Goal: Task Accomplishment & Management: Manage account settings

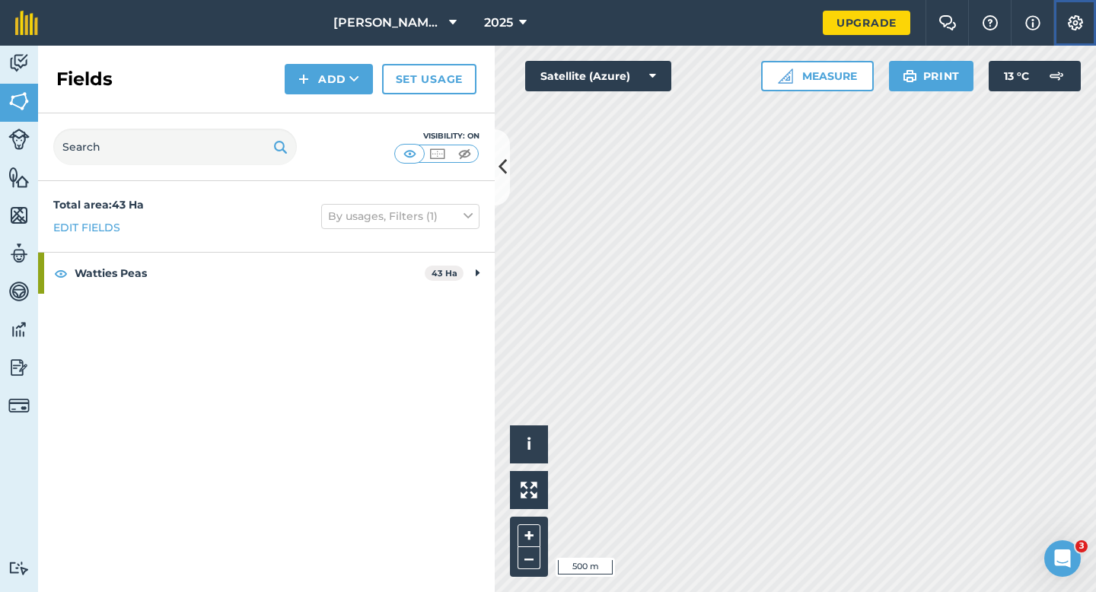
click at [1083, 27] on img at bounding box center [1075, 22] width 18 height 15
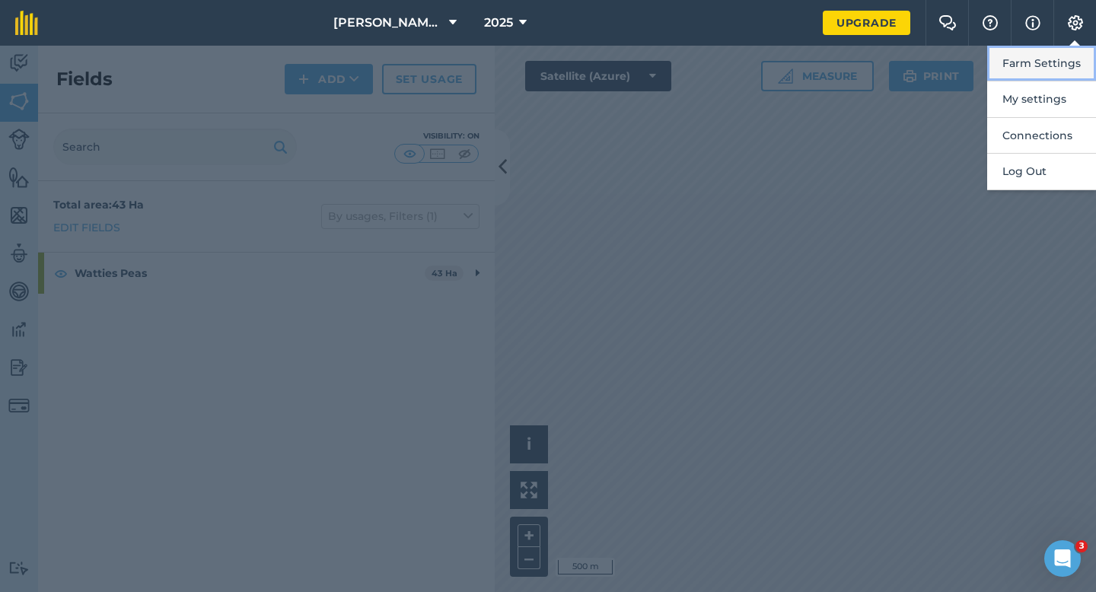
click at [1058, 60] on button "Farm Settings" at bounding box center [1041, 64] width 109 height 36
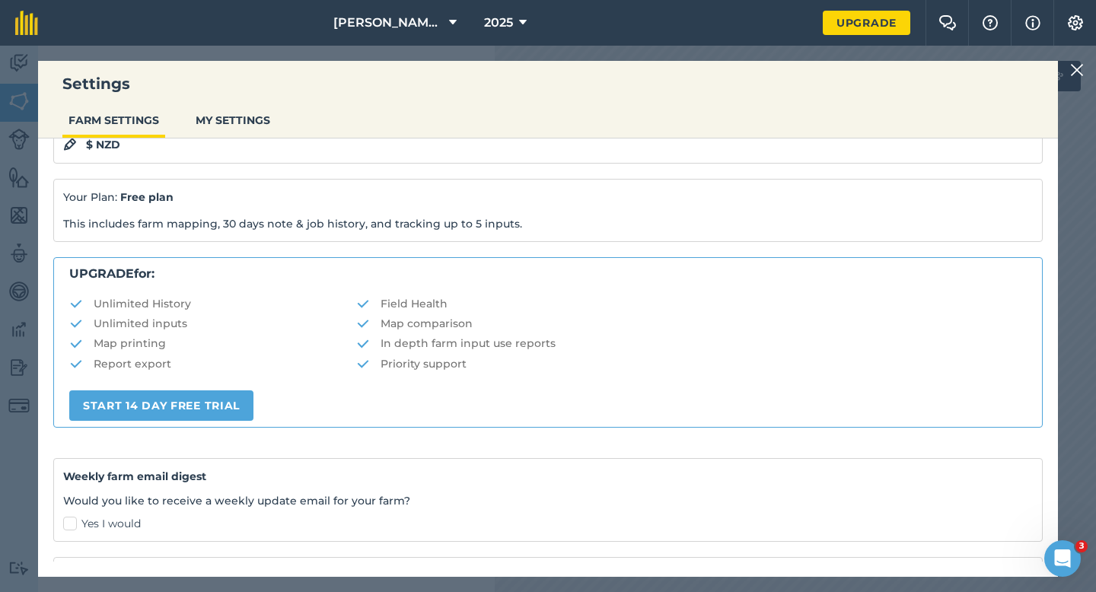
scroll to position [192, 0]
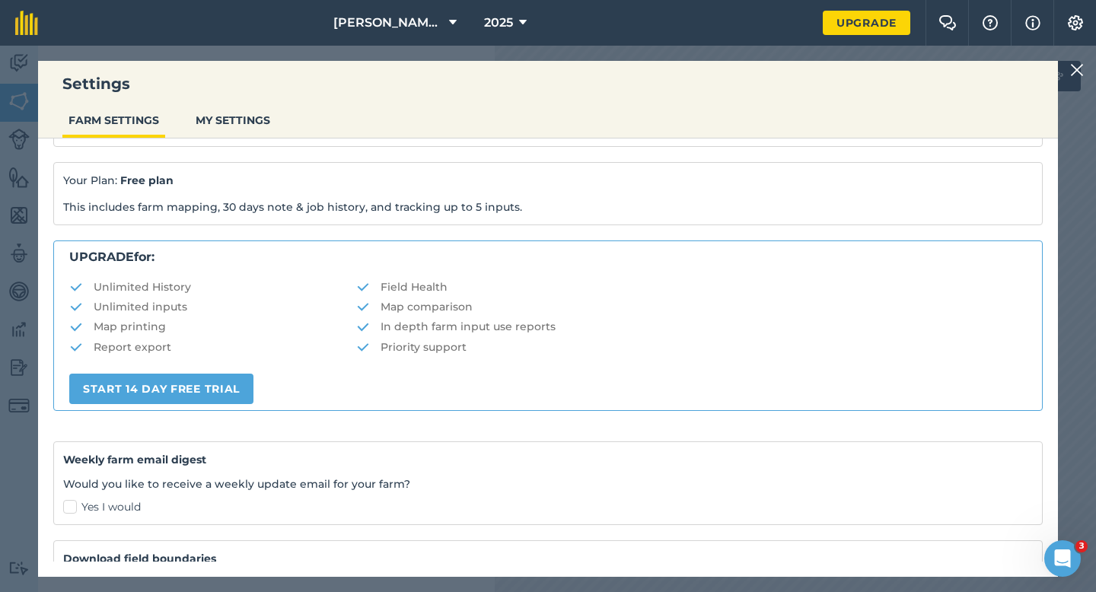
click at [1081, 70] on img at bounding box center [1077, 70] width 14 height 18
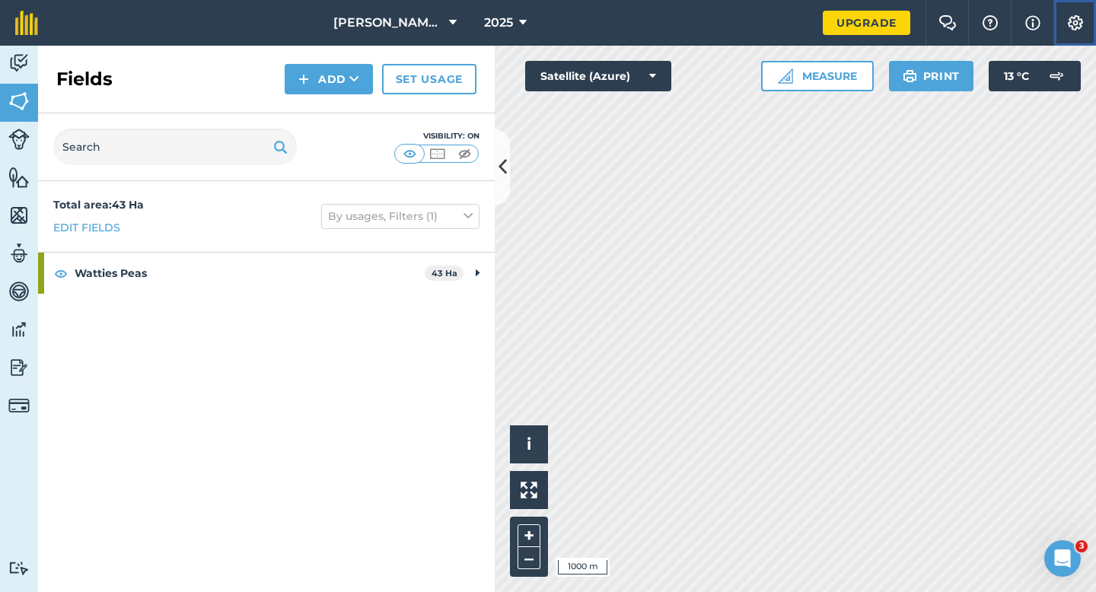
click at [1089, 34] on button "Settings" at bounding box center [1074, 23] width 43 height 46
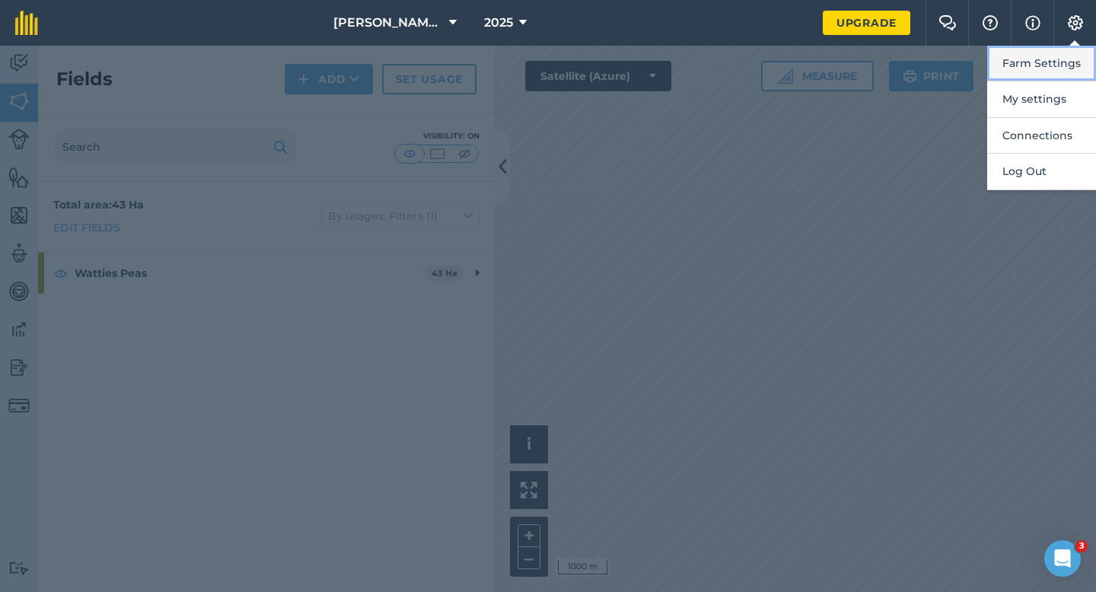
click at [1062, 61] on button "Farm Settings" at bounding box center [1041, 64] width 109 height 36
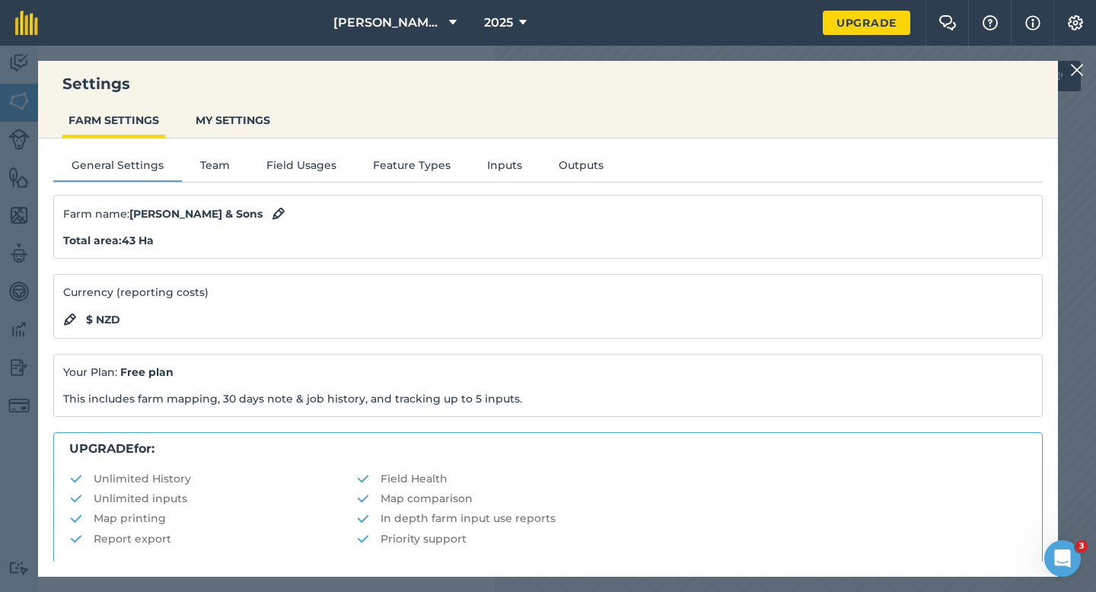
scroll to position [292, 0]
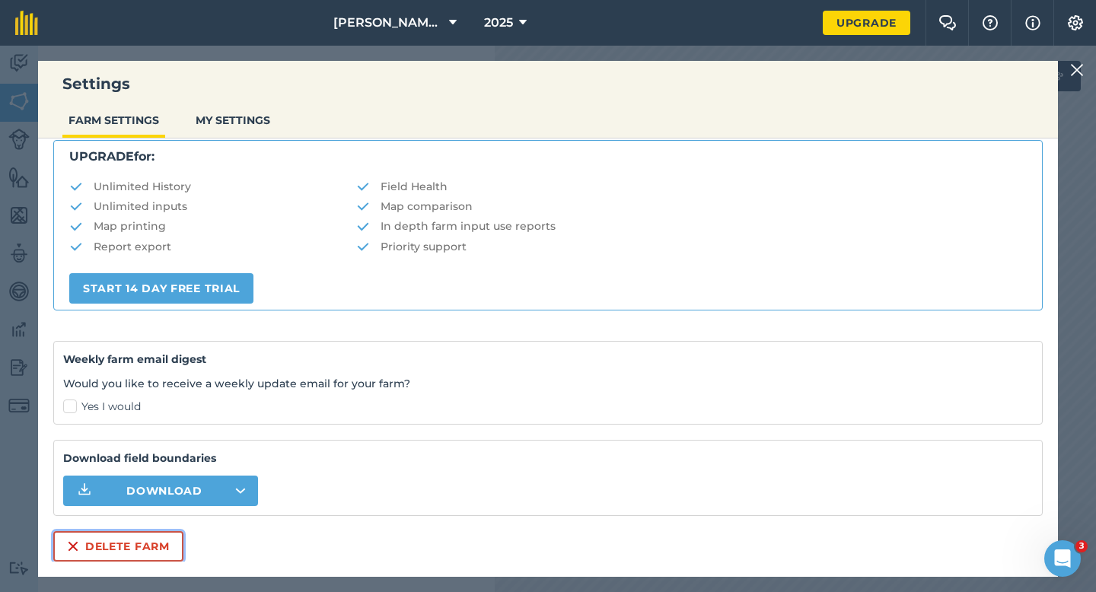
click at [94, 549] on button "Delete farm" at bounding box center [118, 546] width 130 height 30
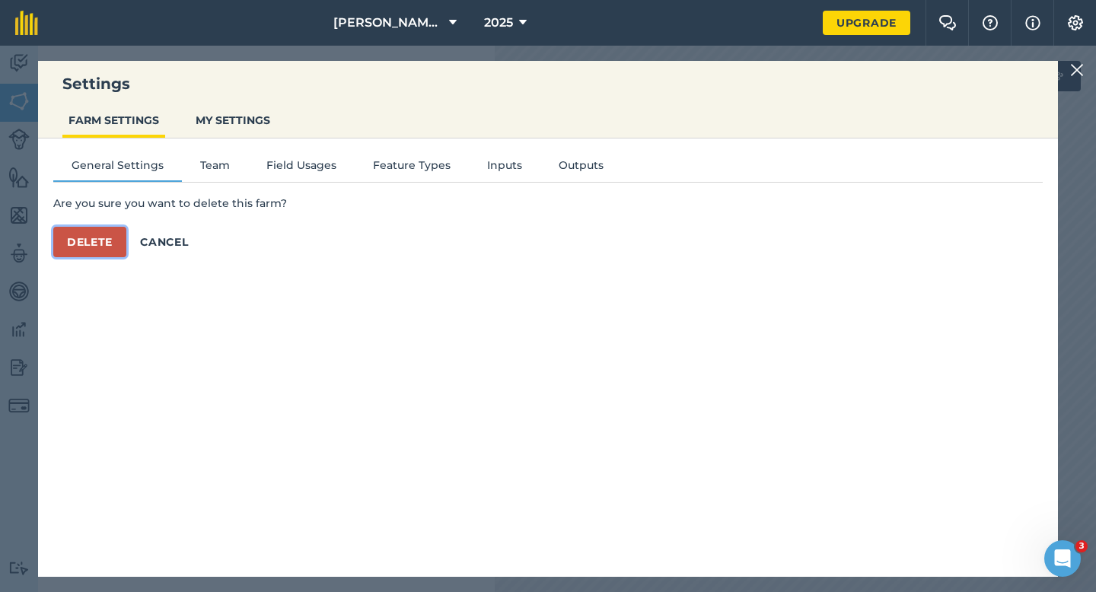
click at [92, 251] on button "Delete" at bounding box center [89, 242] width 73 height 30
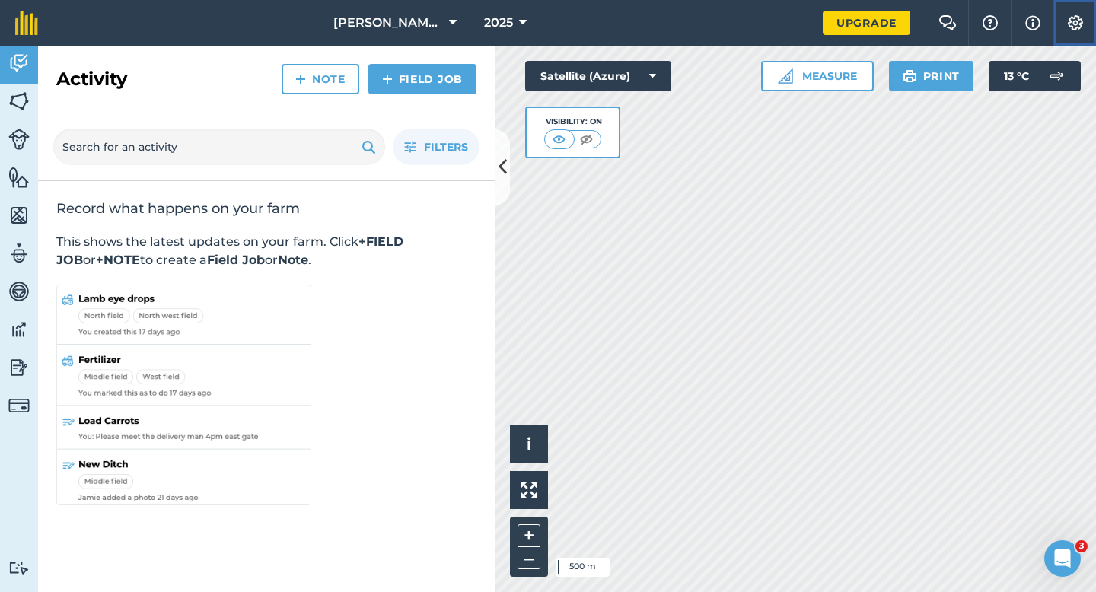
click at [1075, 15] on img at bounding box center [1075, 22] width 18 height 15
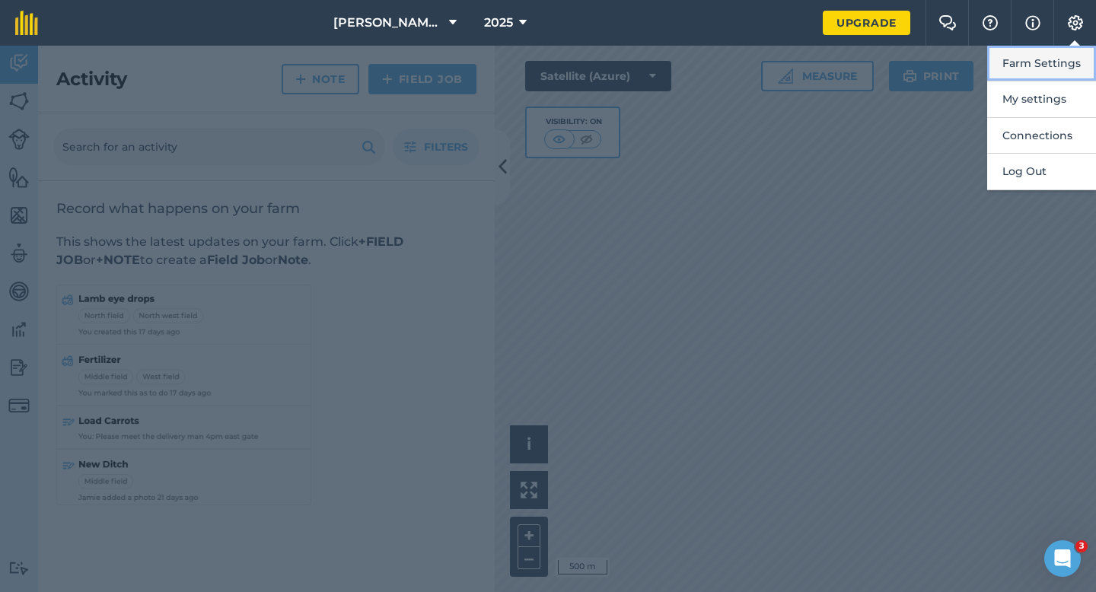
click at [1026, 71] on button "Farm Settings" at bounding box center [1041, 64] width 109 height 36
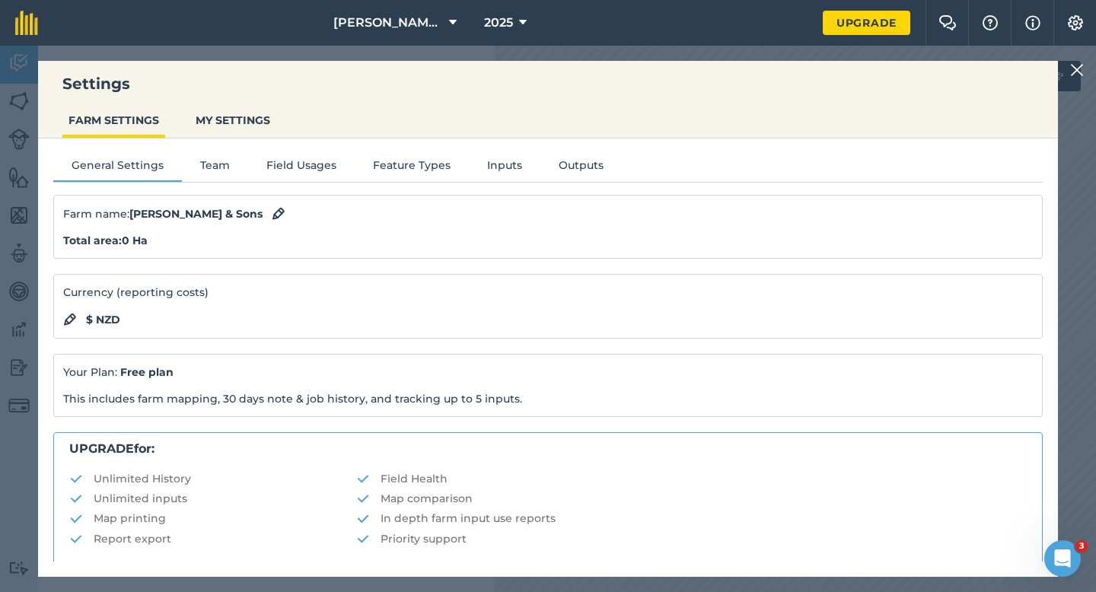
scroll to position [292, 0]
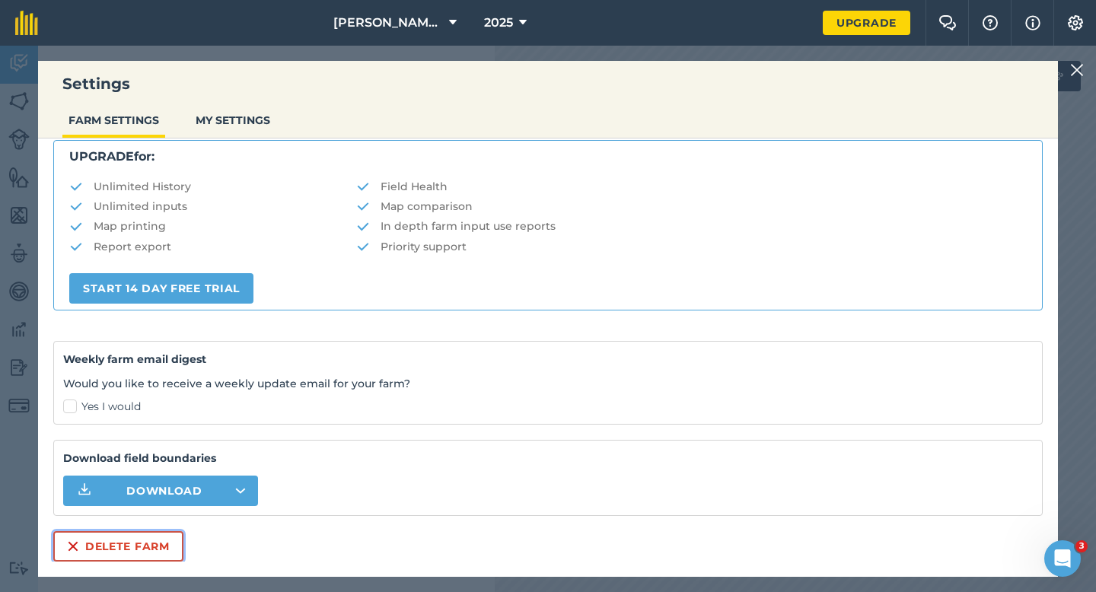
click at [122, 546] on button "Delete farm" at bounding box center [118, 546] width 130 height 30
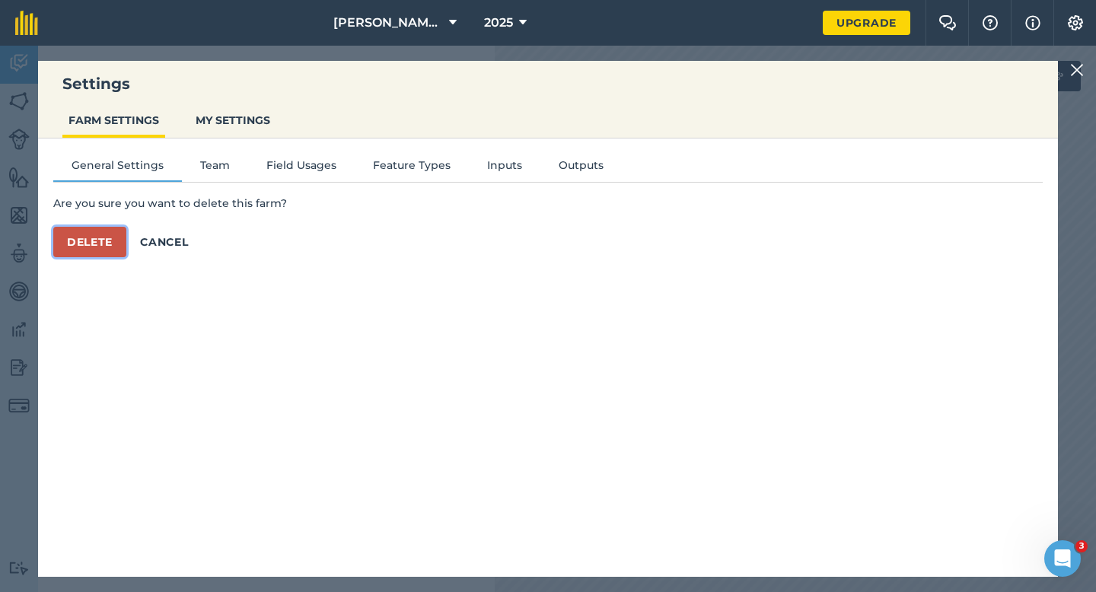
click at [103, 240] on button "Delete" at bounding box center [89, 242] width 73 height 30
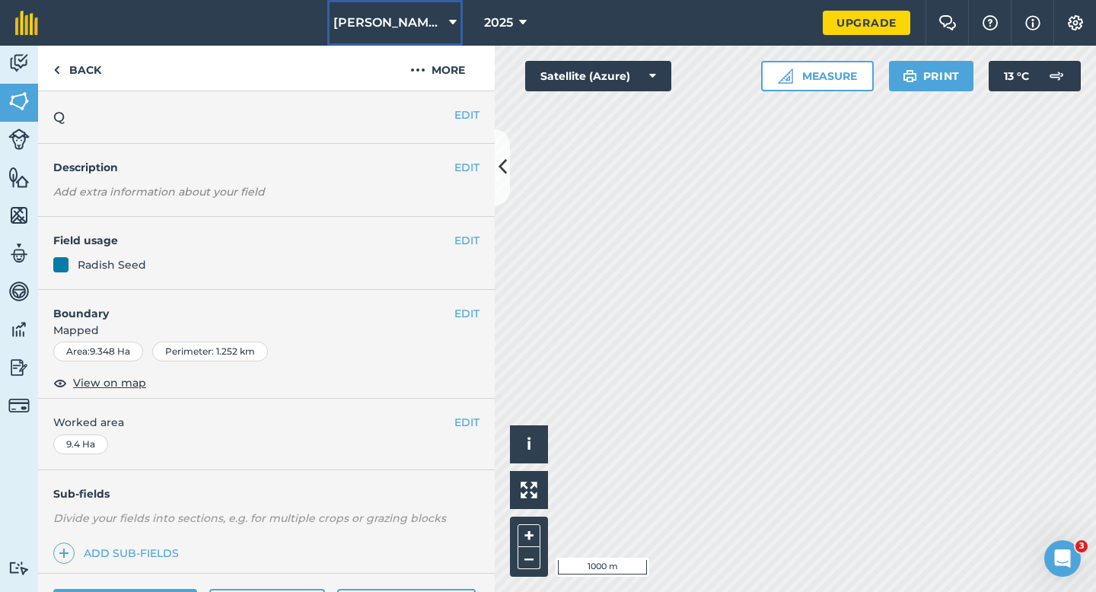
click at [421, 43] on button "[PERSON_NAME] & Sons Farming LTD" at bounding box center [394, 23] width 135 height 46
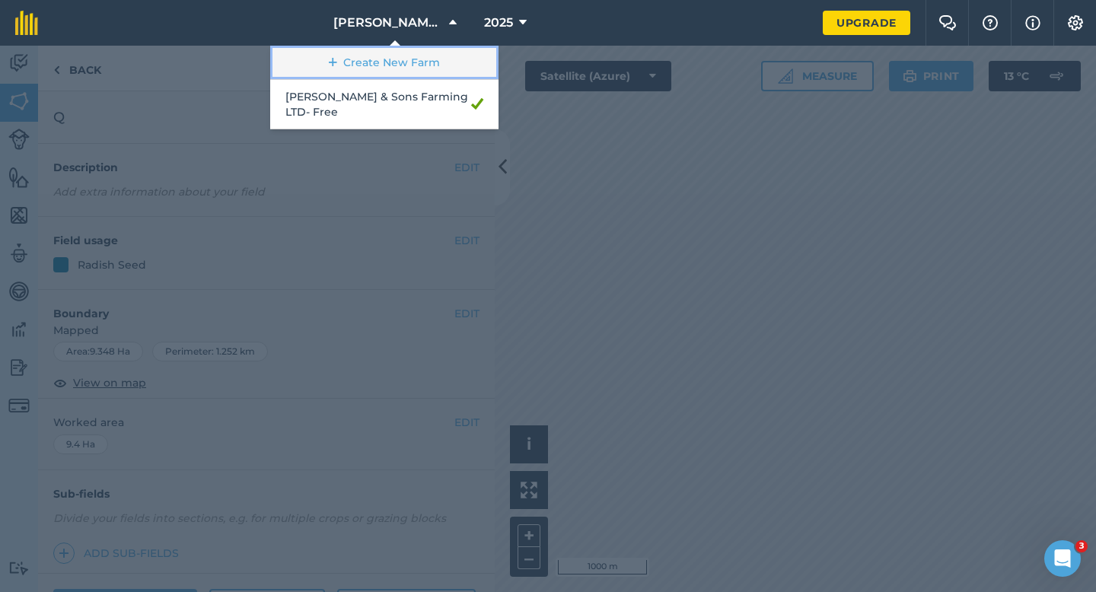
click at [418, 56] on link "Create New Farm" at bounding box center [384, 63] width 228 height 34
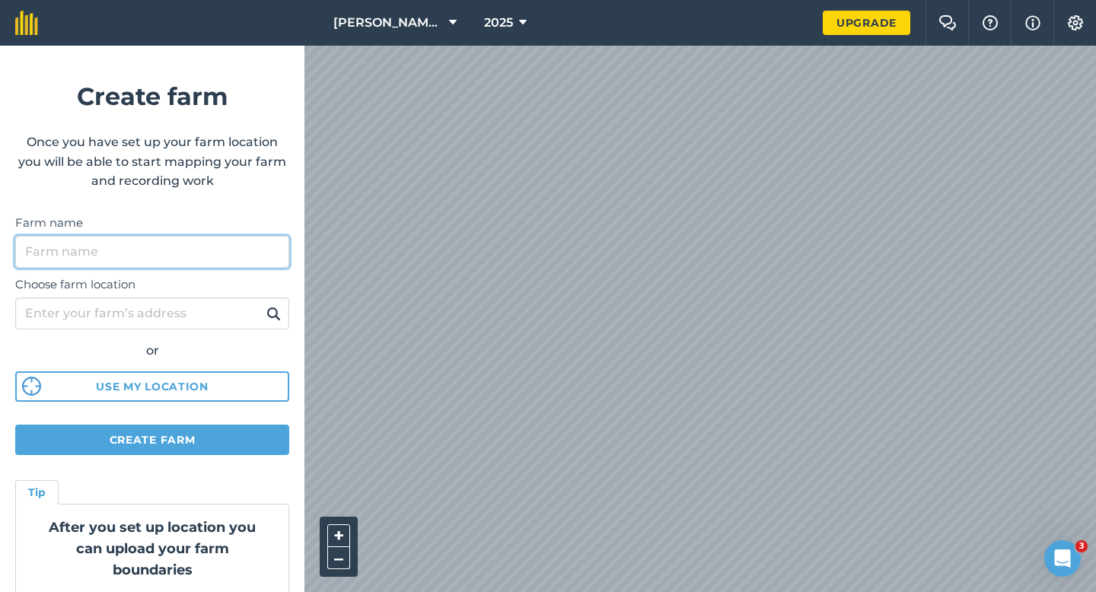
click at [197, 240] on input "Farm name" at bounding box center [152, 252] width 274 height 32
type input "[PERSON_NAME] & Sons"
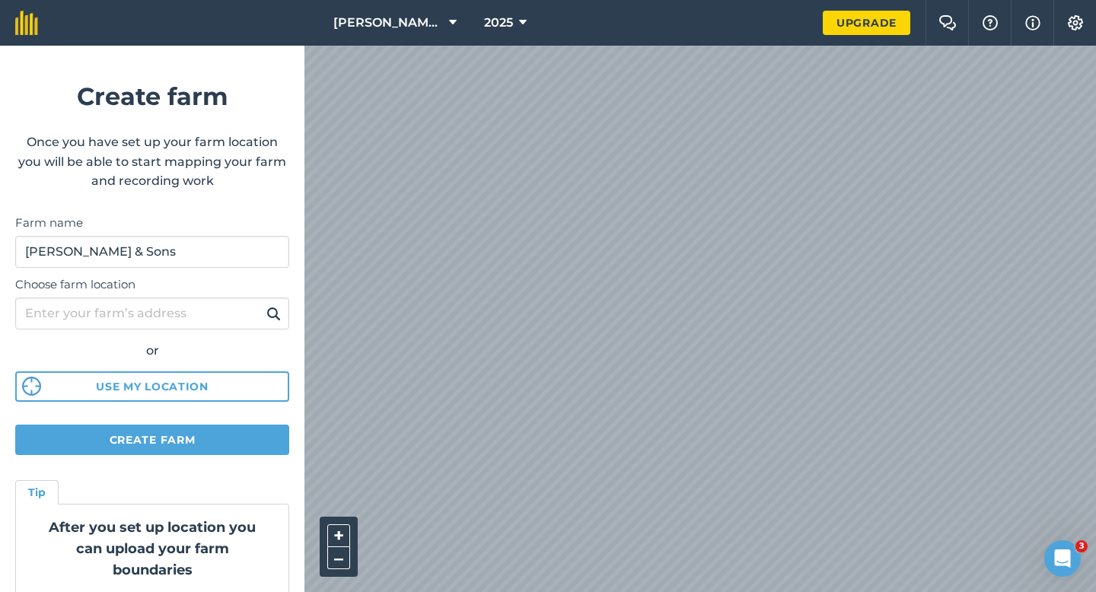
click at [206, 404] on form "Create farm Once you have set up your farm location you will be able to start m…" at bounding box center [152, 319] width 304 height 546
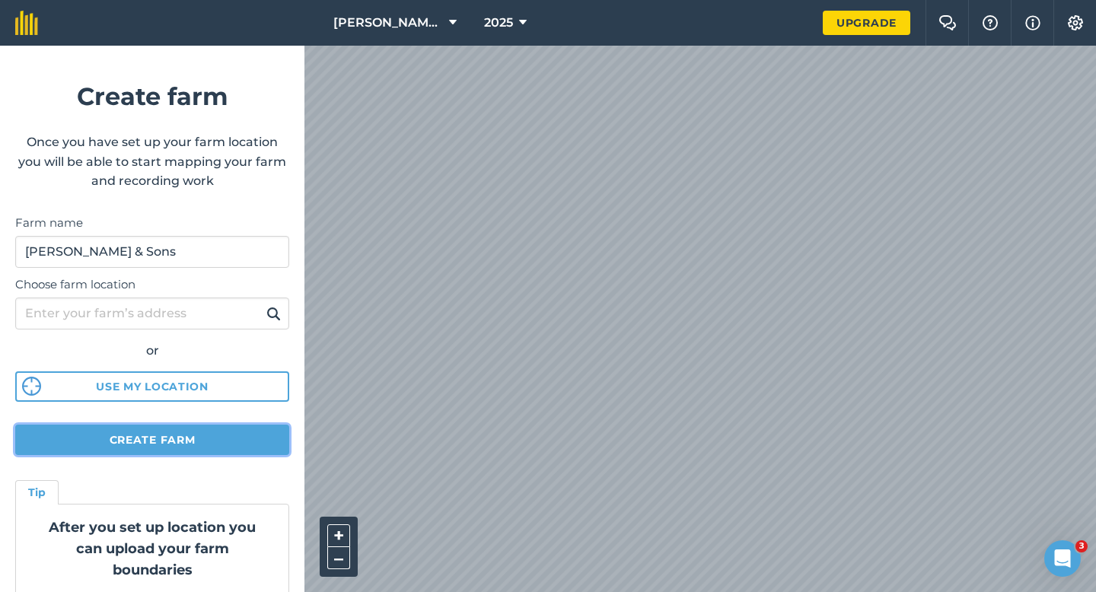
click at [206, 442] on button "Create farm" at bounding box center [152, 440] width 274 height 30
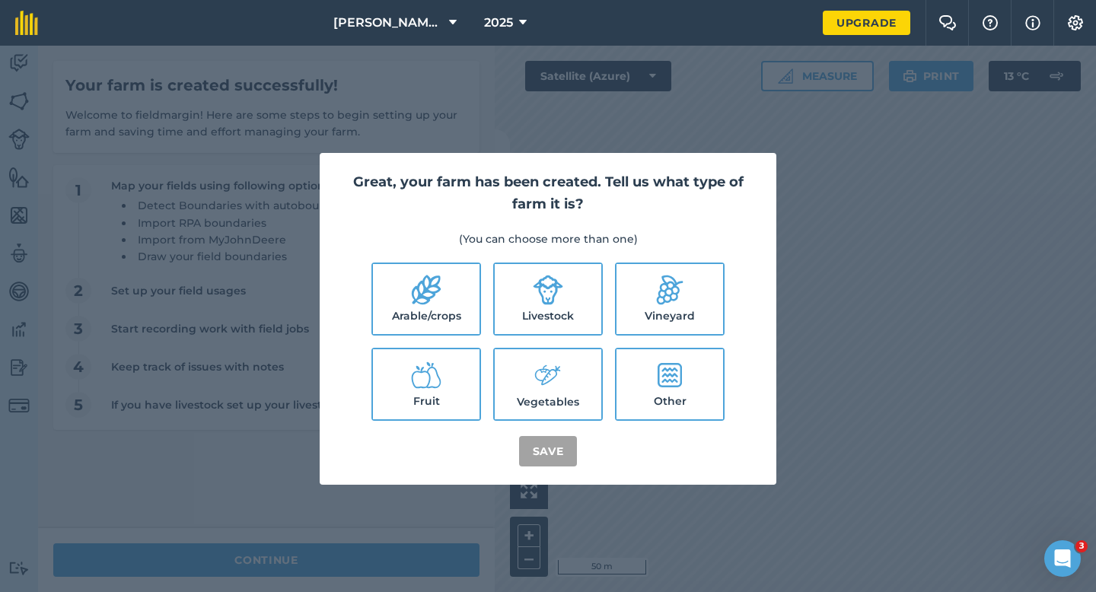
click at [441, 300] on label "Arable/crops" at bounding box center [426, 299] width 107 height 70
checkbox input "true"
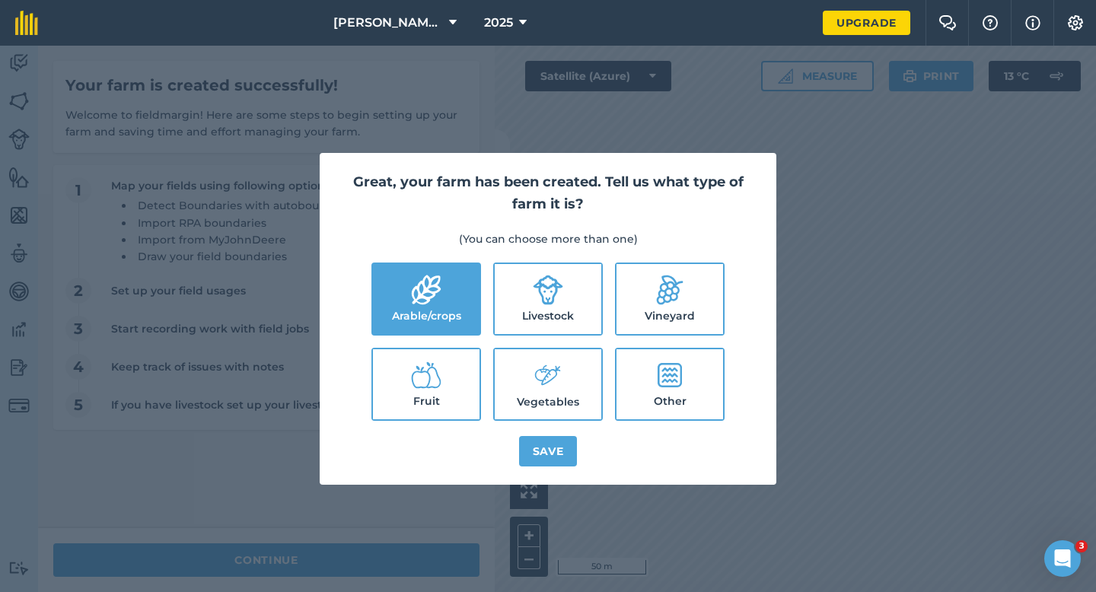
click at [544, 300] on icon at bounding box center [548, 290] width 30 height 30
checkbox input "true"
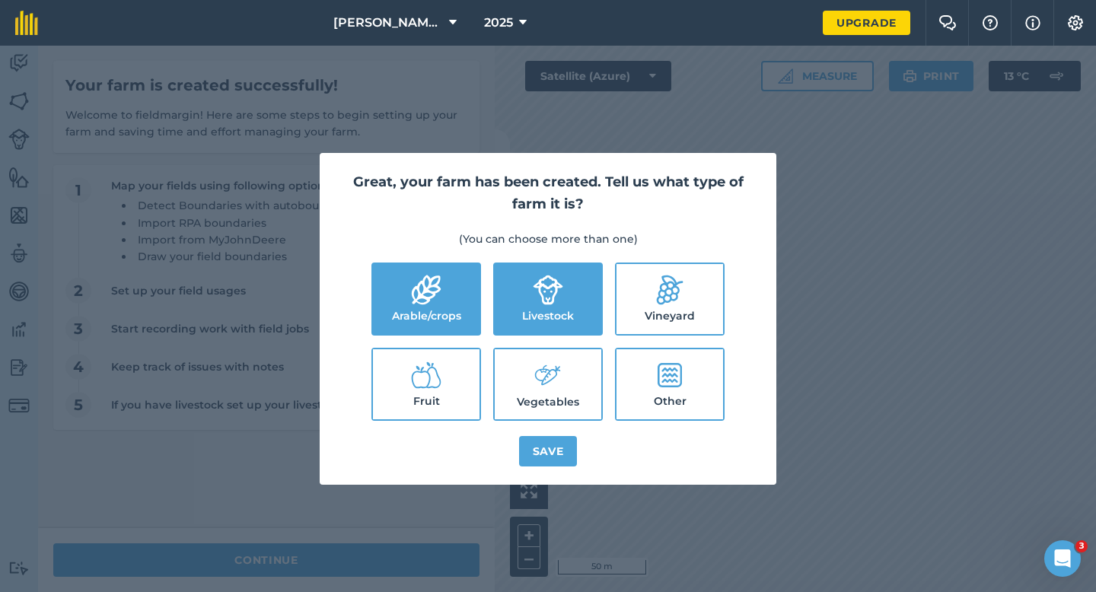
click at [544, 338] on ul "Arable/crops Livestock Vineyard Fruit Vegetables Other" at bounding box center [548, 341] width 420 height 158
click at [544, 397] on label "Vegetables" at bounding box center [548, 384] width 107 height 70
checkbox input "true"
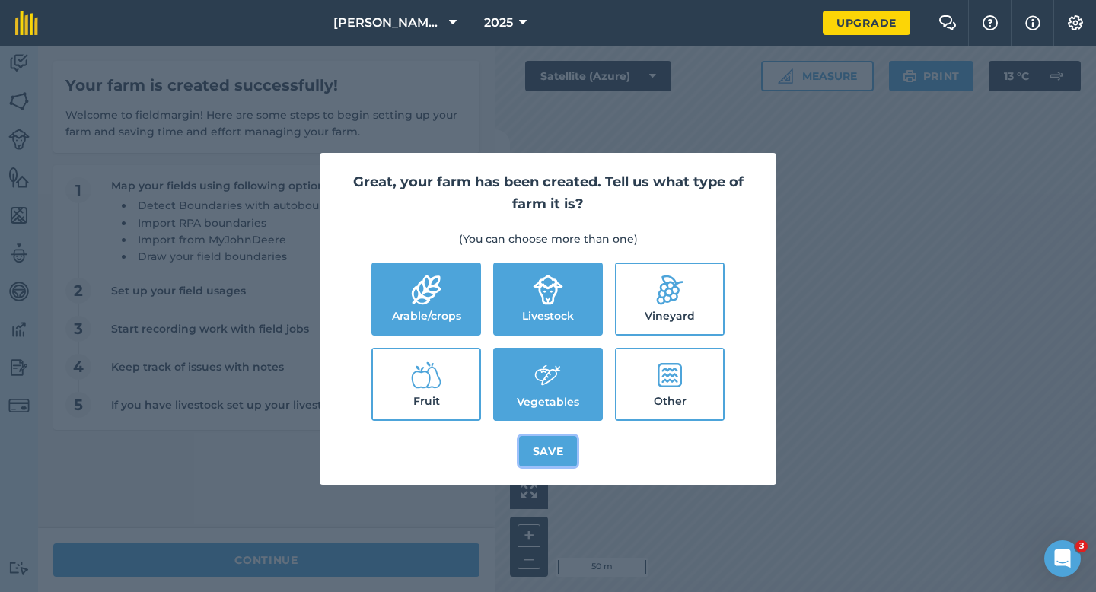
click at [544, 440] on button "Save" at bounding box center [548, 451] width 59 height 30
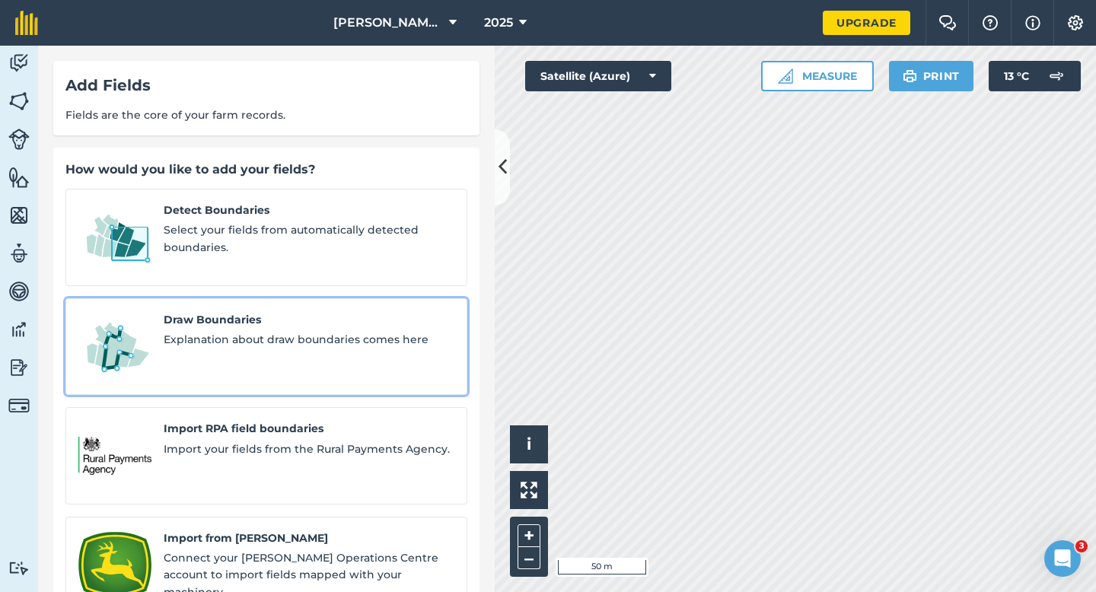
click at [221, 331] on span "Explanation about draw boundaries comes here" at bounding box center [309, 339] width 291 height 17
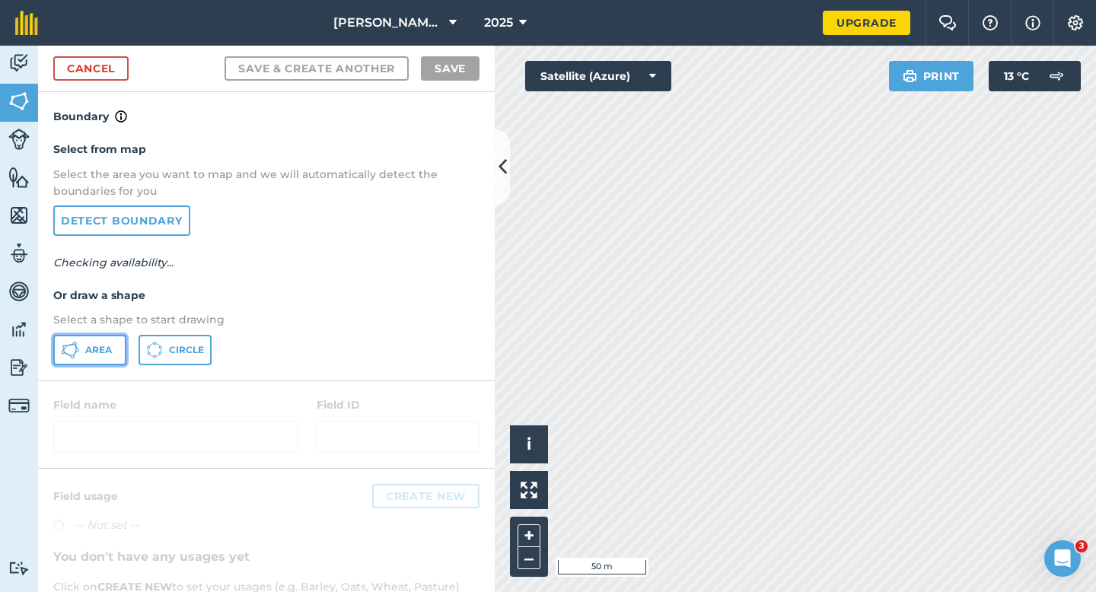
click at [93, 344] on button "Area" at bounding box center [89, 350] width 73 height 30
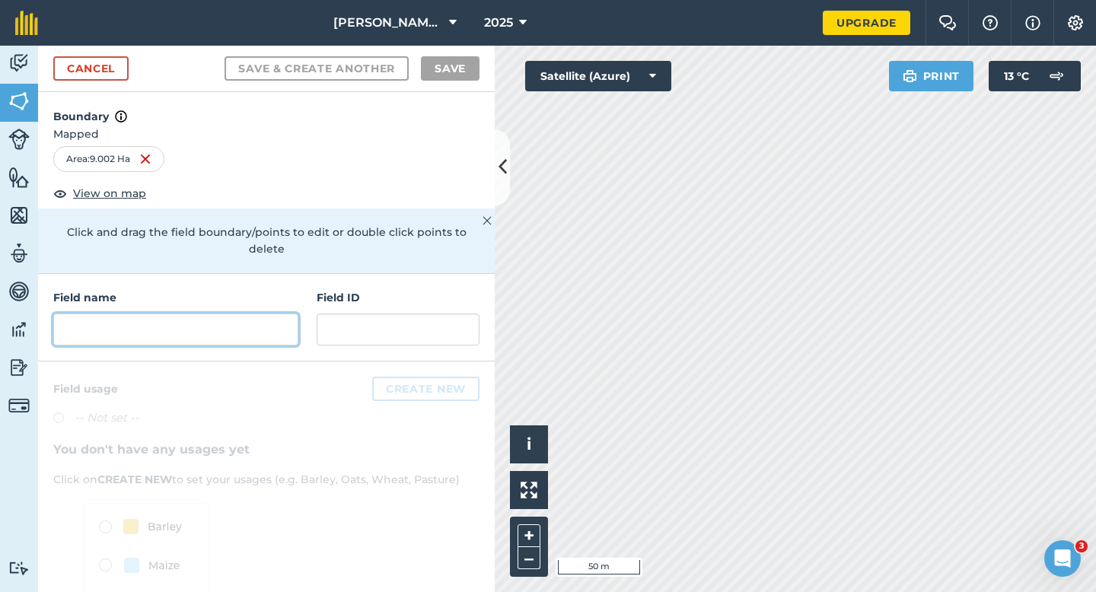
click at [275, 313] on input "text" at bounding box center [175, 329] width 245 height 32
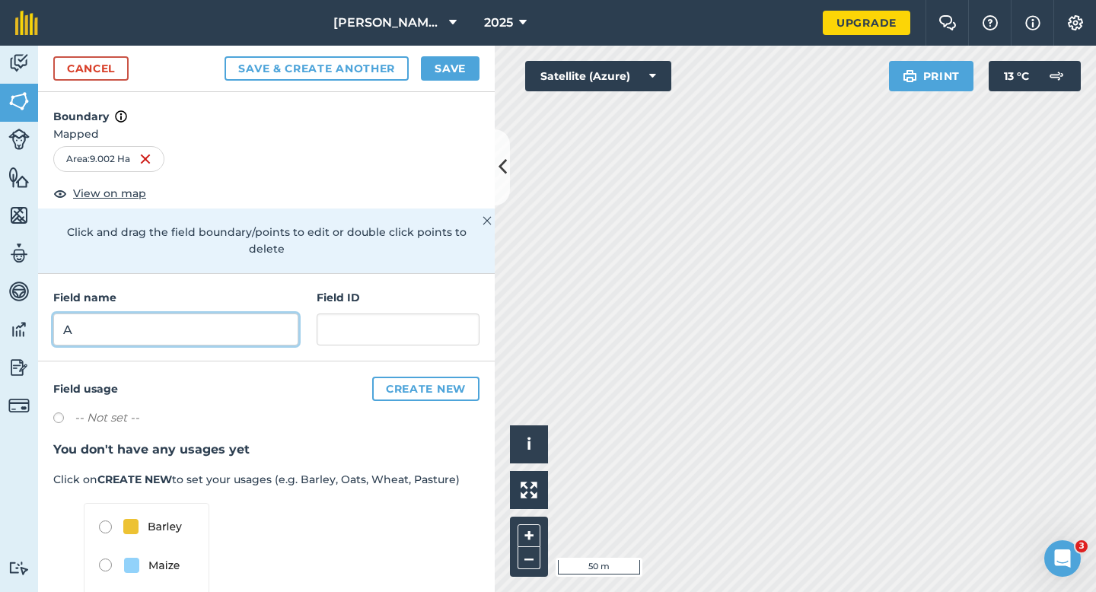
type input "A"
click at [463, 60] on button "Save" at bounding box center [450, 68] width 59 height 24
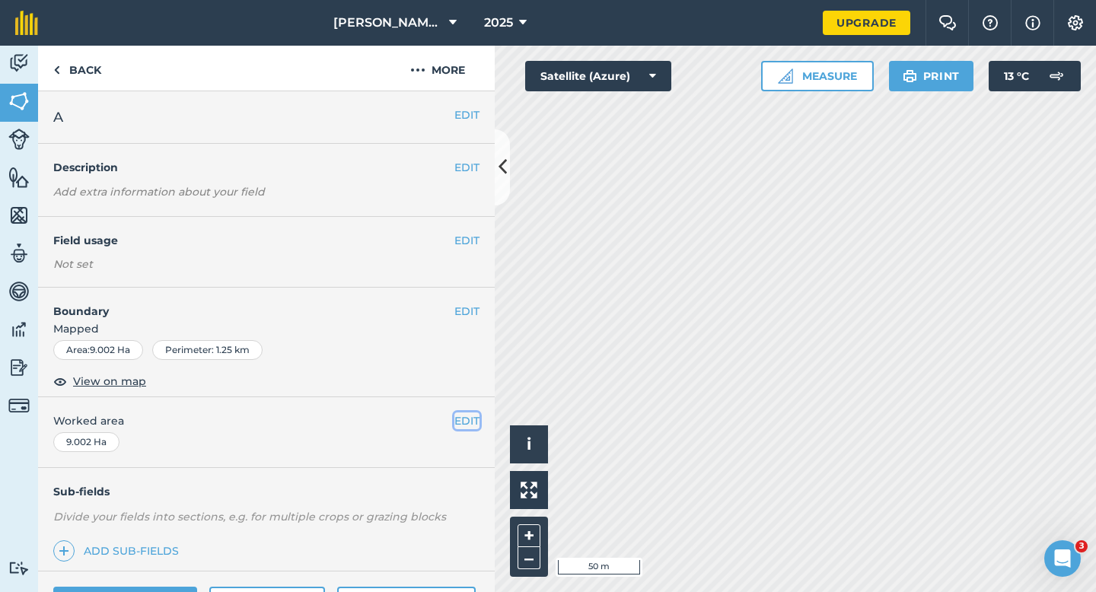
click at [465, 421] on button "EDIT" at bounding box center [466, 420] width 25 height 17
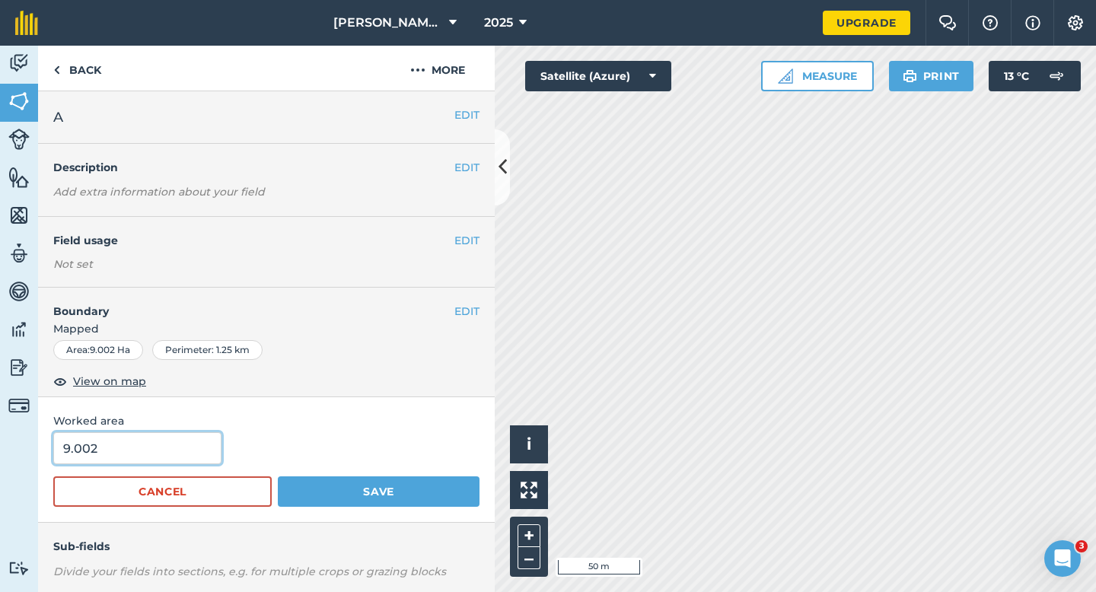
click at [75, 447] on input "9.002" at bounding box center [137, 448] width 168 height 32
type input "9"
click at [278, 476] on button "Save" at bounding box center [379, 491] width 202 height 30
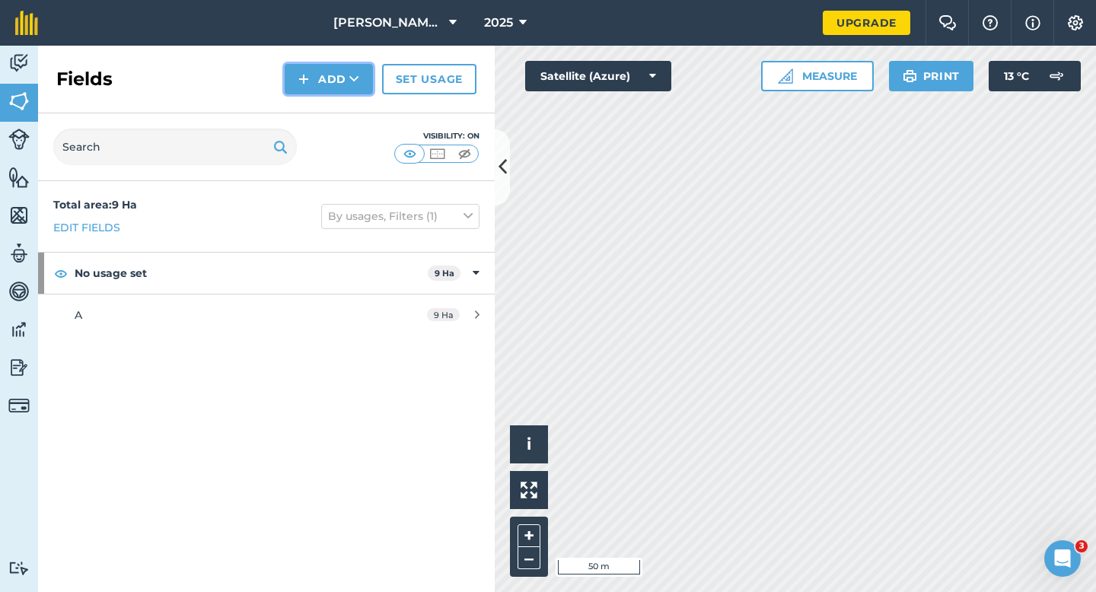
click at [355, 84] on icon at bounding box center [354, 79] width 10 height 15
click at [351, 108] on link "Draw" at bounding box center [329, 113] width 84 height 33
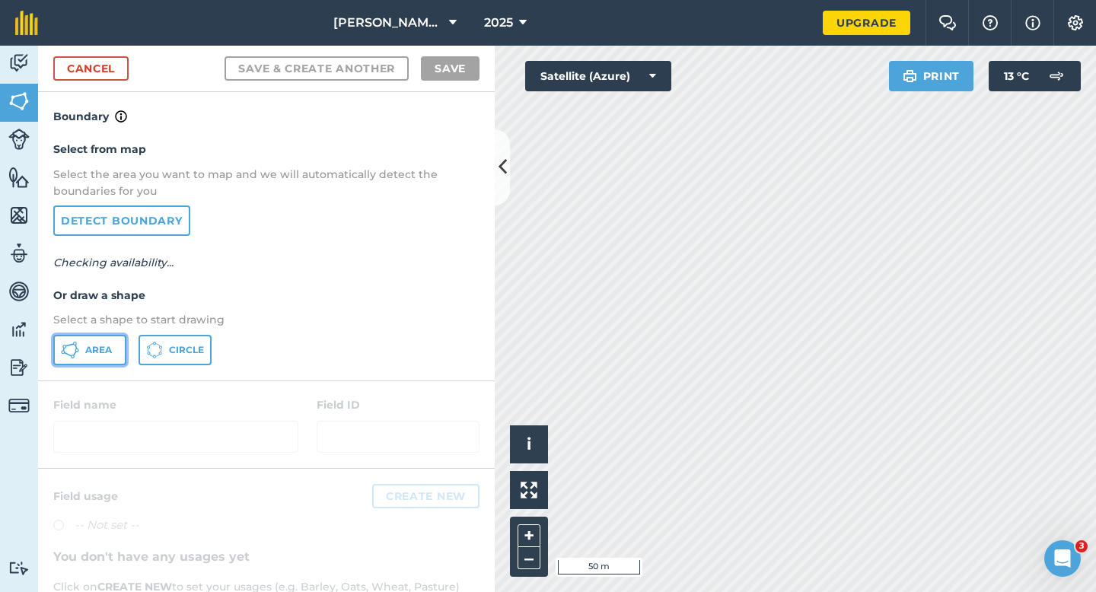
click at [92, 342] on button "Area" at bounding box center [89, 350] width 73 height 30
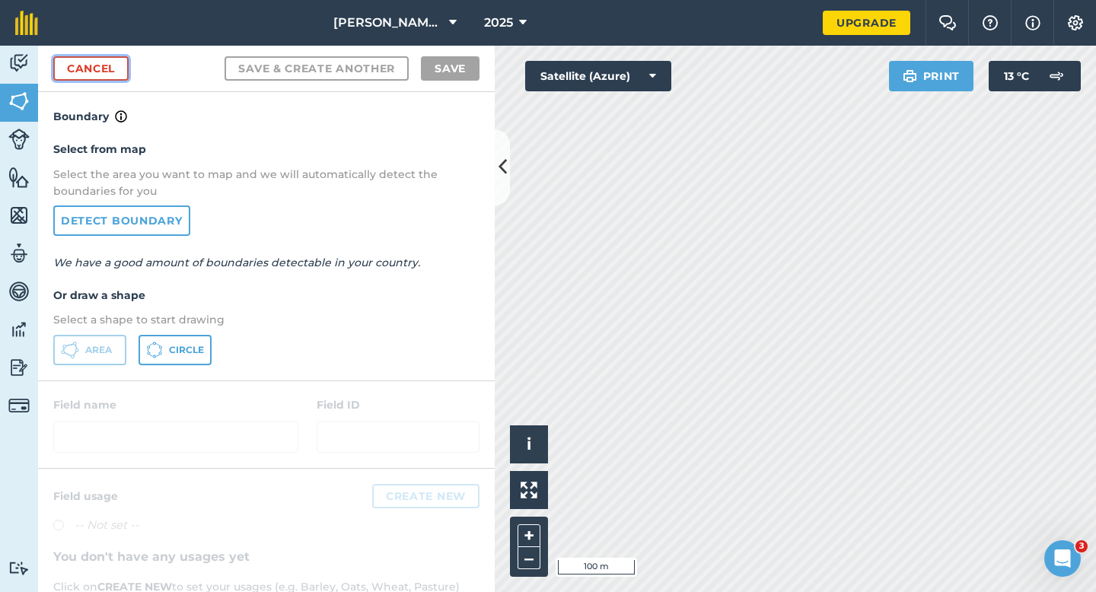
click at [100, 70] on link "Cancel" at bounding box center [90, 68] width 75 height 24
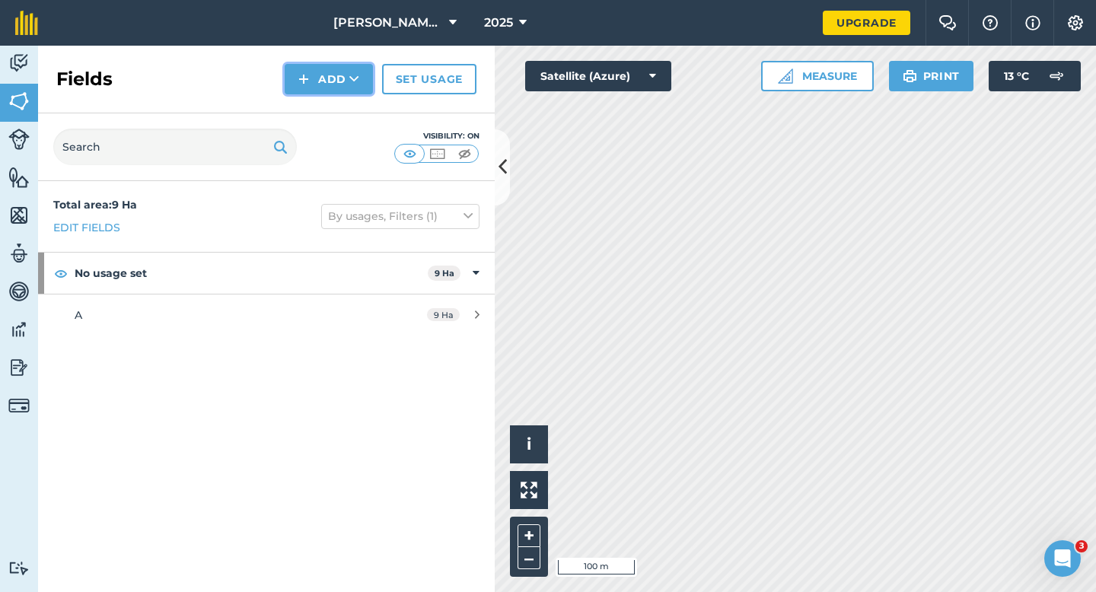
click at [297, 81] on button "Add" at bounding box center [329, 79] width 88 height 30
click at [319, 122] on link "Draw" at bounding box center [329, 113] width 84 height 33
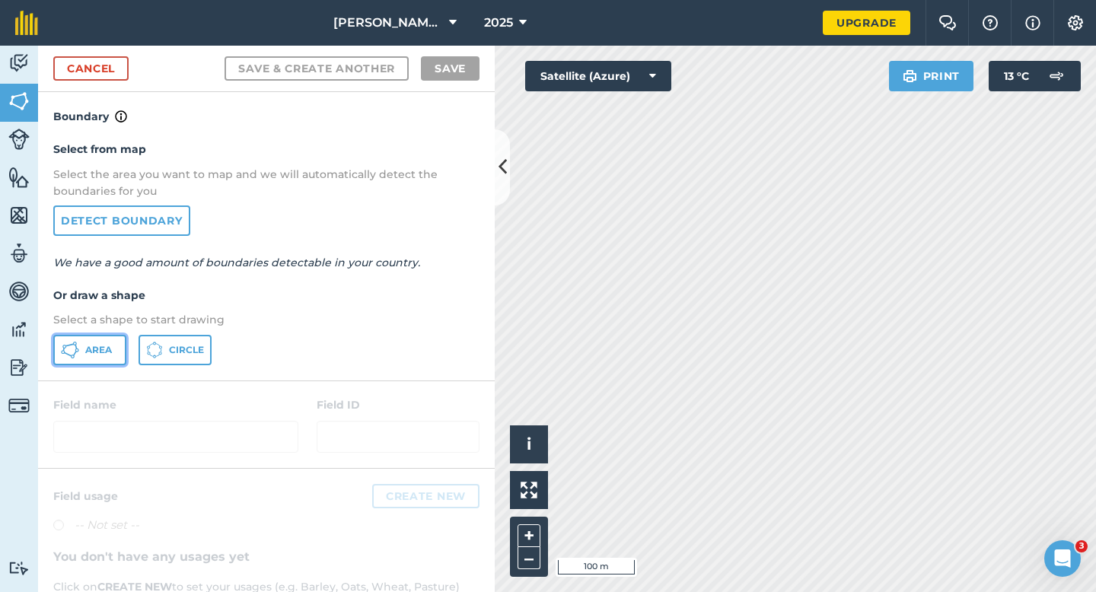
click at [105, 348] on span "Area" at bounding box center [98, 350] width 27 height 12
click at [115, 75] on link "Cancel" at bounding box center [90, 68] width 75 height 24
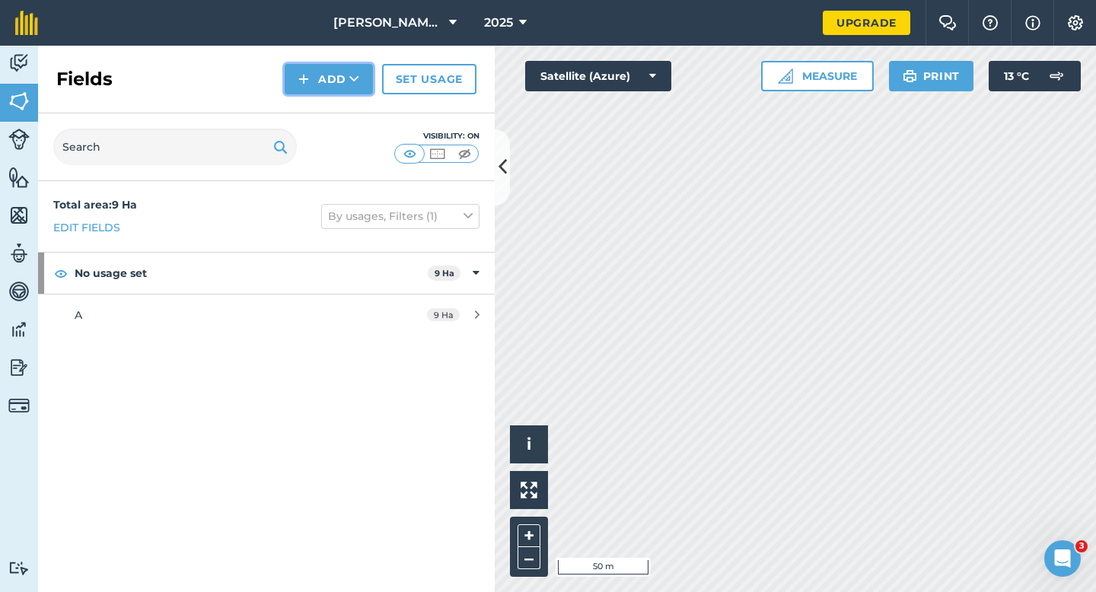
click at [320, 84] on button "Add" at bounding box center [329, 79] width 88 height 30
click at [326, 120] on link "Draw" at bounding box center [329, 113] width 84 height 33
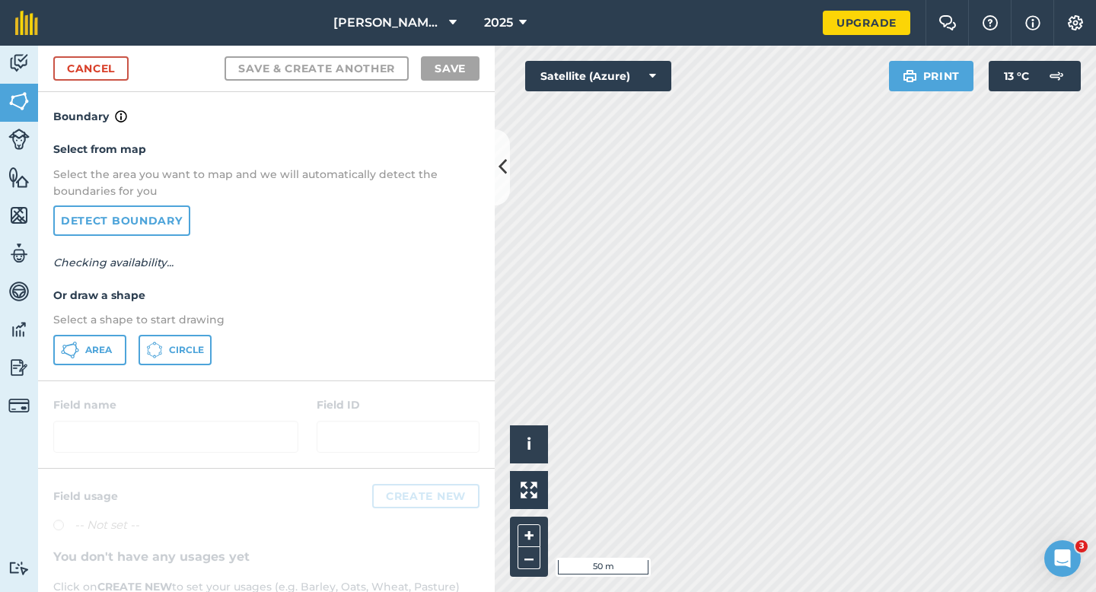
click at [79, 374] on div "Select from map Select the area you want to map and we will automatically detec…" at bounding box center [266, 253] width 456 height 254
click at [79, 361] on button "Area" at bounding box center [89, 350] width 73 height 30
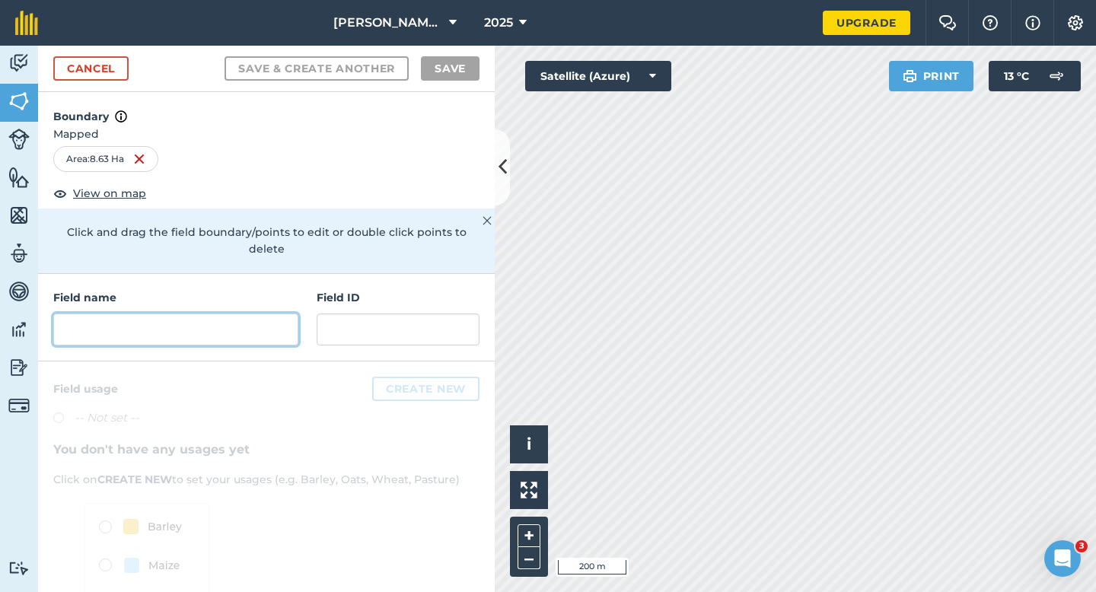
click at [252, 325] on input "text" at bounding box center [175, 329] width 245 height 32
click at [252, 317] on input "text" at bounding box center [175, 329] width 245 height 32
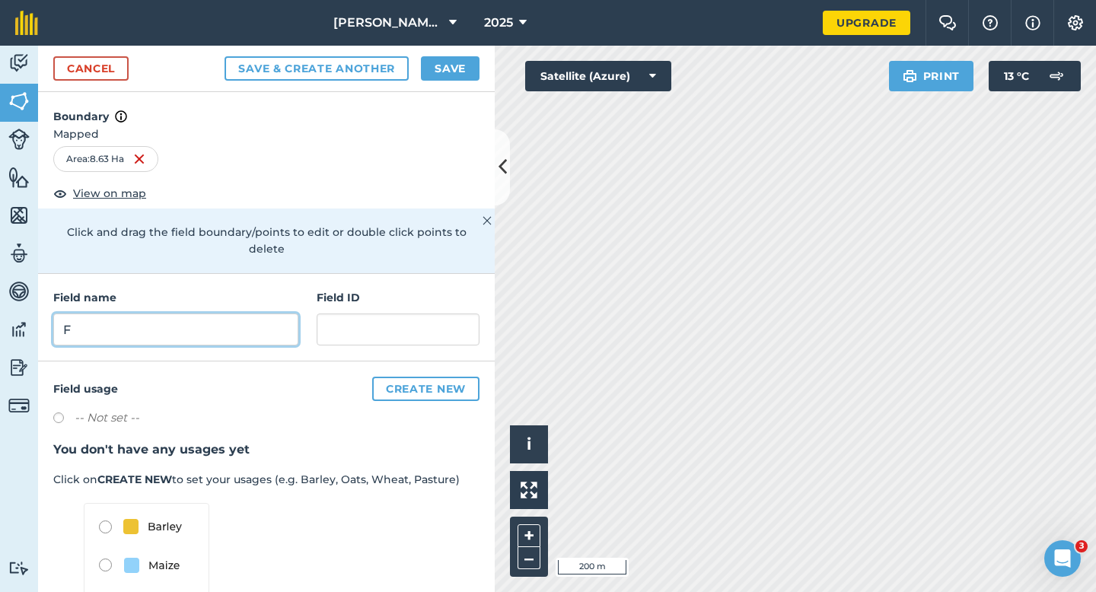
type input "F"
click at [453, 56] on div "Cancel Save & Create Another Save" at bounding box center [266, 69] width 456 height 46
click at [454, 73] on button "Save" at bounding box center [450, 68] width 59 height 24
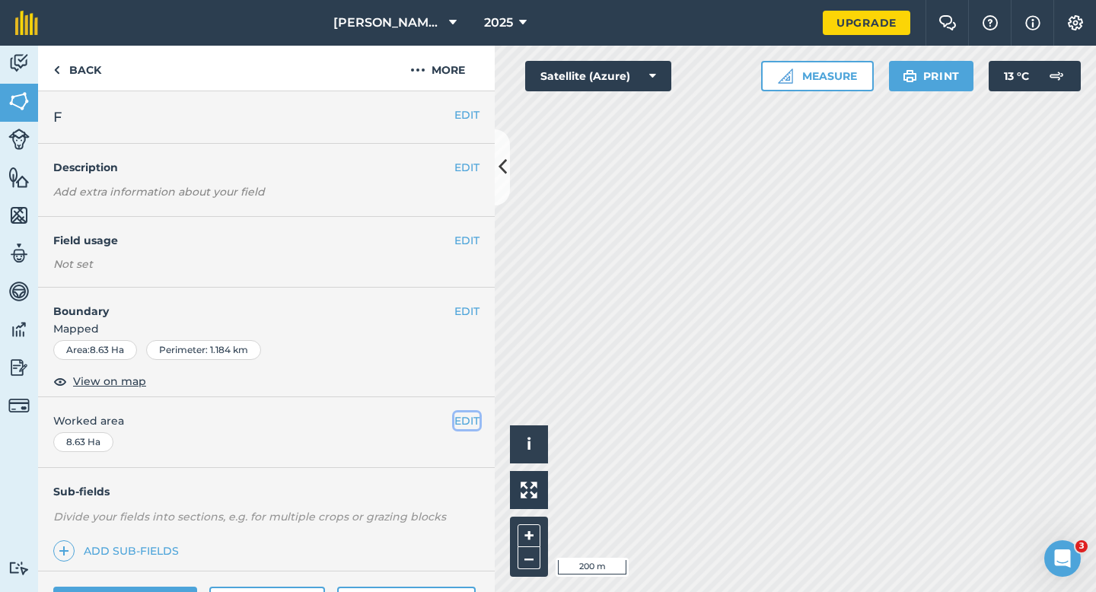
click at [472, 418] on button "EDIT" at bounding box center [466, 420] width 25 height 17
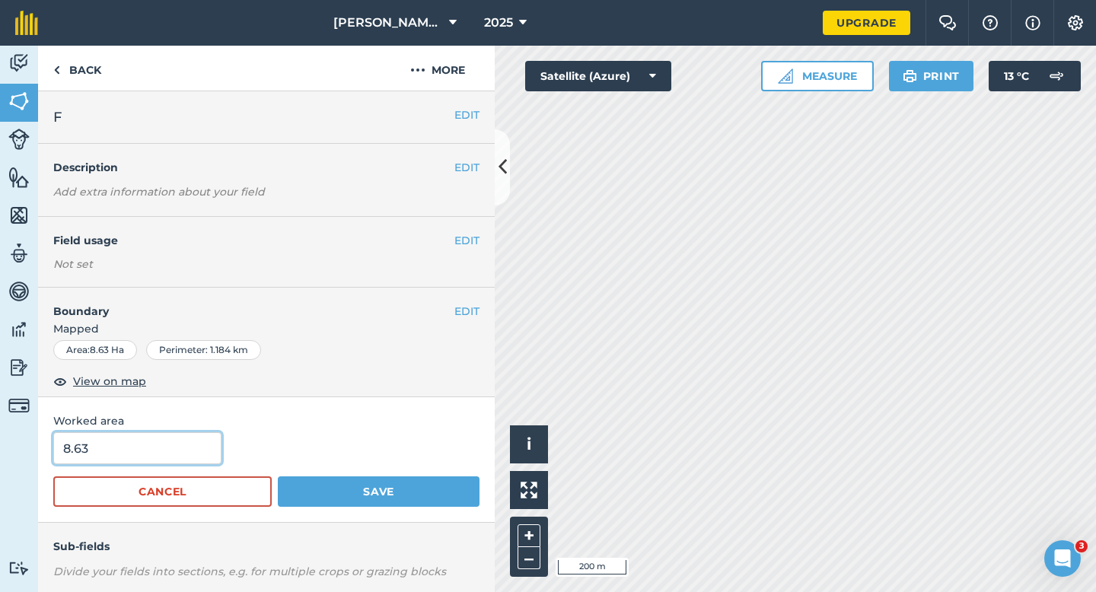
click at [172, 458] on input "8.63" at bounding box center [137, 448] width 168 height 32
type input "8.6"
click at [278, 476] on button "Save" at bounding box center [379, 491] width 202 height 30
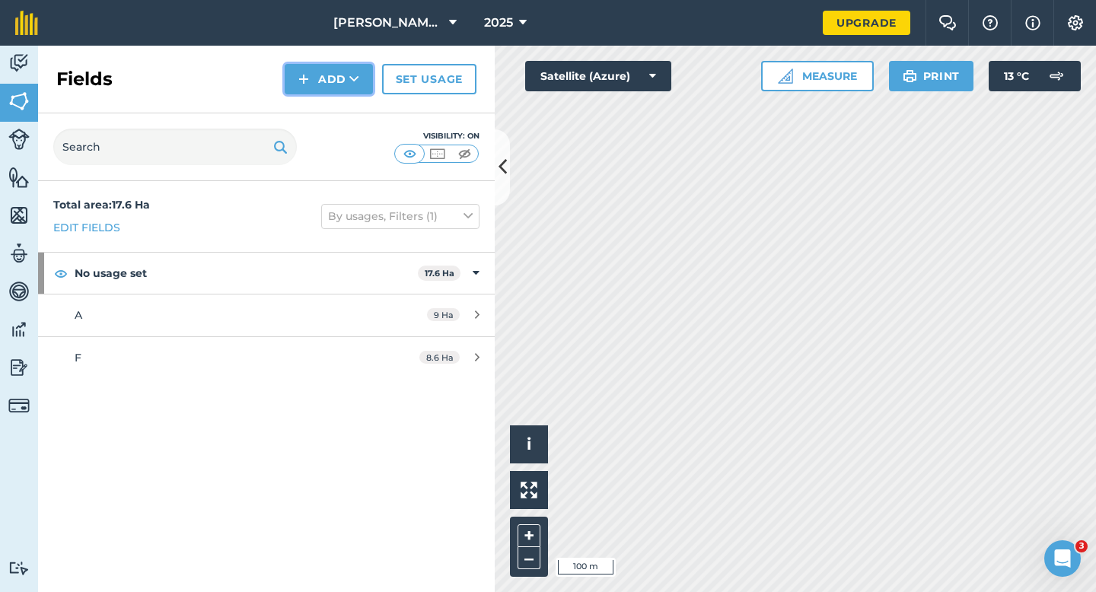
click at [352, 79] on icon at bounding box center [354, 79] width 10 height 15
click at [352, 108] on link "Draw" at bounding box center [329, 113] width 84 height 33
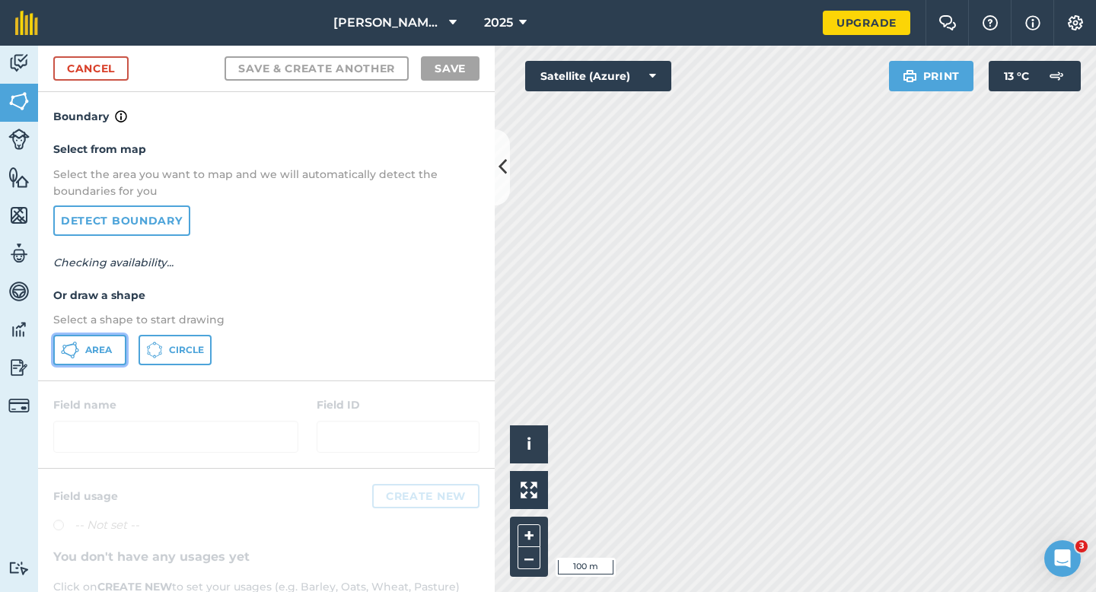
click at [91, 335] on button "Area" at bounding box center [89, 350] width 73 height 30
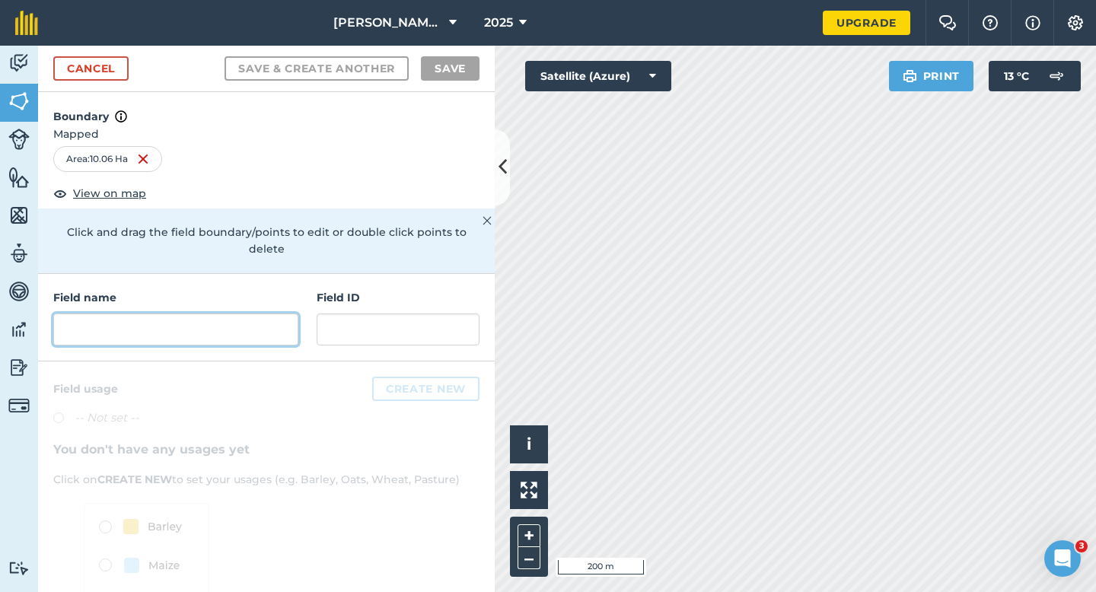
click at [251, 321] on input "text" at bounding box center [175, 329] width 245 height 32
click at [245, 319] on input "text" at bounding box center [175, 329] width 245 height 32
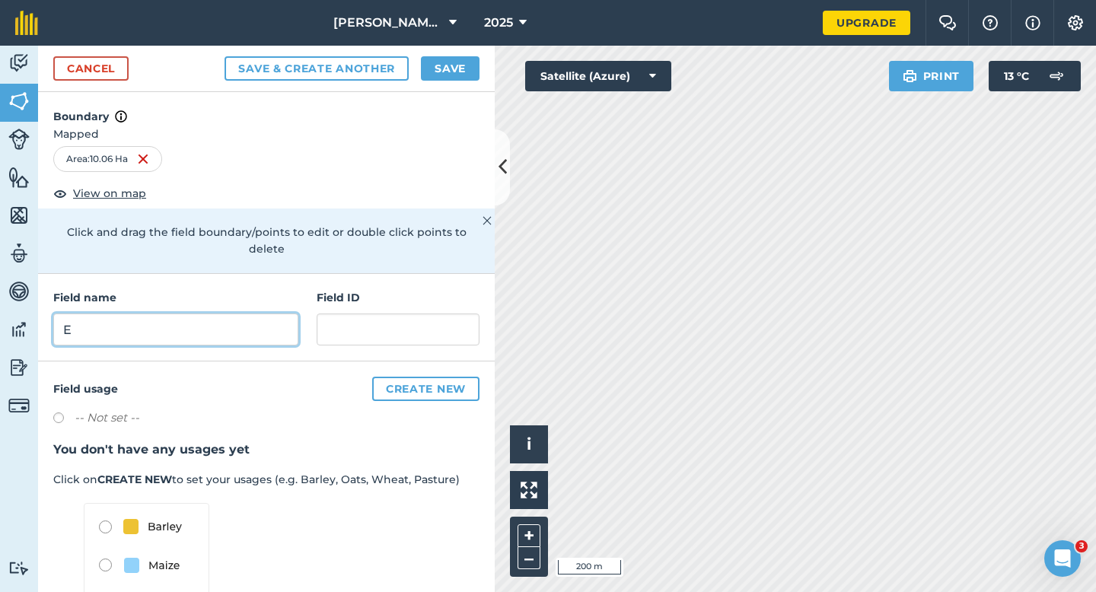
type input "E"
click at [448, 66] on button "Save" at bounding box center [450, 68] width 59 height 24
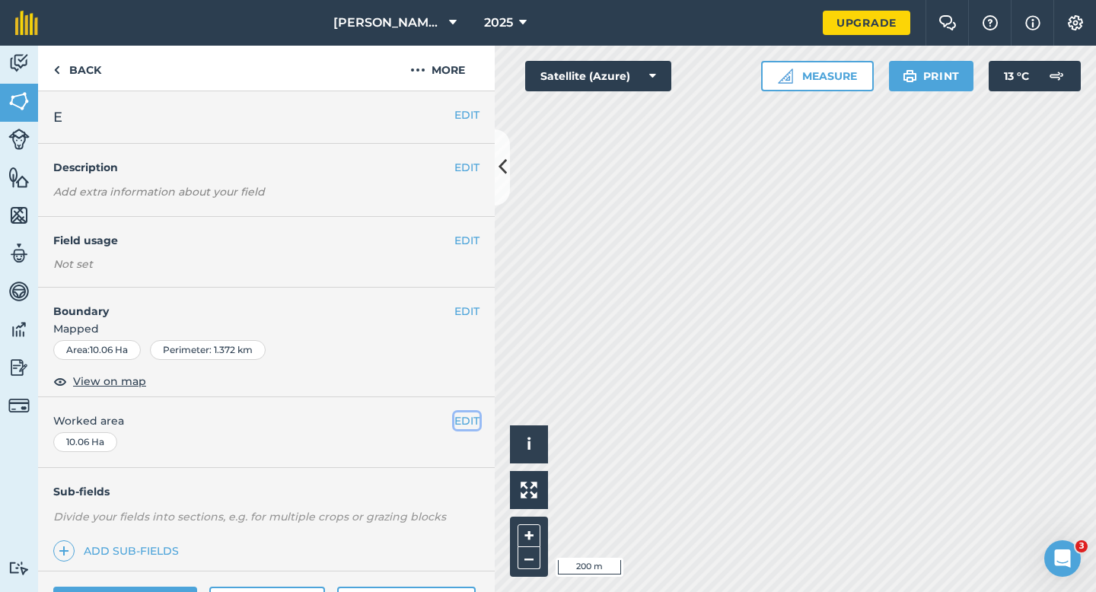
click at [472, 421] on button "EDIT" at bounding box center [466, 420] width 25 height 17
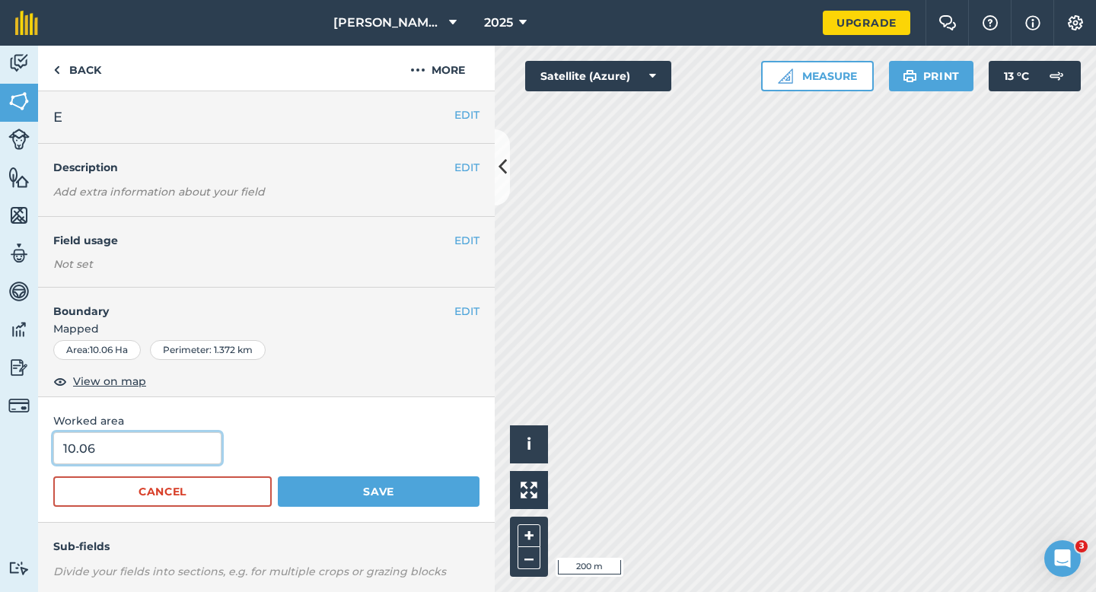
click at [138, 437] on input "10.06" at bounding box center [137, 448] width 168 height 32
type input "10"
click at [278, 476] on button "Save" at bounding box center [379, 491] width 202 height 30
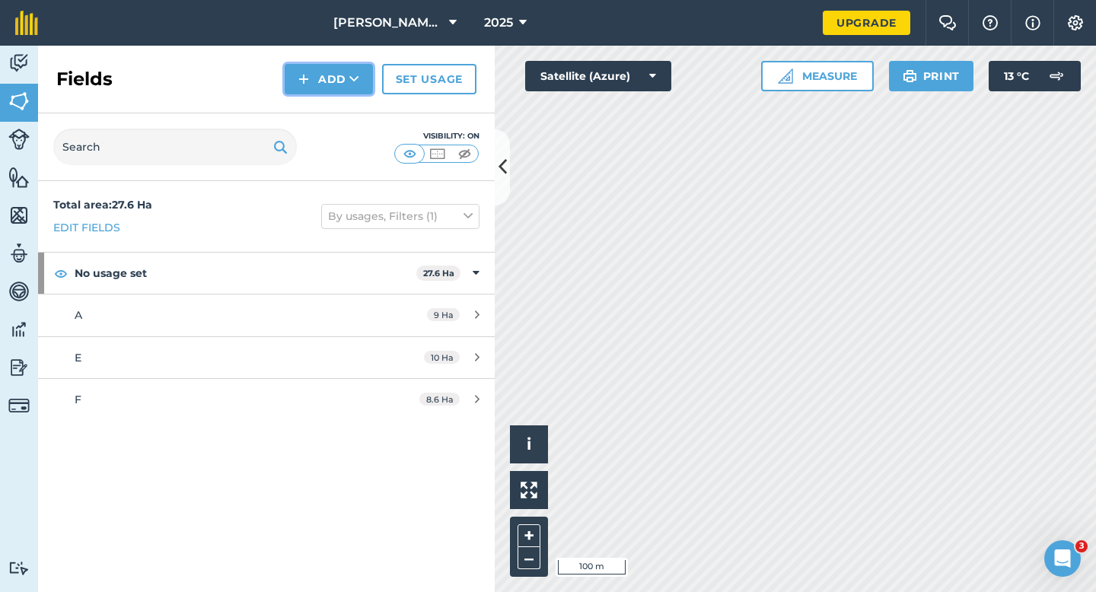
click at [344, 85] on button "Add" at bounding box center [329, 79] width 88 height 30
click at [344, 105] on link "Draw" at bounding box center [329, 113] width 84 height 33
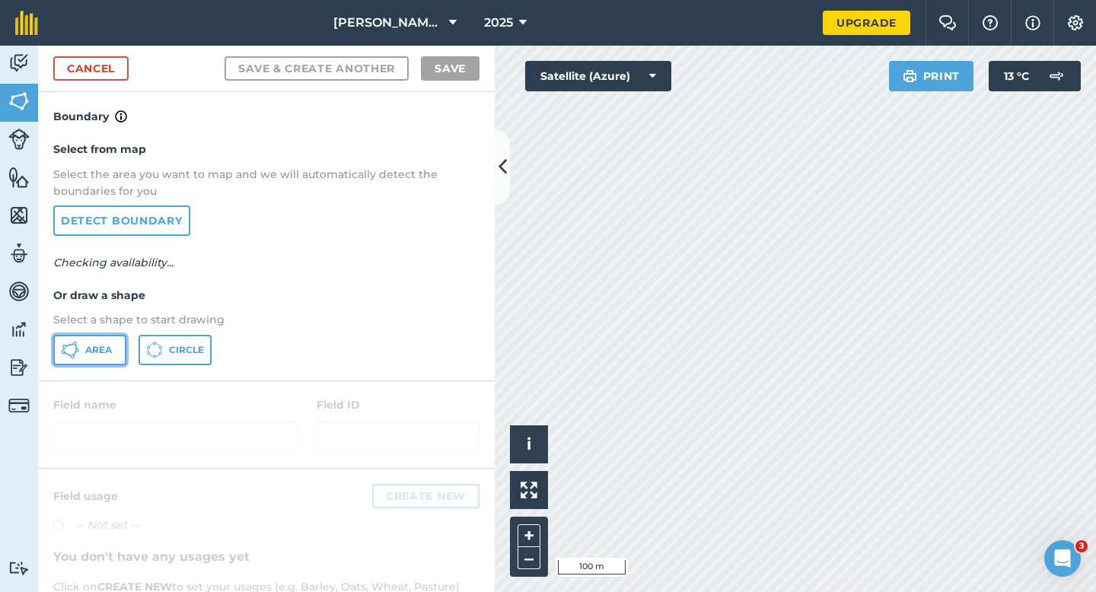
click at [115, 345] on button "Area" at bounding box center [89, 350] width 73 height 30
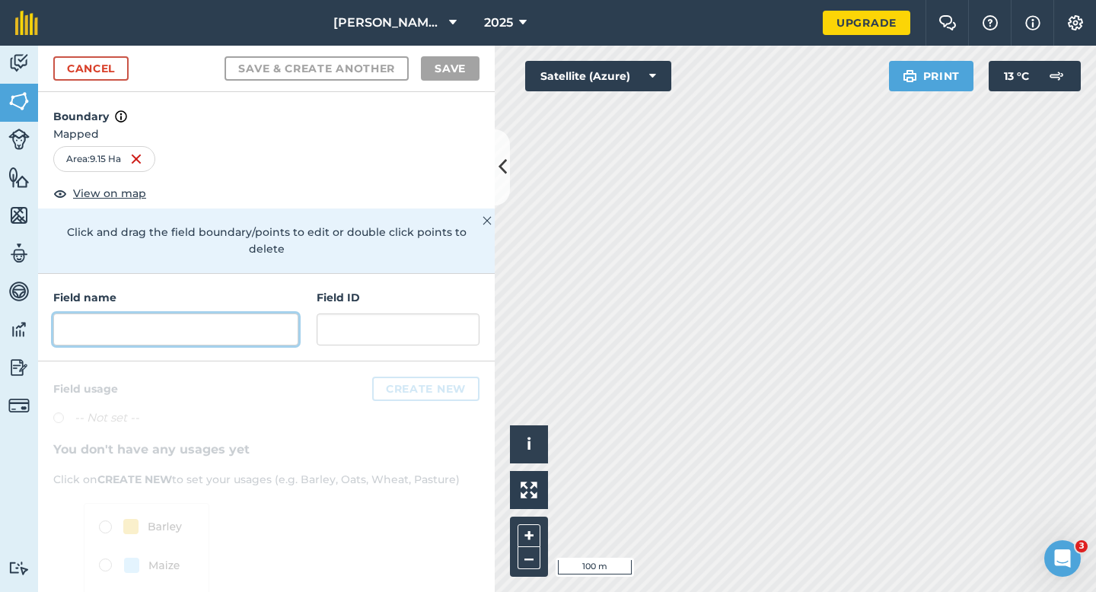
click at [221, 313] on input "text" at bounding box center [175, 329] width 245 height 32
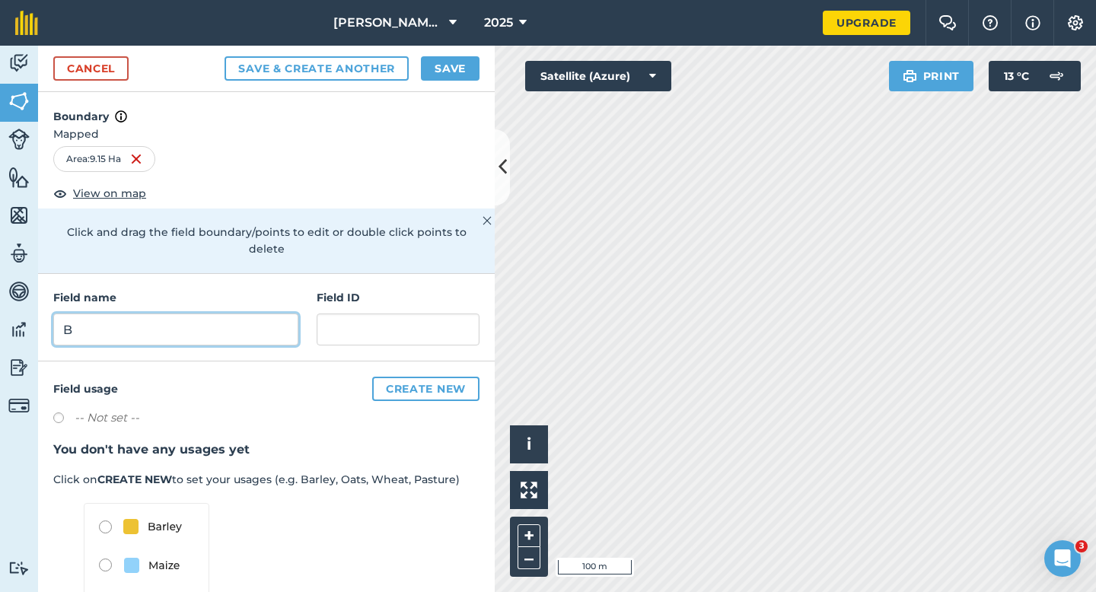
type input "B"
click at [443, 64] on button "Save" at bounding box center [450, 68] width 59 height 24
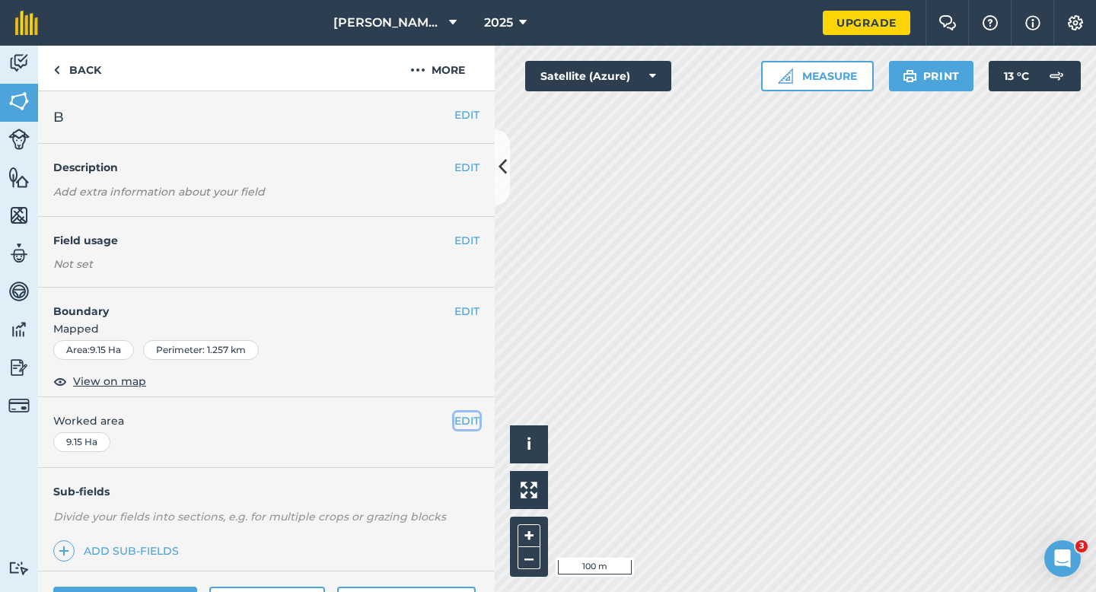
click at [465, 421] on button "EDIT" at bounding box center [466, 420] width 25 height 17
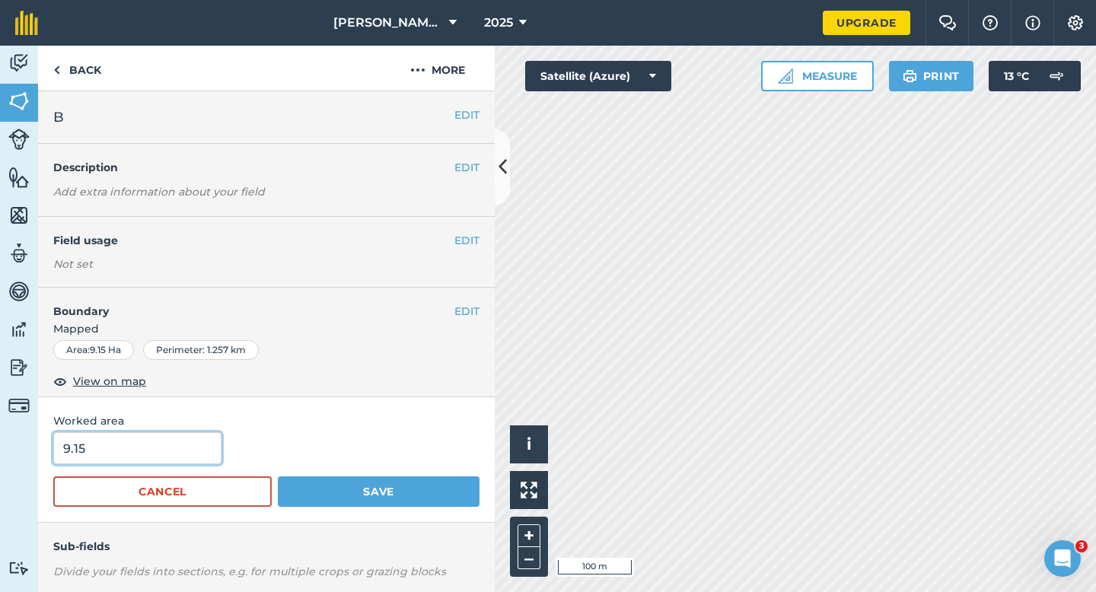
click at [186, 456] on input "9.15" at bounding box center [137, 448] width 168 height 32
type input "9"
click at [278, 476] on button "Save" at bounding box center [379, 491] width 202 height 30
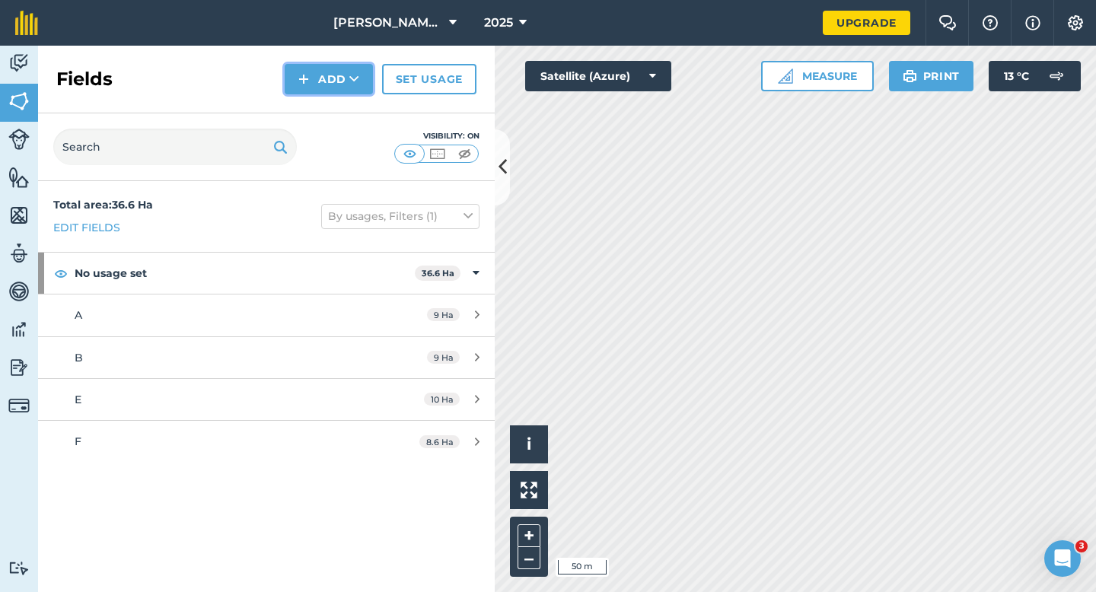
click at [323, 84] on button "Add" at bounding box center [329, 79] width 88 height 30
click at [325, 122] on link "Draw" at bounding box center [329, 113] width 84 height 33
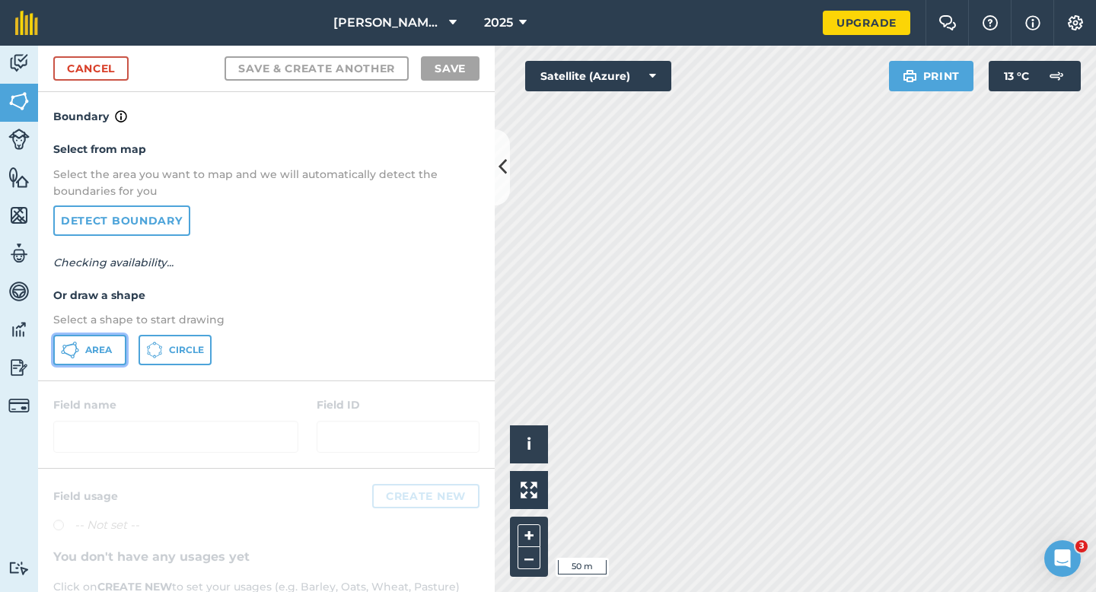
drag, startPoint x: 77, startPoint y: 356, endPoint x: 629, endPoint y: 304, distance: 554.8
click at [77, 356] on icon at bounding box center [70, 350] width 18 height 18
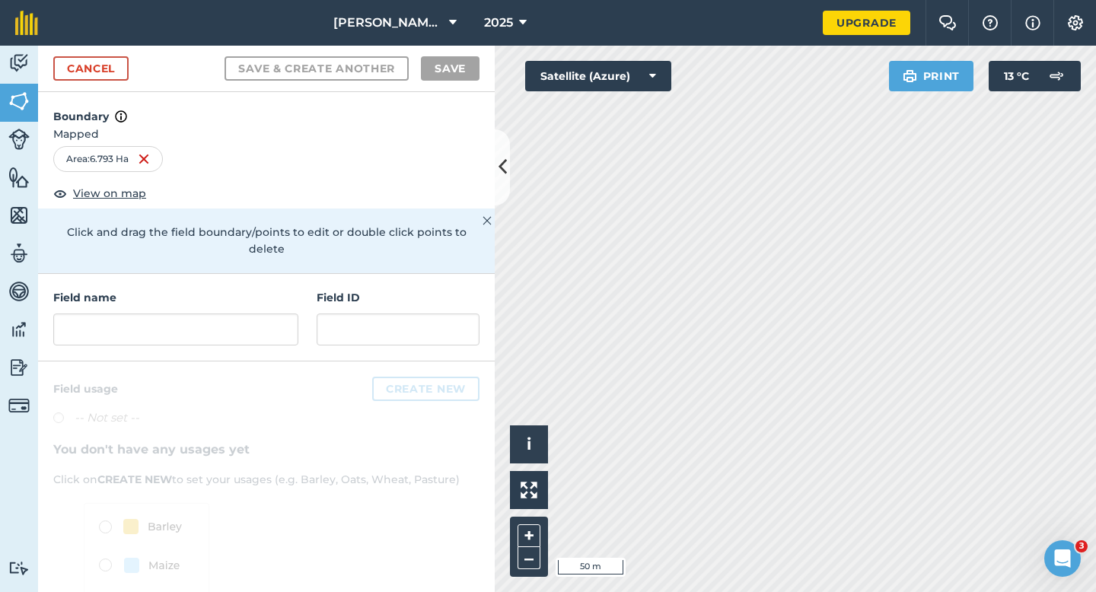
click at [266, 329] on div "Field name Field ID" at bounding box center [266, 317] width 456 height 87
click at [262, 313] on input "text" at bounding box center [175, 329] width 245 height 32
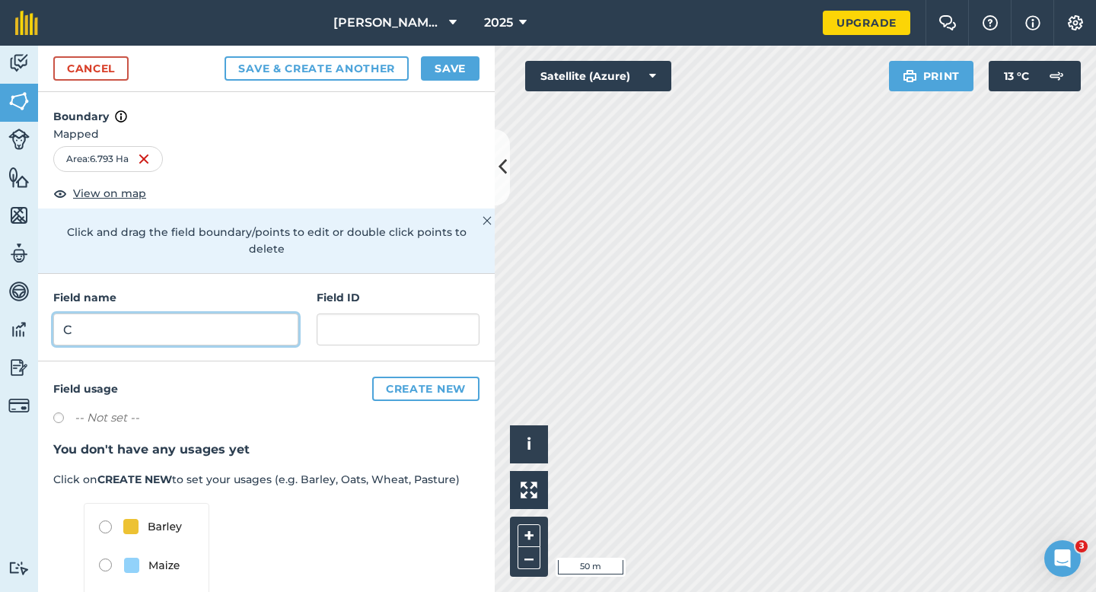
type input "C"
click at [483, 67] on div "Cancel Save & Create Another Save" at bounding box center [266, 69] width 456 height 46
click at [453, 67] on button "Save" at bounding box center [450, 68] width 59 height 24
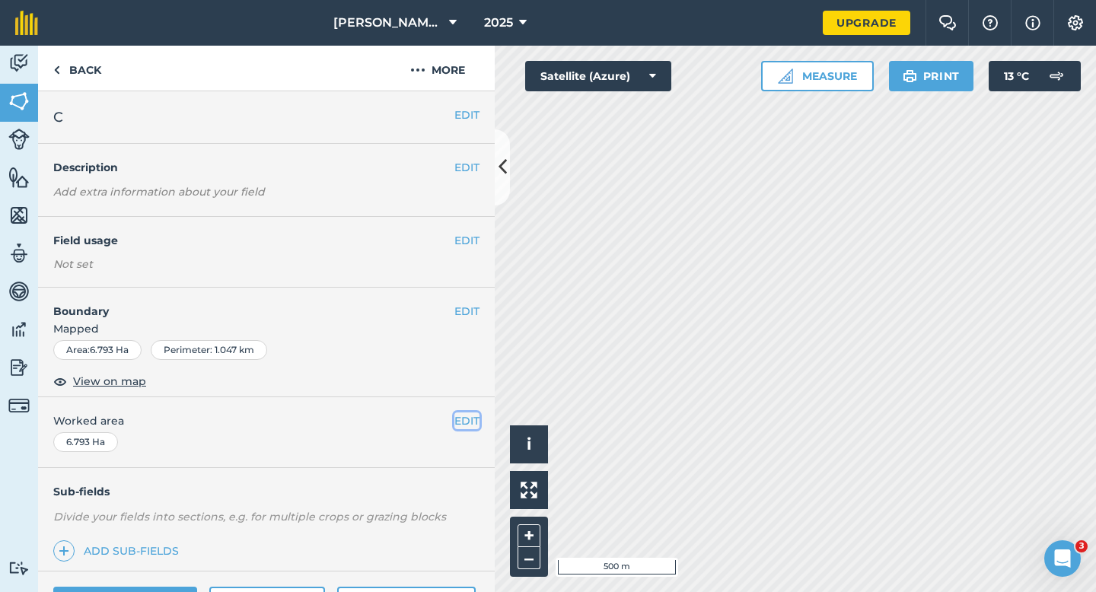
click at [476, 413] on button "EDIT" at bounding box center [466, 420] width 25 height 17
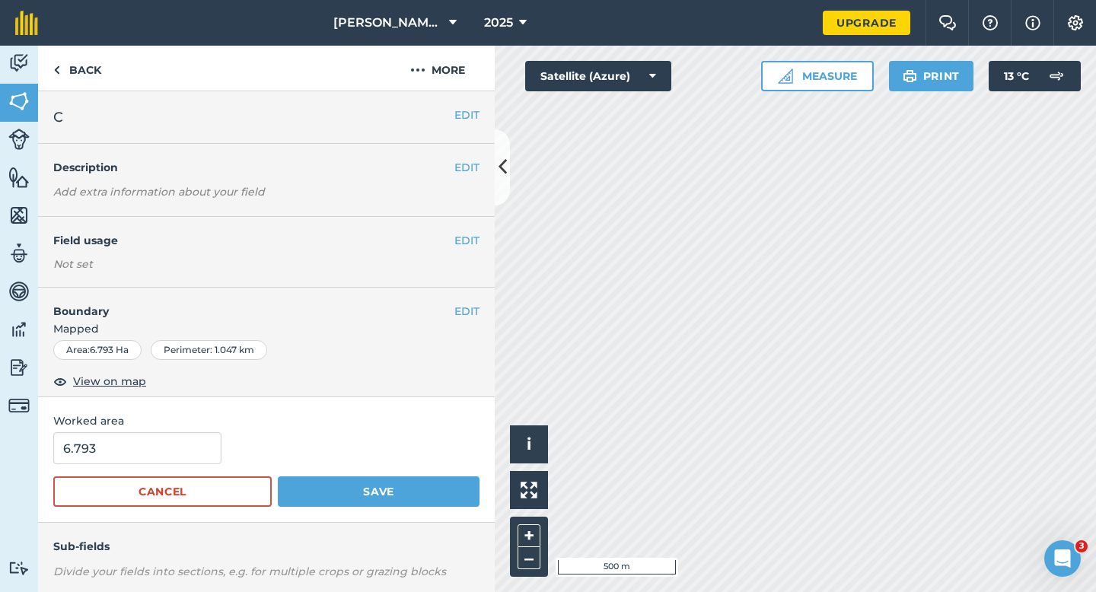
click at [132, 468] on form "6.793 Cancel Save" at bounding box center [266, 469] width 426 height 75
type input "7"
click at [132, 463] on input "7" at bounding box center [137, 448] width 168 height 32
click at [278, 476] on button "Save" at bounding box center [379, 491] width 202 height 30
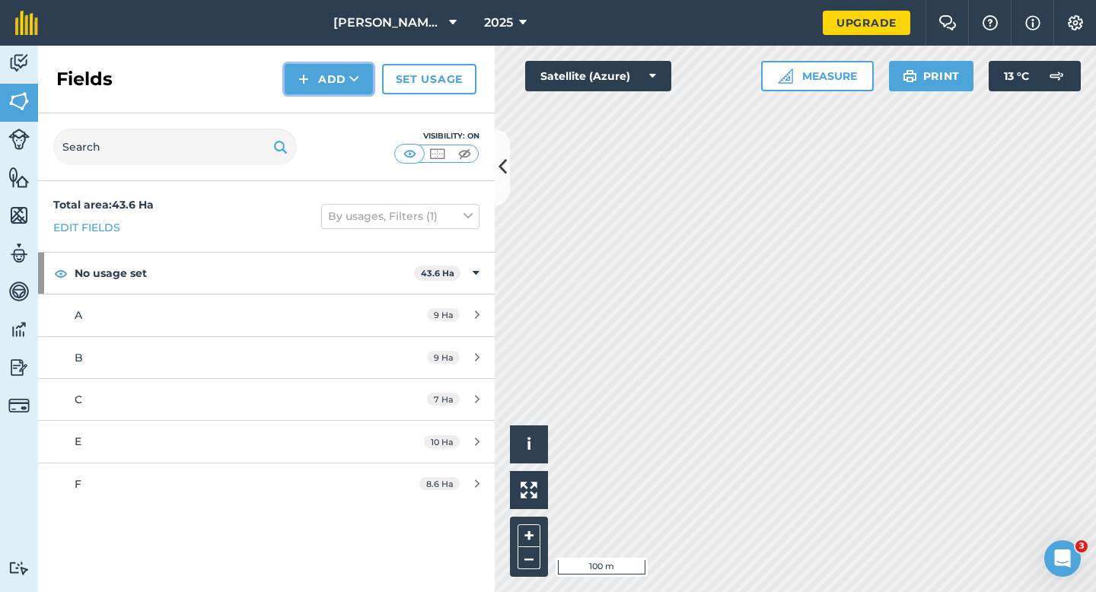
click at [316, 82] on button "Add" at bounding box center [329, 79] width 88 height 30
click at [323, 128] on link "Draw" at bounding box center [329, 113] width 84 height 33
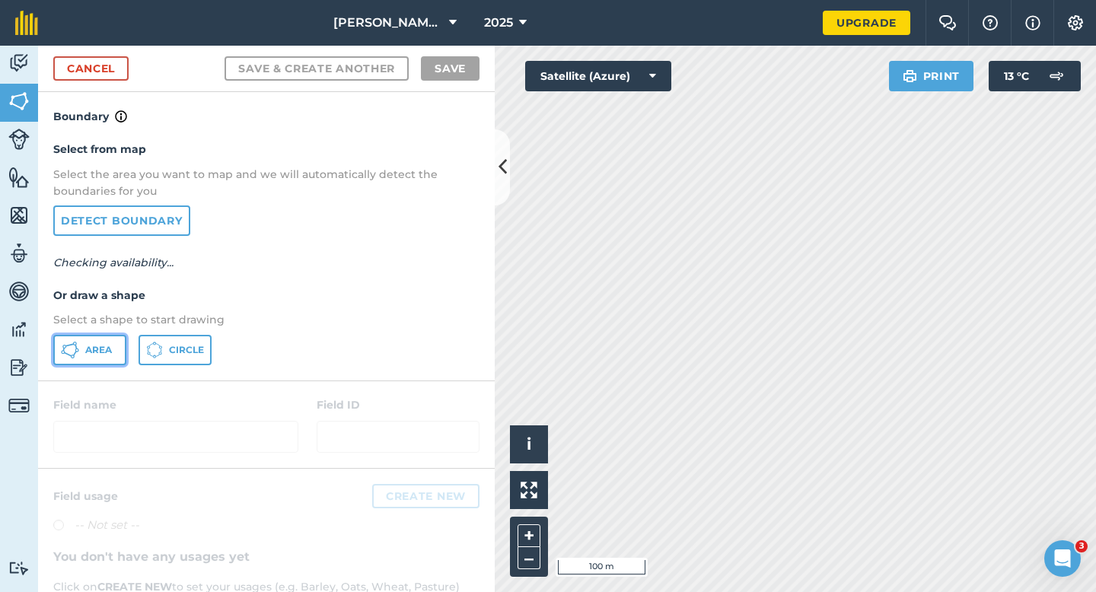
click at [85, 339] on button "Area" at bounding box center [89, 350] width 73 height 30
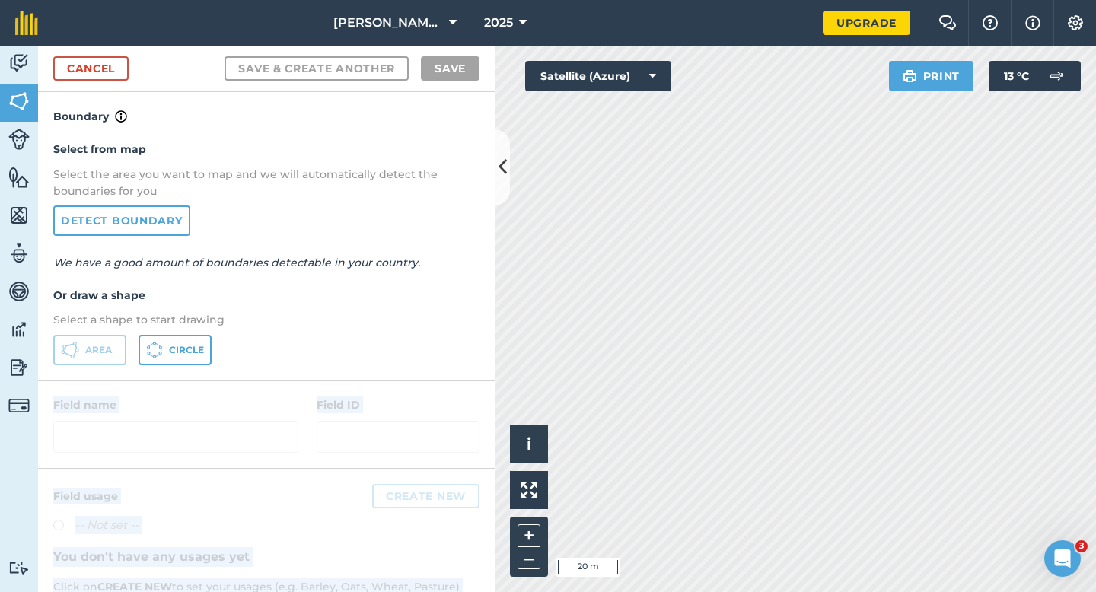
click at [710, 313] on div "Activity Fields Livestock Features Maps Team Vehicles Data Reporting Billing Tu…" at bounding box center [548, 319] width 1096 height 546
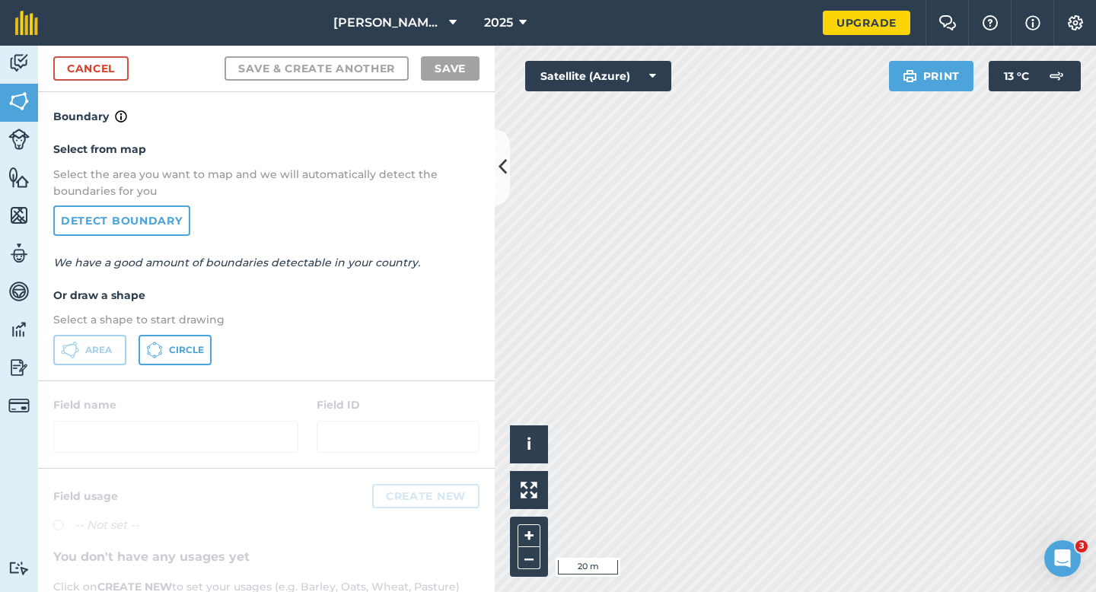
click at [488, 296] on div "Select from map Select the area you want to map and we will automatically detec…" at bounding box center [266, 253] width 456 height 254
click at [69, 63] on link "Cancel" at bounding box center [90, 68] width 75 height 24
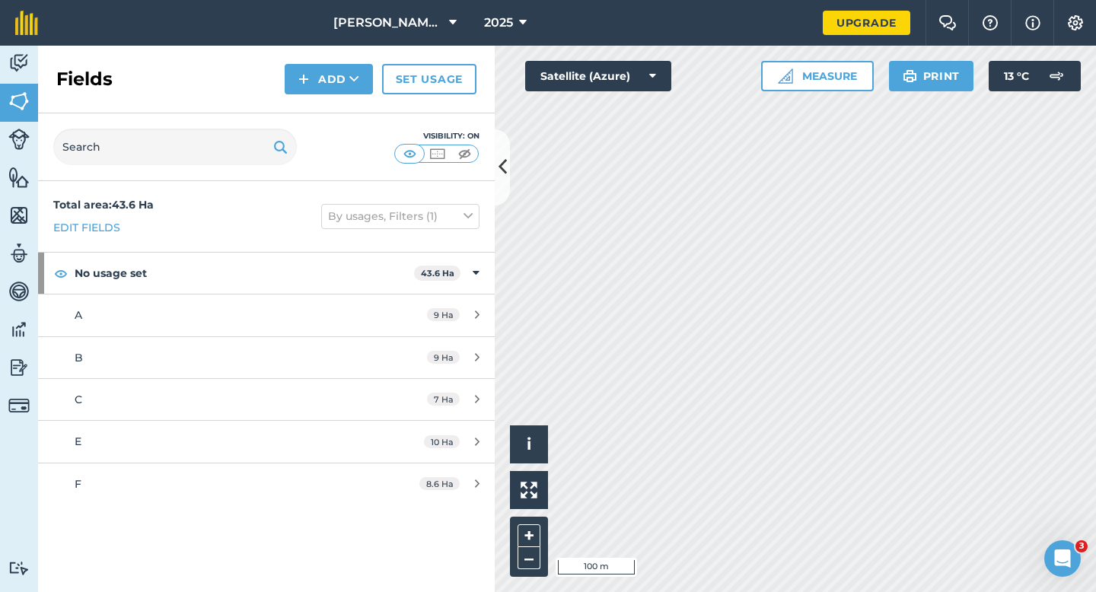
click at [338, 95] on div "Fields Add Set usage" at bounding box center [266, 80] width 456 height 68
click at [338, 91] on button "Add" at bounding box center [329, 79] width 88 height 30
click at [338, 108] on link "Draw" at bounding box center [329, 113] width 84 height 33
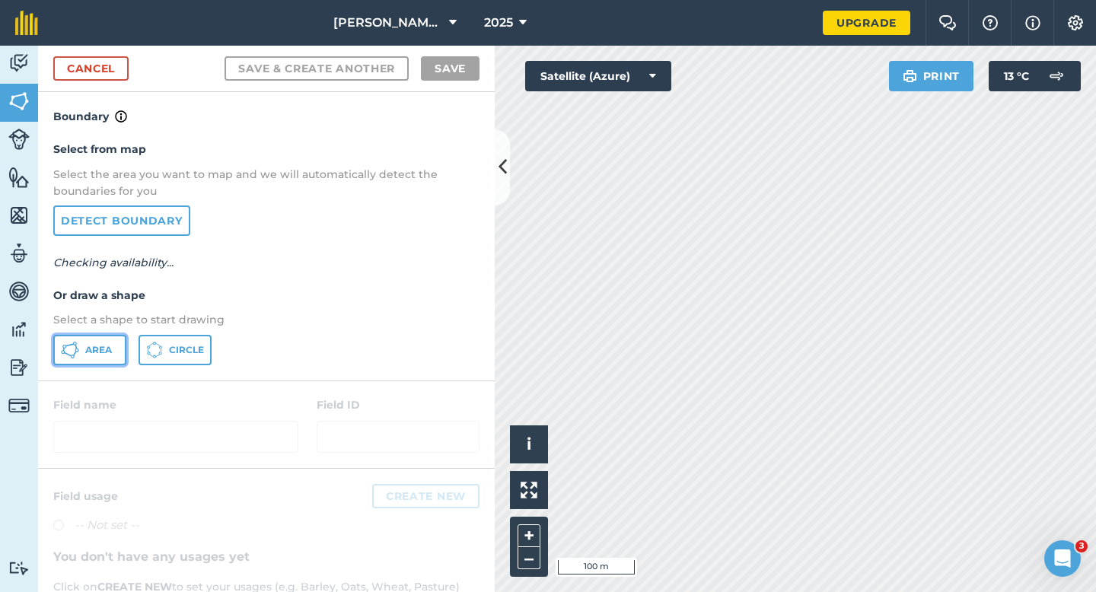
click at [90, 353] on span "Area" at bounding box center [98, 350] width 27 height 12
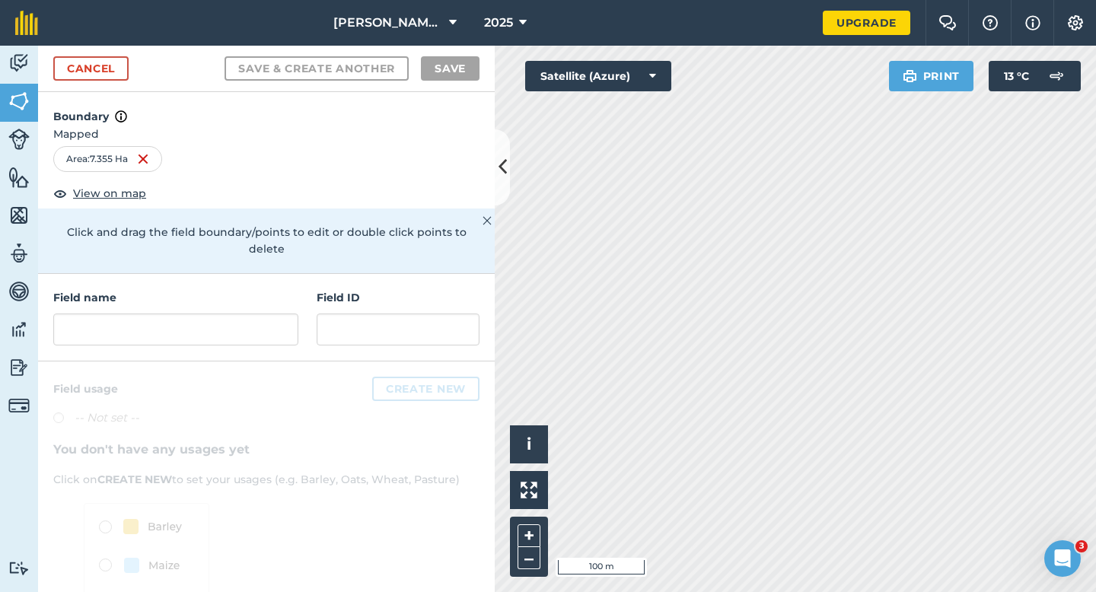
click at [305, 322] on div "Field name Field ID" at bounding box center [266, 317] width 456 height 87
click at [297, 320] on input "text" at bounding box center [175, 329] width 245 height 32
click at [294, 320] on input "text" at bounding box center [175, 329] width 245 height 32
click at [255, 313] on input "text" at bounding box center [175, 329] width 245 height 32
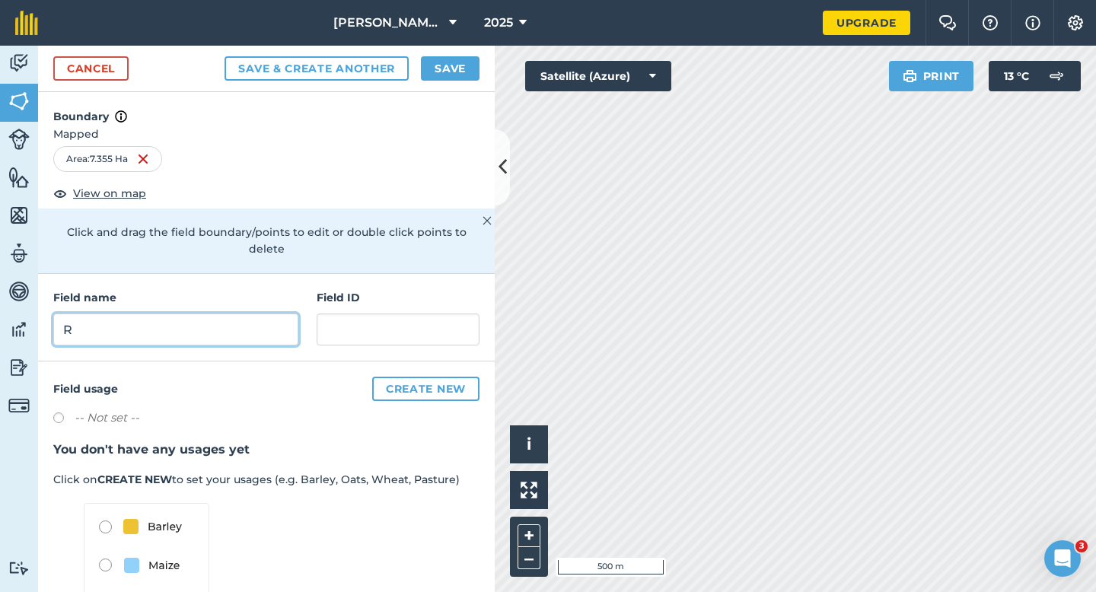
type input "R"
click at [472, 65] on button "Save" at bounding box center [450, 68] width 59 height 24
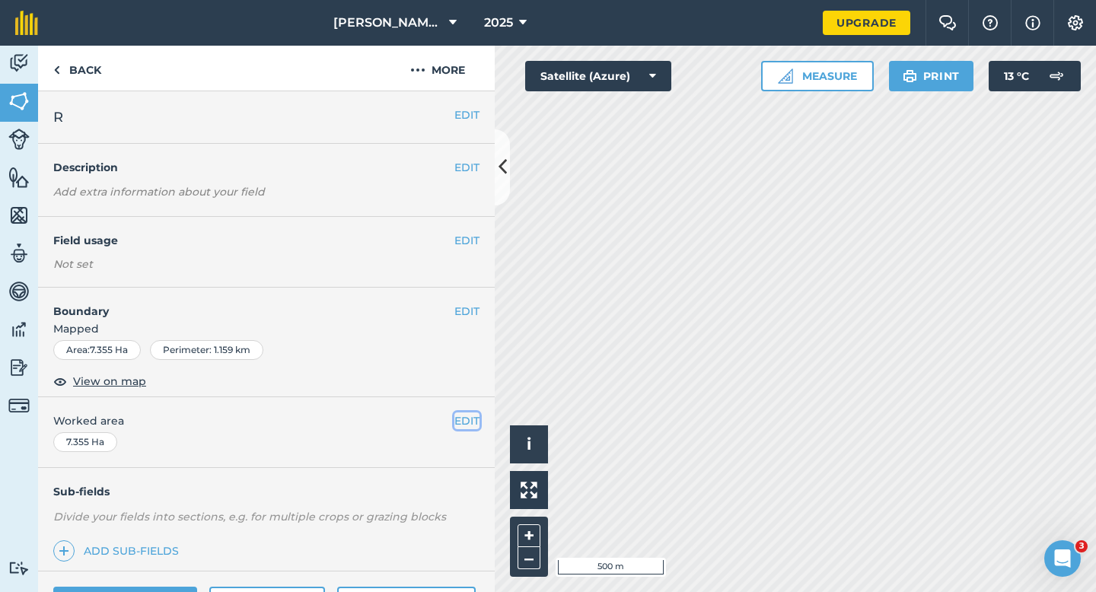
click at [467, 414] on button "EDIT" at bounding box center [466, 420] width 25 height 17
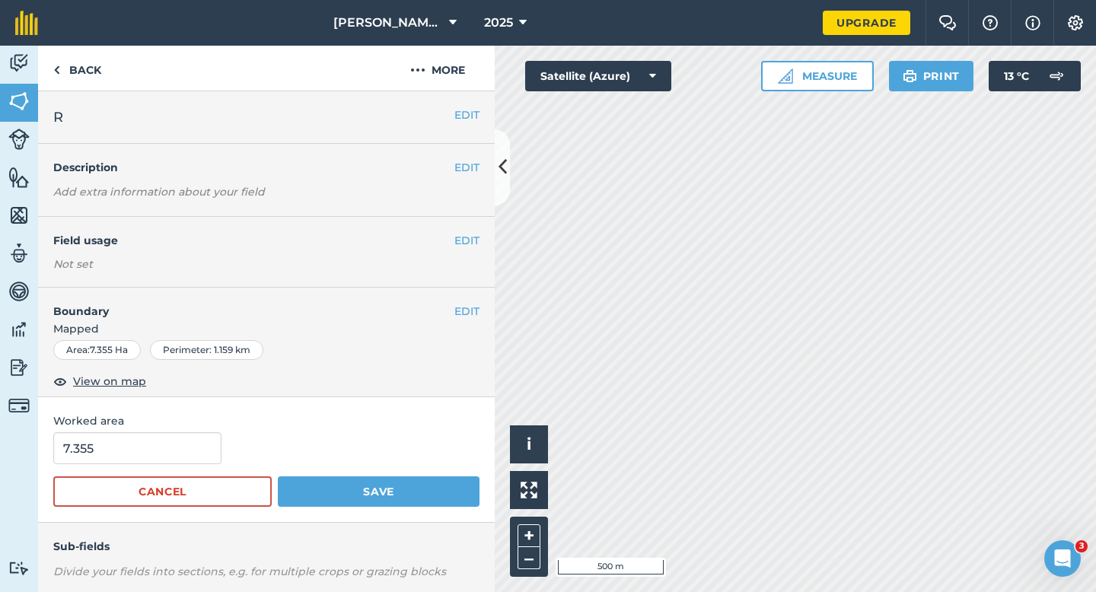
click at [143, 464] on form "7.355 Cancel Save" at bounding box center [266, 469] width 426 height 75
click at [143, 455] on input "7.355" at bounding box center [137, 448] width 168 height 32
type input "7.4"
click at [278, 476] on button "Save" at bounding box center [379, 491] width 202 height 30
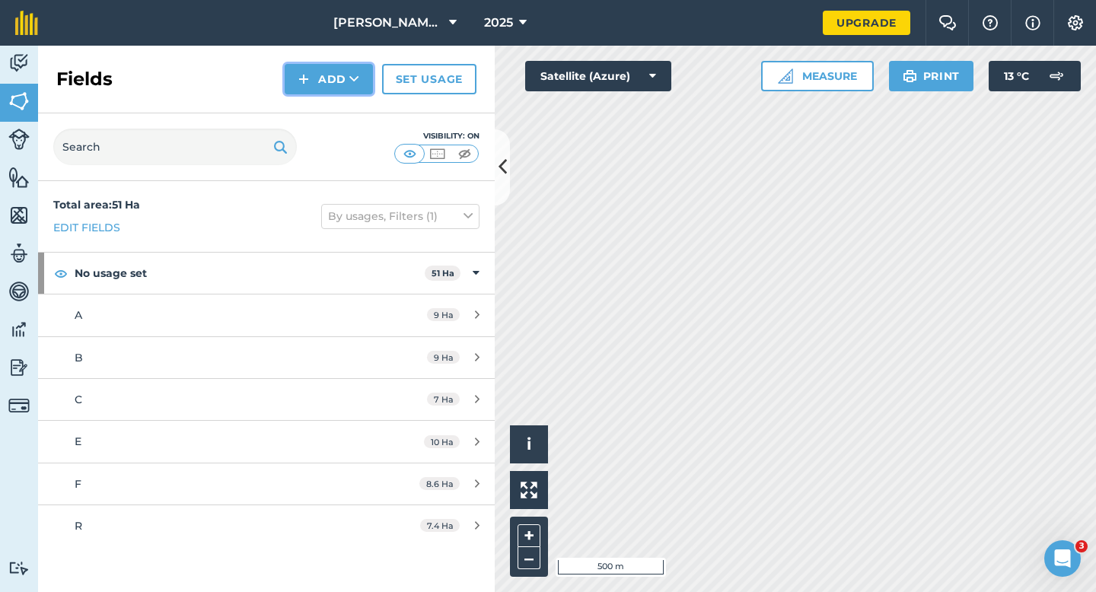
click at [327, 92] on button "Add" at bounding box center [329, 79] width 88 height 30
click at [327, 103] on link "Draw" at bounding box center [329, 113] width 84 height 33
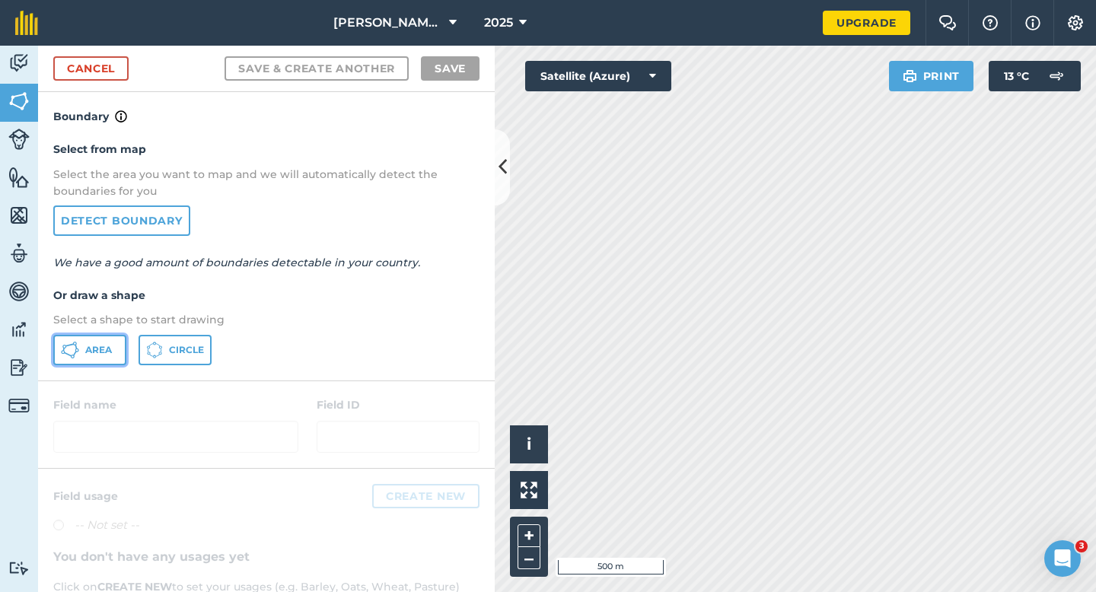
click at [110, 338] on button "Area" at bounding box center [89, 350] width 73 height 30
click at [443, 337] on div "Activity Fields Livestock Features Maps Team Vehicles Data Reporting Billing Tu…" at bounding box center [548, 319] width 1096 height 546
click at [100, 75] on link "Cancel" at bounding box center [90, 68] width 75 height 24
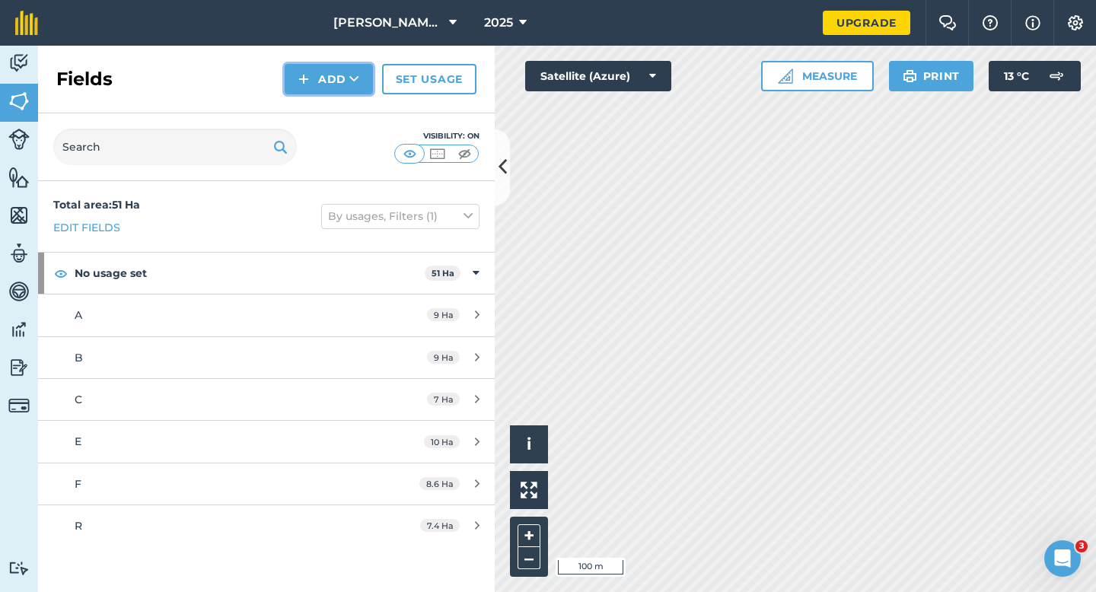
click at [319, 83] on button "Add" at bounding box center [329, 79] width 88 height 30
click at [319, 109] on link "Draw" at bounding box center [329, 113] width 84 height 33
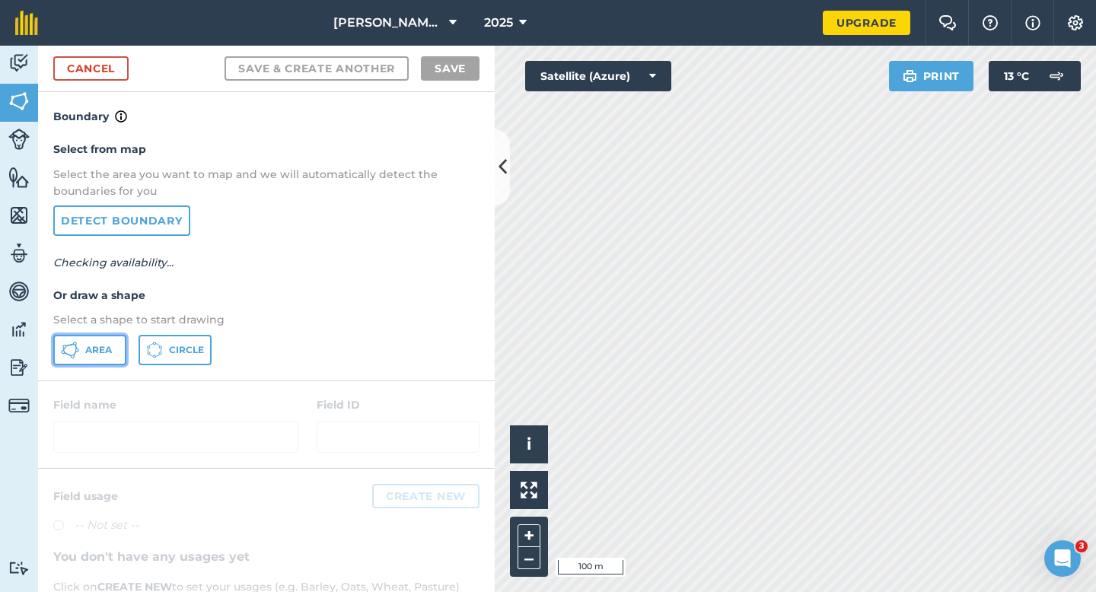
click at [72, 352] on icon at bounding box center [70, 350] width 18 height 18
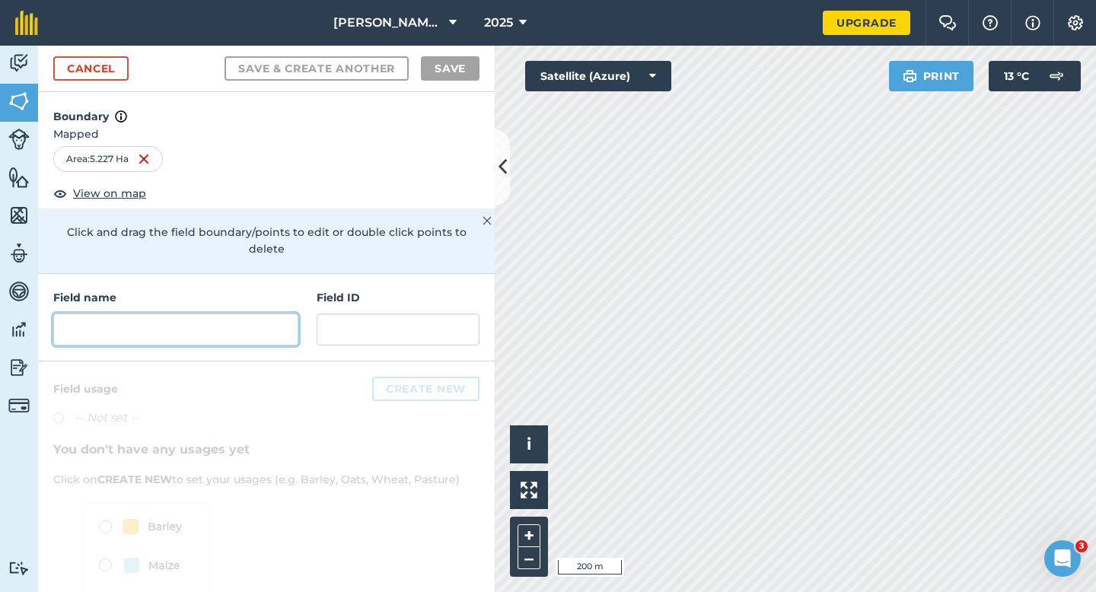
click at [281, 323] on input "text" at bounding box center [175, 329] width 245 height 32
type input "P"
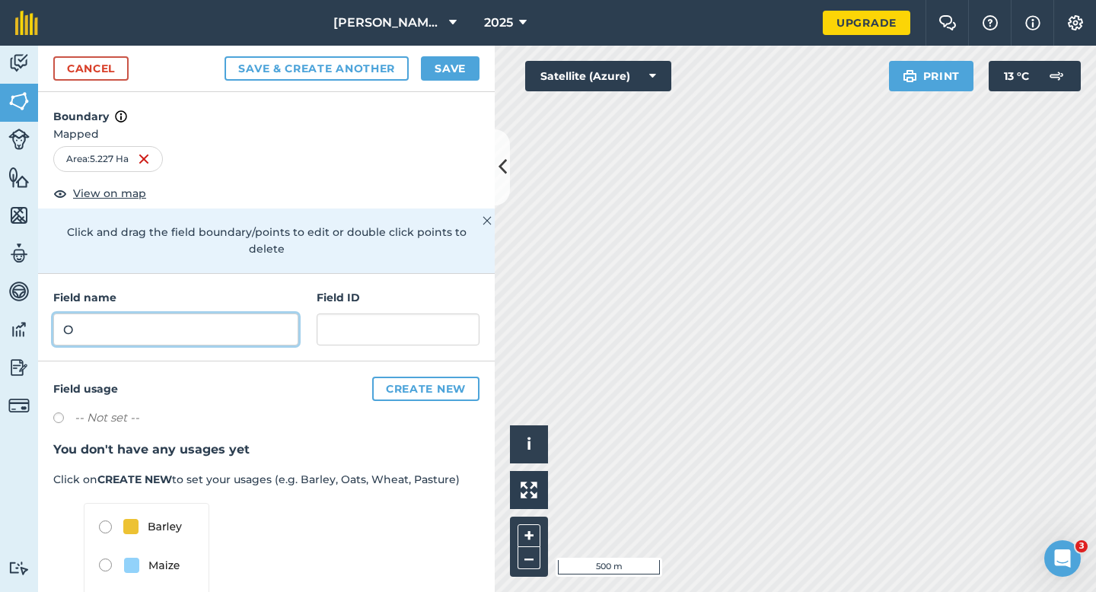
type input "O"
click at [447, 64] on button "Save" at bounding box center [450, 68] width 59 height 24
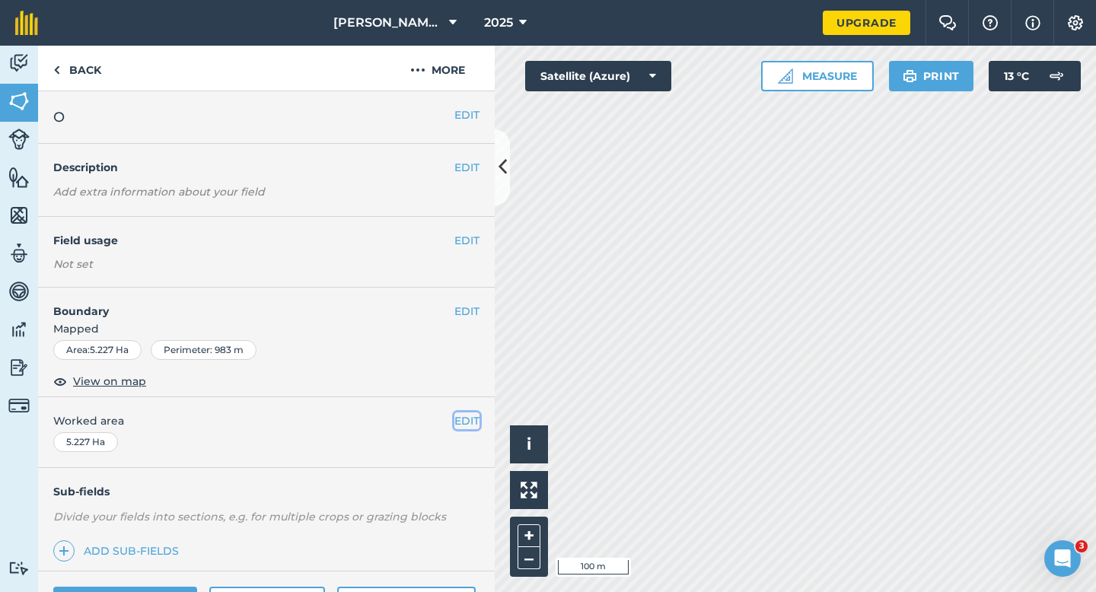
click at [462, 415] on button "EDIT" at bounding box center [466, 420] width 25 height 17
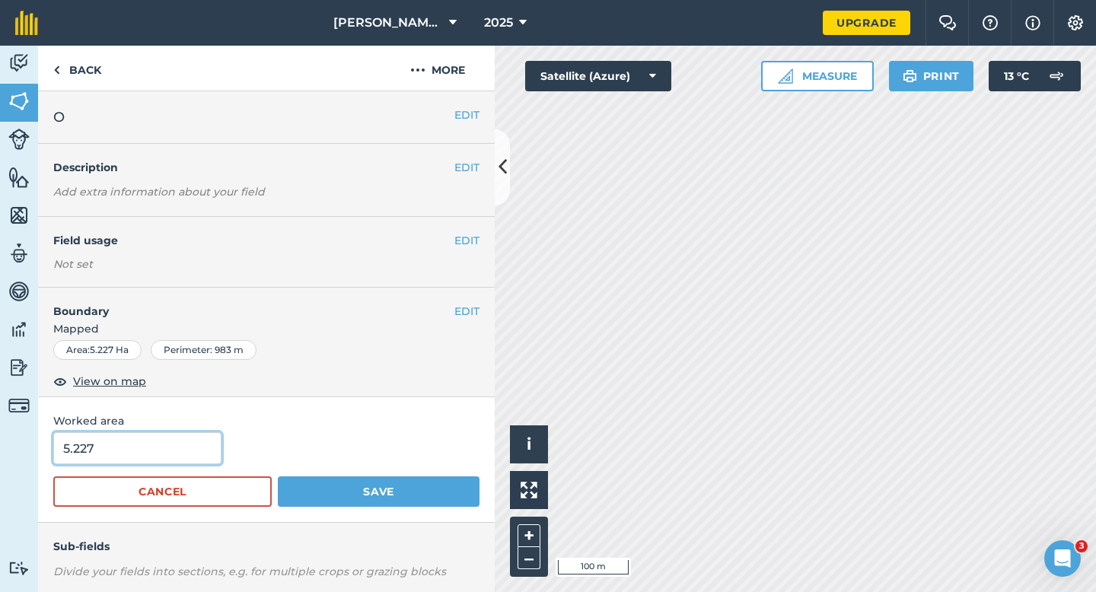
click at [143, 441] on input "5.227" at bounding box center [137, 448] width 168 height 32
type input "5.3"
click at [278, 476] on button "Save" at bounding box center [379, 491] width 202 height 30
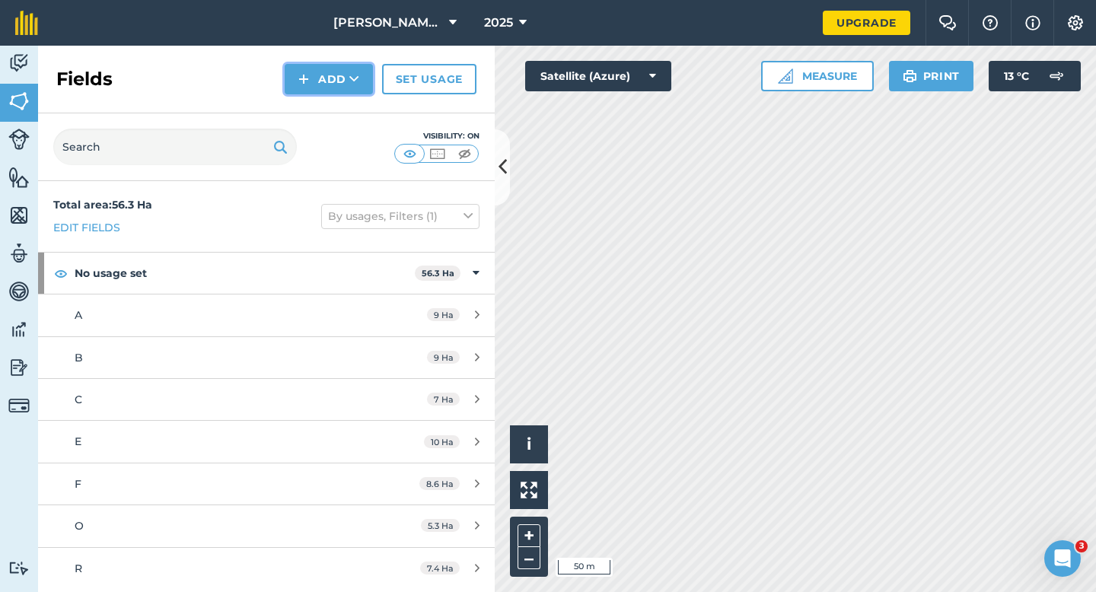
click at [337, 78] on button "Add" at bounding box center [329, 79] width 88 height 30
click at [351, 116] on link "Draw" at bounding box center [329, 113] width 84 height 33
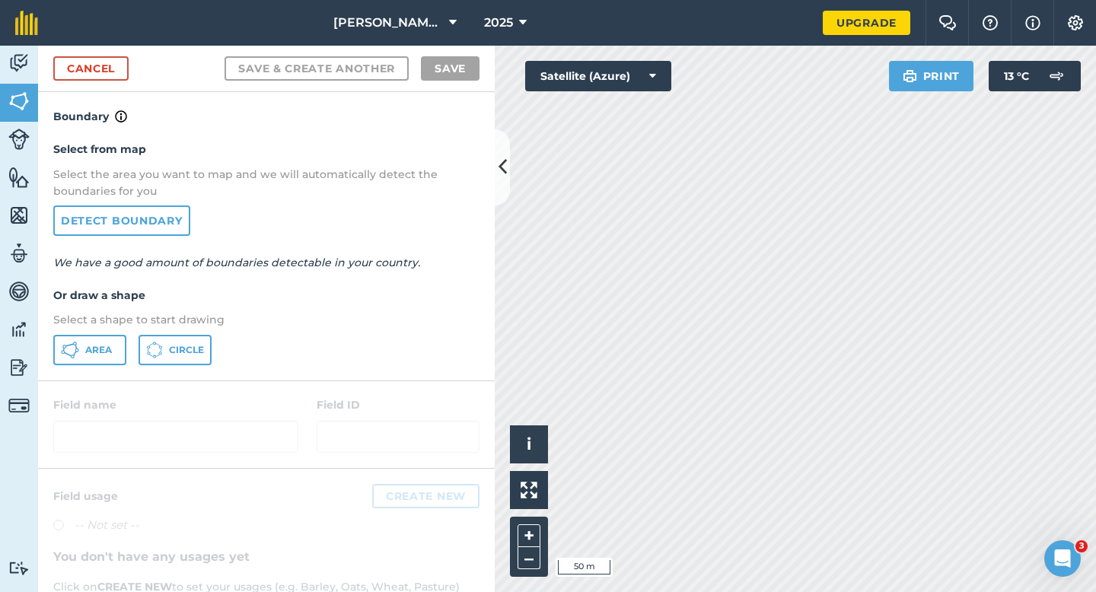
click at [107, 329] on div "Select from map Select the area you want to map and we will automatically detec…" at bounding box center [266, 253] width 456 height 254
click at [104, 336] on button "Area" at bounding box center [89, 350] width 73 height 30
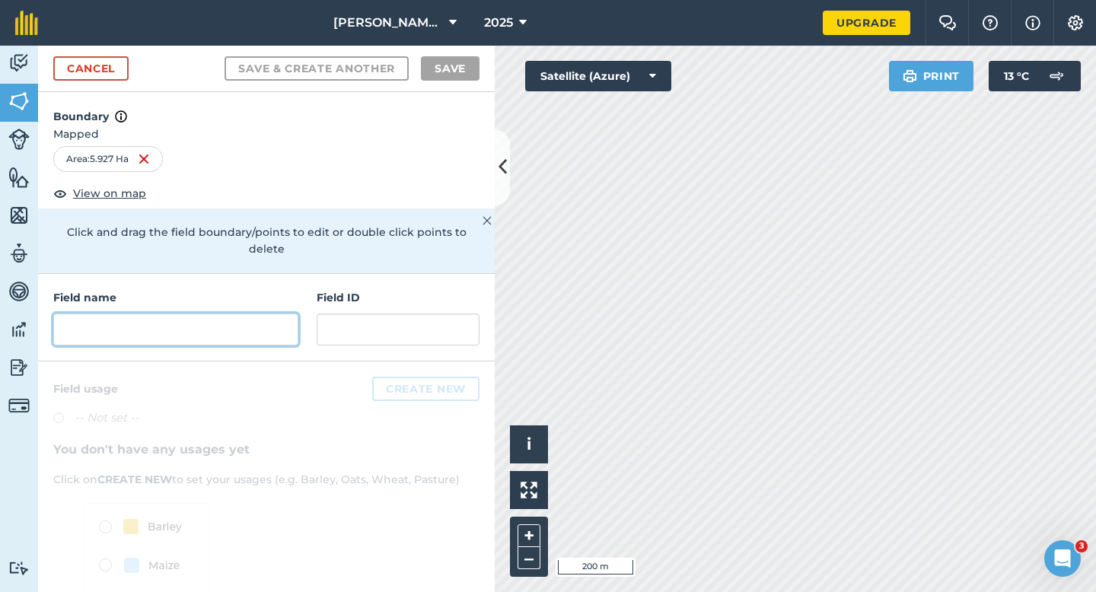
click at [278, 313] on input "text" at bounding box center [175, 329] width 245 height 32
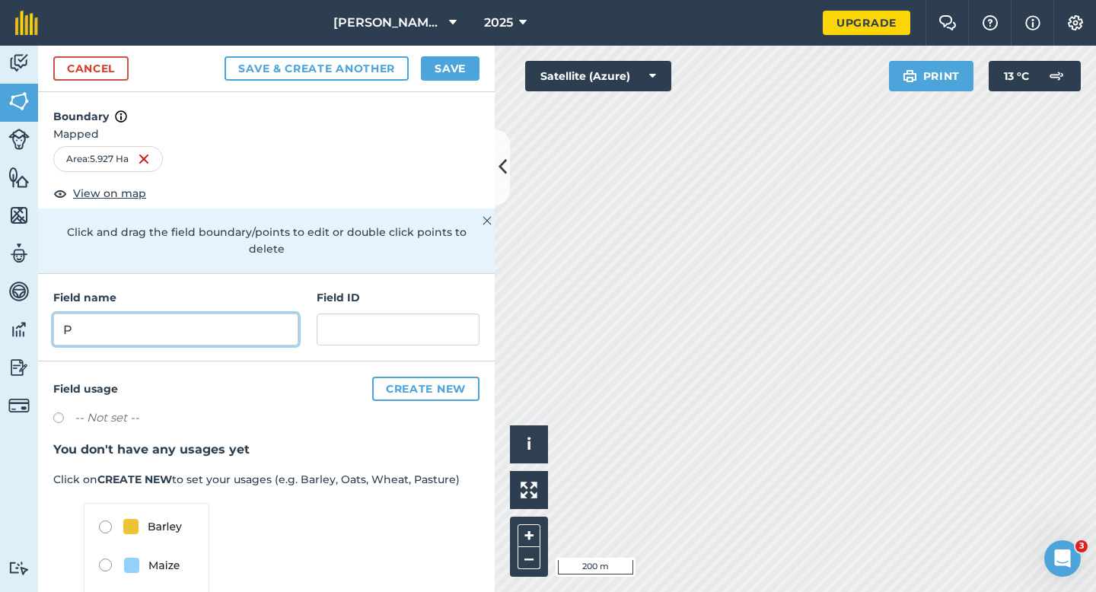
type input "P"
click at [454, 65] on button "Save" at bounding box center [450, 68] width 59 height 24
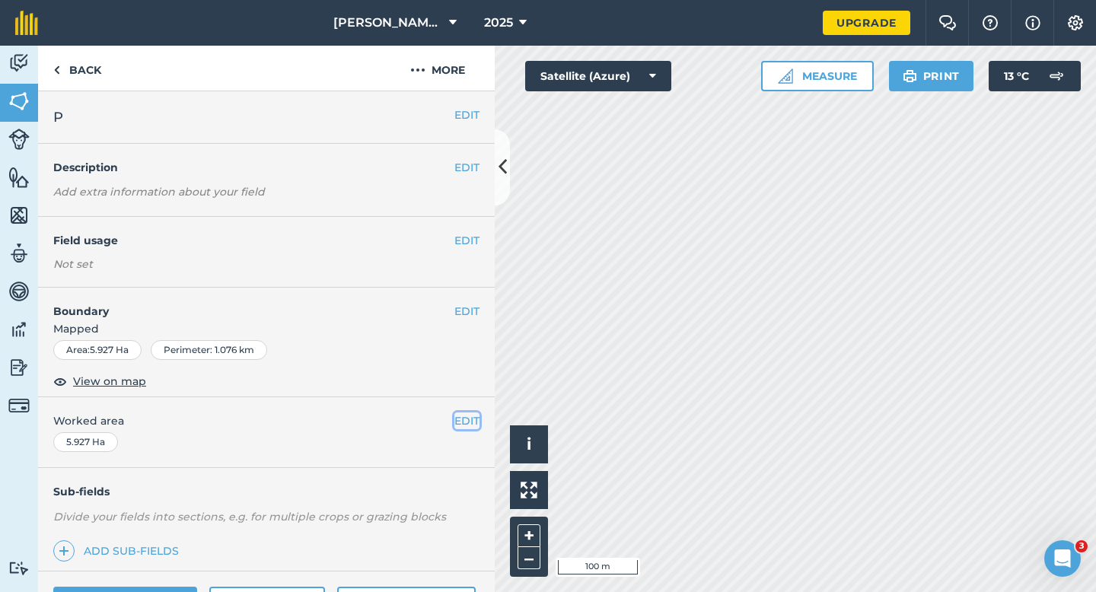
click at [478, 422] on button "EDIT" at bounding box center [466, 420] width 25 height 17
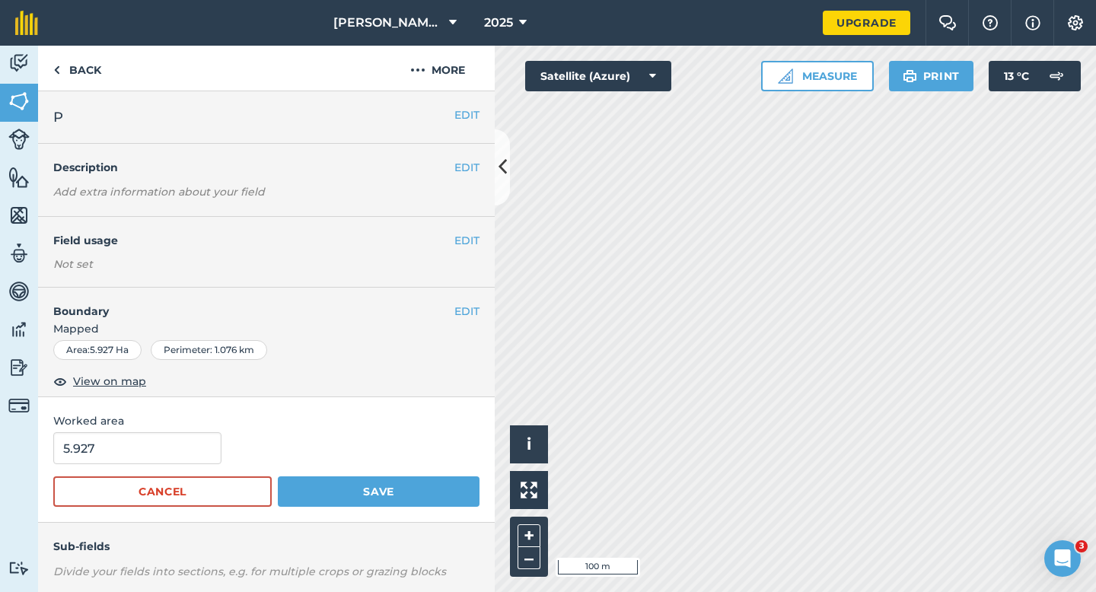
click at [218, 433] on div "5.927" at bounding box center [266, 448] width 426 height 32
click at [184, 440] on input "5.927" at bounding box center [137, 448] width 168 height 32
type input "6"
click at [278, 476] on button "Save" at bounding box center [379, 491] width 202 height 30
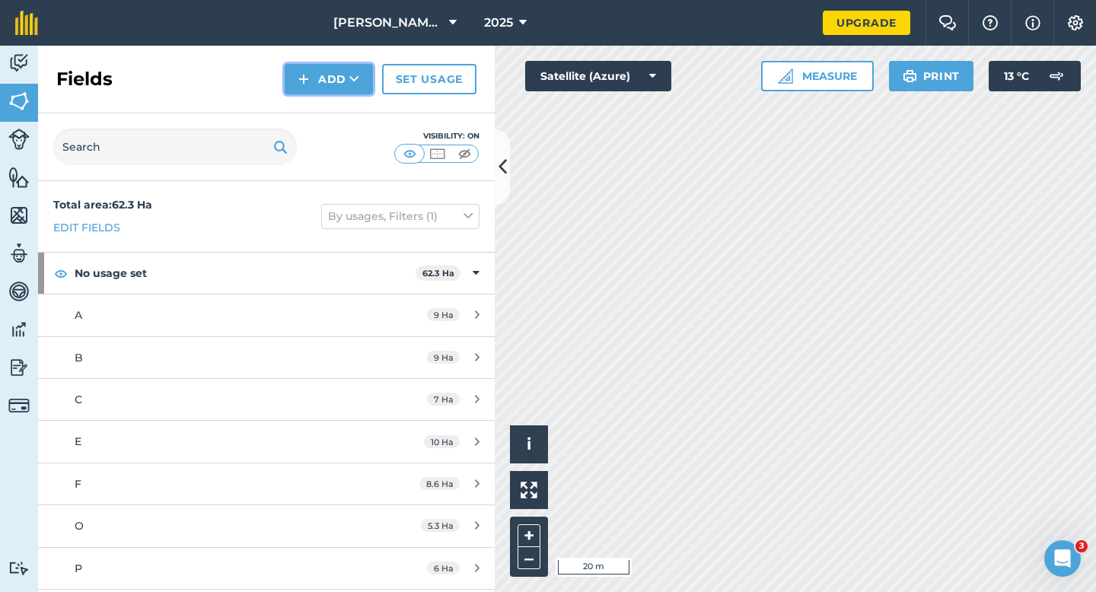
click at [308, 87] on img at bounding box center [303, 79] width 11 height 18
click at [318, 117] on link "Draw" at bounding box center [329, 113] width 84 height 33
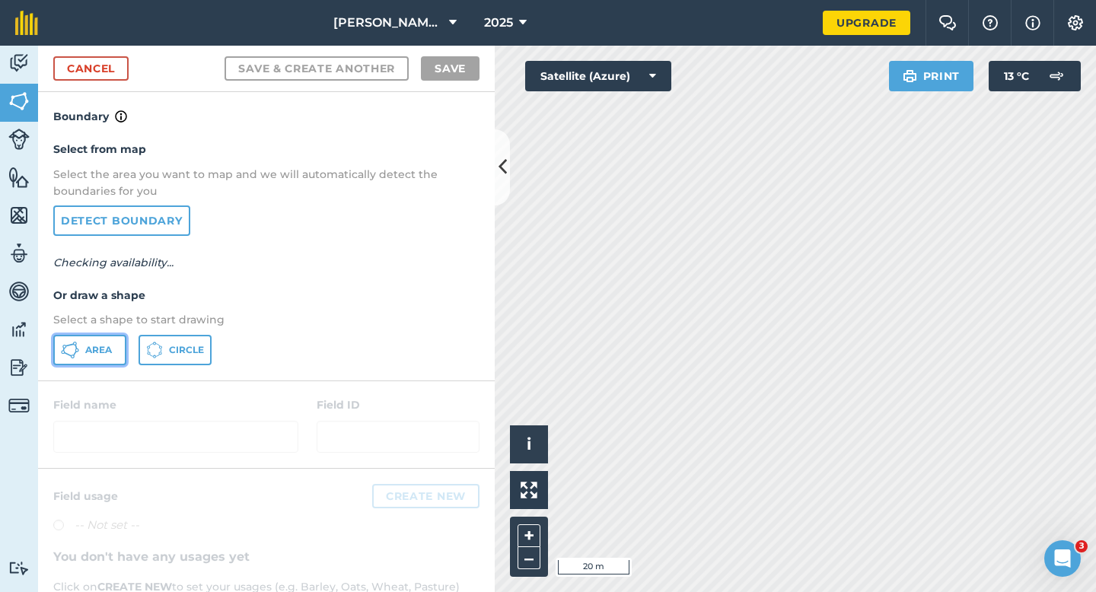
click at [82, 345] on button "Area" at bounding box center [89, 350] width 73 height 30
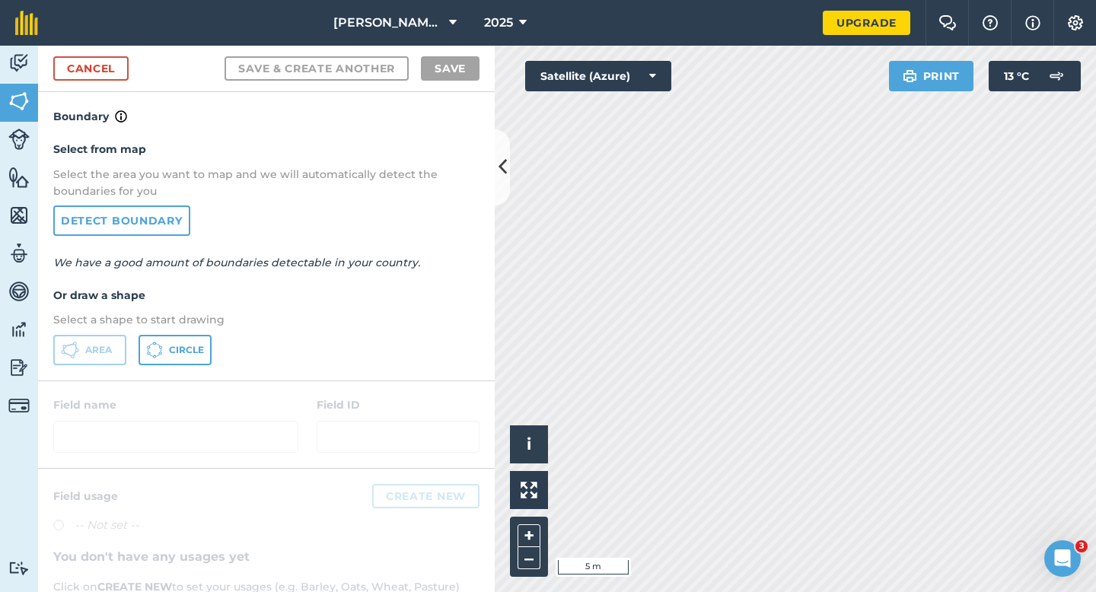
click at [105, 47] on div "Cancel Save & Create Another Save" at bounding box center [266, 69] width 456 height 46
click at [105, 59] on link "Cancel" at bounding box center [90, 68] width 75 height 24
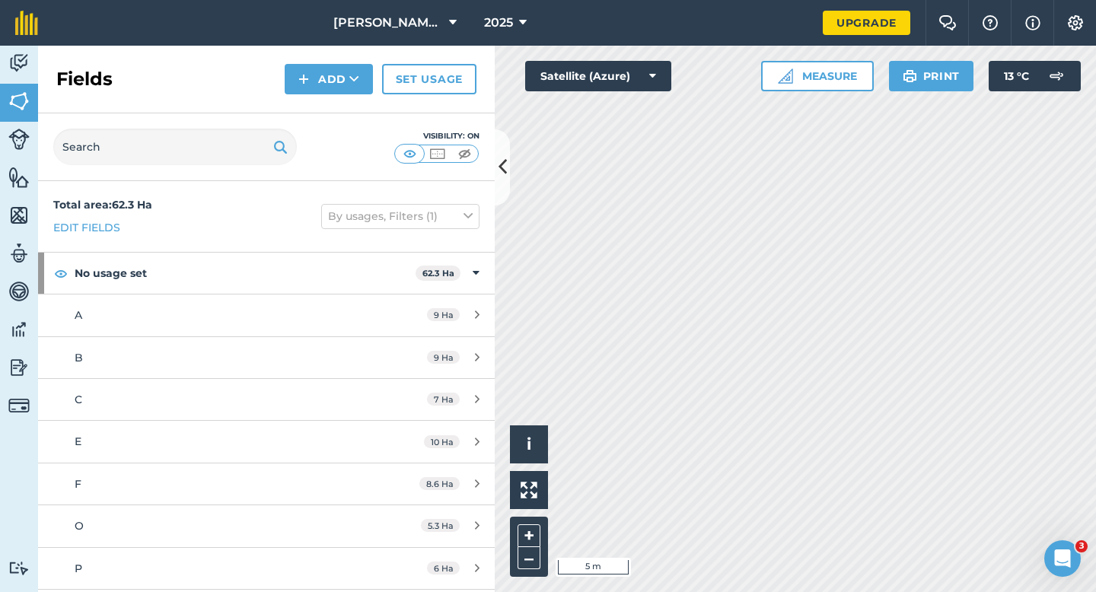
click at [110, 68] on h2 "Fields" at bounding box center [84, 79] width 56 height 24
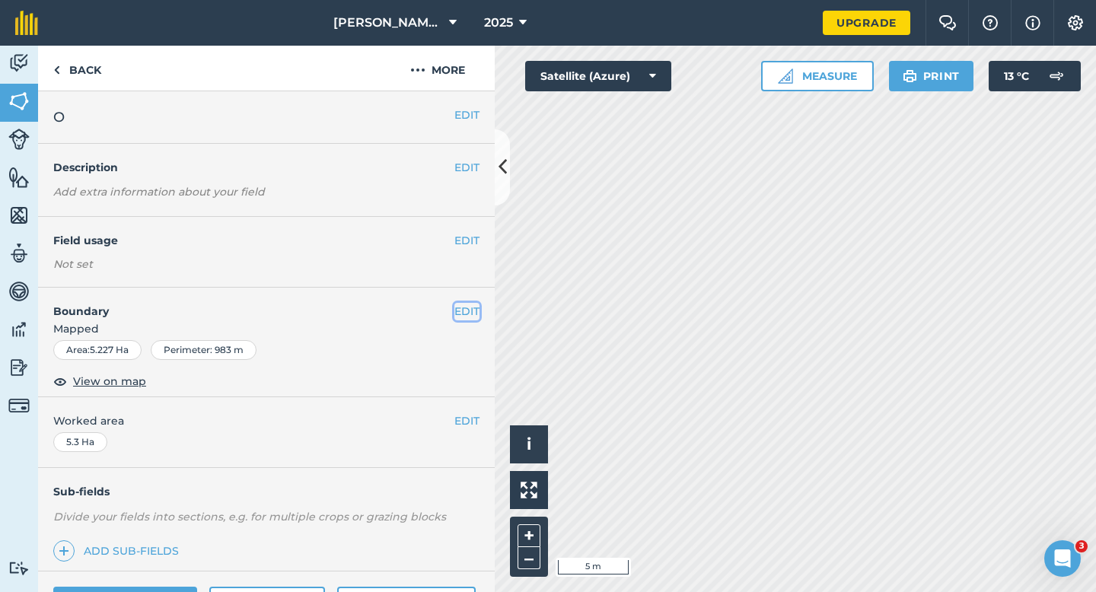
click at [471, 313] on button "EDIT" at bounding box center [466, 311] width 25 height 17
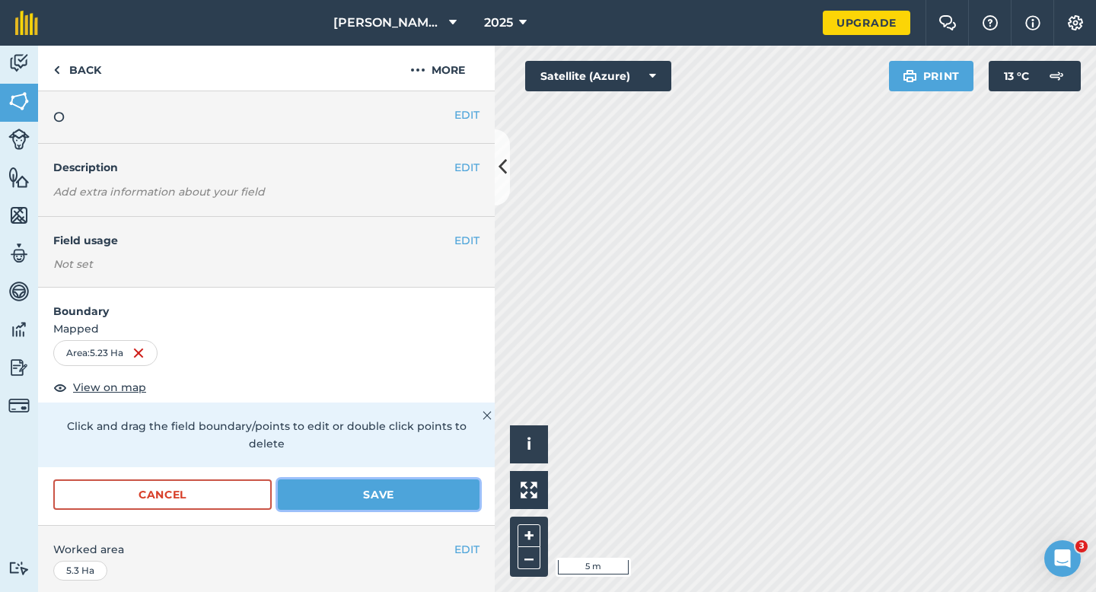
click at [402, 486] on button "Save" at bounding box center [379, 494] width 202 height 30
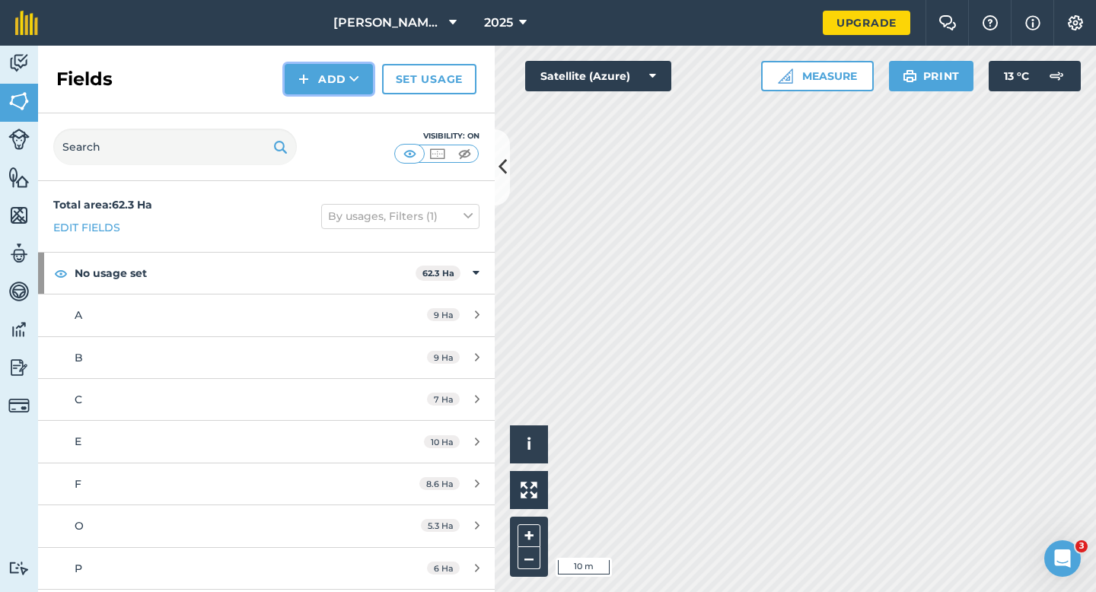
click at [302, 78] on img at bounding box center [303, 79] width 11 height 18
click at [310, 97] on link "Draw" at bounding box center [329, 113] width 84 height 33
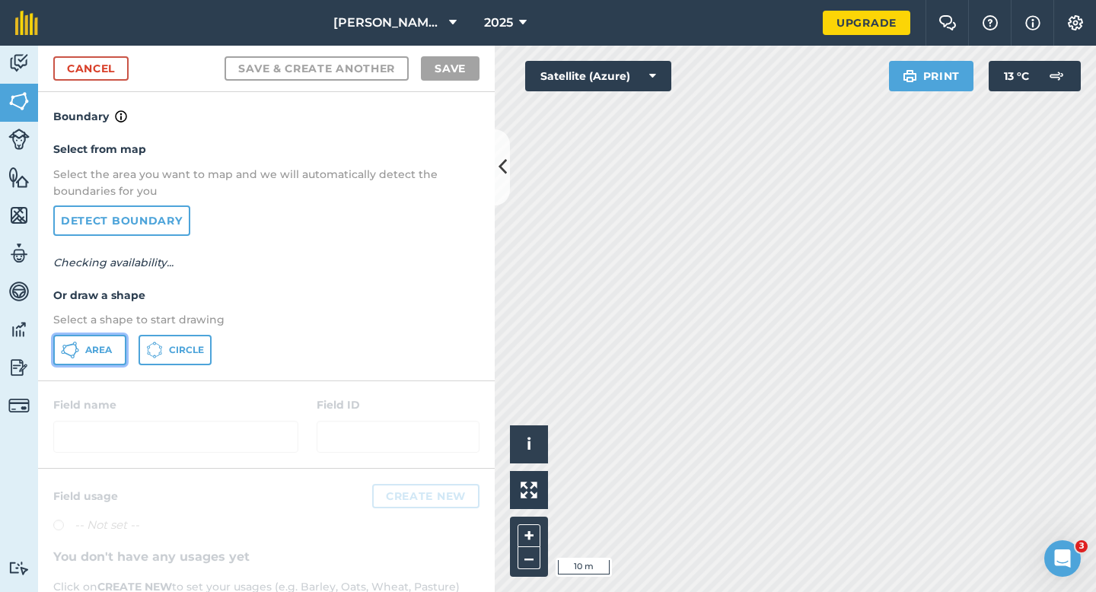
click at [90, 351] on span "Area" at bounding box center [98, 350] width 27 height 12
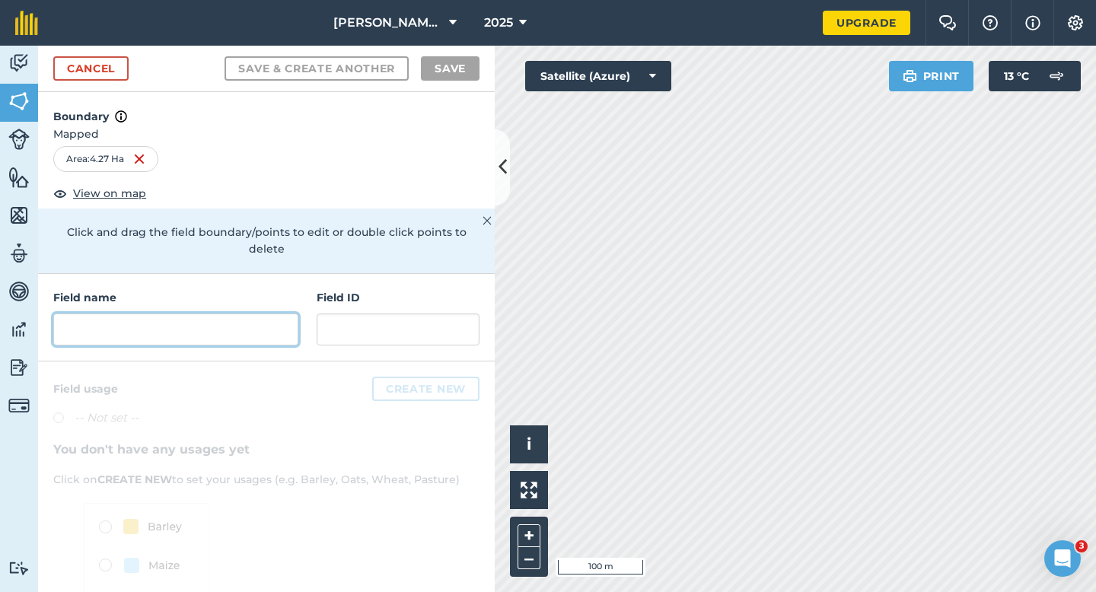
click at [294, 313] on input "text" at bounding box center [175, 329] width 245 height 32
click at [269, 313] on input "text" at bounding box center [175, 329] width 245 height 32
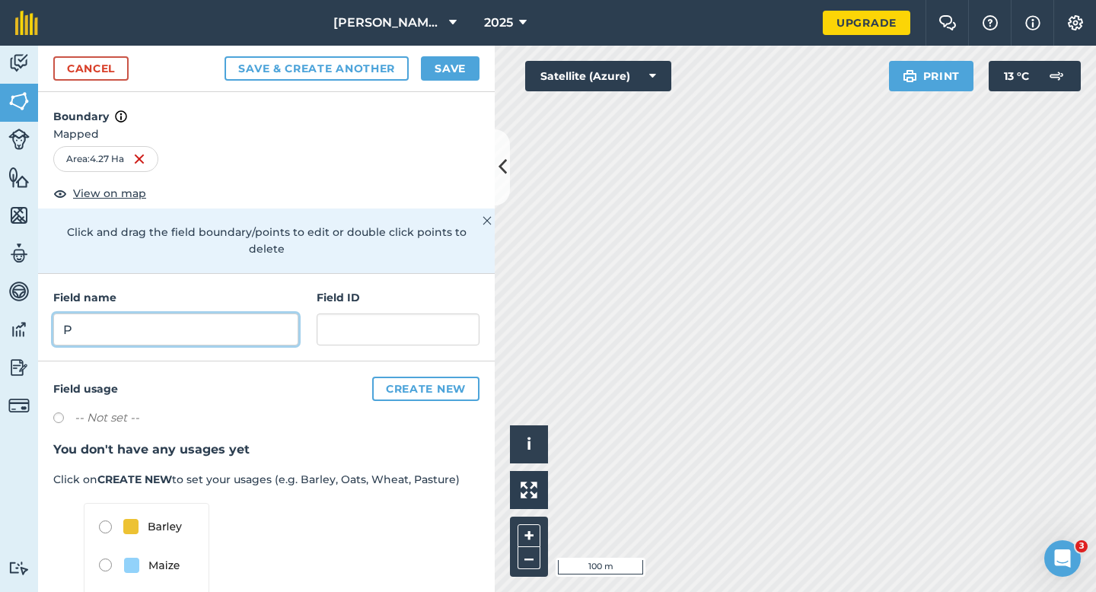
type input "P"
click at [466, 78] on button "Save" at bounding box center [450, 68] width 59 height 24
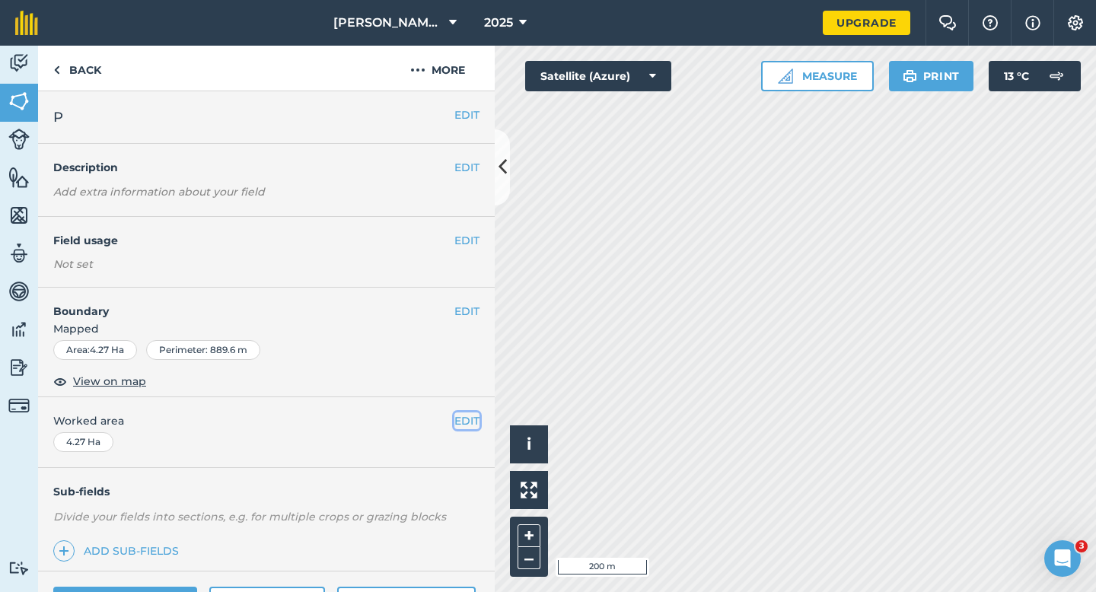
click at [465, 425] on button "EDIT" at bounding box center [466, 420] width 25 height 17
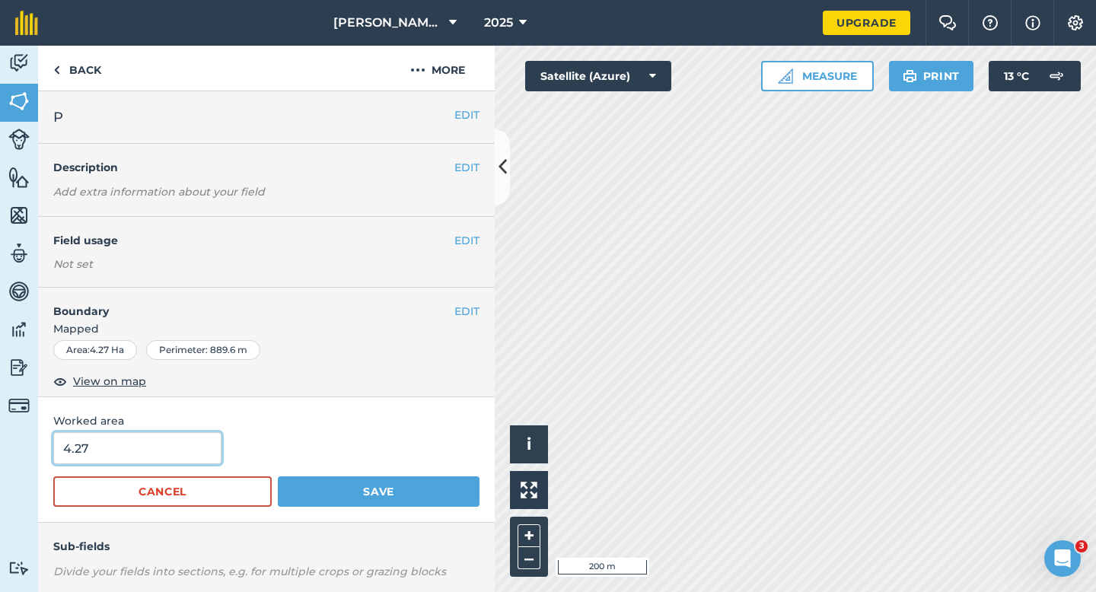
click at [93, 441] on input "4.27" at bounding box center [137, 448] width 168 height 32
click at [99, 448] on input "4.27" at bounding box center [137, 448] width 168 height 32
type input "4.3"
click at [278, 476] on button "Save" at bounding box center [379, 491] width 202 height 30
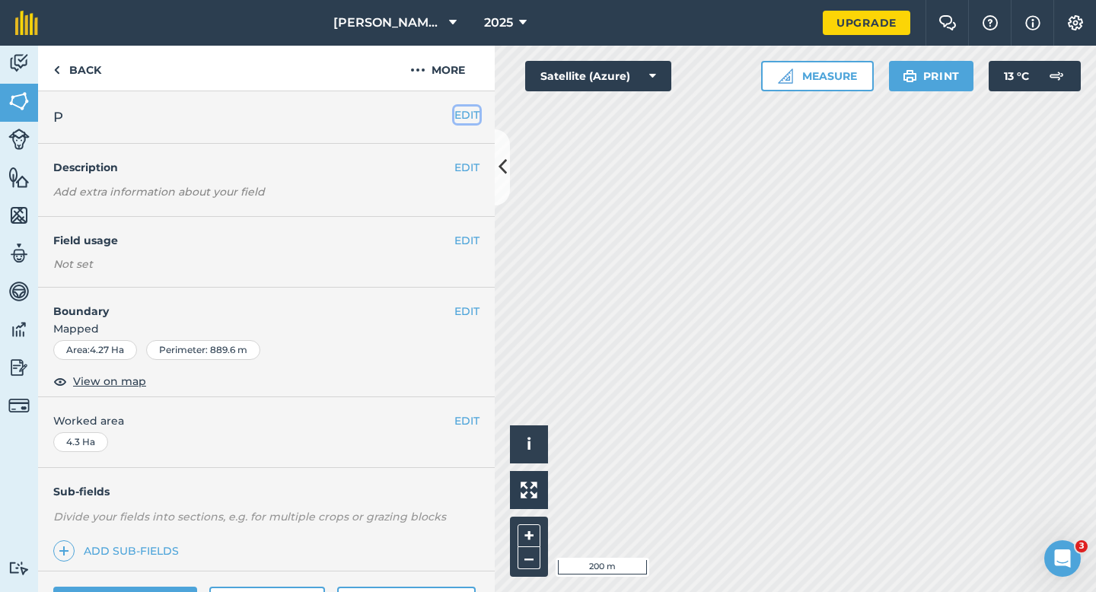
click at [459, 113] on button "EDIT" at bounding box center [466, 115] width 25 height 17
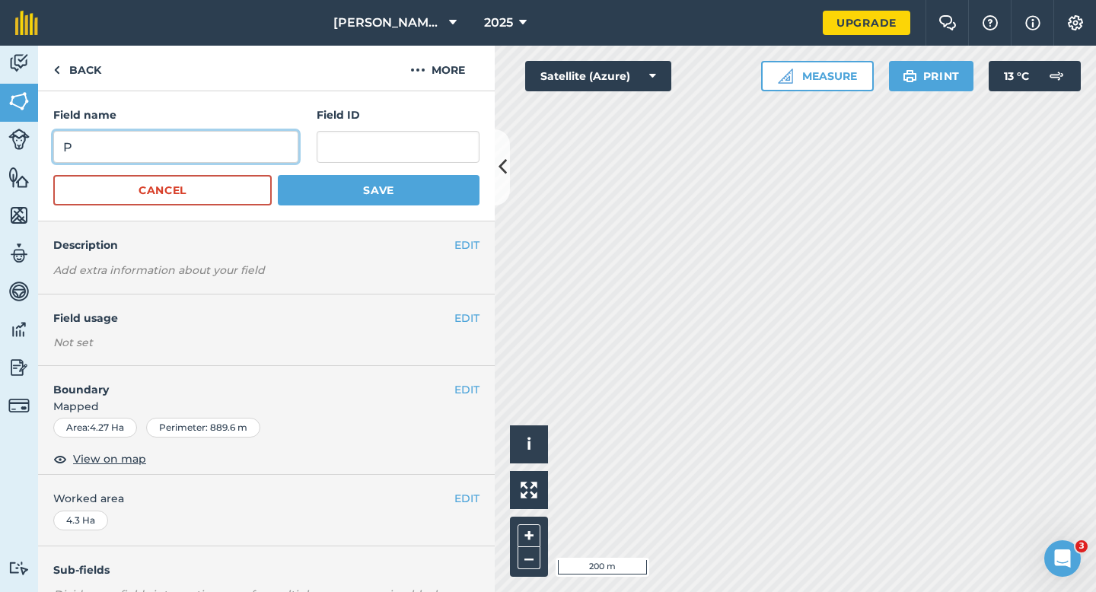
click at [238, 146] on input "P" at bounding box center [175, 147] width 245 height 32
type input "Q"
click at [278, 175] on button "Save" at bounding box center [379, 190] width 202 height 30
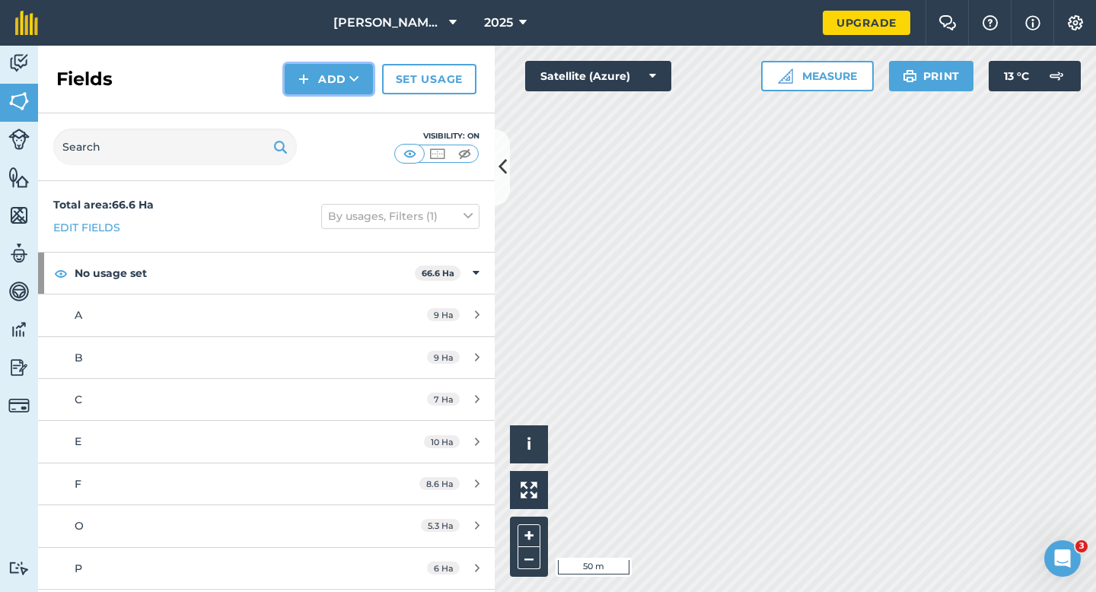
click at [313, 84] on button "Add" at bounding box center [329, 79] width 88 height 30
click at [317, 108] on link "Draw" at bounding box center [329, 113] width 84 height 33
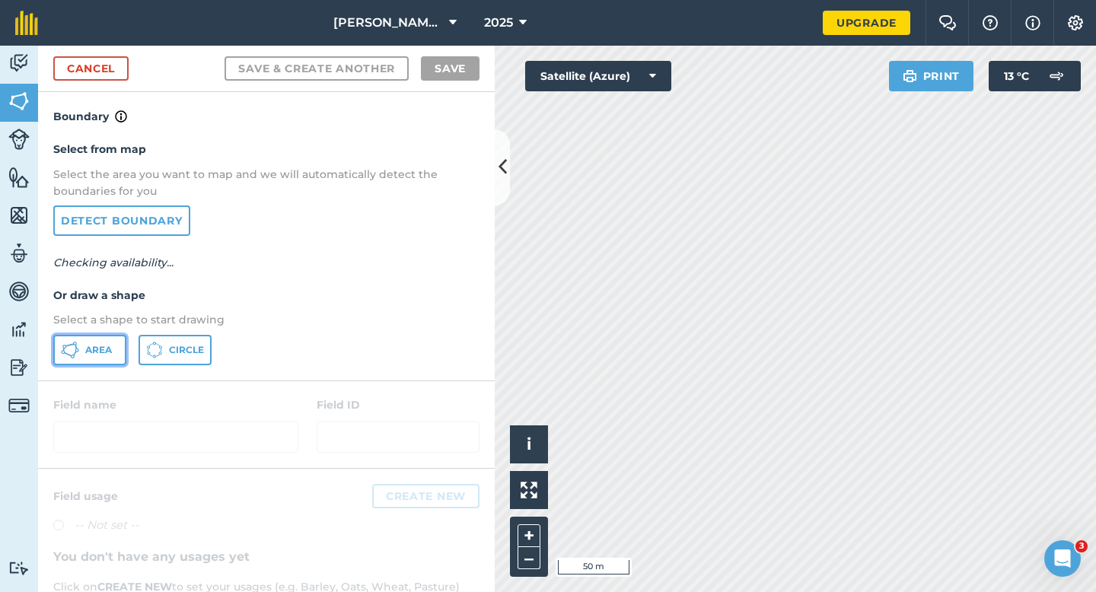
click at [110, 335] on button "Area" at bounding box center [89, 350] width 73 height 30
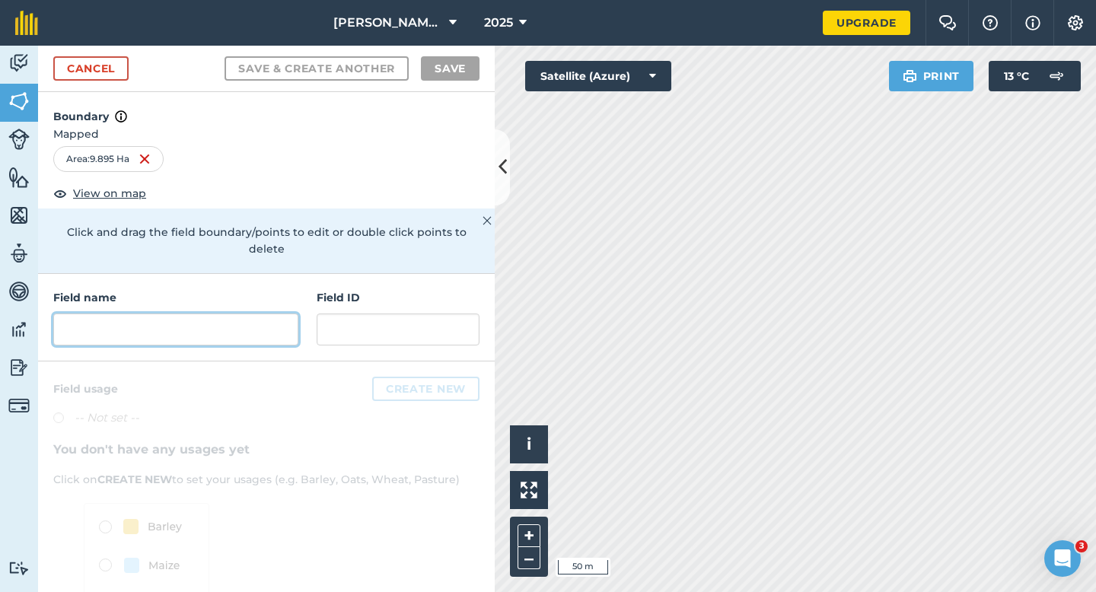
click at [245, 313] on input "text" at bounding box center [175, 329] width 245 height 32
click at [219, 331] on div "Field name Field ID" at bounding box center [266, 317] width 456 height 87
click at [221, 294] on div "Field name" at bounding box center [175, 317] width 245 height 56
click at [221, 313] on input "text" at bounding box center [175, 329] width 245 height 32
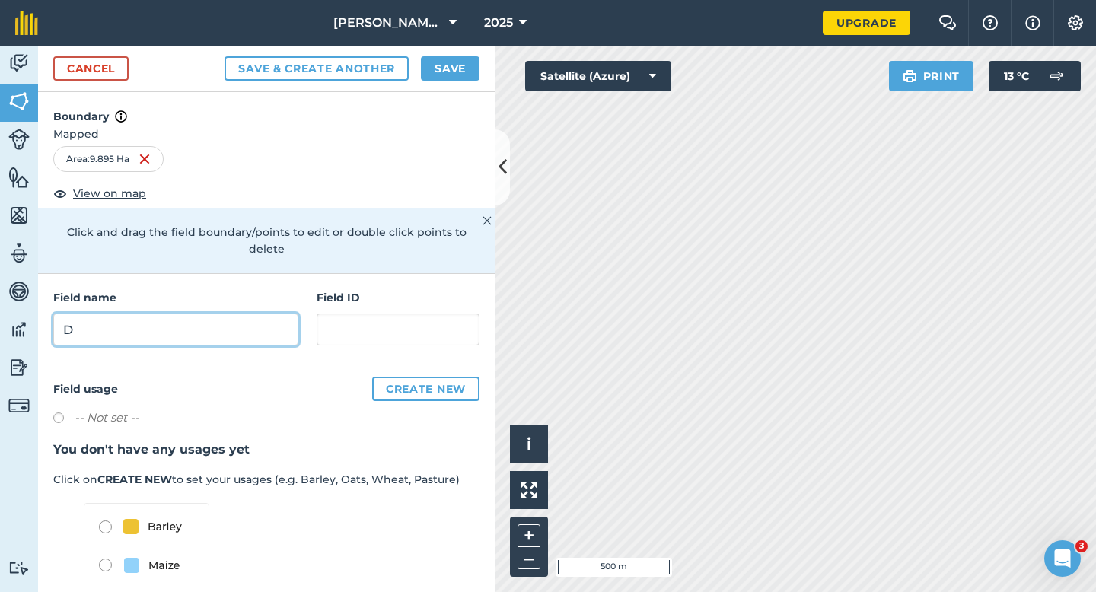
type input "D"
click at [463, 65] on button "Save" at bounding box center [450, 68] width 59 height 24
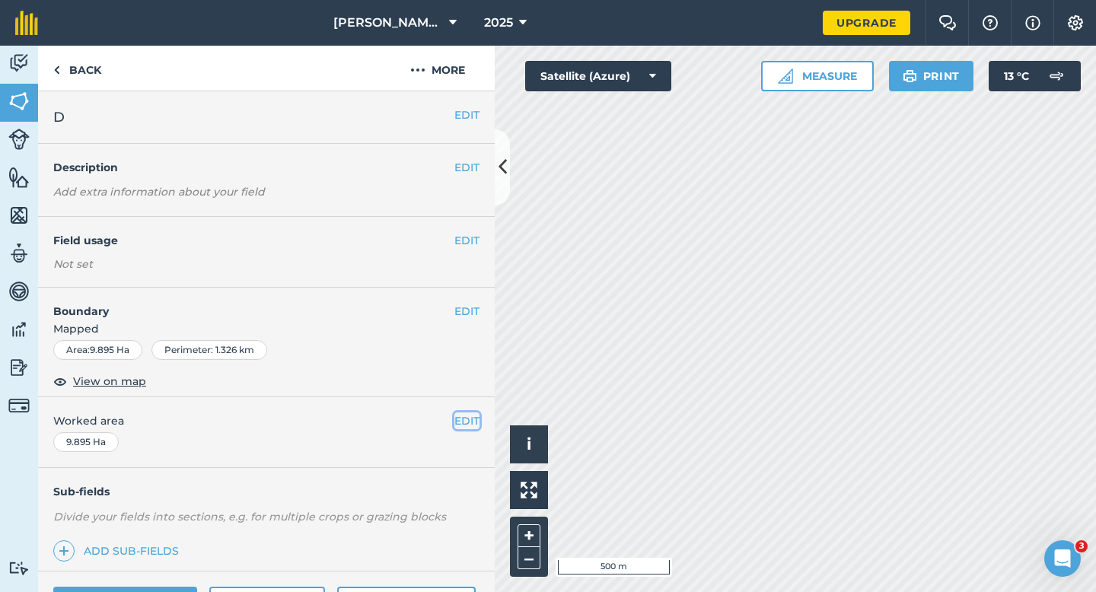
click at [474, 421] on button "EDIT" at bounding box center [466, 420] width 25 height 17
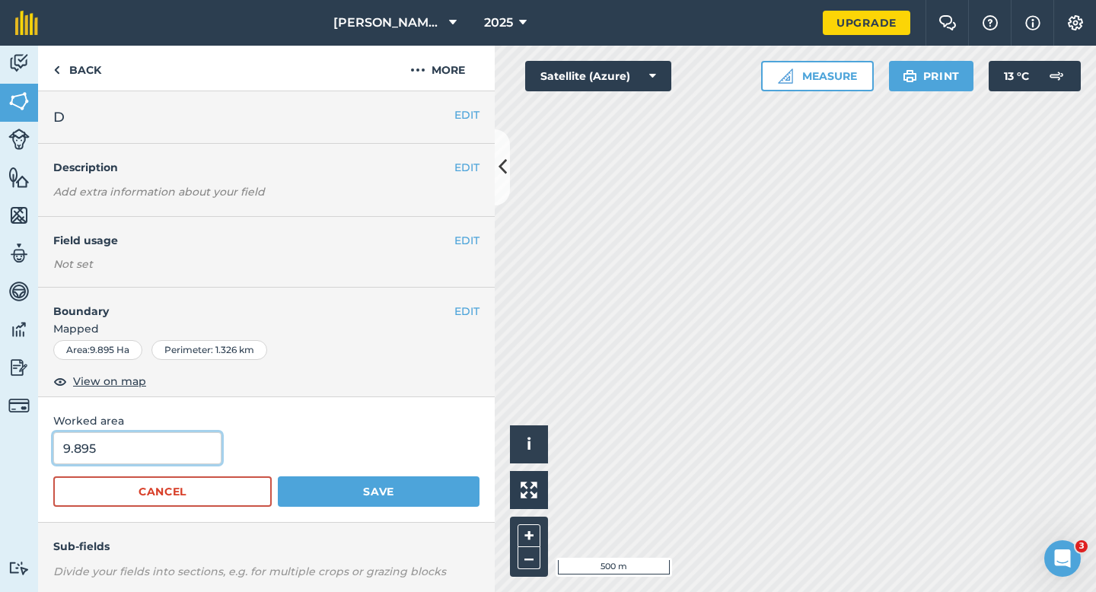
click at [172, 450] on input "9.895" at bounding box center [137, 448] width 168 height 32
type input "10"
click at [278, 476] on button "Save" at bounding box center [379, 491] width 202 height 30
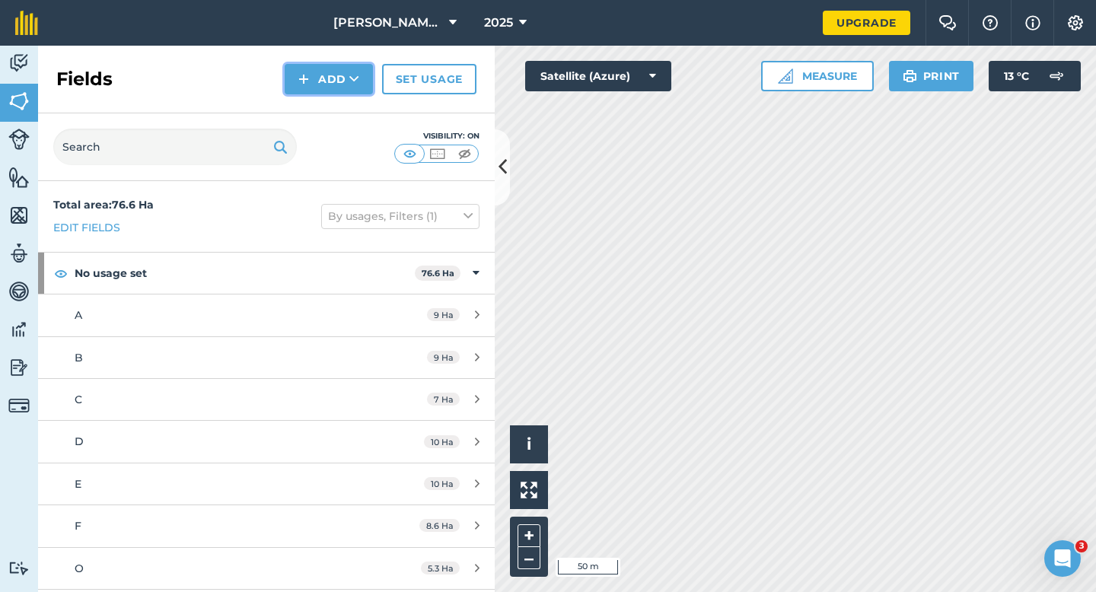
click at [304, 84] on img at bounding box center [303, 79] width 11 height 18
click at [310, 110] on link "Draw" at bounding box center [329, 113] width 84 height 33
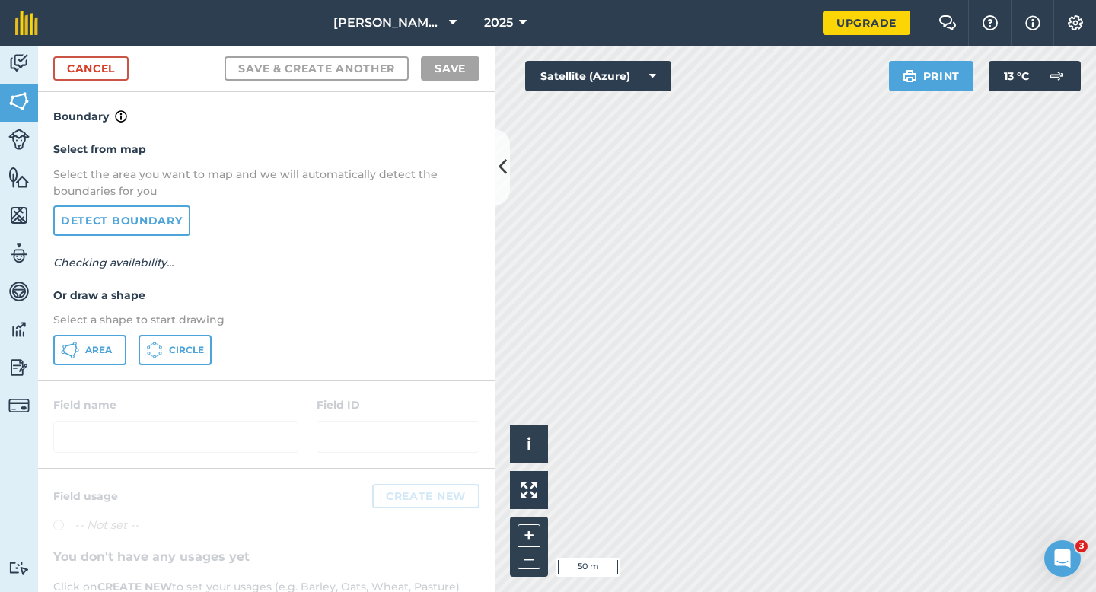
click at [80, 381] on div at bounding box center [266, 424] width 456 height 87
click at [81, 351] on button "Area" at bounding box center [89, 350] width 73 height 30
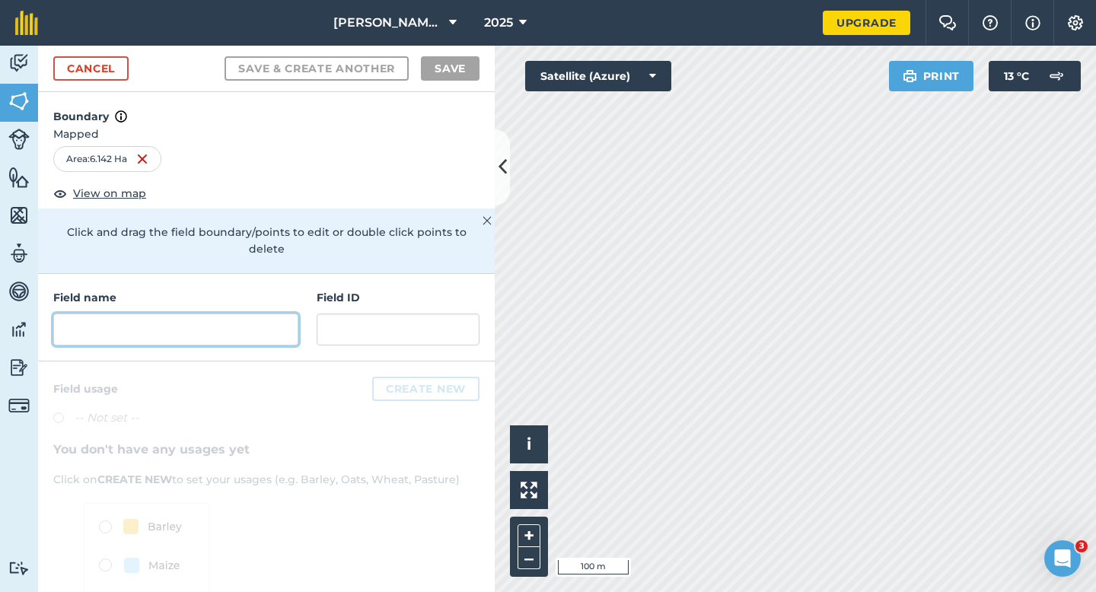
click at [292, 313] on input "text" at bounding box center [175, 329] width 245 height 32
type input "H"
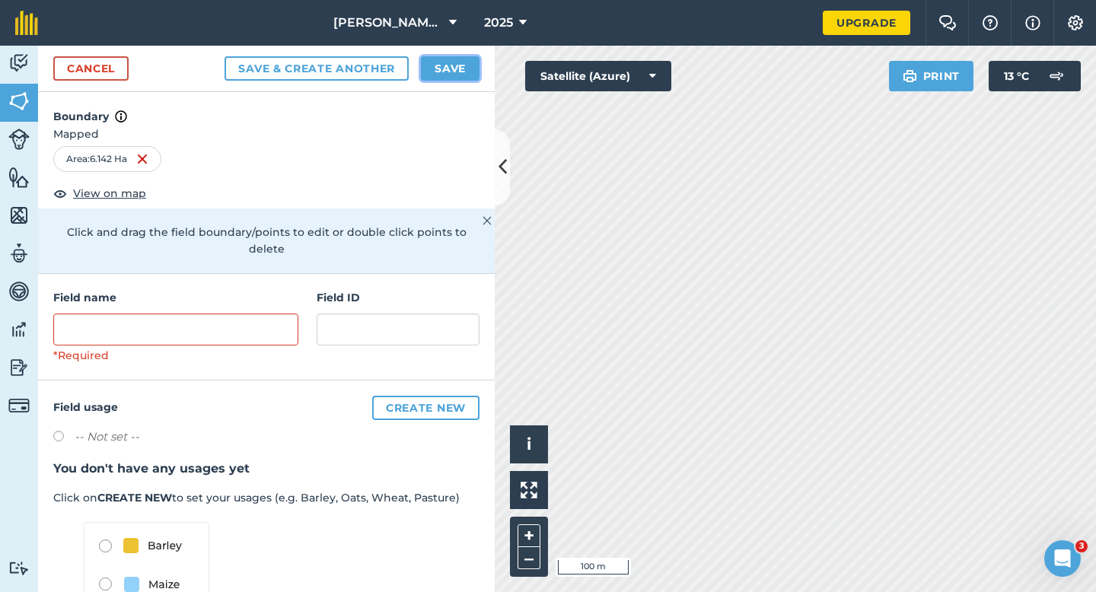
click at [441, 67] on button "Save" at bounding box center [450, 68] width 59 height 24
click at [291, 313] on input "G" at bounding box center [175, 329] width 245 height 32
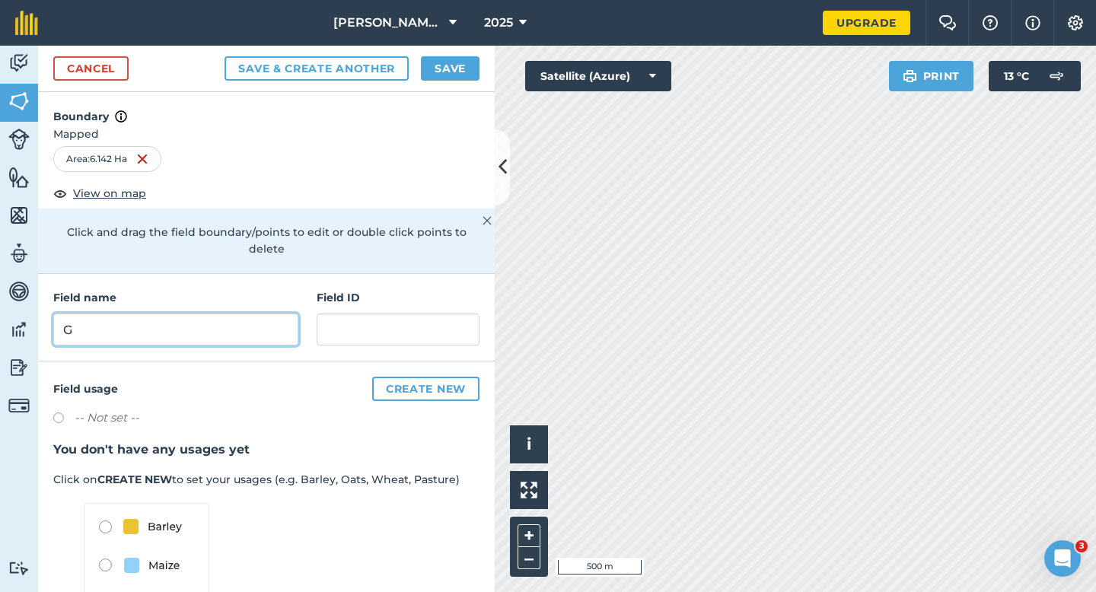
type input "G"
click at [452, 72] on button "Save" at bounding box center [450, 68] width 59 height 24
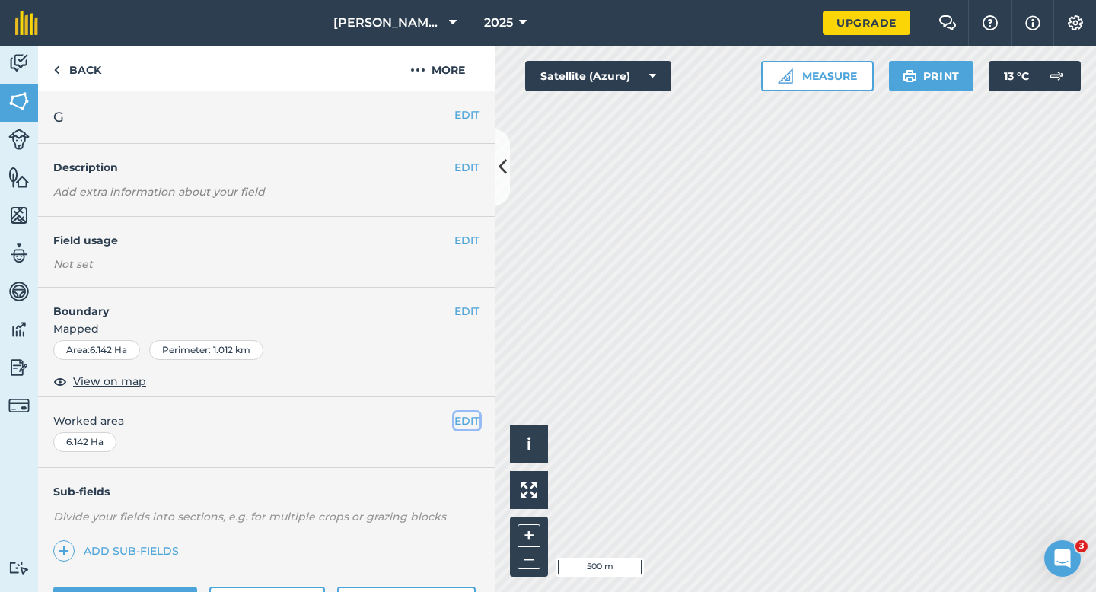
click at [464, 417] on button "EDIT" at bounding box center [466, 420] width 25 height 17
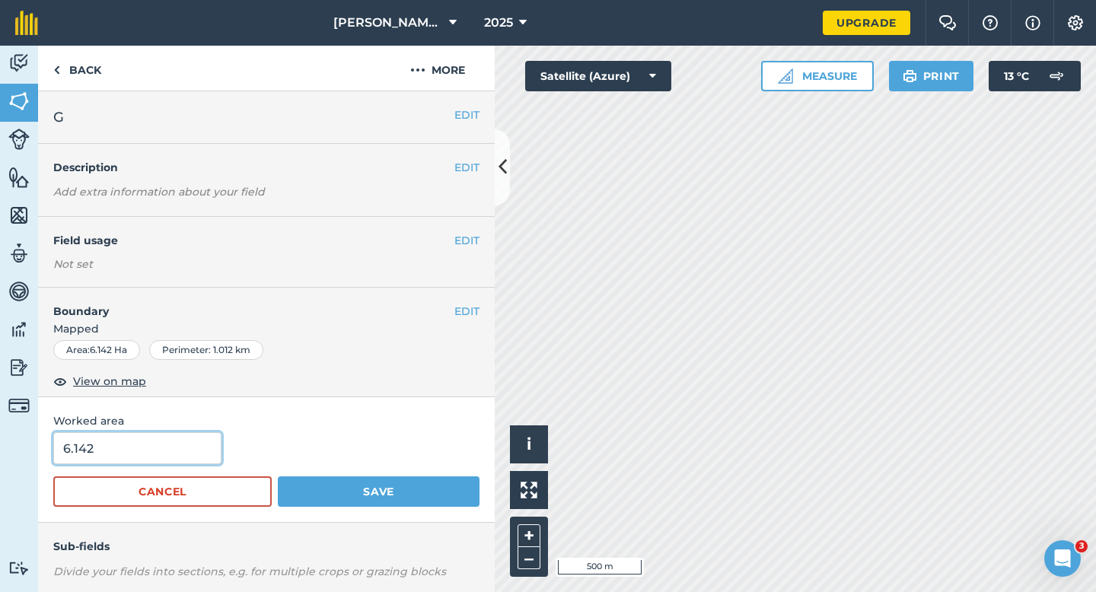
click at [185, 440] on input "6.142" at bounding box center [137, 448] width 168 height 32
click at [185, 449] on input "6.142" at bounding box center [137, 448] width 168 height 32
type input "6.2"
click at [278, 476] on button "Save" at bounding box center [379, 491] width 202 height 30
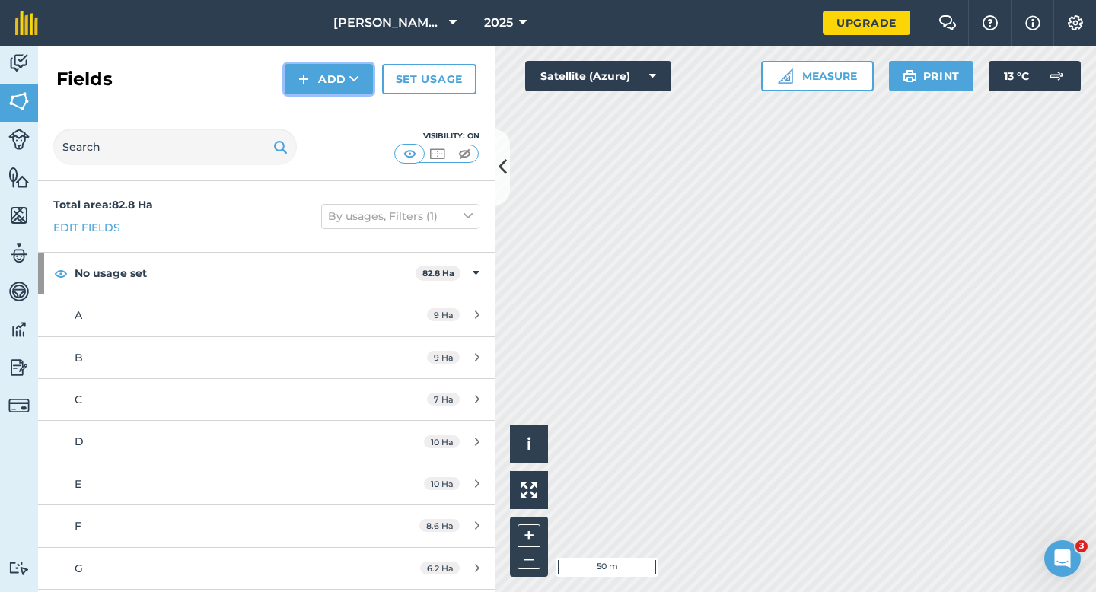
click at [308, 87] on img at bounding box center [303, 79] width 11 height 18
click at [309, 113] on link "Draw" at bounding box center [329, 113] width 84 height 33
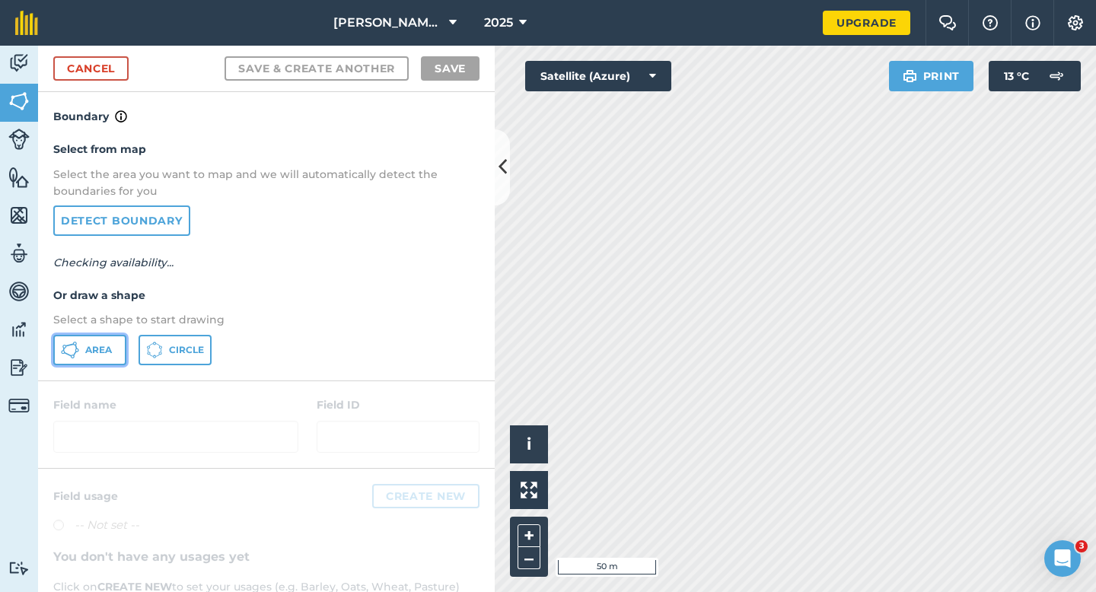
click at [111, 339] on button "Area" at bounding box center [89, 350] width 73 height 30
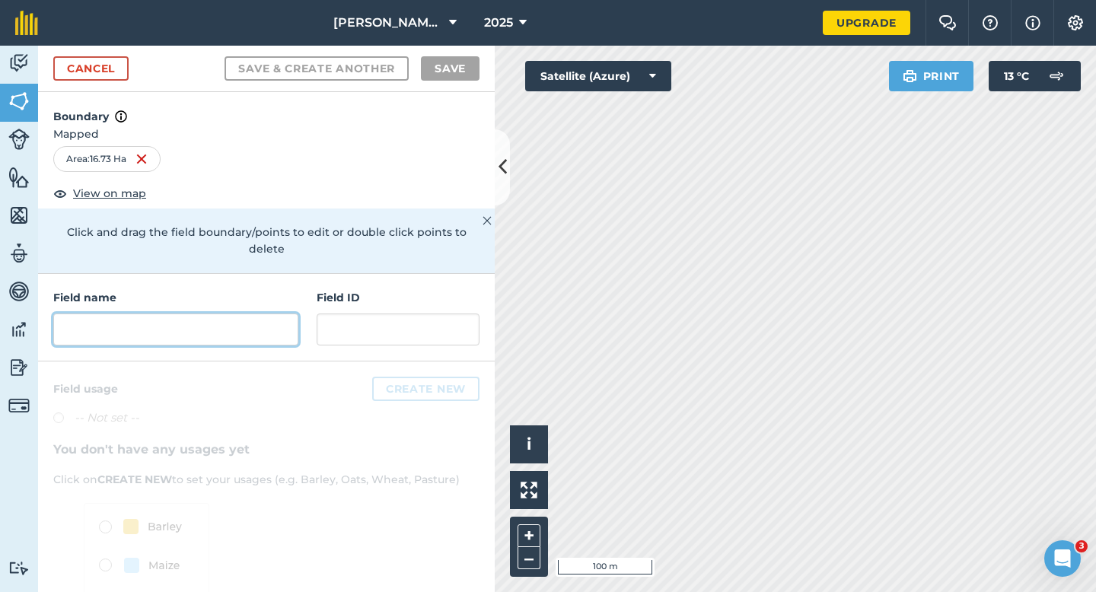
click at [192, 317] on input "text" at bounding box center [175, 329] width 245 height 32
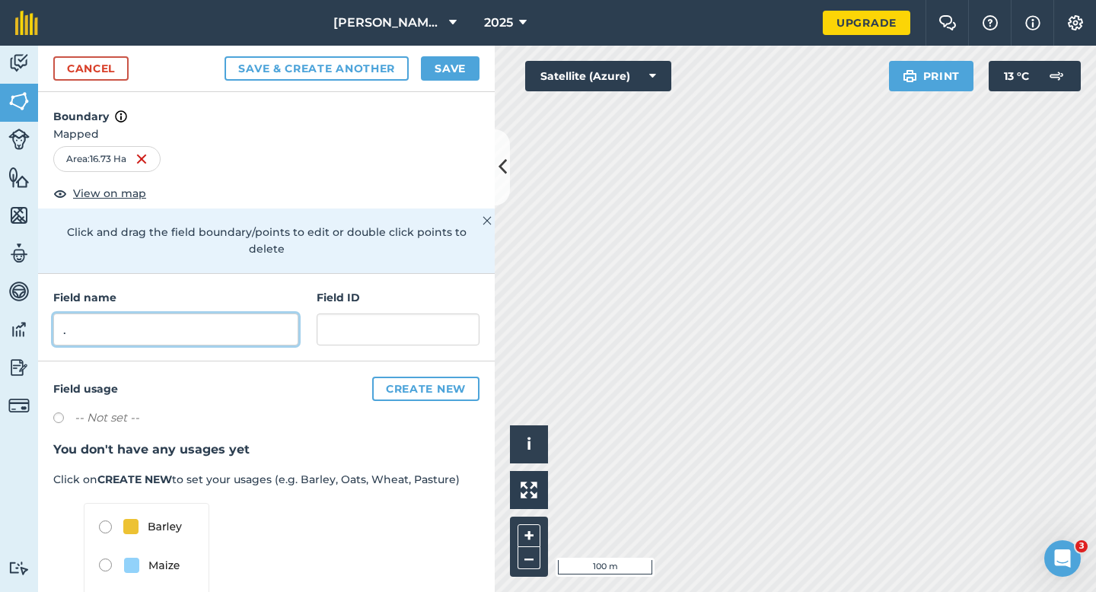
type input "."
click at [462, 78] on button "Save" at bounding box center [450, 68] width 59 height 24
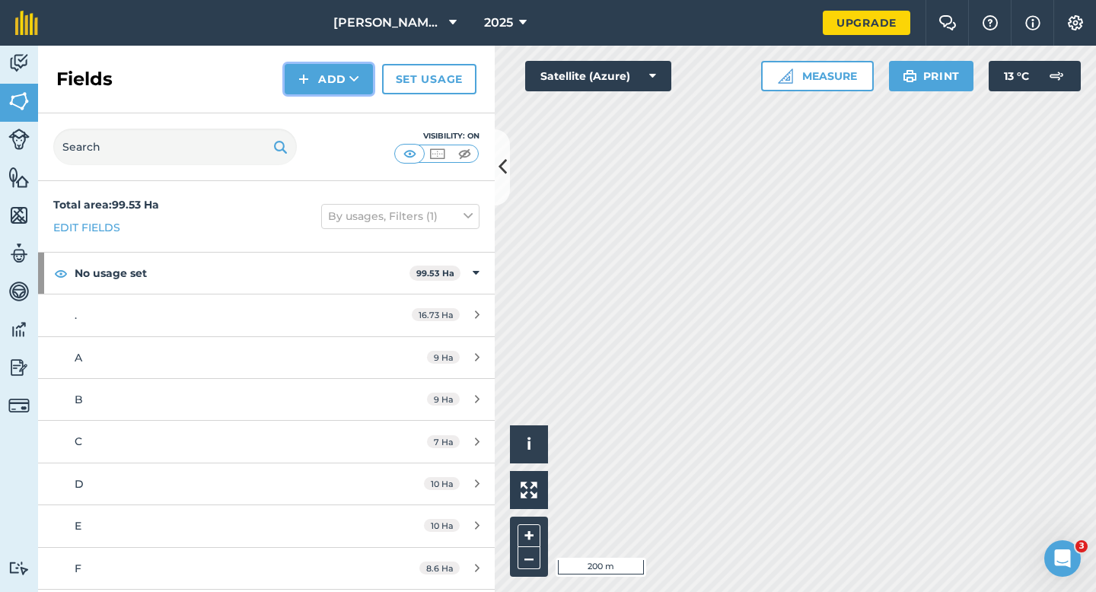
click at [357, 81] on icon at bounding box center [354, 79] width 10 height 15
click at [369, 112] on link "Draw" at bounding box center [329, 113] width 84 height 33
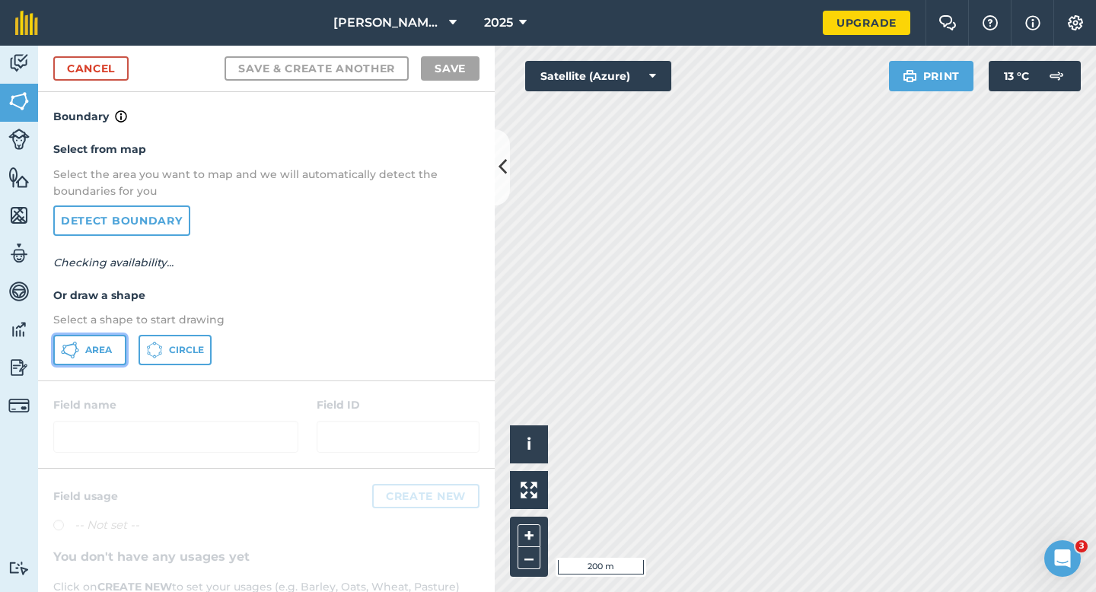
click at [84, 355] on button "Area" at bounding box center [89, 350] width 73 height 30
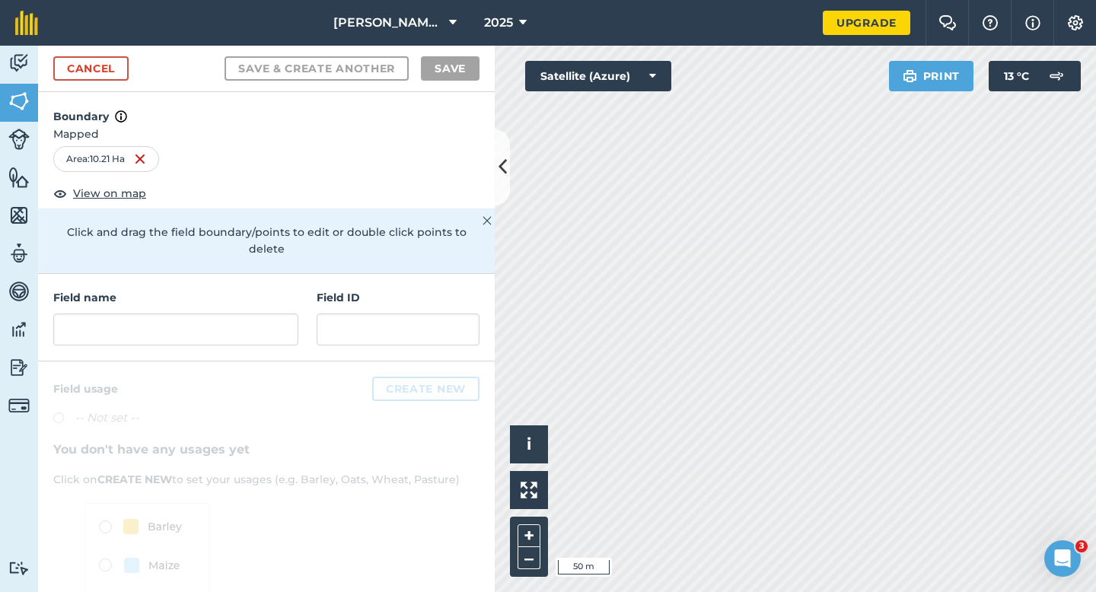
click at [251, 340] on div "Field name Field ID" at bounding box center [266, 317] width 456 height 87
click at [251, 332] on div "Field name Field ID" at bounding box center [266, 317] width 456 height 87
click at [251, 331] on div "Field name Field ID" at bounding box center [266, 317] width 456 height 87
click at [251, 326] on input "text" at bounding box center [175, 329] width 245 height 32
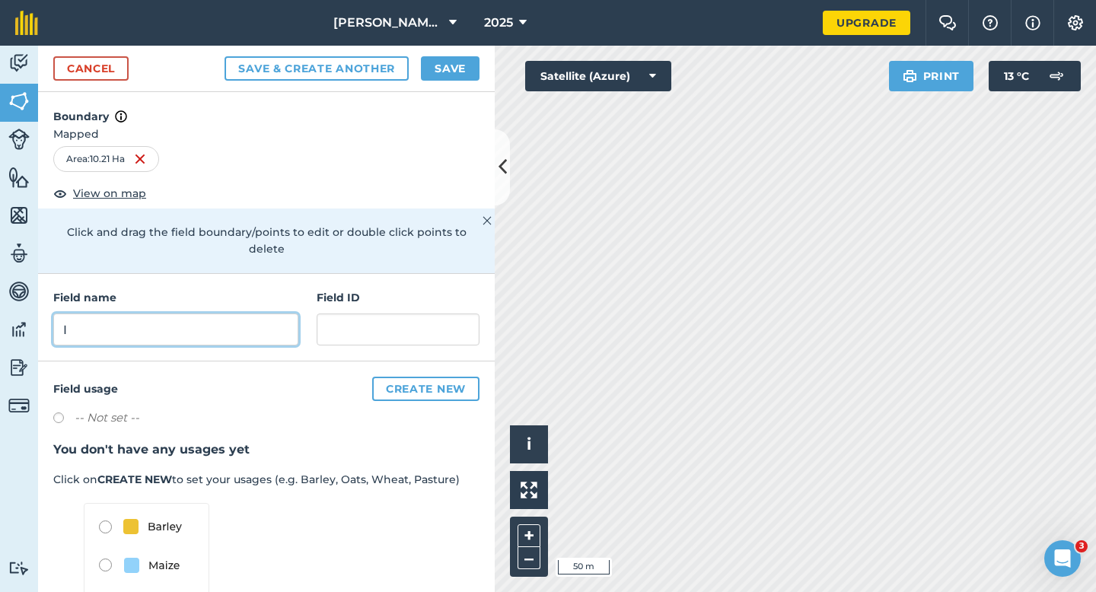
type input "I"
click at [455, 73] on button "Save" at bounding box center [450, 68] width 59 height 24
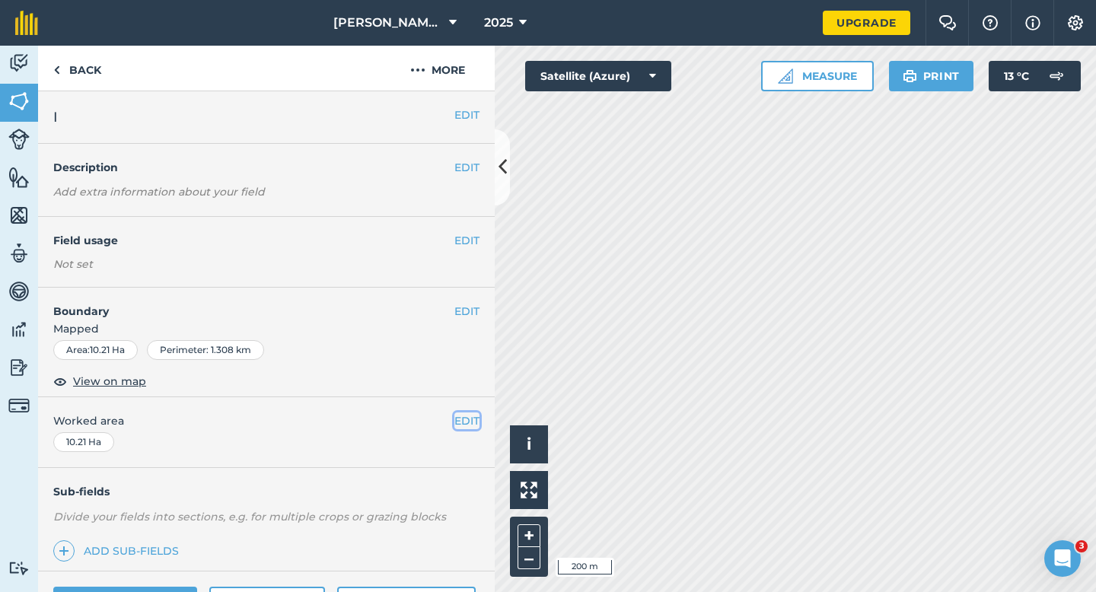
click at [470, 422] on button "EDIT" at bounding box center [466, 420] width 25 height 17
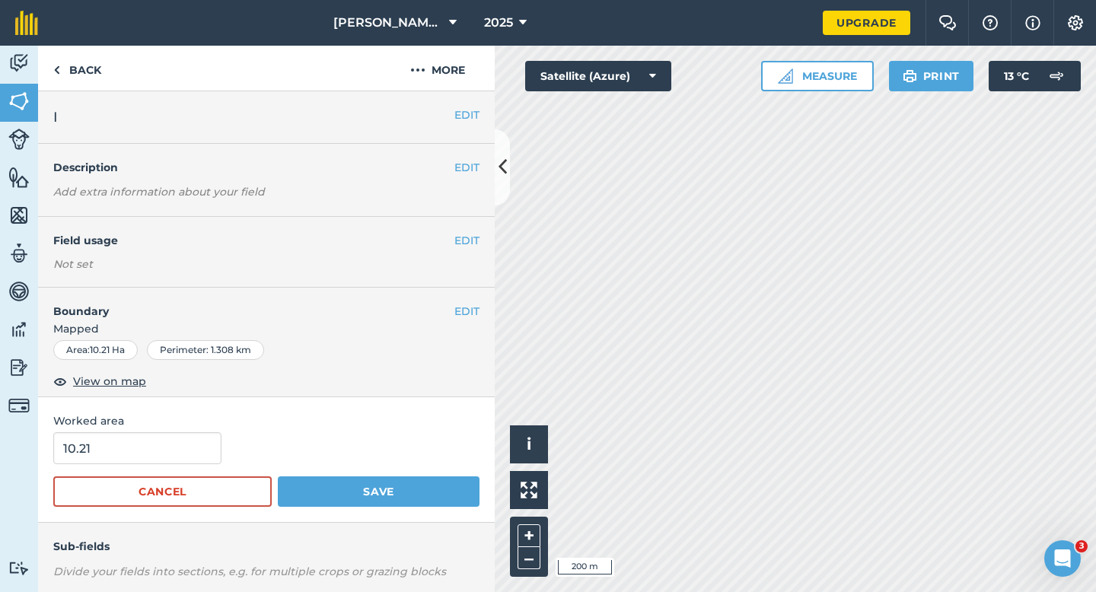
click at [174, 467] on form "10.21 Cancel Save" at bounding box center [266, 469] width 426 height 75
click at [174, 453] on input "10.21" at bounding box center [137, 448] width 168 height 32
type input "10.2"
click at [278, 476] on button "Save" at bounding box center [379, 491] width 202 height 30
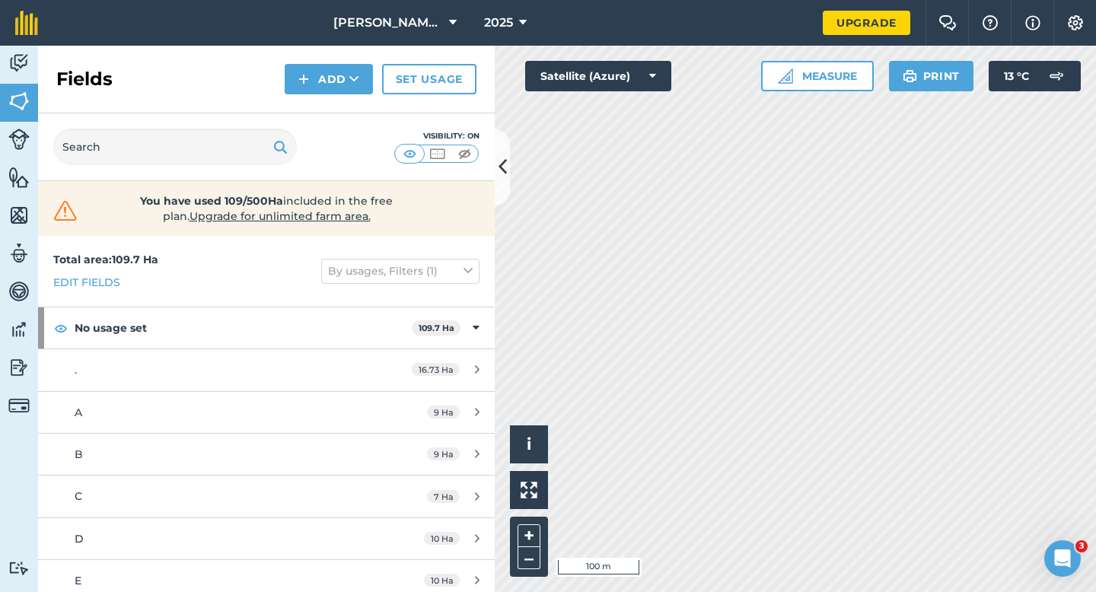
click at [339, 97] on div "Fields Add Set usage" at bounding box center [266, 80] width 456 height 68
click at [339, 91] on button "Add" at bounding box center [329, 79] width 88 height 30
click at [339, 101] on link "Draw" at bounding box center [329, 113] width 84 height 33
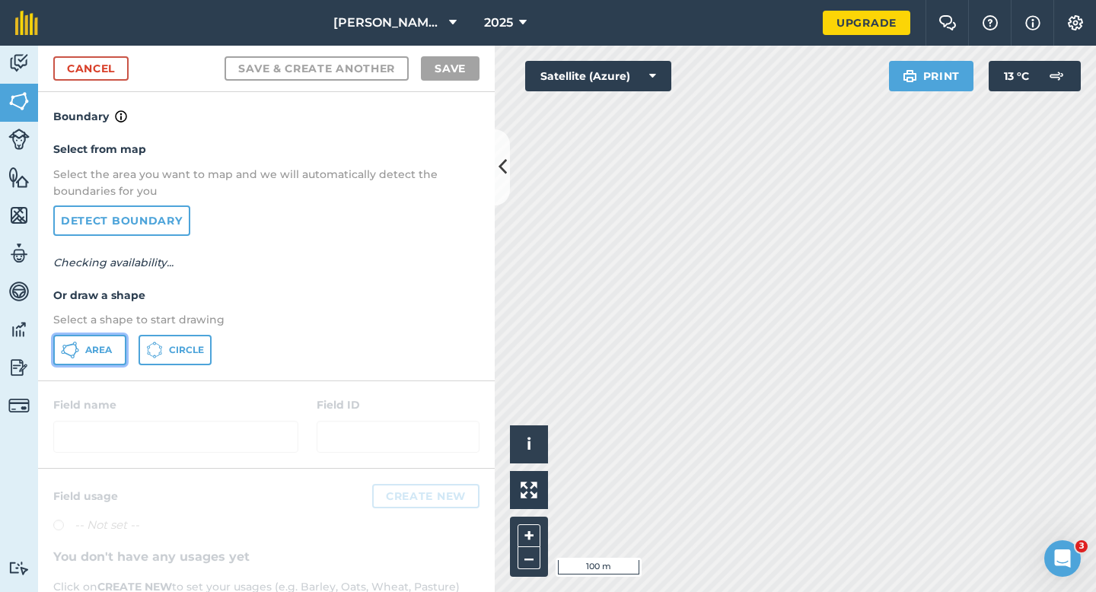
click at [122, 348] on button "Area" at bounding box center [89, 350] width 73 height 30
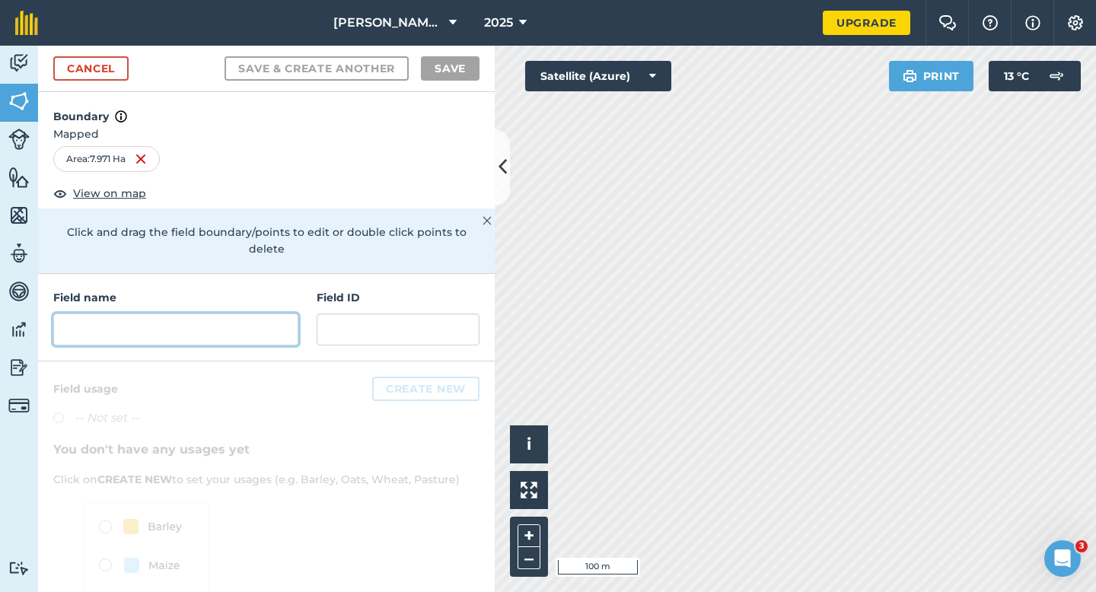
click at [282, 313] on input "text" at bounding box center [175, 329] width 245 height 32
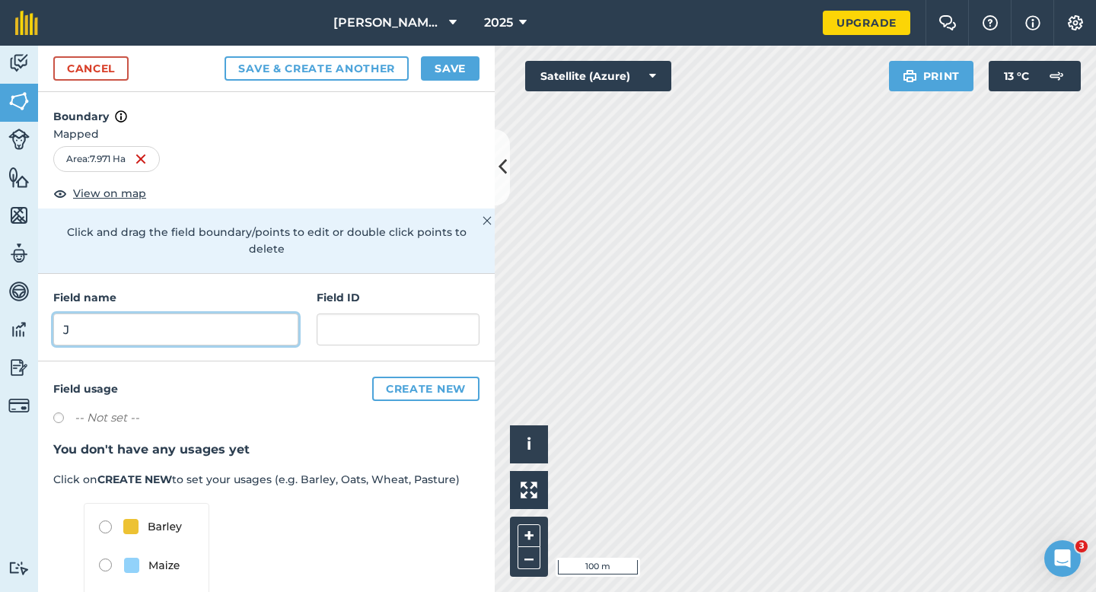
type input "J"
click at [455, 79] on button "Save" at bounding box center [450, 68] width 59 height 24
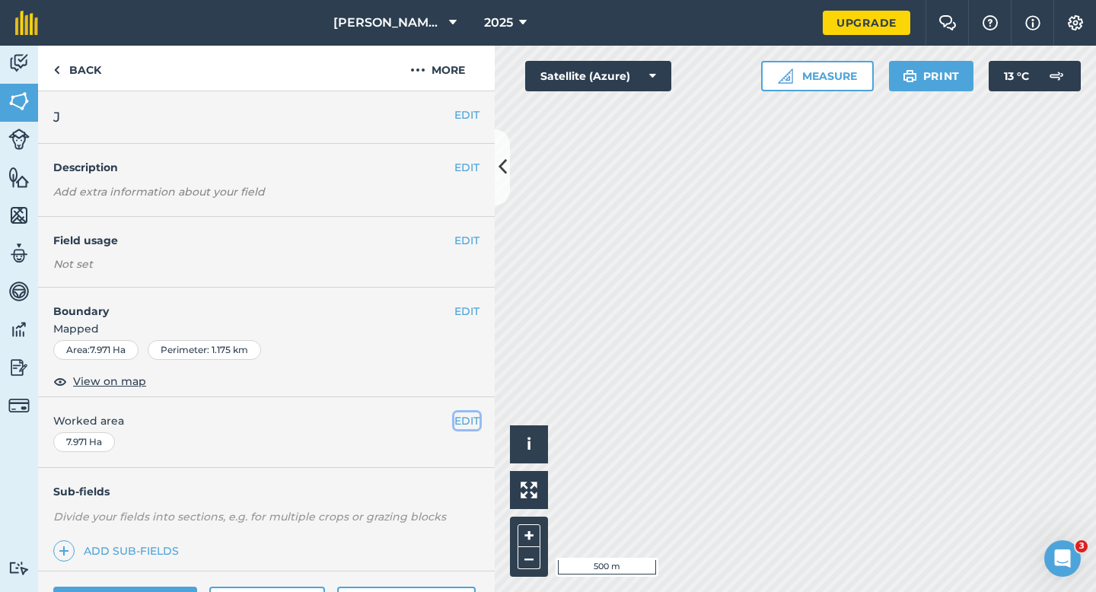
click at [466, 427] on button "EDIT" at bounding box center [466, 420] width 25 height 17
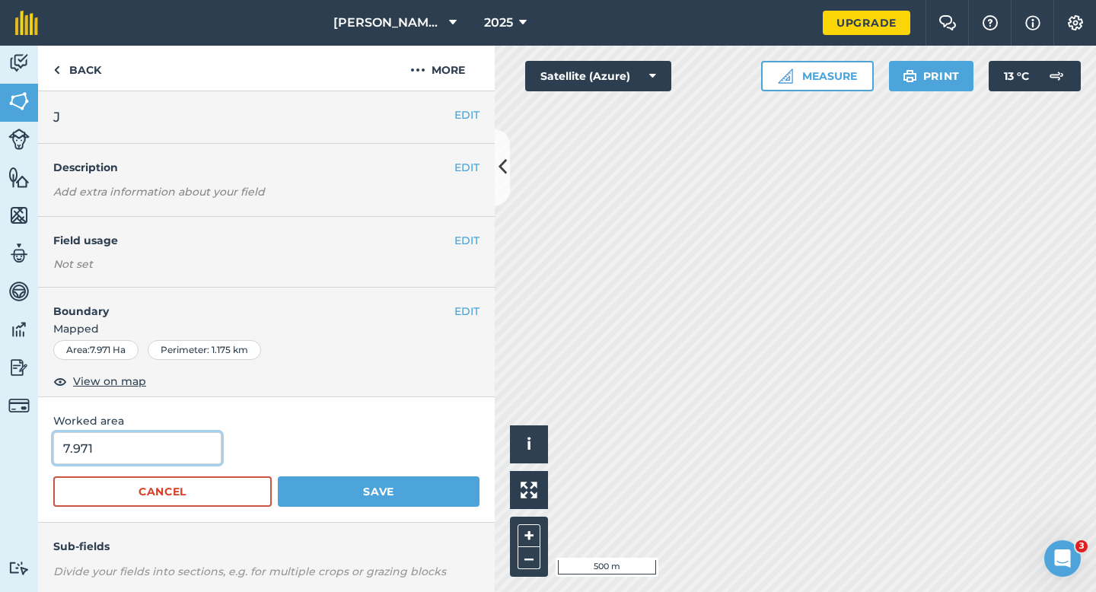
click at [199, 446] on input "7.971" at bounding box center [137, 448] width 168 height 32
type input "8"
click at [278, 476] on button "Save" at bounding box center [379, 491] width 202 height 30
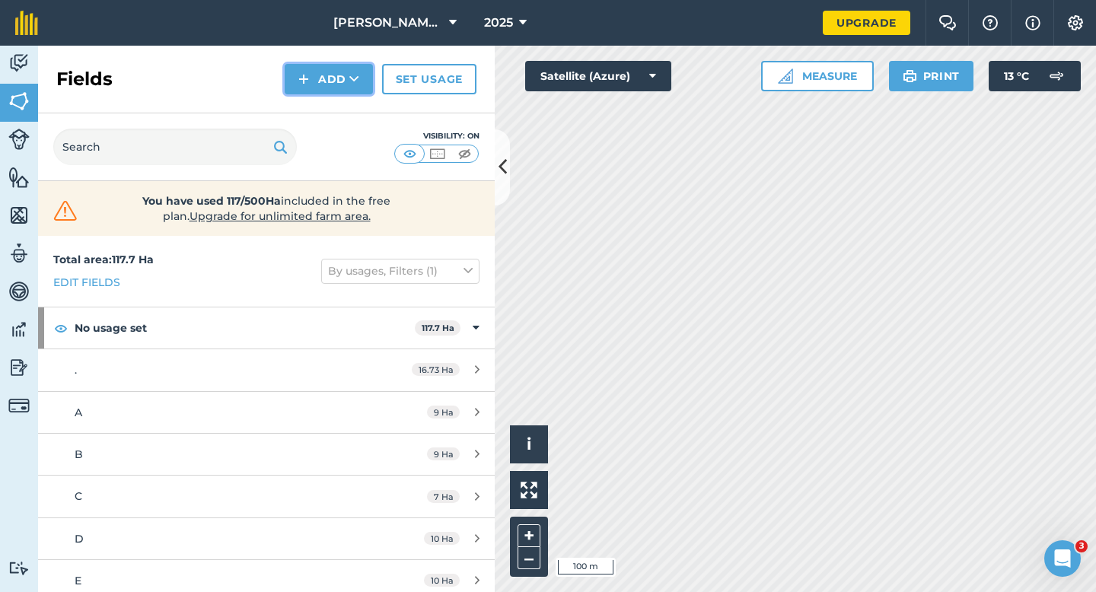
click at [296, 79] on button "Add" at bounding box center [329, 79] width 88 height 30
click at [314, 129] on link "Draw" at bounding box center [329, 113] width 84 height 33
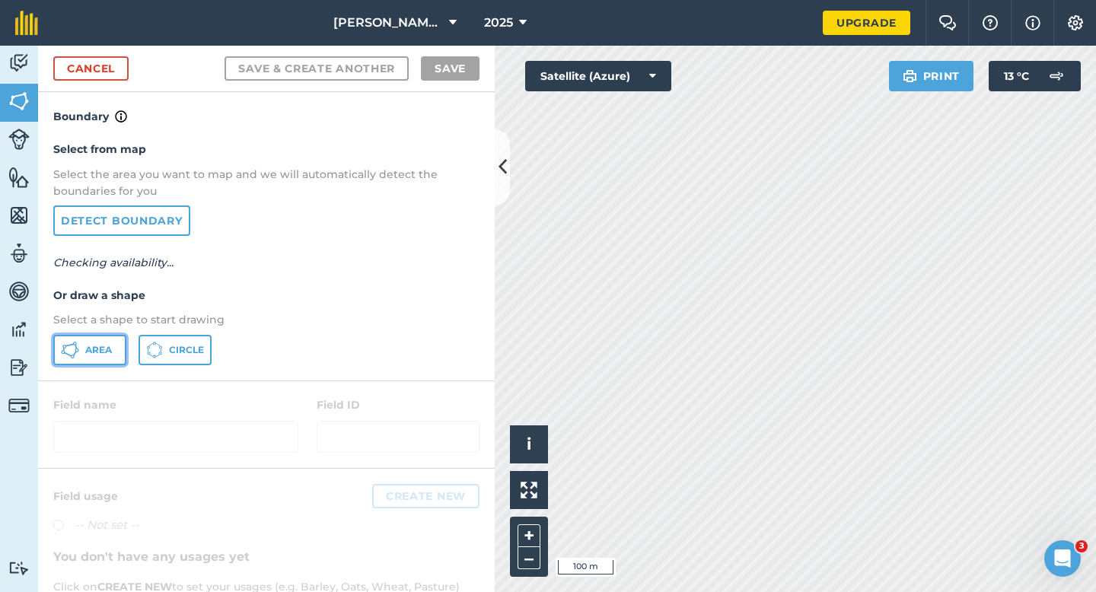
click at [83, 341] on button "Area" at bounding box center [89, 350] width 73 height 30
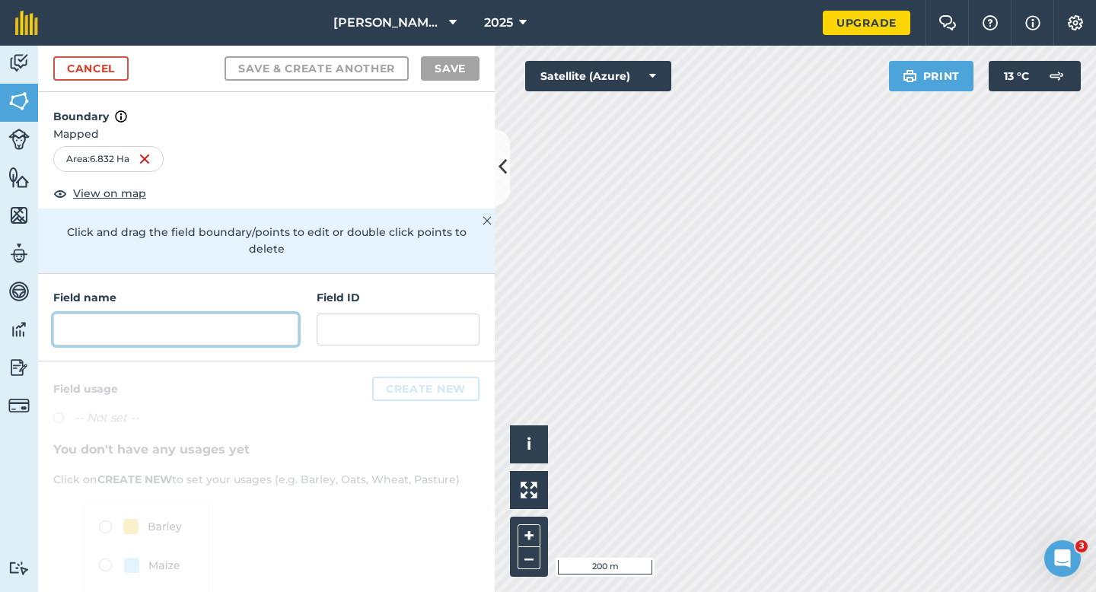
click at [248, 321] on input "text" at bounding box center [175, 329] width 245 height 32
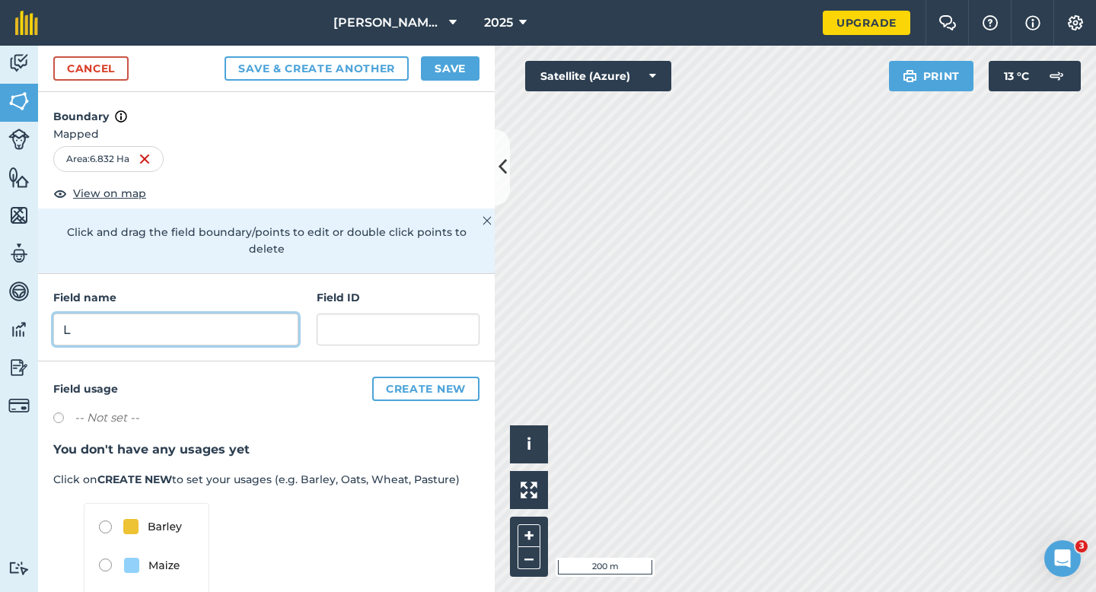
type input "L"
click at [464, 67] on button "Save" at bounding box center [450, 68] width 59 height 24
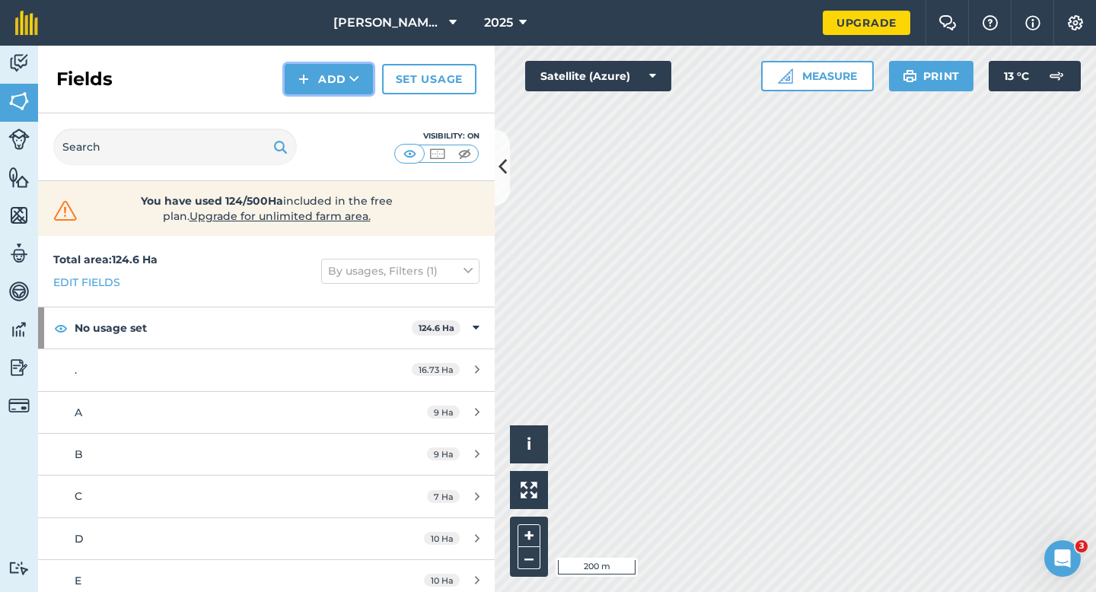
click at [344, 85] on button "Add" at bounding box center [329, 79] width 88 height 30
click at [347, 118] on link "Draw" at bounding box center [329, 113] width 84 height 33
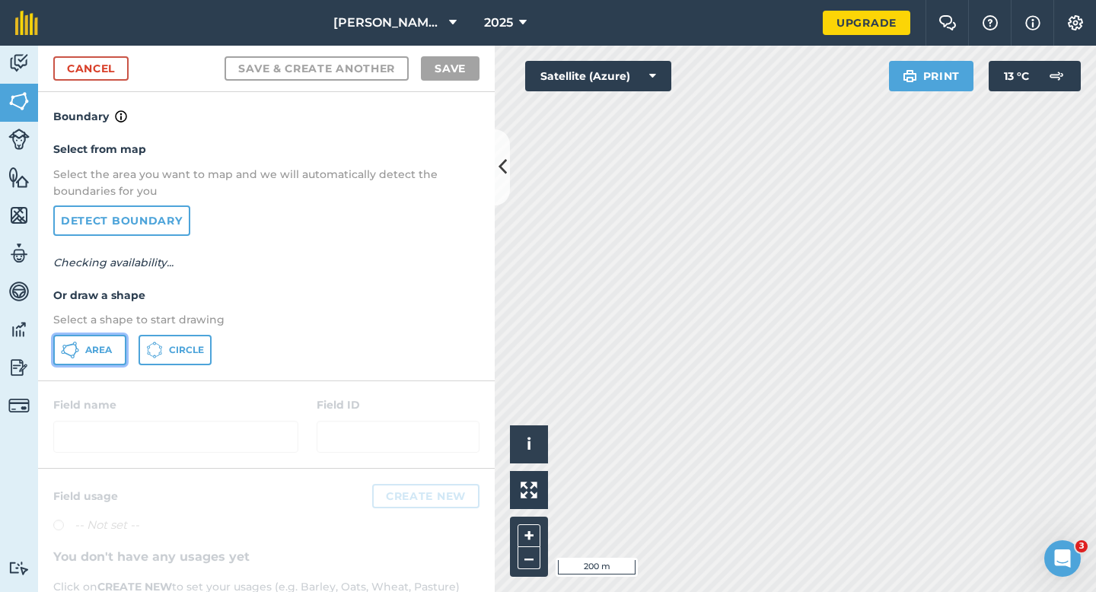
click at [80, 360] on button "Area" at bounding box center [89, 350] width 73 height 30
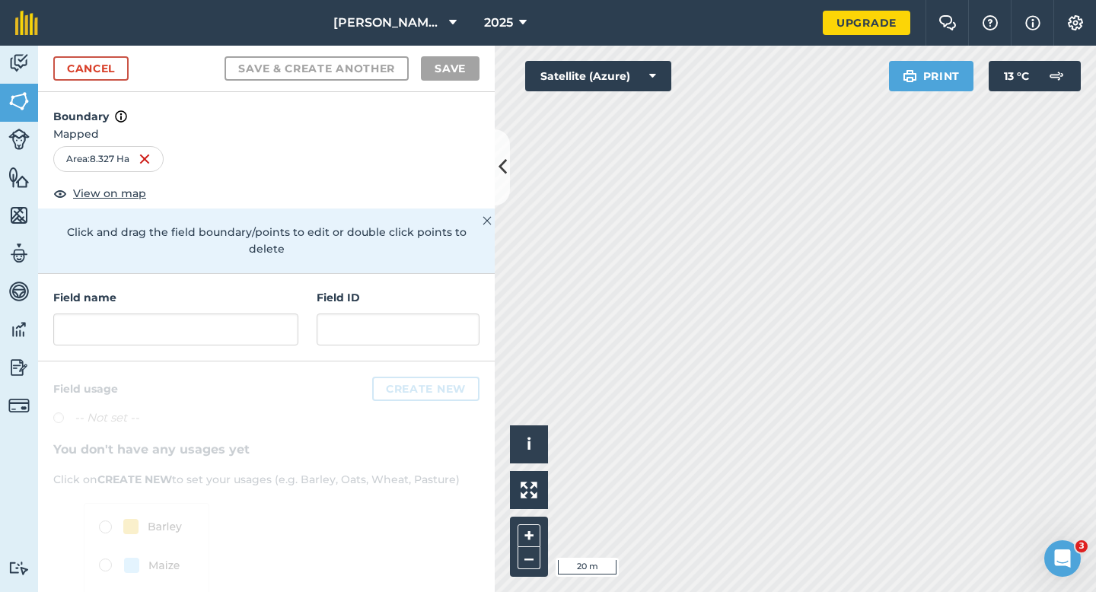
click at [181, 334] on div "Field name Field ID" at bounding box center [266, 317] width 456 height 87
click at [184, 330] on div "Field name Field ID" at bounding box center [266, 317] width 456 height 87
click at [189, 317] on input "text" at bounding box center [175, 329] width 245 height 32
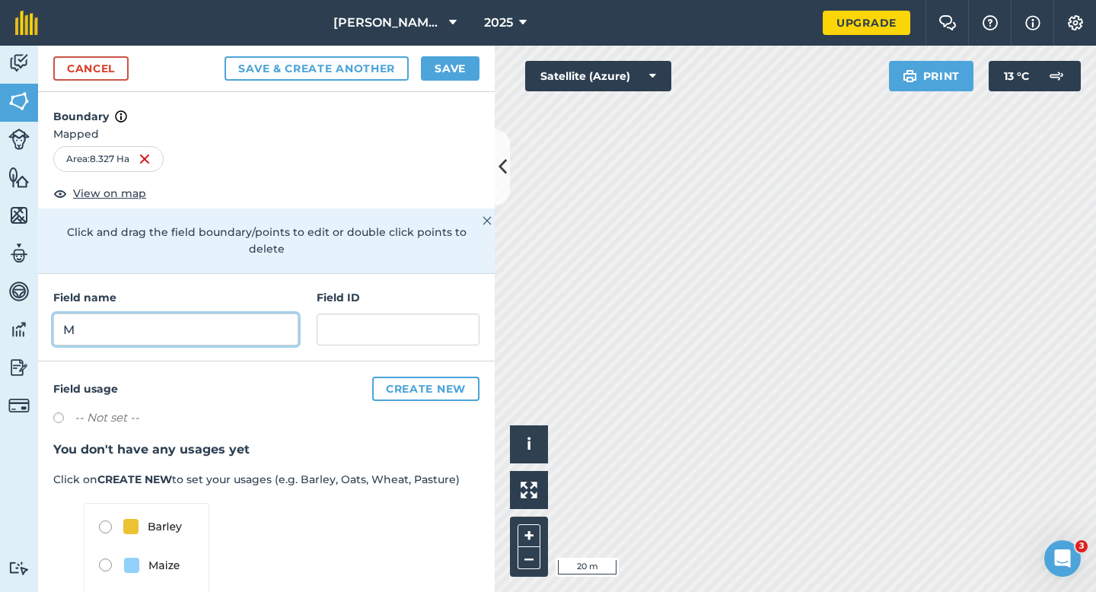
type input "M"
click at [459, 65] on button "Save" at bounding box center [450, 68] width 59 height 24
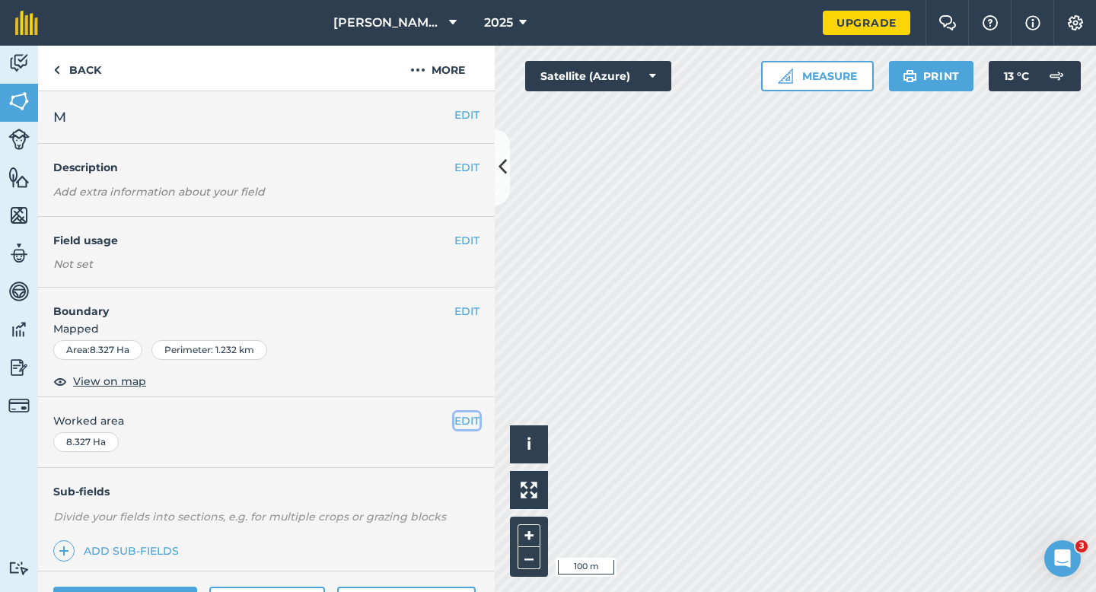
click at [460, 426] on button "EDIT" at bounding box center [466, 420] width 25 height 17
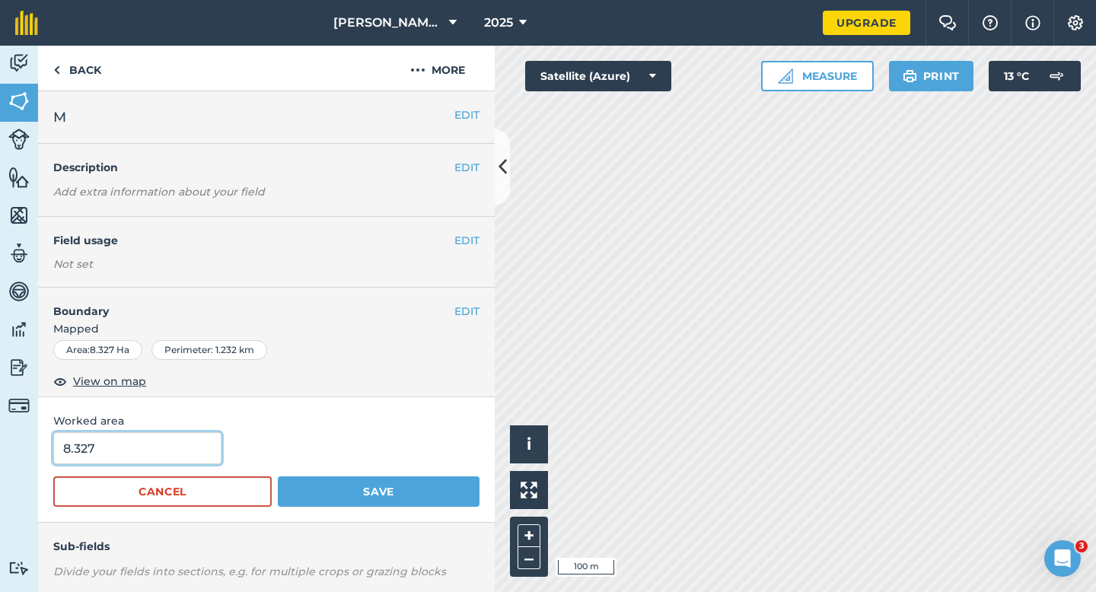
click at [102, 440] on input "8.327" at bounding box center [137, 448] width 168 height 32
click at [102, 442] on input "8.327" at bounding box center [137, 448] width 168 height 32
type input "8.3"
click at [278, 476] on button "Save" at bounding box center [379, 491] width 202 height 30
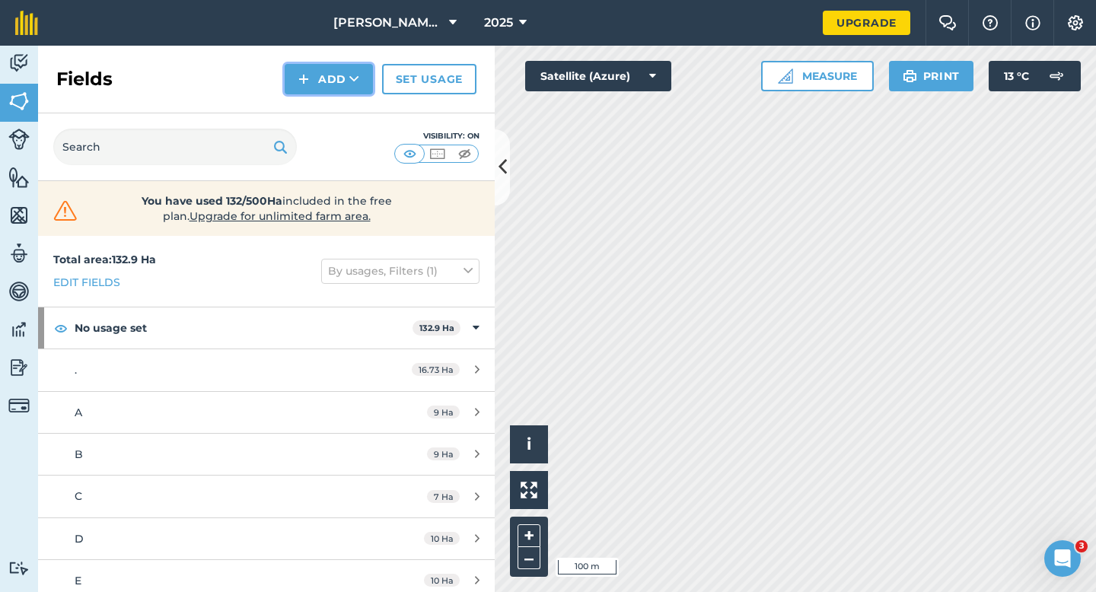
click at [329, 84] on button "Add" at bounding box center [329, 79] width 88 height 30
click at [329, 105] on link "Draw" at bounding box center [329, 113] width 84 height 33
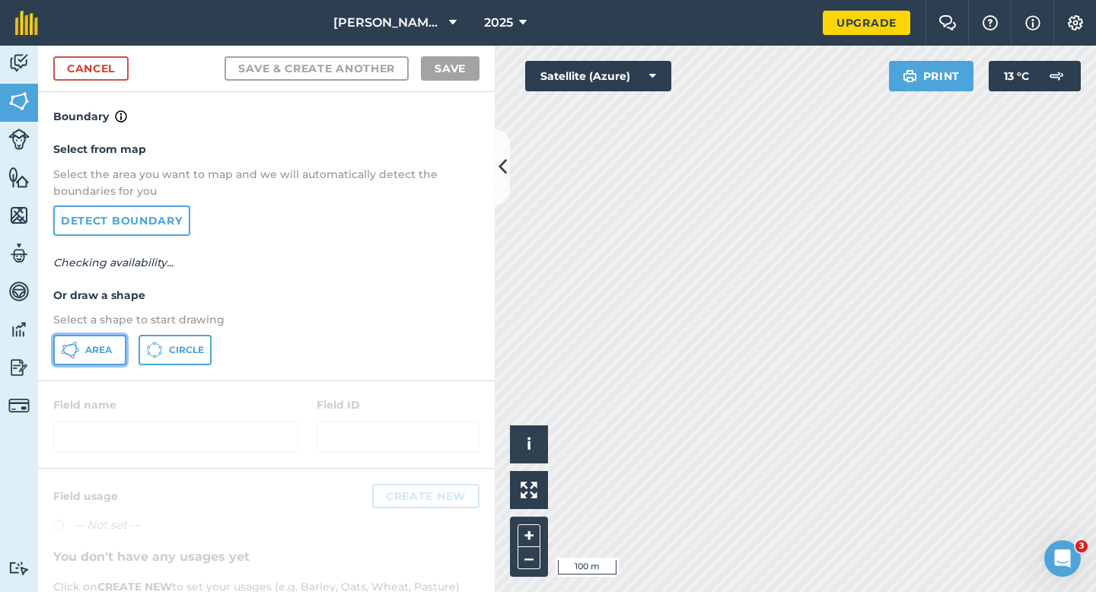
click at [74, 358] on icon at bounding box center [70, 350] width 18 height 18
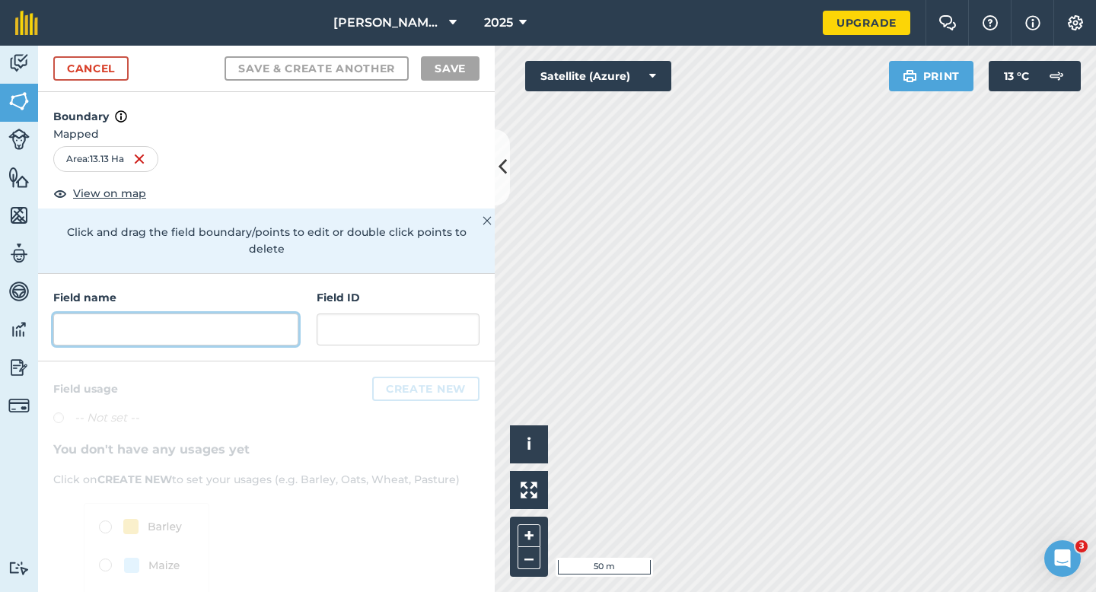
click at [282, 313] on input "text" at bounding box center [175, 329] width 245 height 32
type input "n"
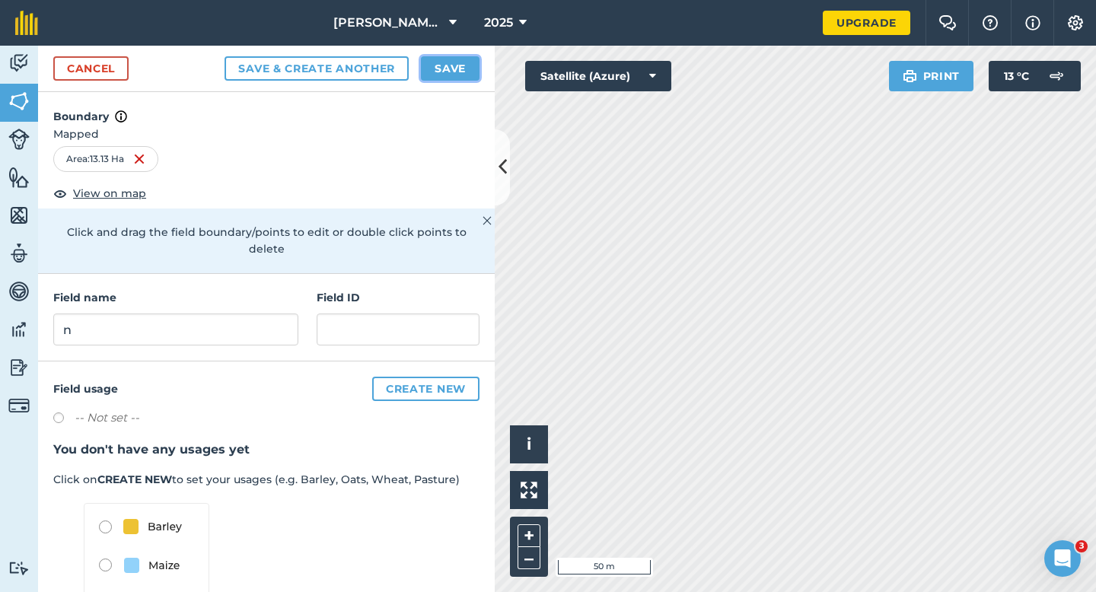
click at [468, 73] on button "Save" at bounding box center [450, 68] width 59 height 24
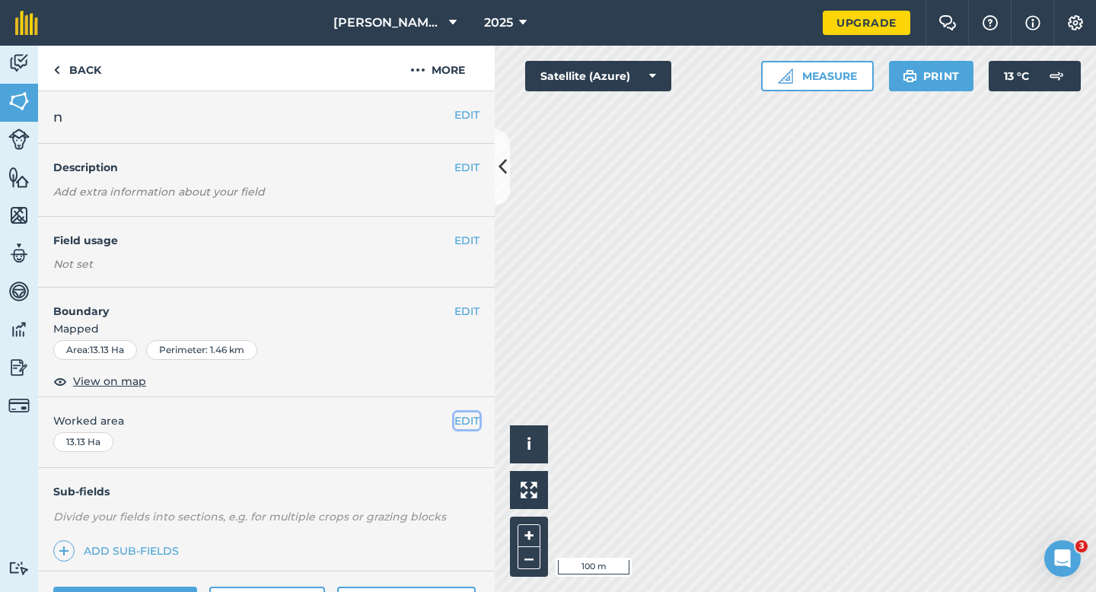
click at [469, 423] on button "EDIT" at bounding box center [466, 420] width 25 height 17
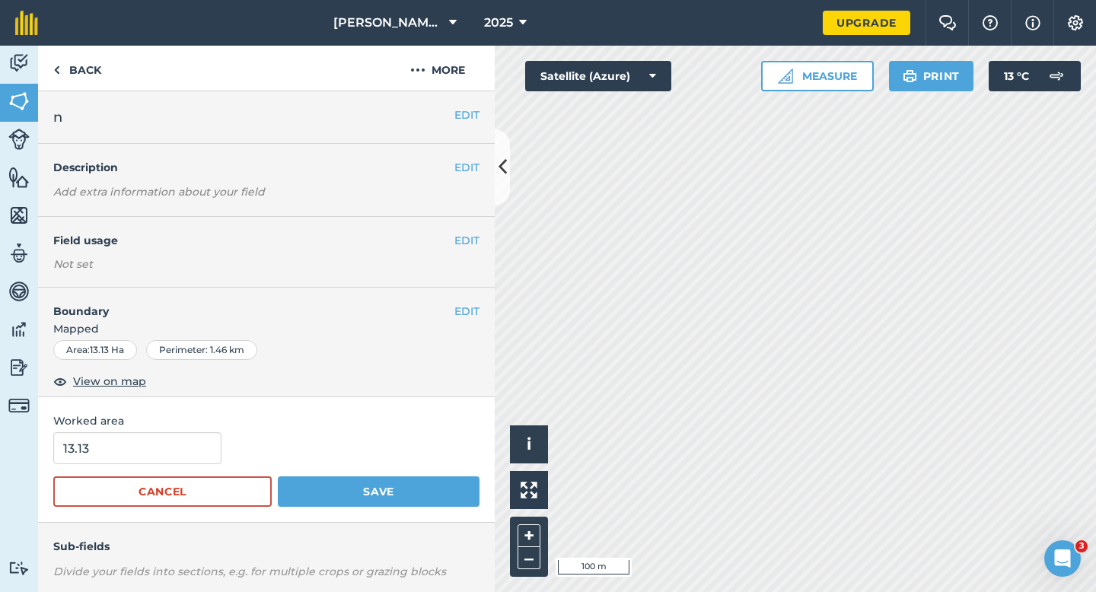
click at [102, 466] on form "13.13 Cancel Save" at bounding box center [266, 469] width 426 height 75
click at [103, 463] on input "13.13" at bounding box center [137, 448] width 168 height 32
type input "13"
click at [278, 476] on button "Save" at bounding box center [379, 491] width 202 height 30
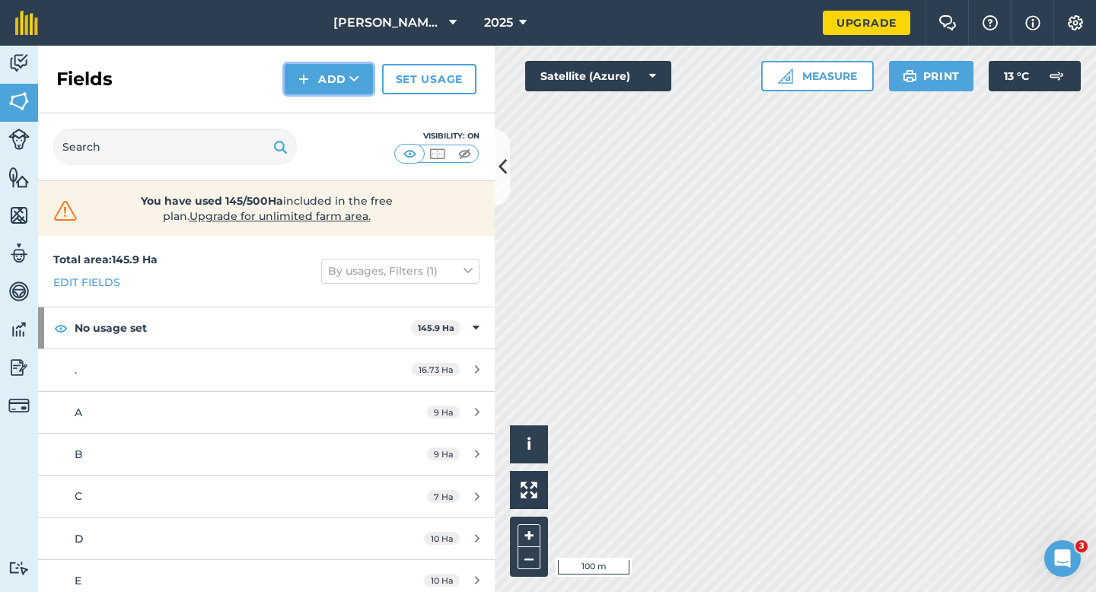
click at [339, 80] on button "Add" at bounding box center [329, 79] width 88 height 30
click at [339, 111] on link "Draw" at bounding box center [329, 113] width 84 height 33
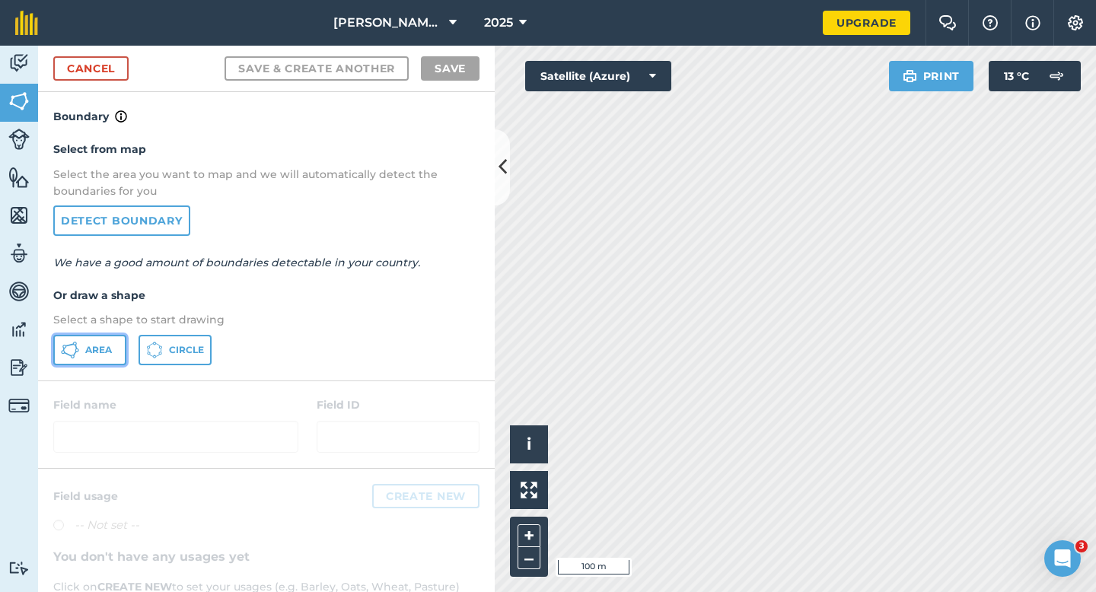
click at [99, 352] on span "Area" at bounding box center [98, 350] width 27 height 12
click at [97, 59] on link "Cancel" at bounding box center [90, 68] width 75 height 24
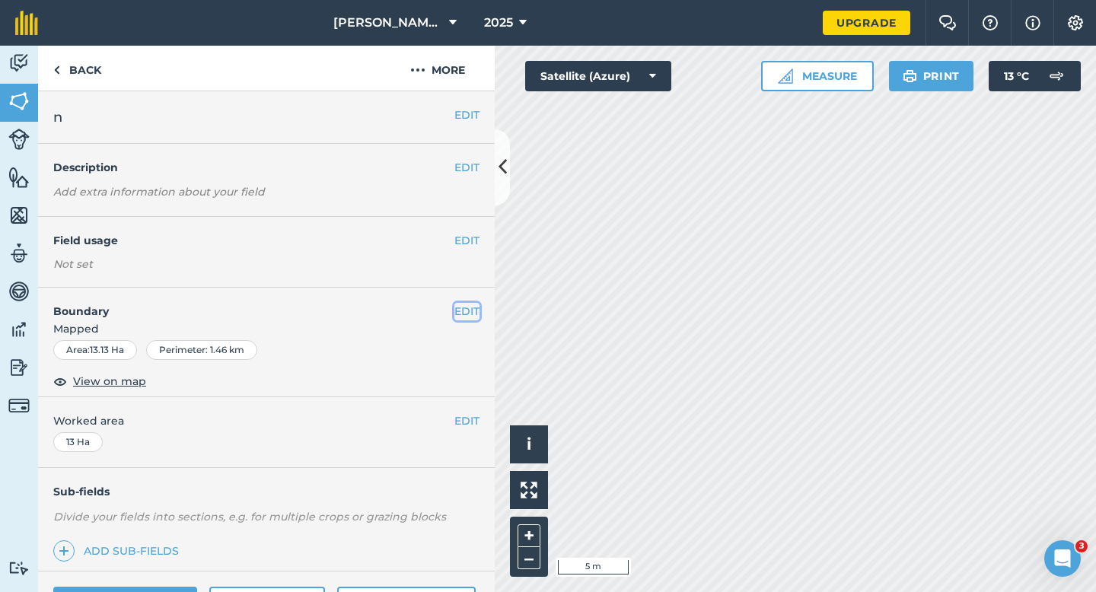
click at [458, 304] on button "EDIT" at bounding box center [466, 311] width 25 height 17
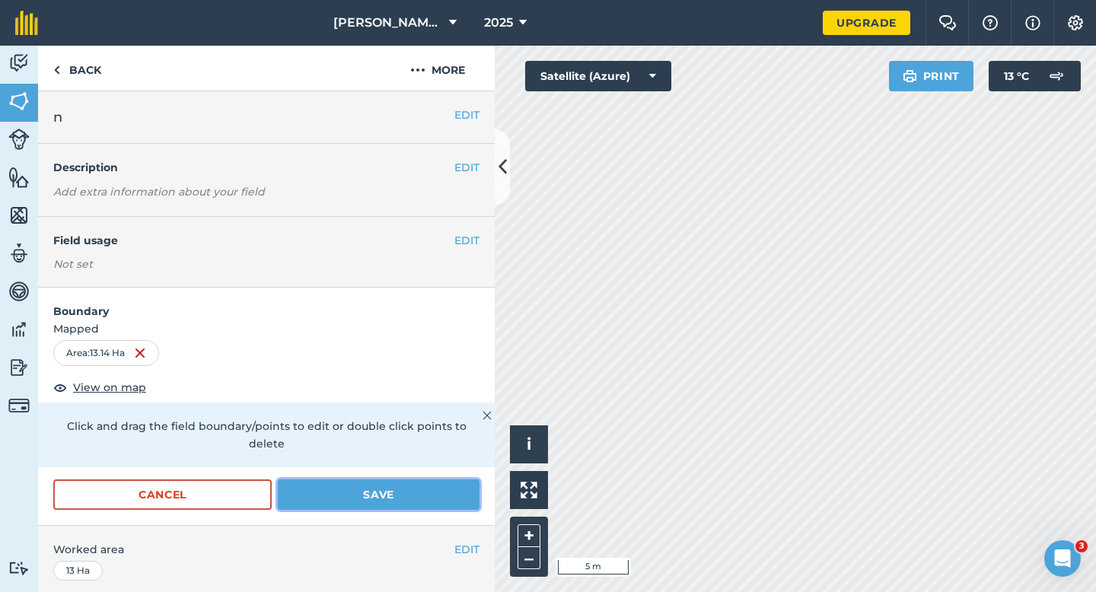
click at [431, 485] on button "Save" at bounding box center [379, 494] width 202 height 30
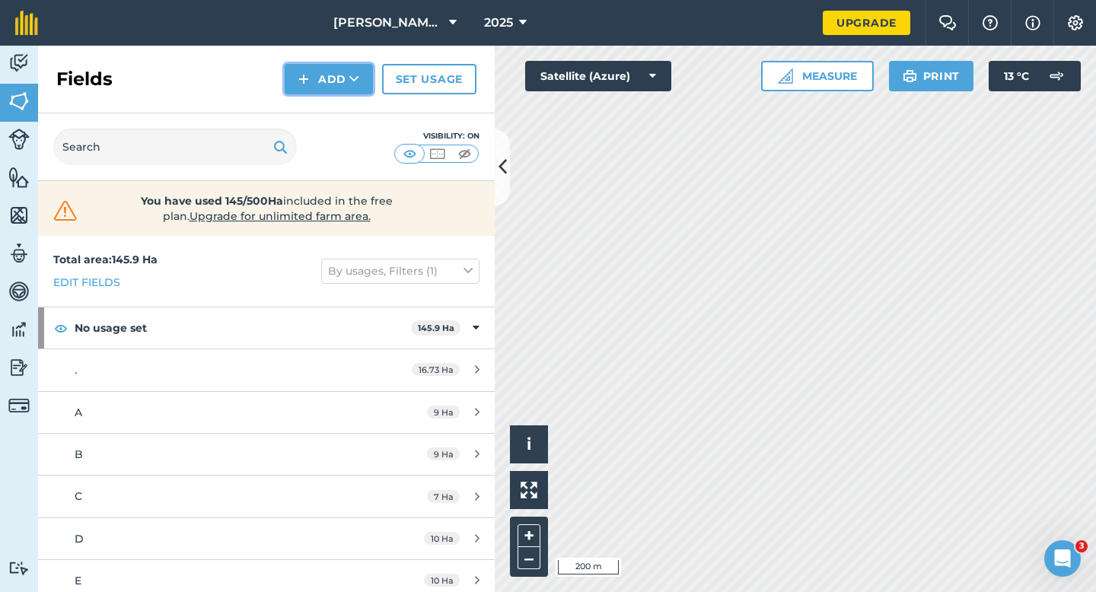
click at [312, 80] on button "Add" at bounding box center [329, 79] width 88 height 30
click at [312, 108] on link "Draw" at bounding box center [329, 113] width 84 height 33
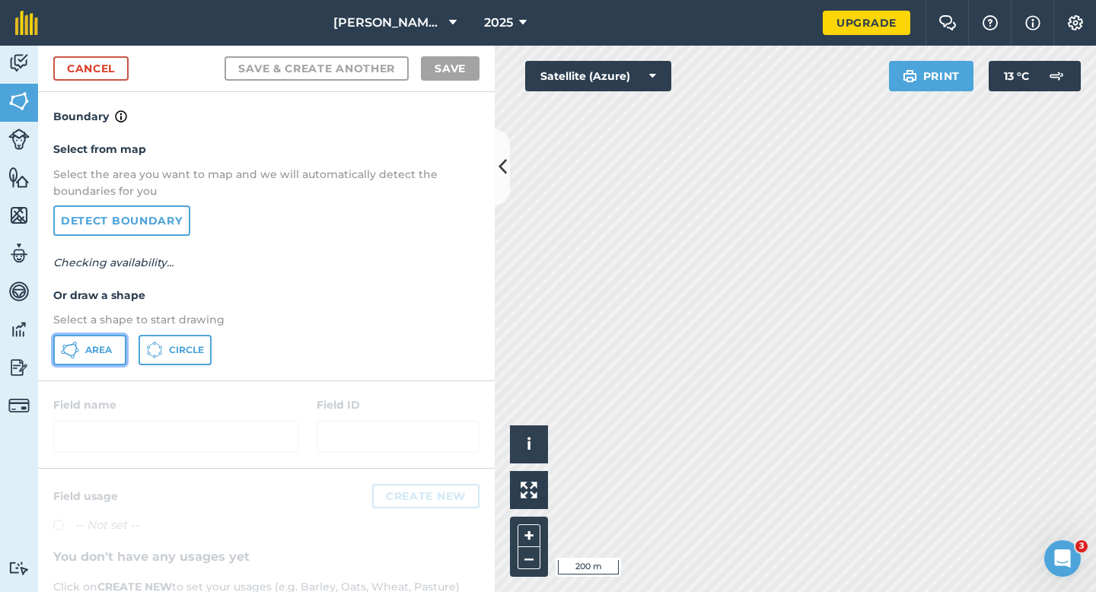
click at [87, 357] on button "Area" at bounding box center [89, 350] width 73 height 30
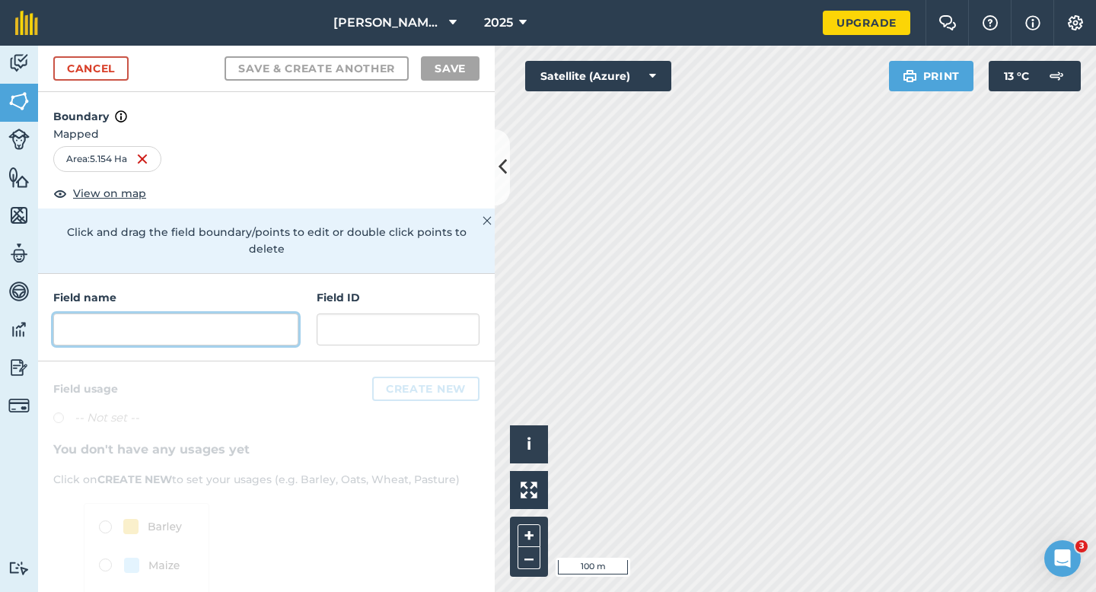
click at [198, 327] on input "text" at bounding box center [175, 329] width 245 height 32
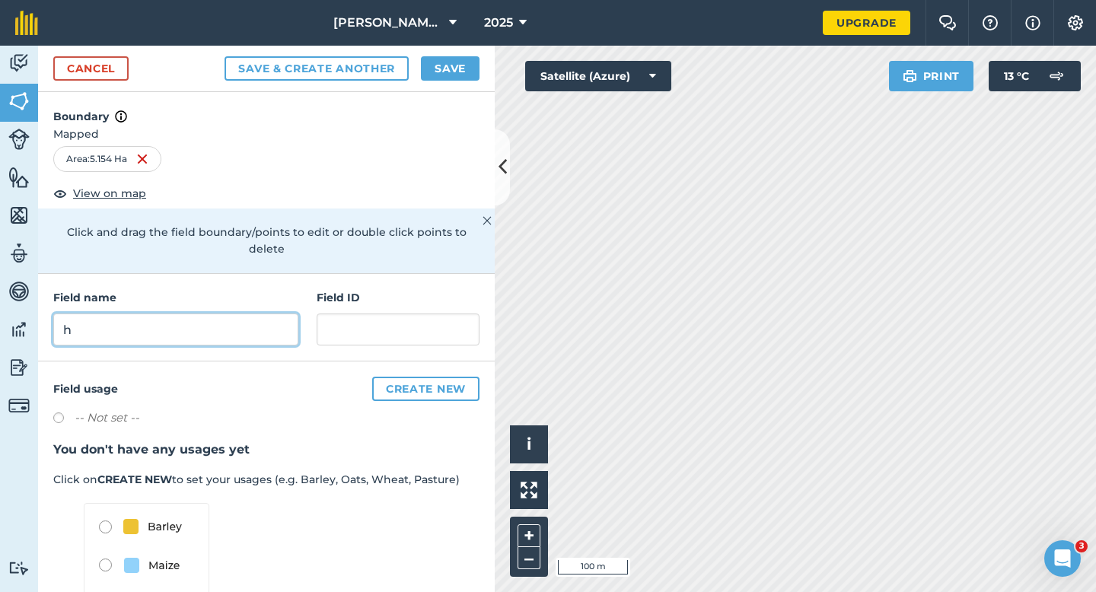
type input "h"
click at [441, 68] on button "Save" at bounding box center [450, 68] width 59 height 24
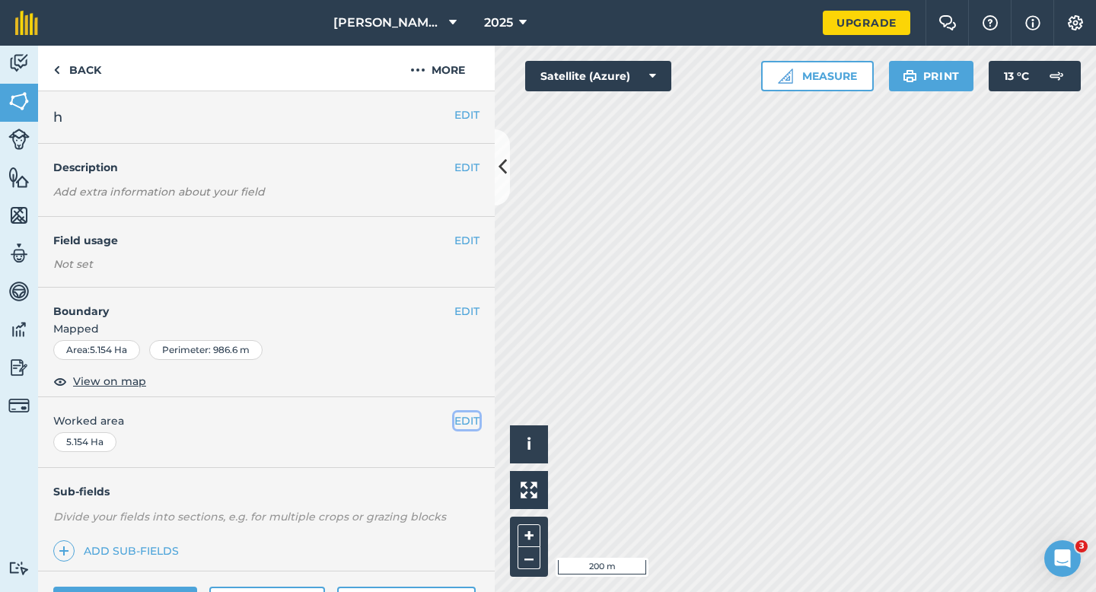
click at [472, 416] on button "EDIT" at bounding box center [466, 420] width 25 height 17
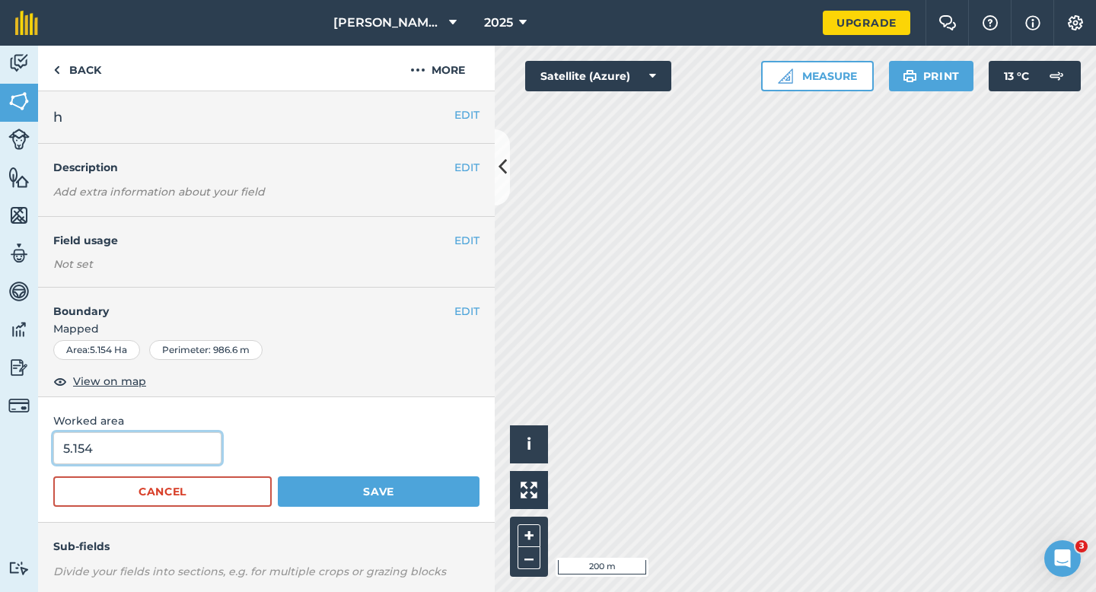
click at [82, 450] on input "5.154" at bounding box center [137, 448] width 168 height 32
click at [100, 450] on input "5.154" at bounding box center [137, 448] width 168 height 32
type input "5.2"
click at [278, 476] on button "Save" at bounding box center [379, 491] width 202 height 30
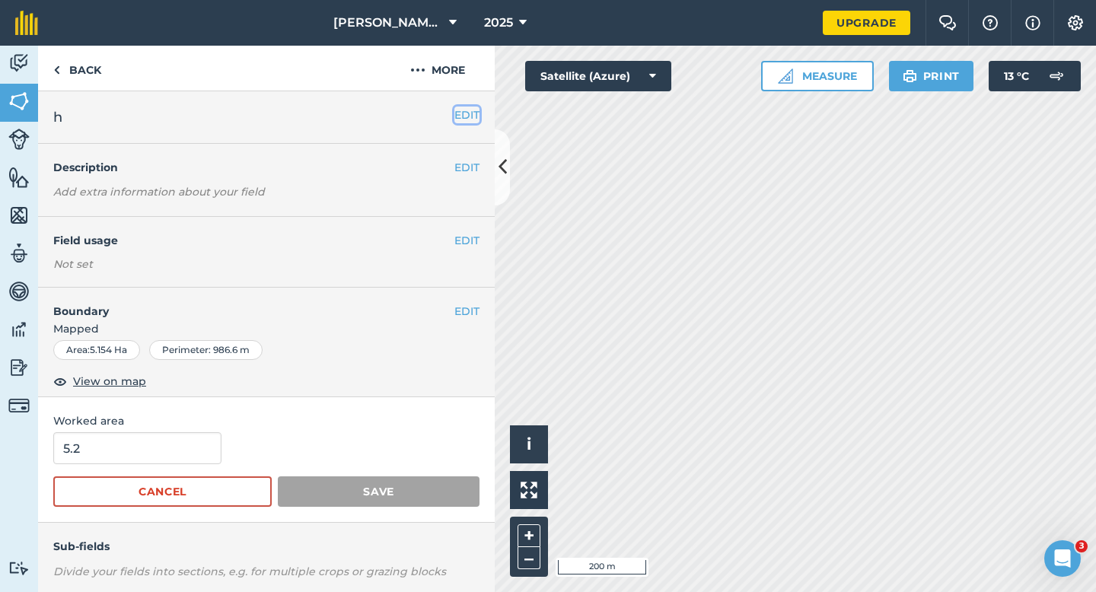
click at [460, 113] on button "EDIT" at bounding box center [466, 115] width 25 height 17
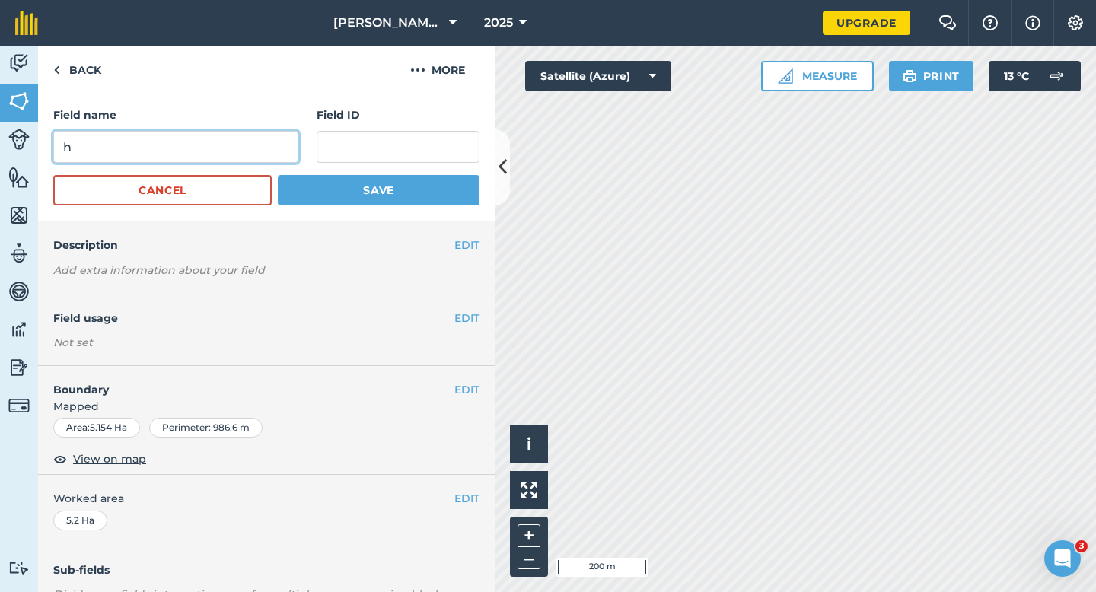
click at [272, 158] on input "h" at bounding box center [175, 147] width 245 height 32
type input "H"
click at [278, 175] on button "Save" at bounding box center [379, 190] width 202 height 30
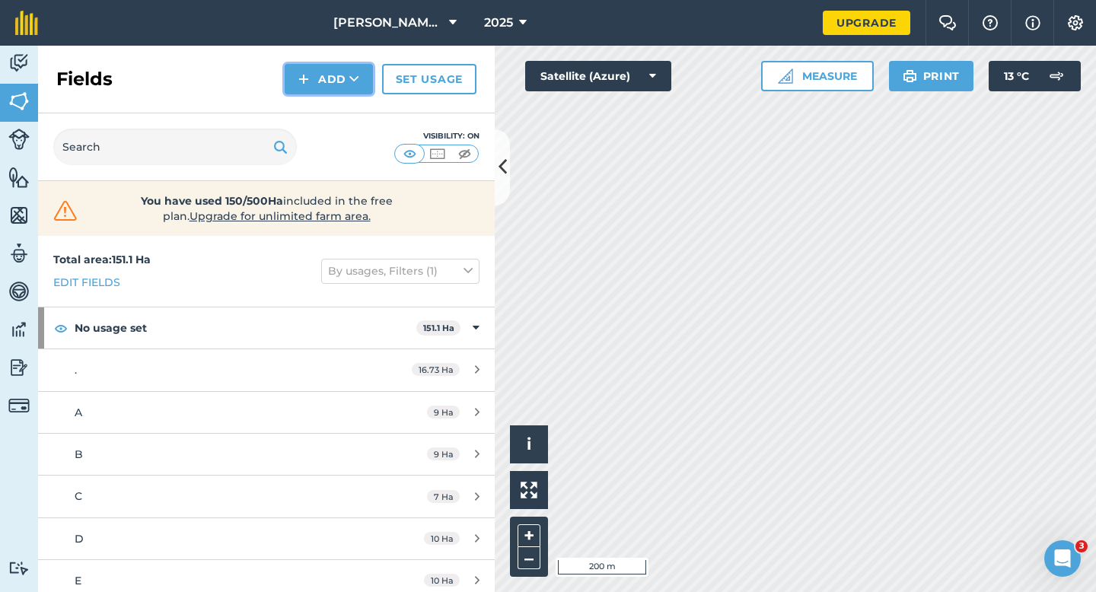
click at [342, 72] on button "Add" at bounding box center [329, 79] width 88 height 30
click at [342, 108] on link "Draw" at bounding box center [329, 113] width 84 height 33
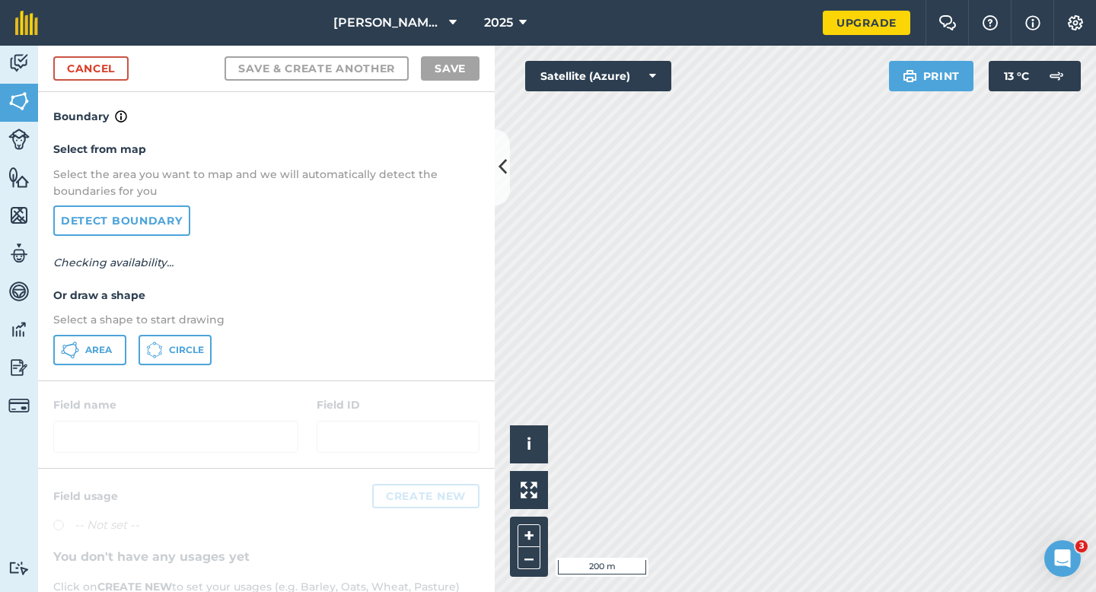
click at [137, 361] on div "Area Circle" at bounding box center [266, 350] width 426 height 30
click at [94, 353] on span "Area" at bounding box center [98, 350] width 27 height 12
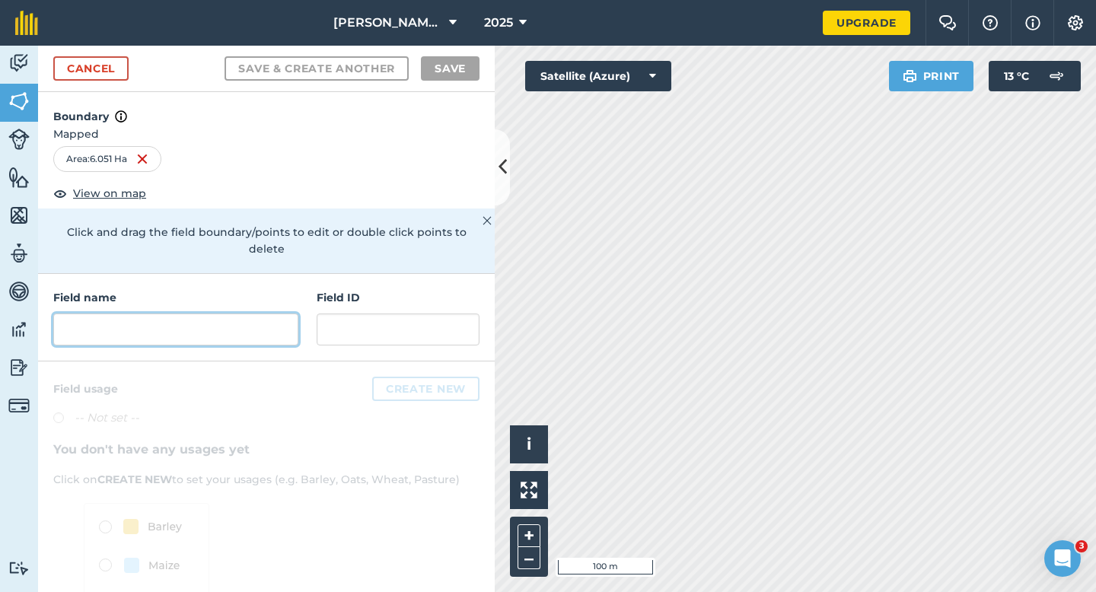
click at [229, 326] on input "text" at bounding box center [175, 329] width 245 height 32
type input "S"
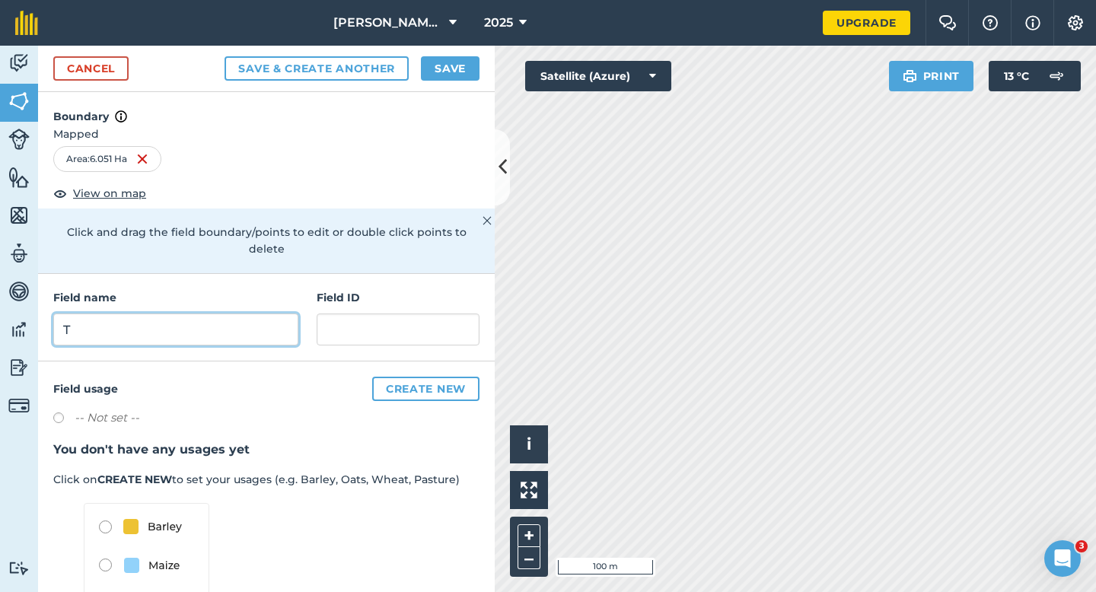
type input "T"
click at [462, 55] on div "Cancel Save & Create Another Save" at bounding box center [266, 69] width 456 height 46
click at [462, 56] on button "Save" at bounding box center [450, 68] width 59 height 24
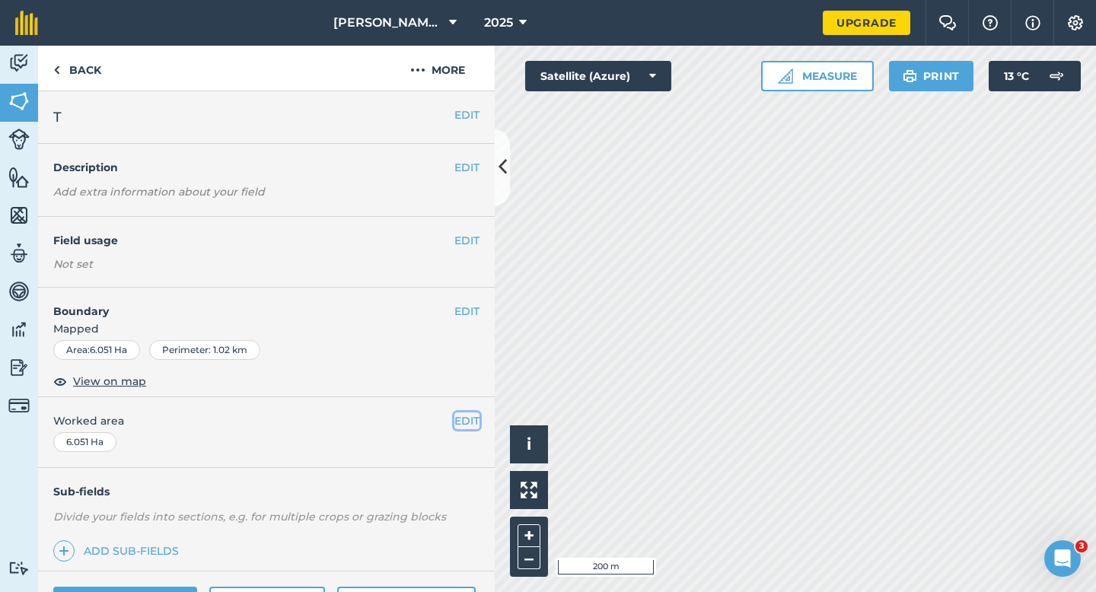
click at [472, 418] on button "EDIT" at bounding box center [466, 420] width 25 height 17
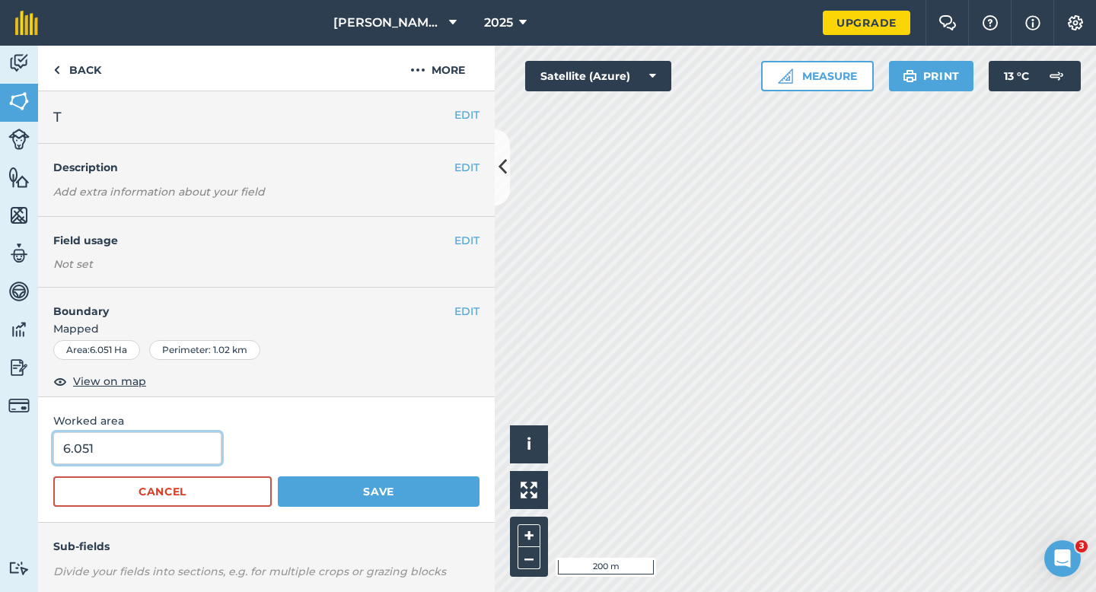
click at [183, 448] on input "6.051" at bounding box center [137, 448] width 168 height 32
type input "6"
click at [278, 476] on button "Save" at bounding box center [379, 491] width 202 height 30
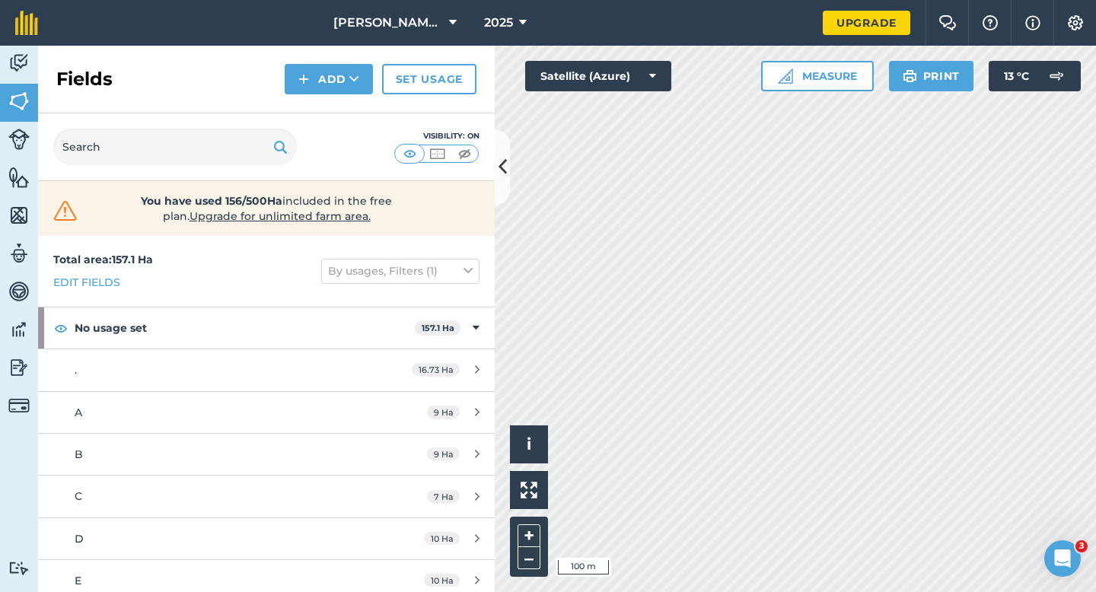
click at [318, 95] on div "Fields Add Set usage" at bounding box center [266, 80] width 456 height 68
click at [320, 76] on button "Add" at bounding box center [329, 79] width 88 height 30
click at [323, 112] on link "Draw" at bounding box center [329, 113] width 84 height 33
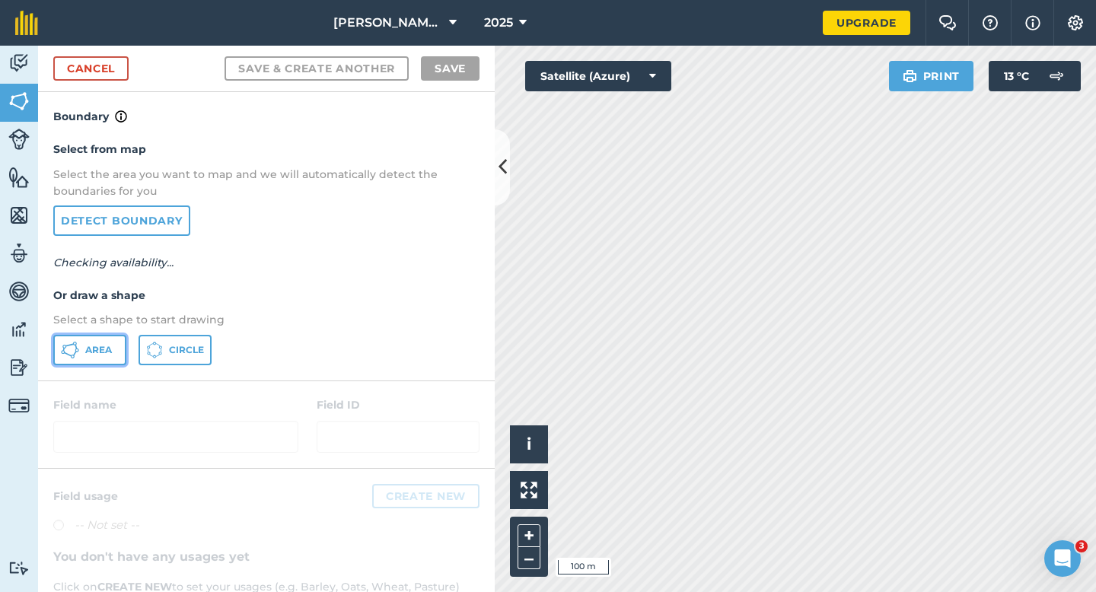
click at [125, 335] on button "Area" at bounding box center [89, 350] width 73 height 30
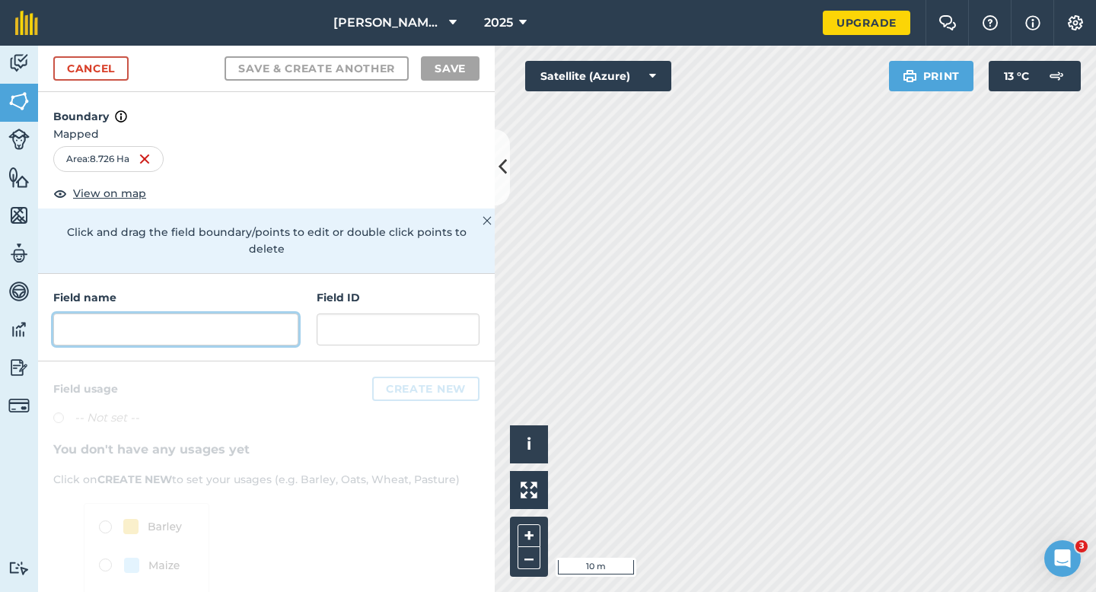
click at [222, 313] on input "text" at bounding box center [175, 329] width 245 height 32
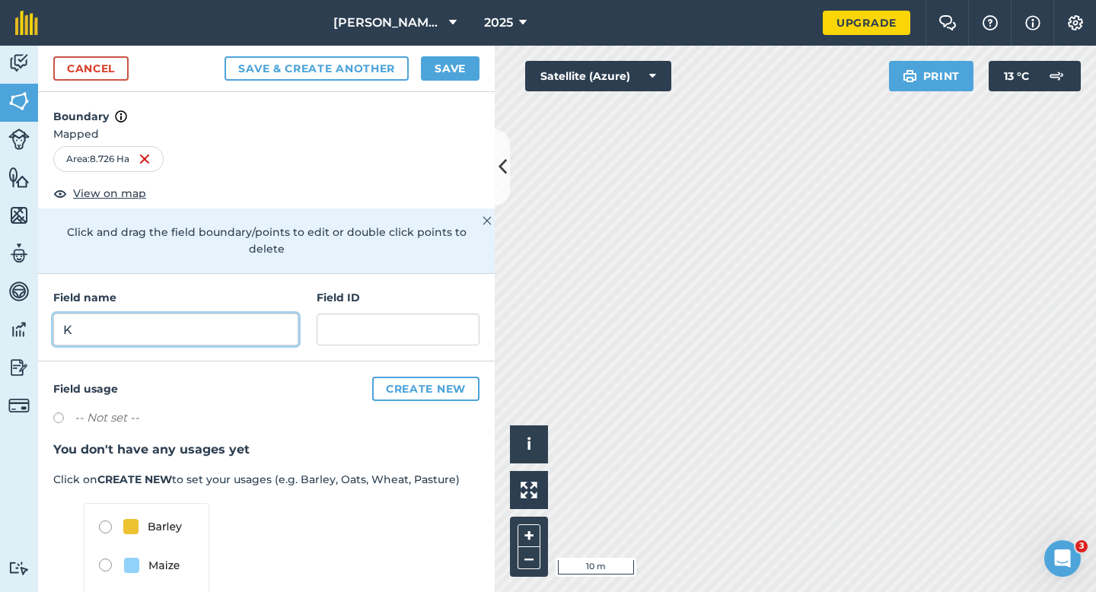
type input "K"
click at [428, 72] on button "Save" at bounding box center [450, 68] width 59 height 24
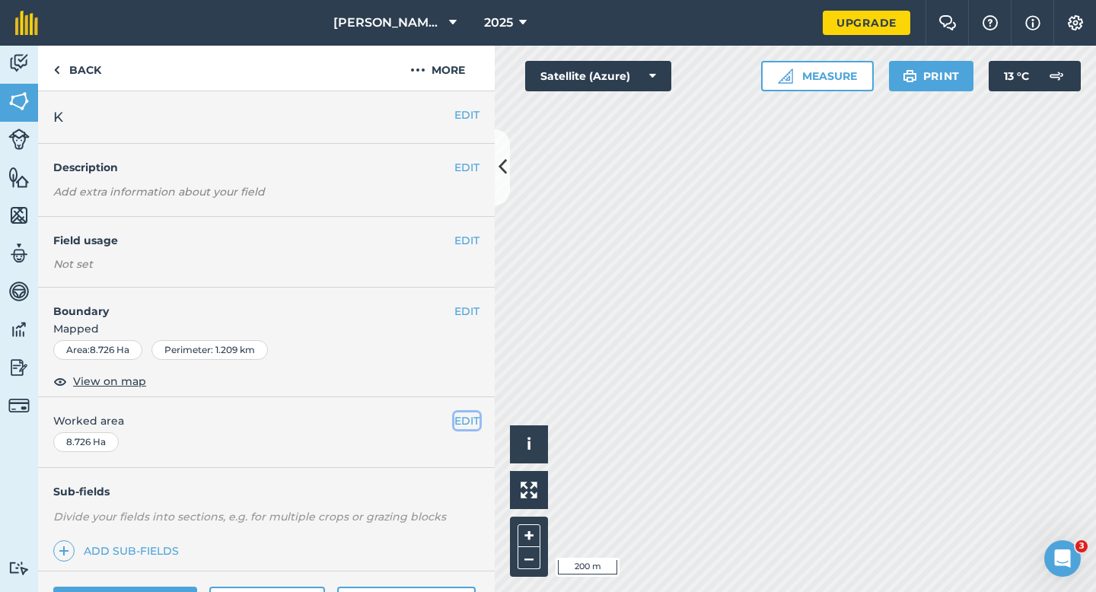
click at [465, 413] on button "EDIT" at bounding box center [466, 420] width 25 height 17
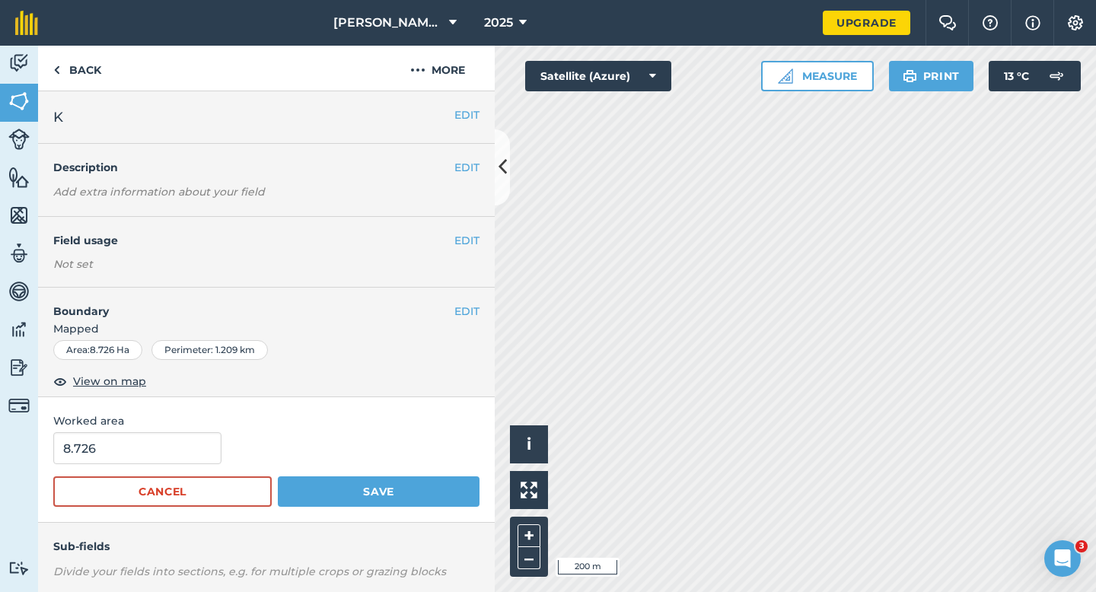
click at [180, 418] on span "Worked area" at bounding box center [266, 420] width 426 height 17
click at [183, 463] on input "8.726" at bounding box center [137, 448] width 168 height 32
type input "8.8"
click at [278, 476] on button "Save" at bounding box center [379, 491] width 202 height 30
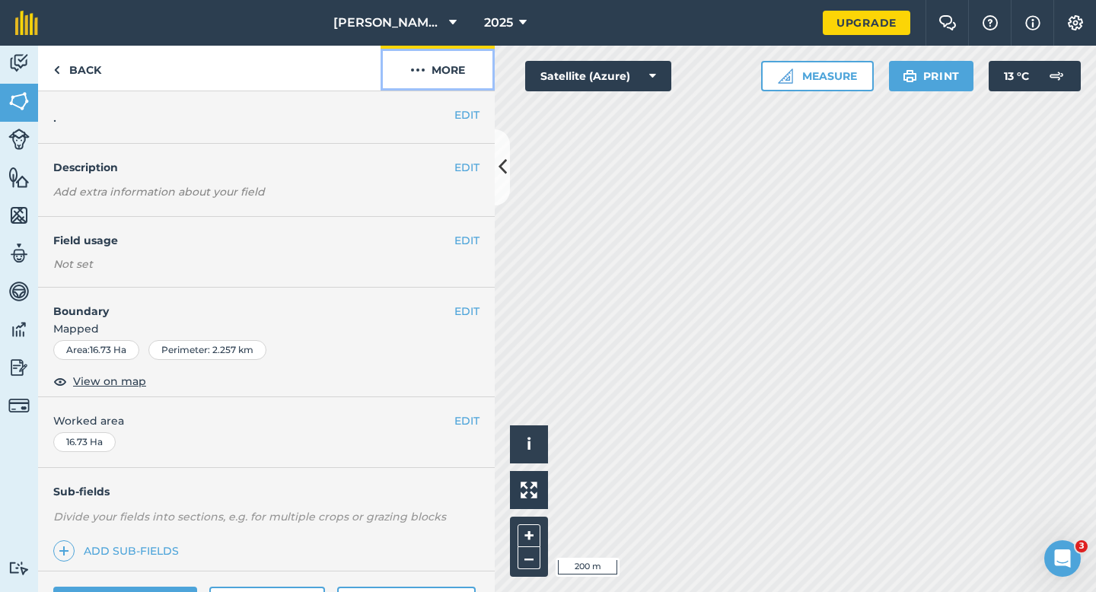
click at [425, 79] on button "More" at bounding box center [437, 68] width 114 height 45
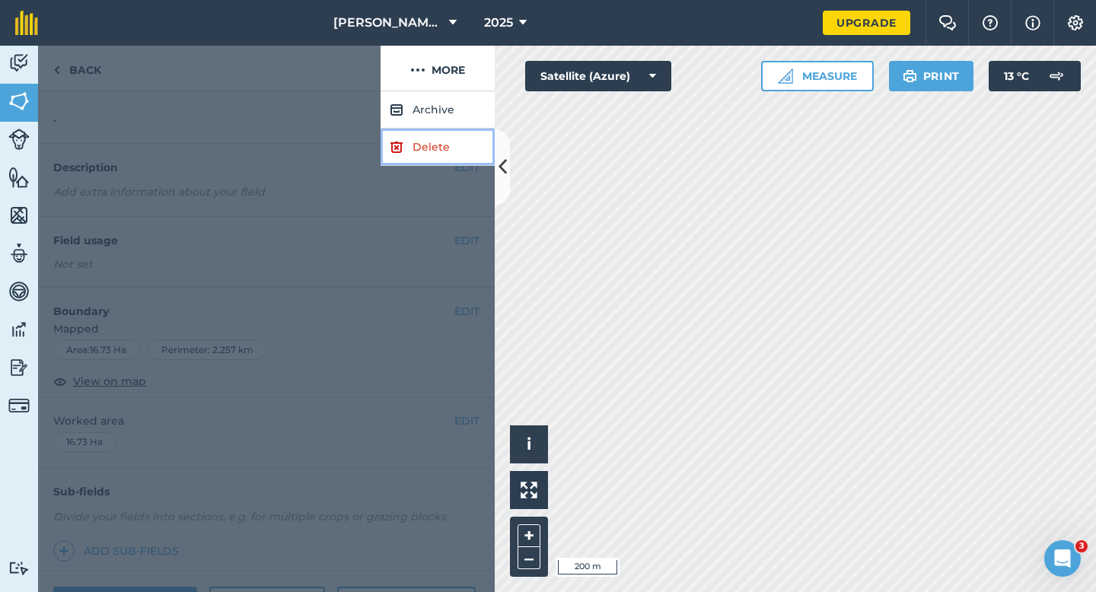
click at [425, 141] on link "Delete" at bounding box center [437, 147] width 114 height 37
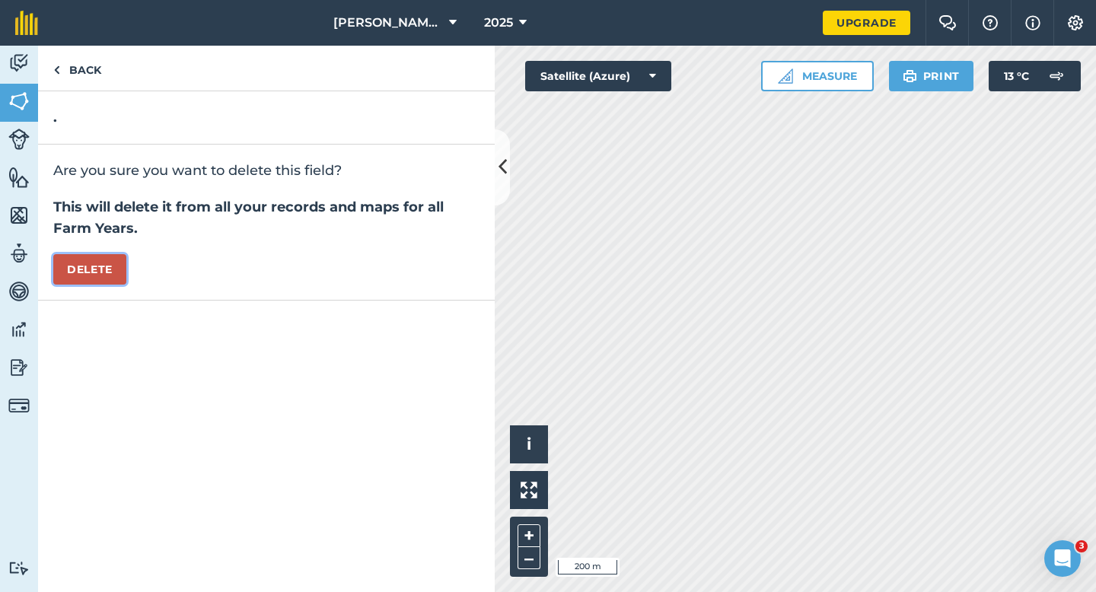
click at [107, 256] on button "Delete" at bounding box center [89, 269] width 73 height 30
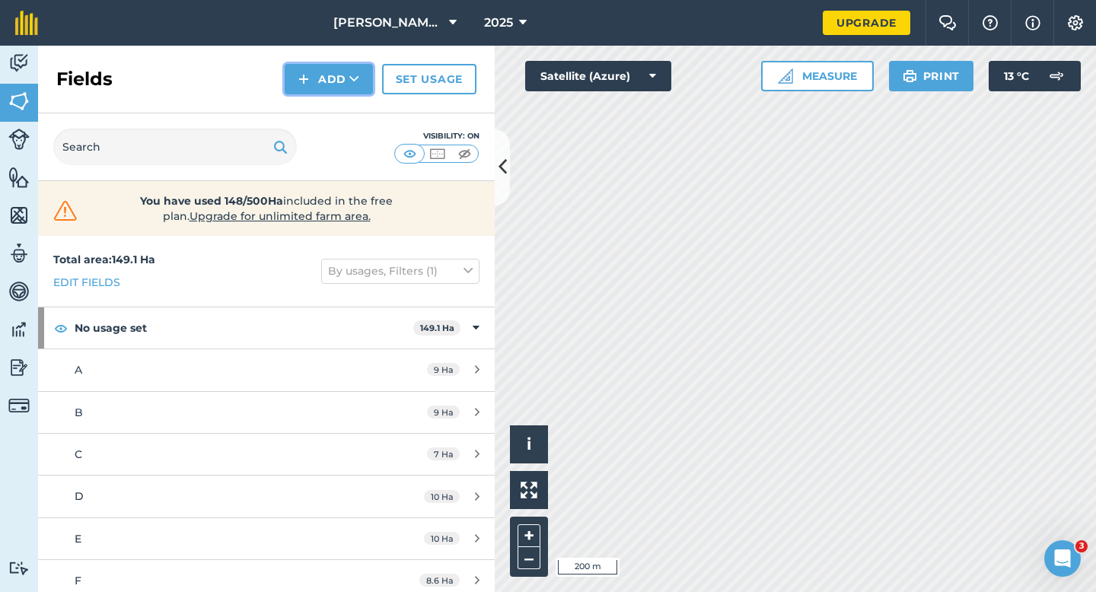
click at [320, 78] on button "Add" at bounding box center [329, 79] width 88 height 30
click at [320, 110] on link "Draw" at bounding box center [329, 113] width 84 height 33
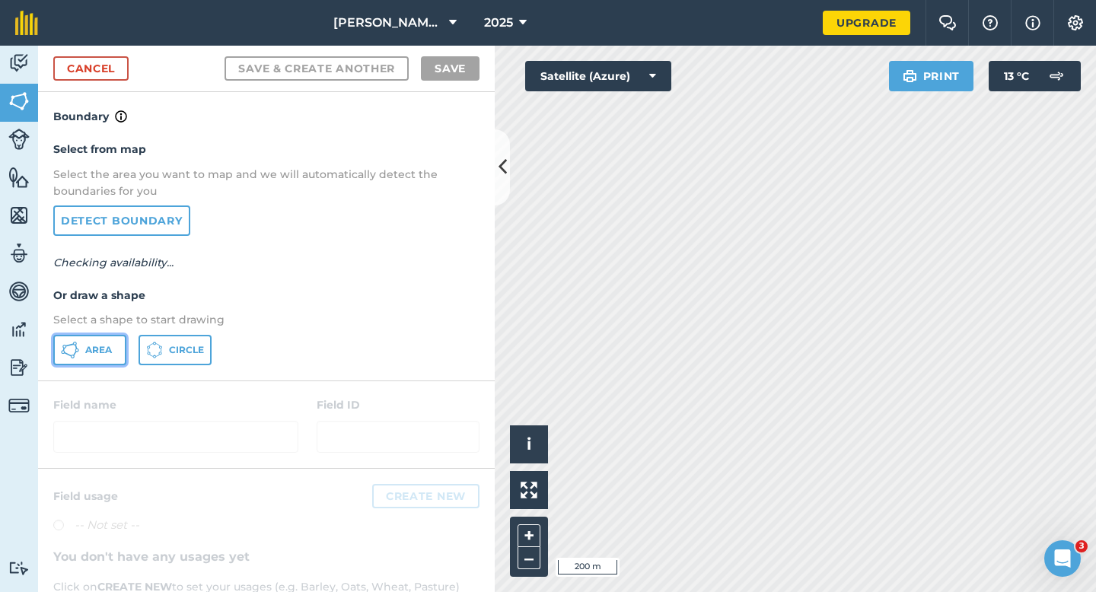
click at [69, 358] on icon at bounding box center [70, 350] width 18 height 18
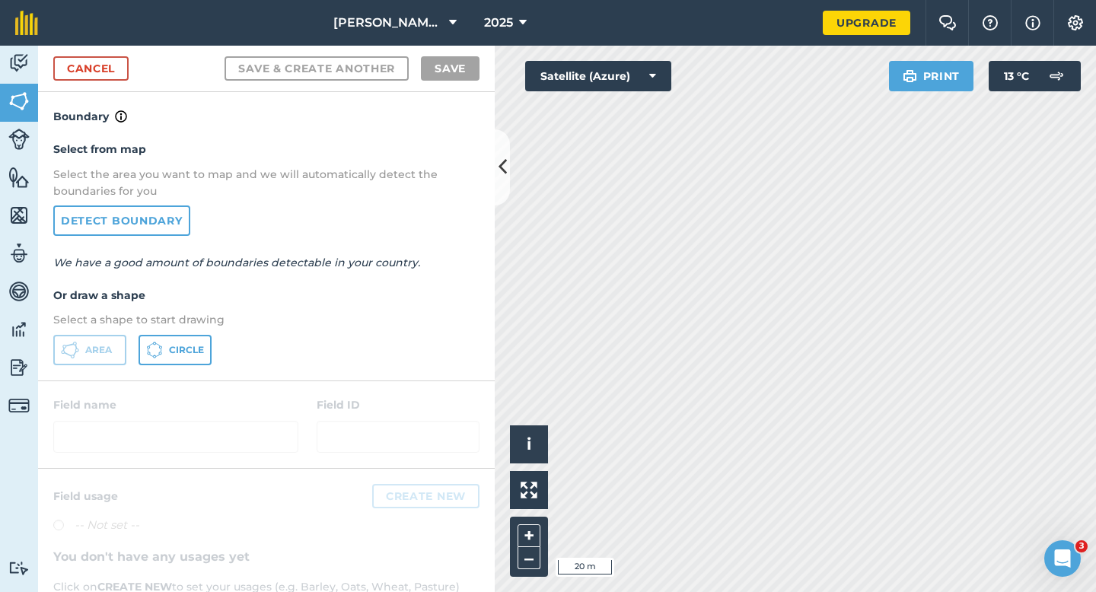
click at [892, 0] on html "[PERSON_NAME] & Sons 2025 Upgrade Farm Chat Help Info Settings Map printing is …" at bounding box center [548, 296] width 1096 height 592
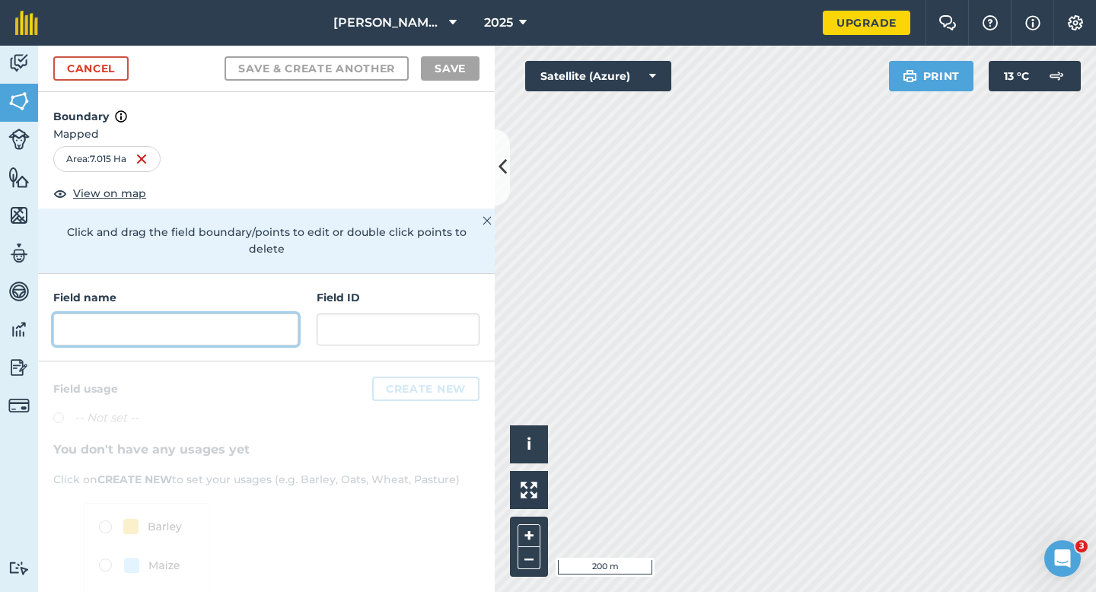
click at [247, 316] on input "text" at bounding box center [175, 329] width 245 height 32
type input "R"
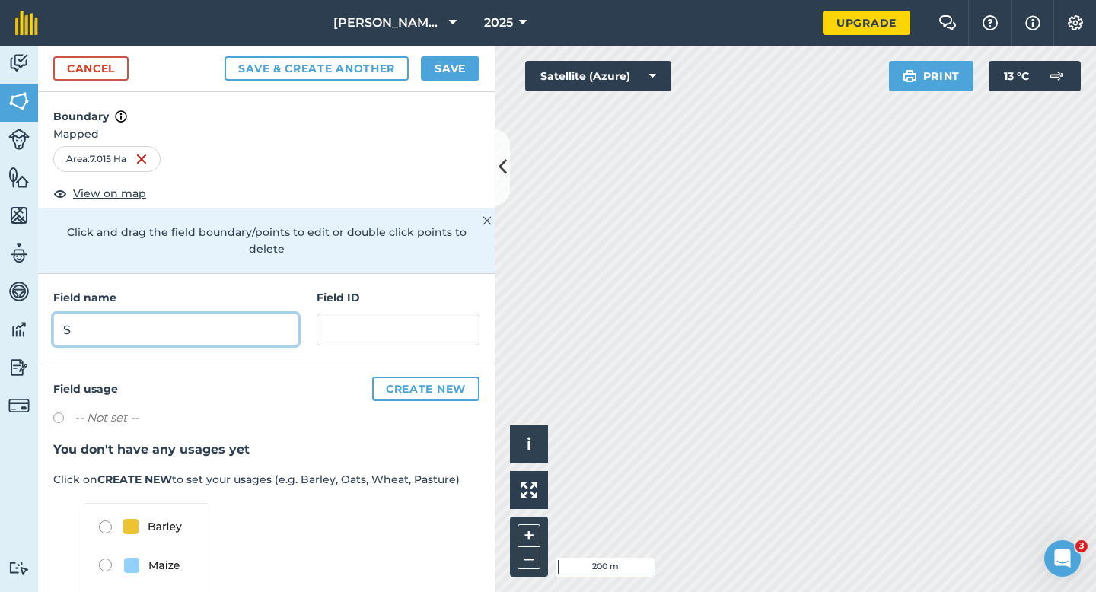
type input "S"
click at [456, 77] on button "Save" at bounding box center [450, 68] width 59 height 24
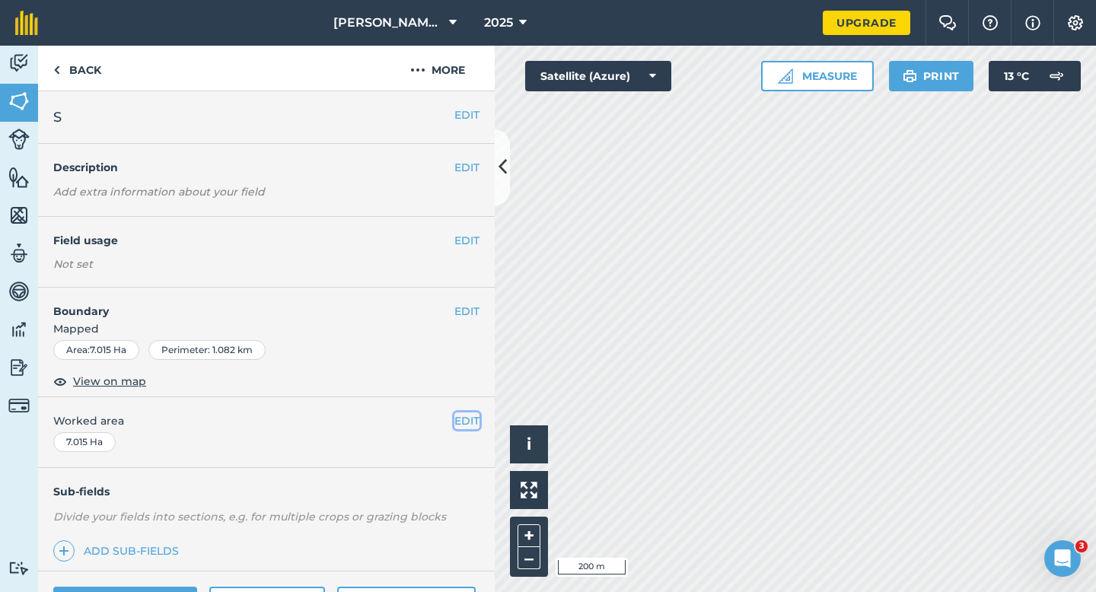
click at [467, 415] on button "EDIT" at bounding box center [466, 420] width 25 height 17
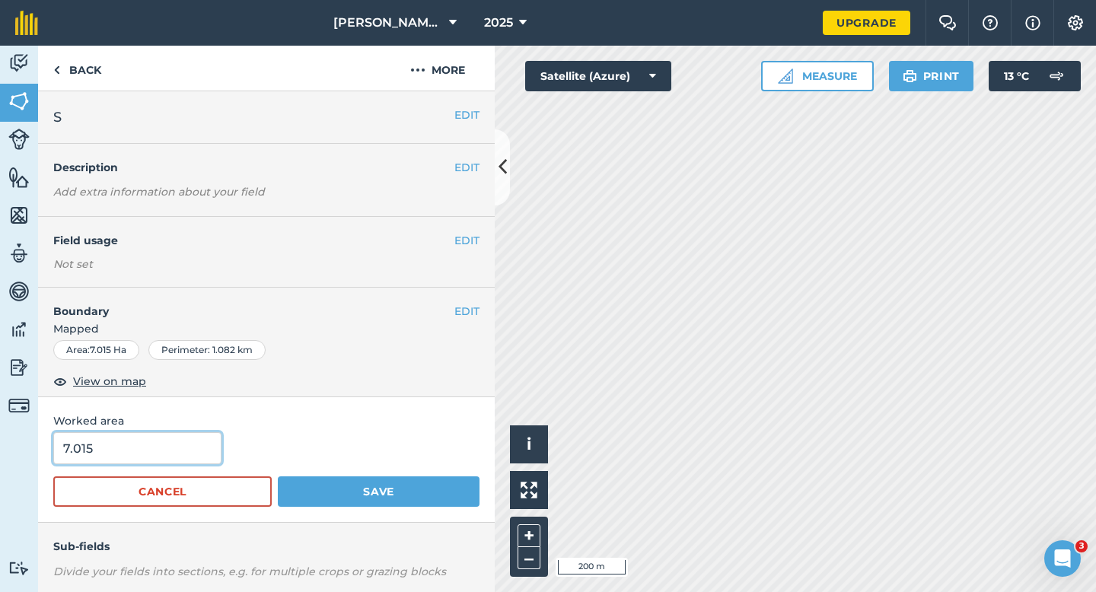
click at [161, 454] on input "7.015" at bounding box center [137, 448] width 168 height 32
type input "7"
click at [278, 476] on button "Save" at bounding box center [379, 491] width 202 height 30
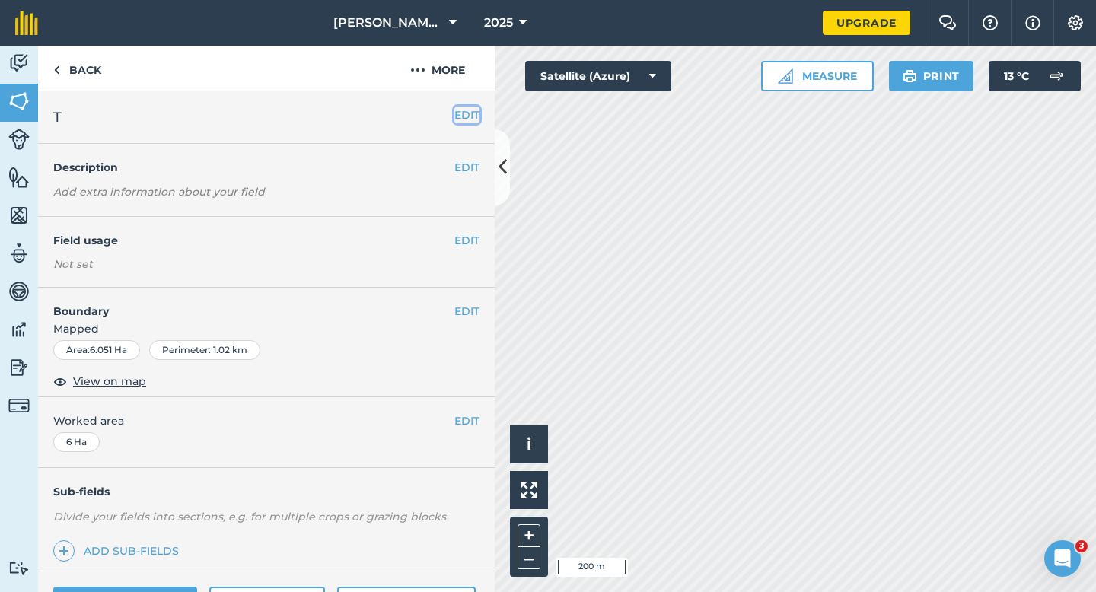
click at [468, 122] on button "EDIT" at bounding box center [466, 115] width 25 height 17
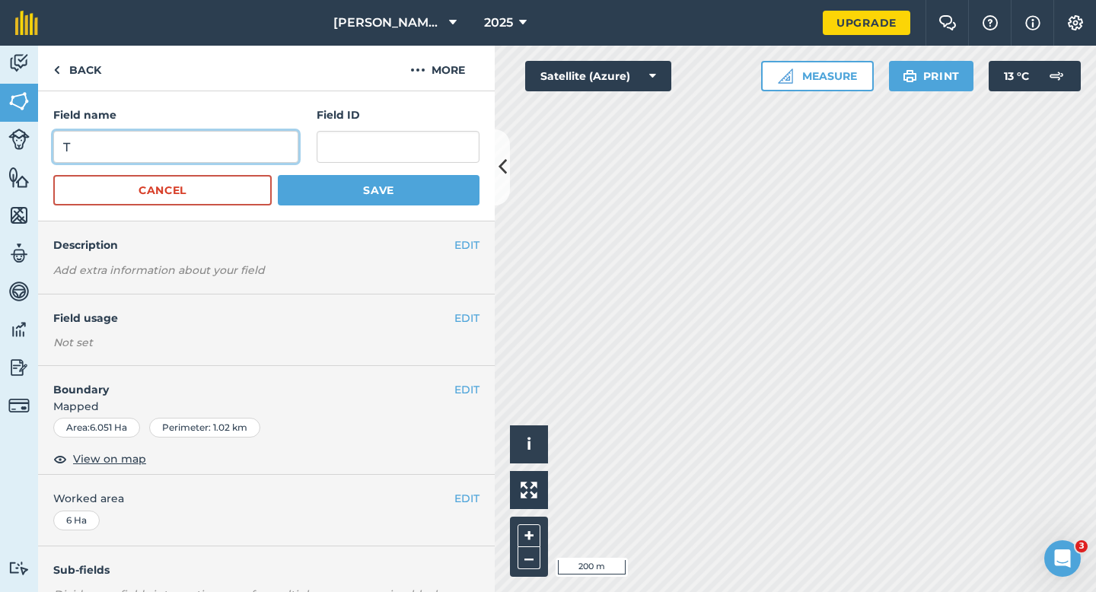
click at [260, 151] on input "T" at bounding box center [175, 147] width 245 height 32
type input "Y"
click at [278, 175] on button "Save" at bounding box center [379, 190] width 202 height 30
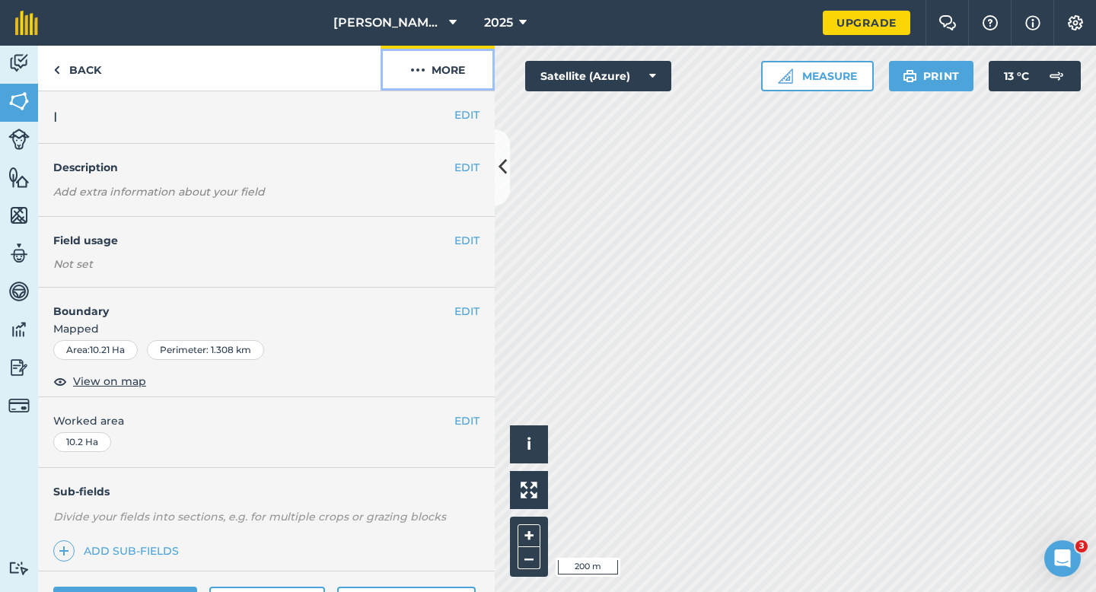
click at [453, 54] on button "More" at bounding box center [437, 68] width 114 height 45
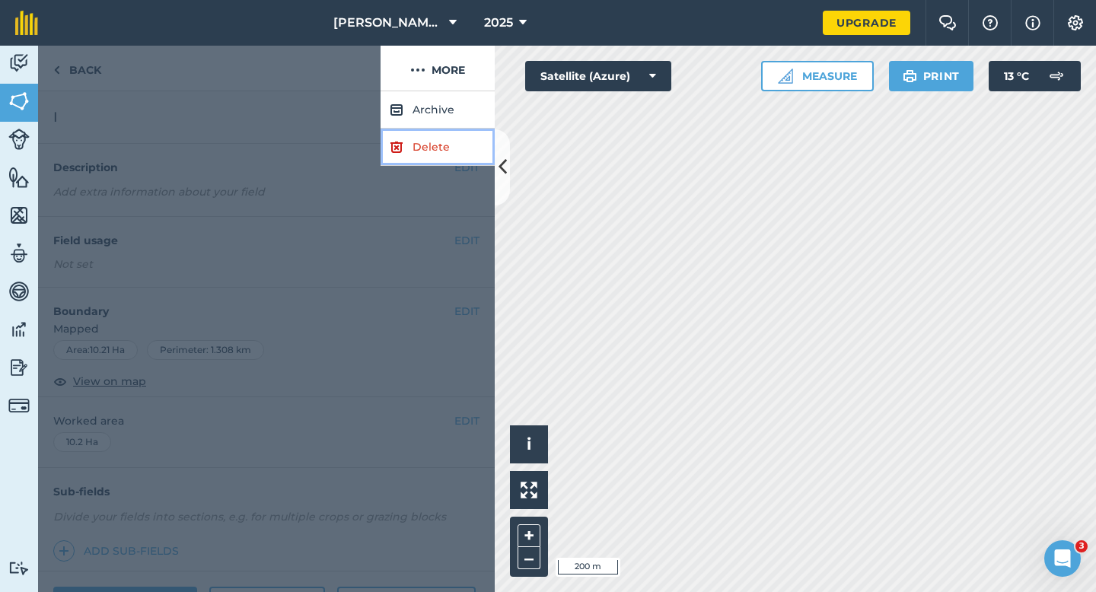
click at [453, 152] on link "Delete" at bounding box center [437, 147] width 114 height 37
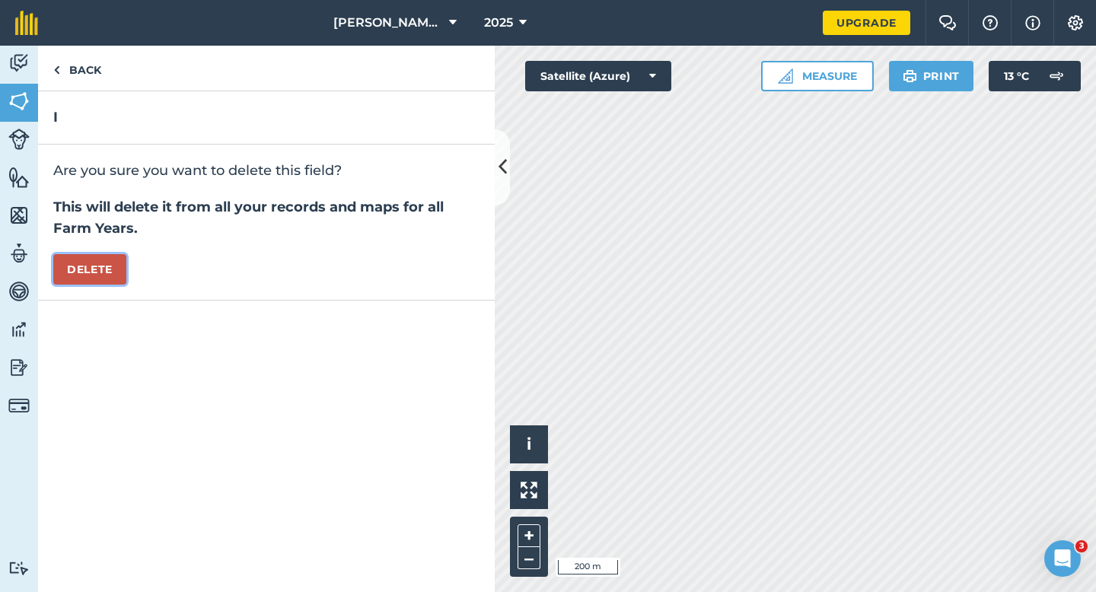
click at [116, 262] on button "Delete" at bounding box center [89, 269] width 73 height 30
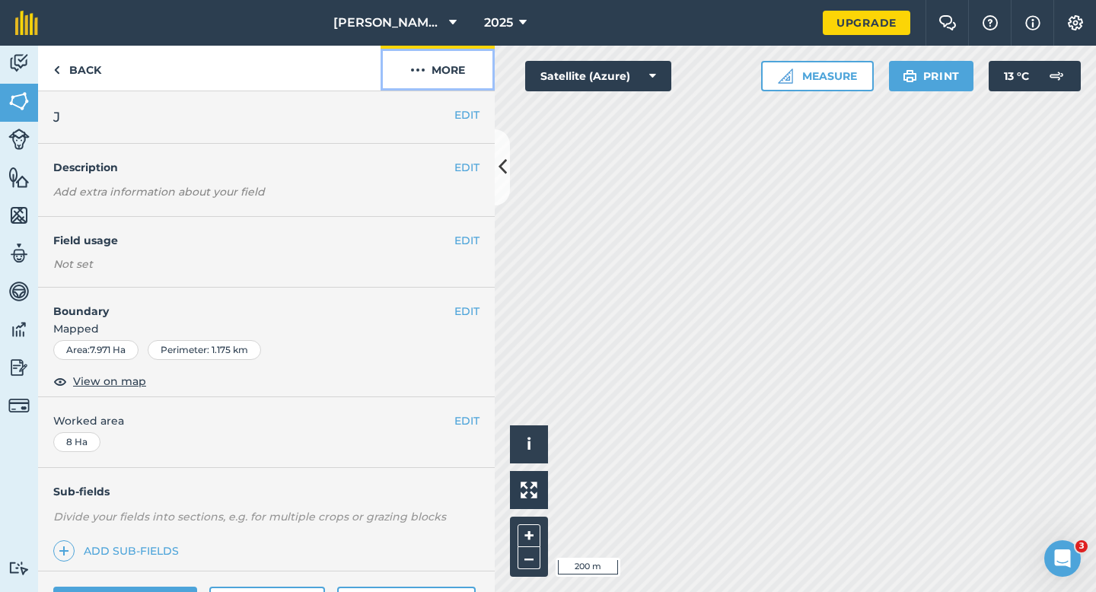
click at [439, 60] on button "More" at bounding box center [437, 68] width 114 height 45
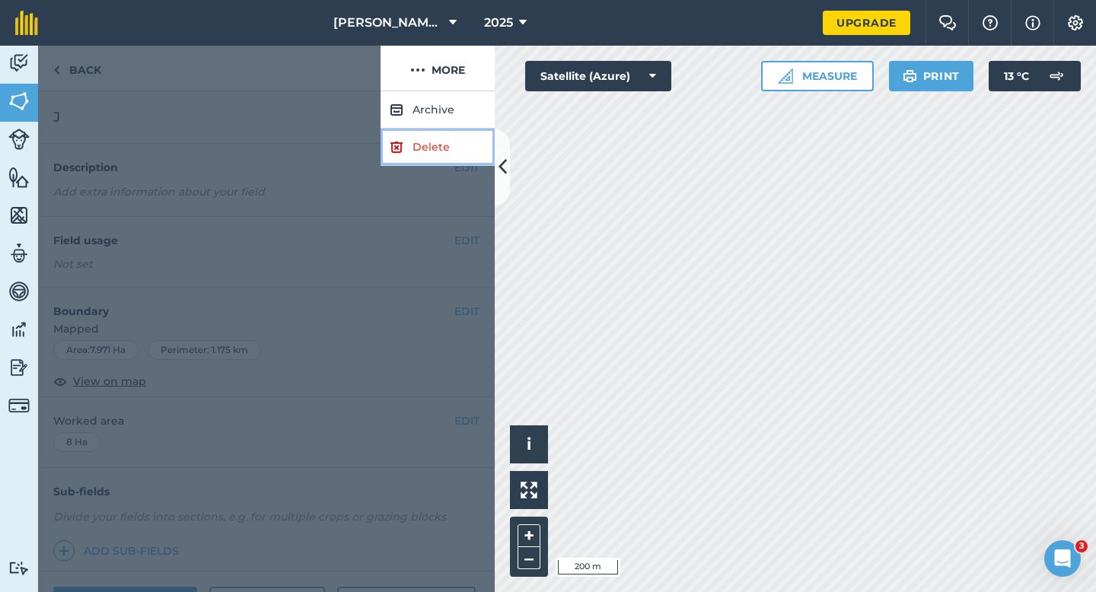
click at [439, 134] on link "Delete" at bounding box center [437, 147] width 114 height 37
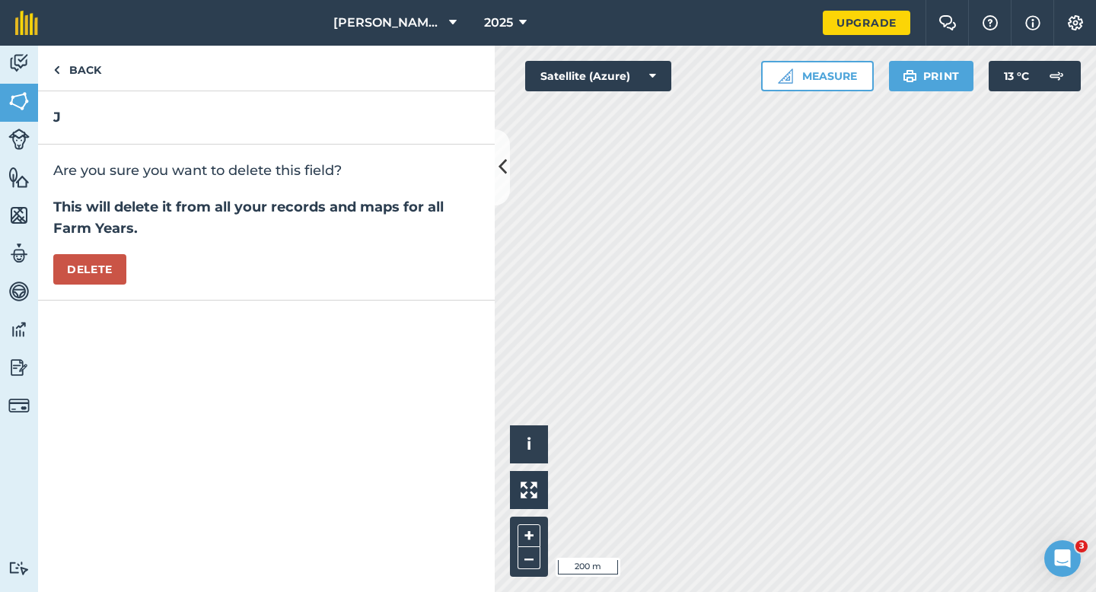
click at [91, 293] on div "Are you sure you want to delete this field? This will delete it from all your r…" at bounding box center [266, 223] width 456 height 156
click at [91, 282] on button "Delete" at bounding box center [89, 269] width 73 height 30
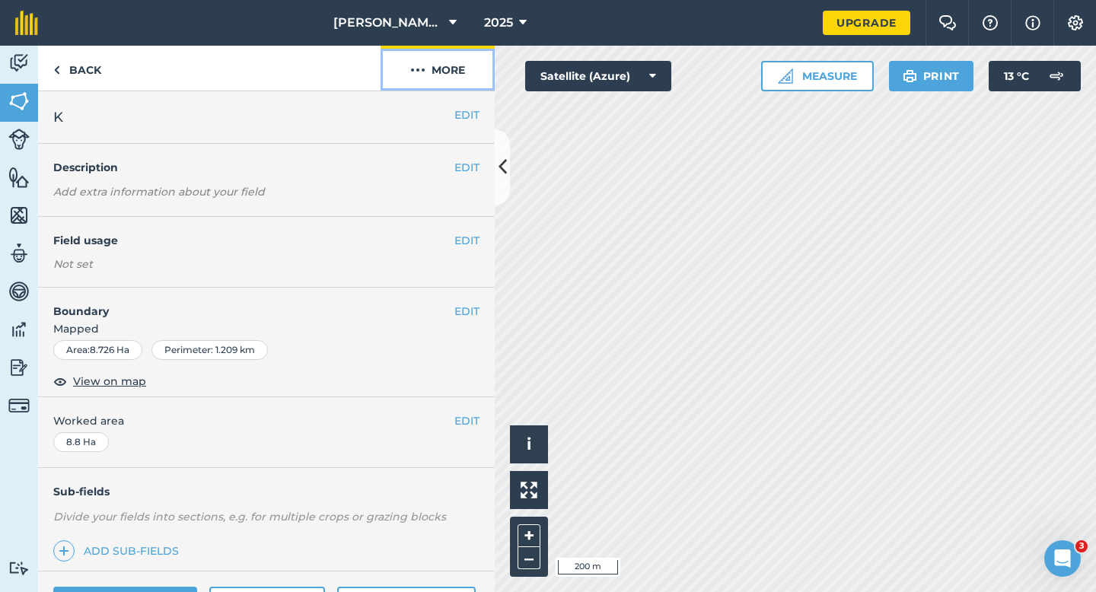
click at [434, 76] on button "More" at bounding box center [437, 68] width 114 height 45
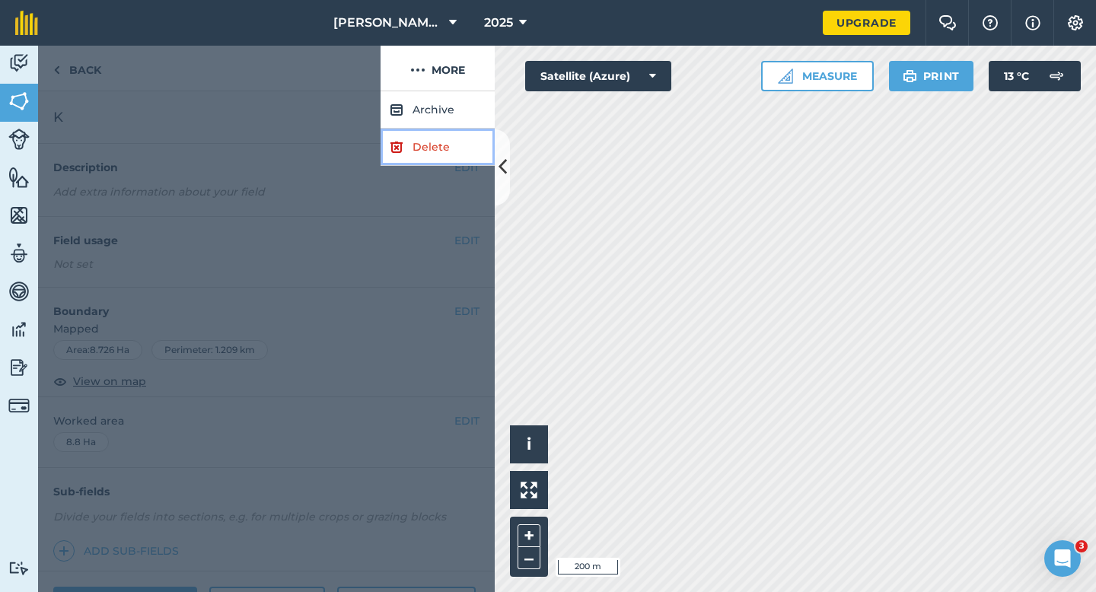
click at [434, 142] on link "Delete" at bounding box center [437, 147] width 114 height 37
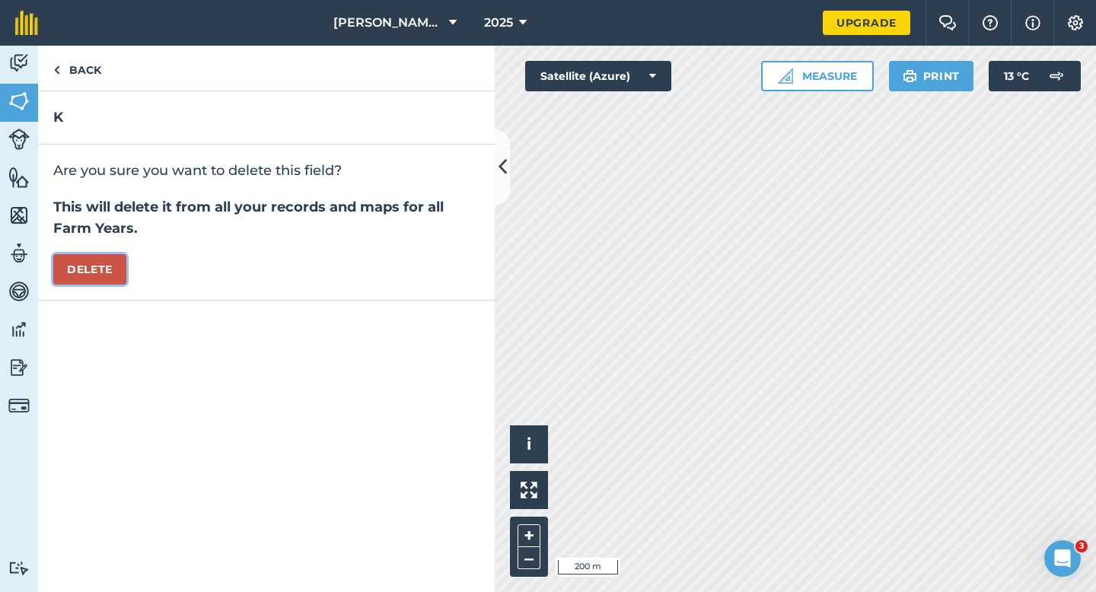
click at [85, 284] on button "Delete" at bounding box center [89, 269] width 73 height 30
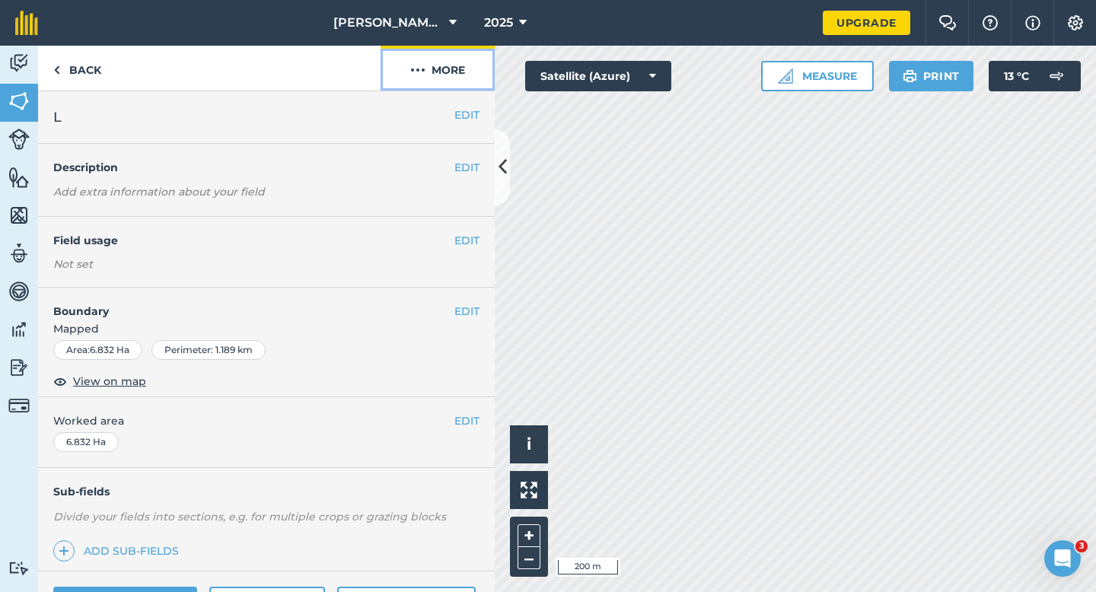
click at [472, 84] on button "More" at bounding box center [437, 68] width 114 height 45
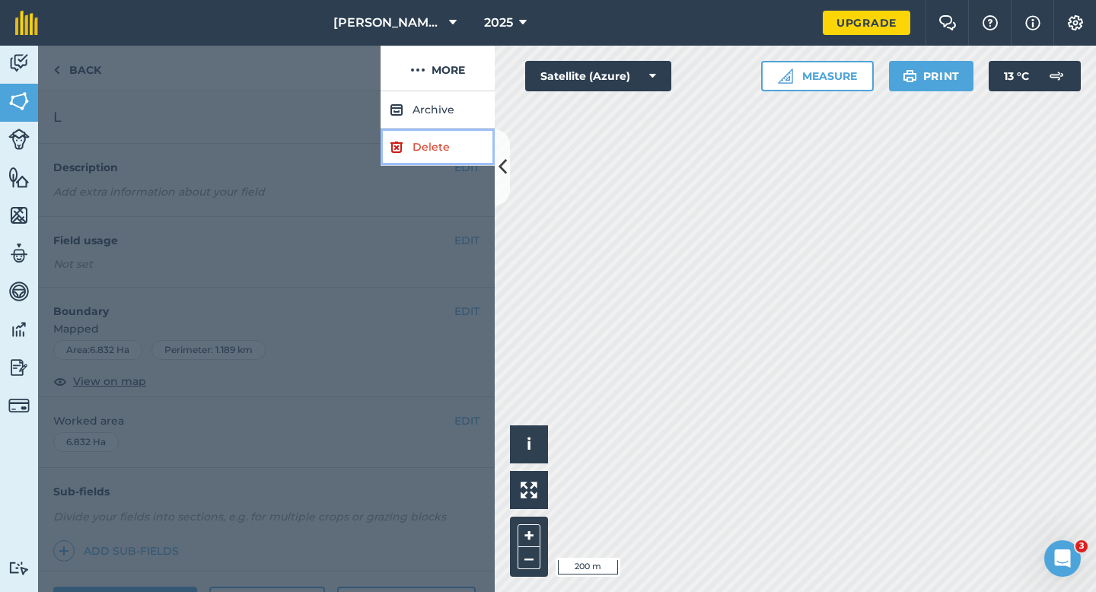
click at [469, 145] on link "Delete" at bounding box center [437, 147] width 114 height 37
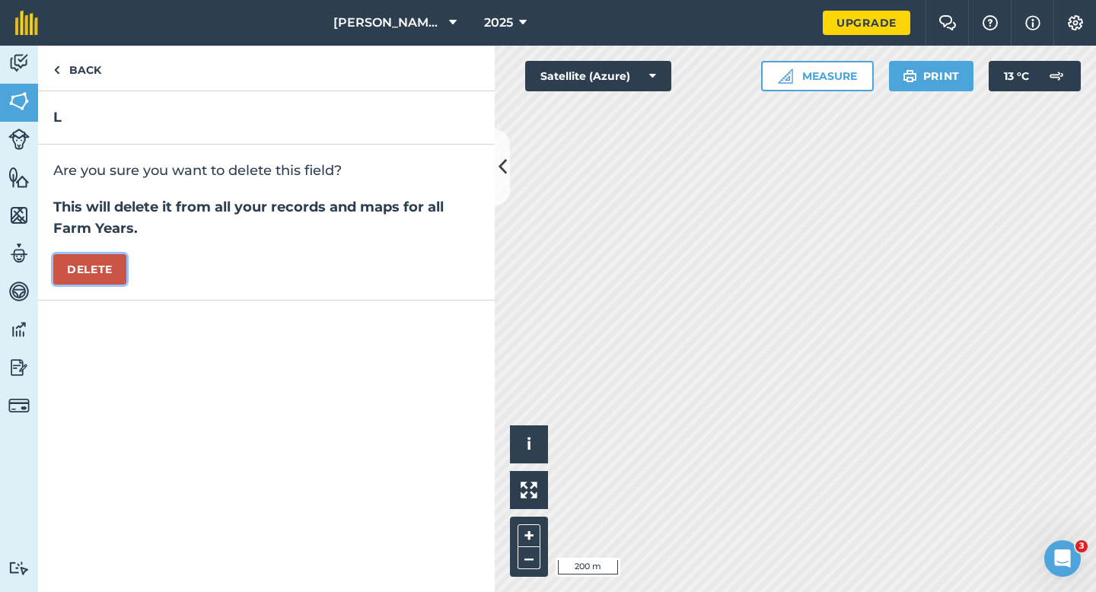
click at [103, 266] on button "Delete" at bounding box center [89, 269] width 73 height 30
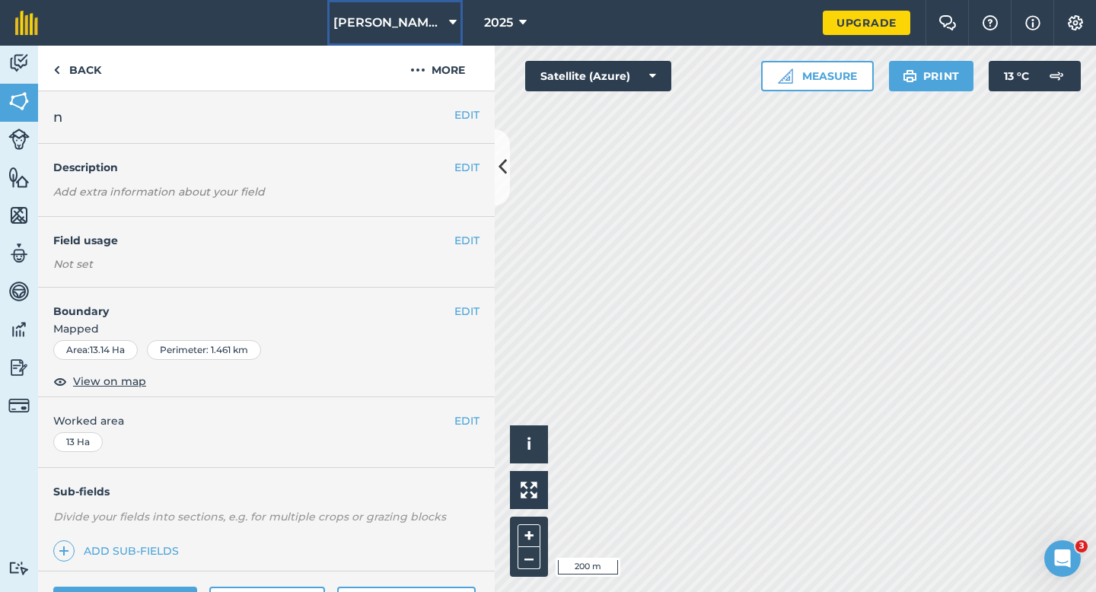
click at [444, 45] on button "[PERSON_NAME] & Sons" at bounding box center [394, 23] width 135 height 46
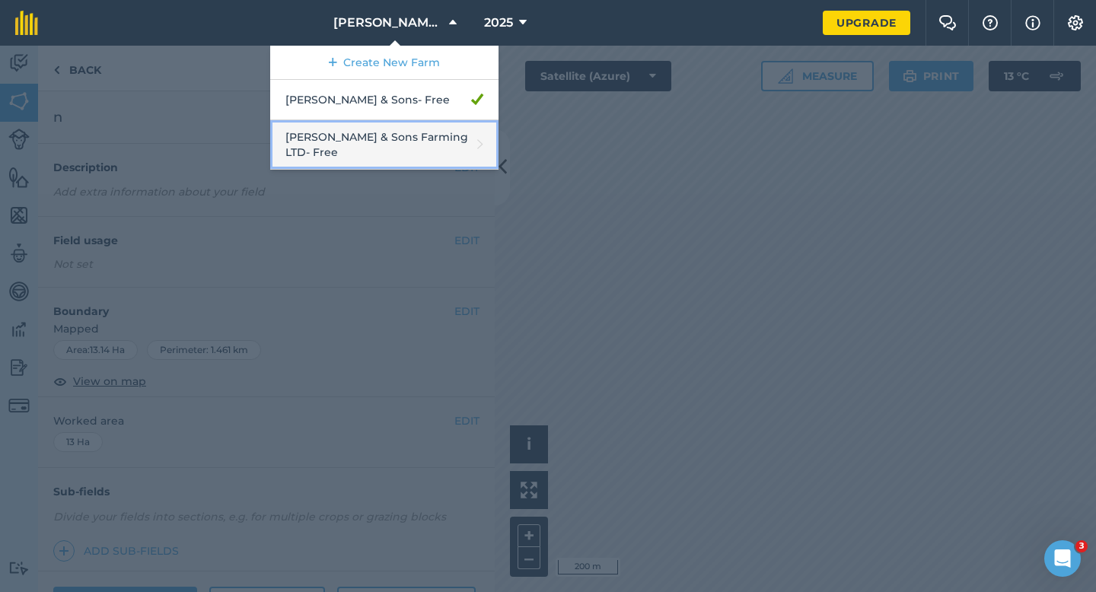
click at [294, 154] on link "[PERSON_NAME] & Sons Farming LTD - Free" at bounding box center [384, 144] width 228 height 49
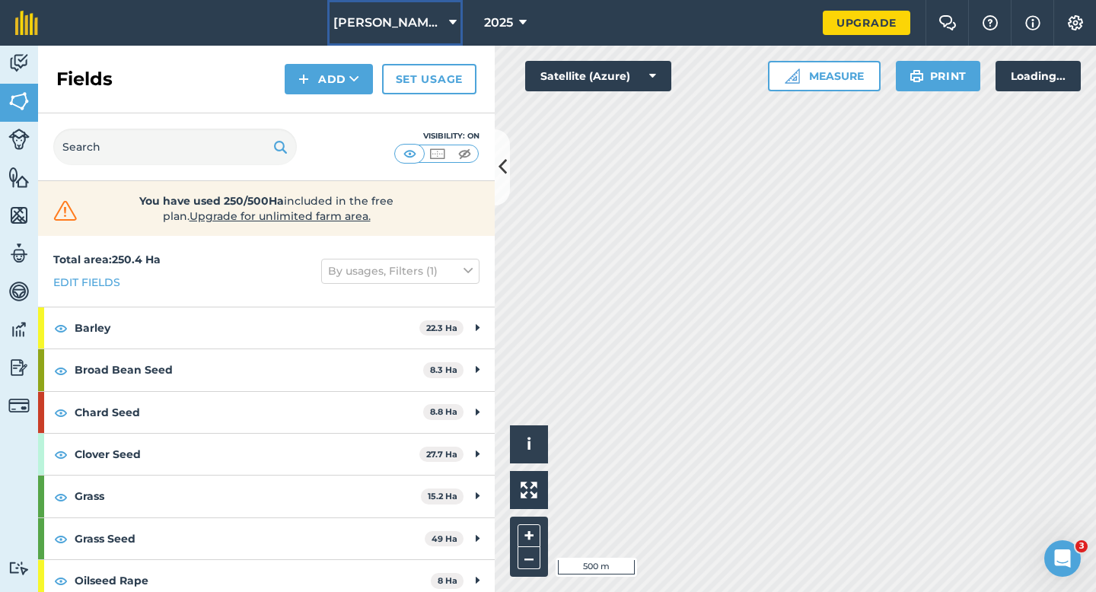
click at [364, 27] on span "[PERSON_NAME] & Sons Farming LTD" at bounding box center [388, 23] width 110 height 18
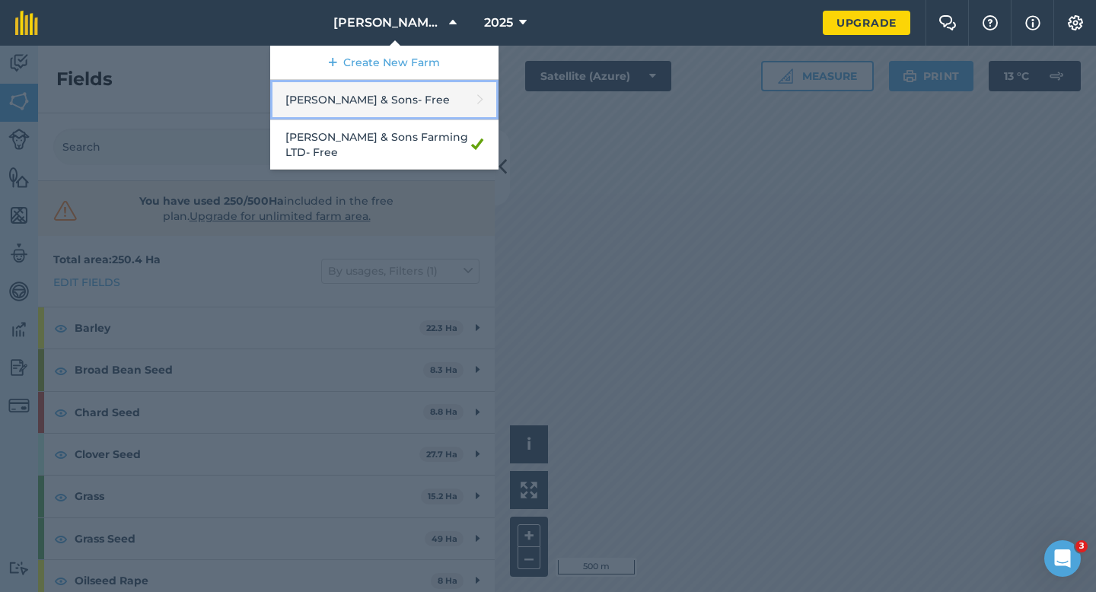
click at [378, 107] on link "[PERSON_NAME] & Sons - Free" at bounding box center [384, 100] width 228 height 40
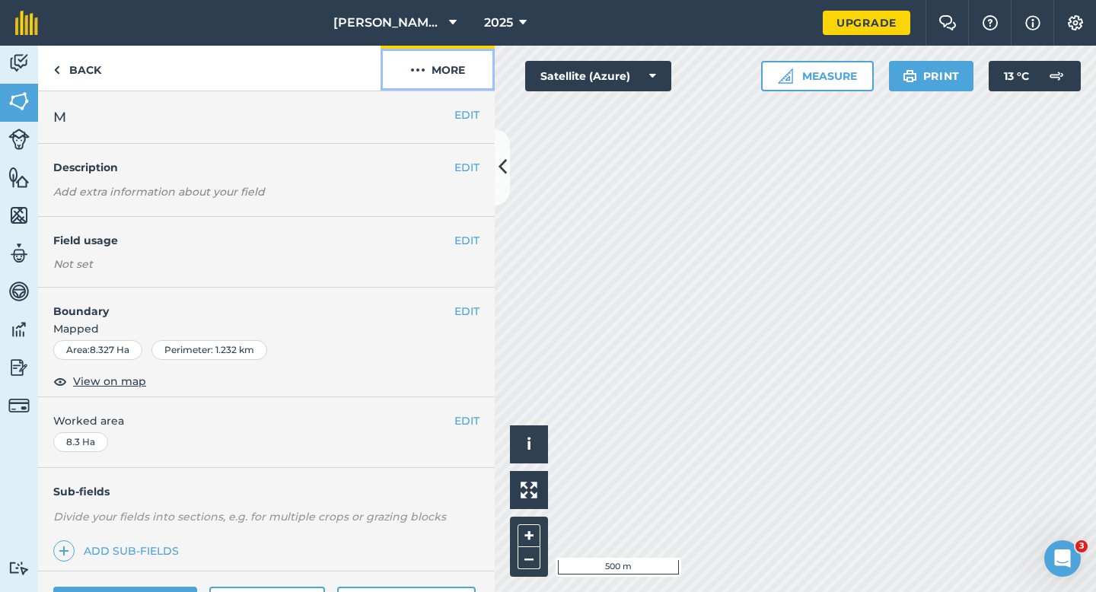
click at [452, 65] on button "More" at bounding box center [437, 68] width 114 height 45
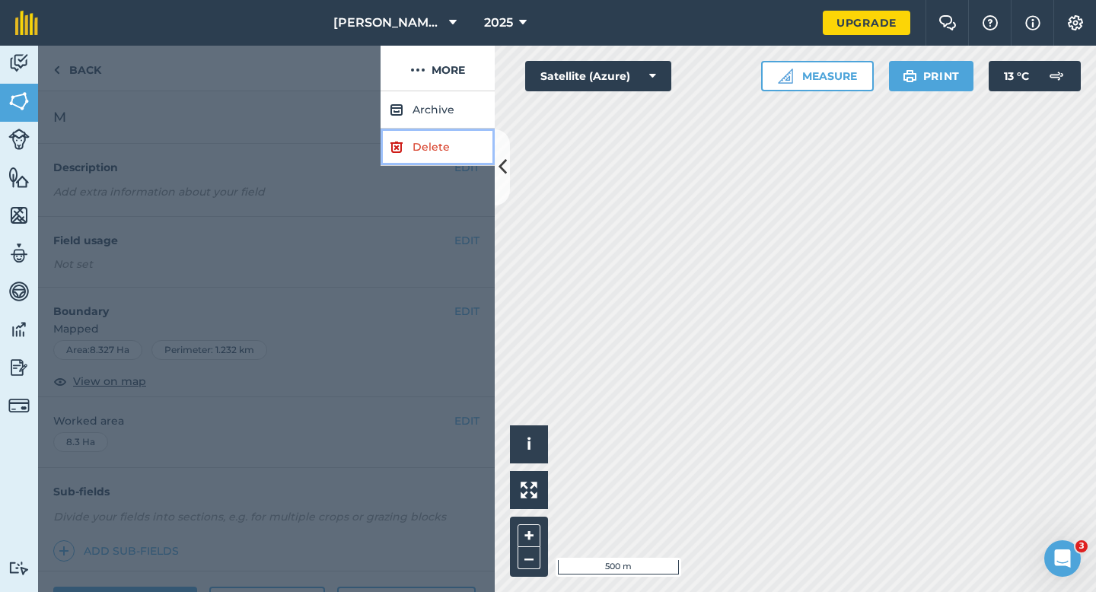
click at [452, 148] on link "Delete" at bounding box center [437, 147] width 114 height 37
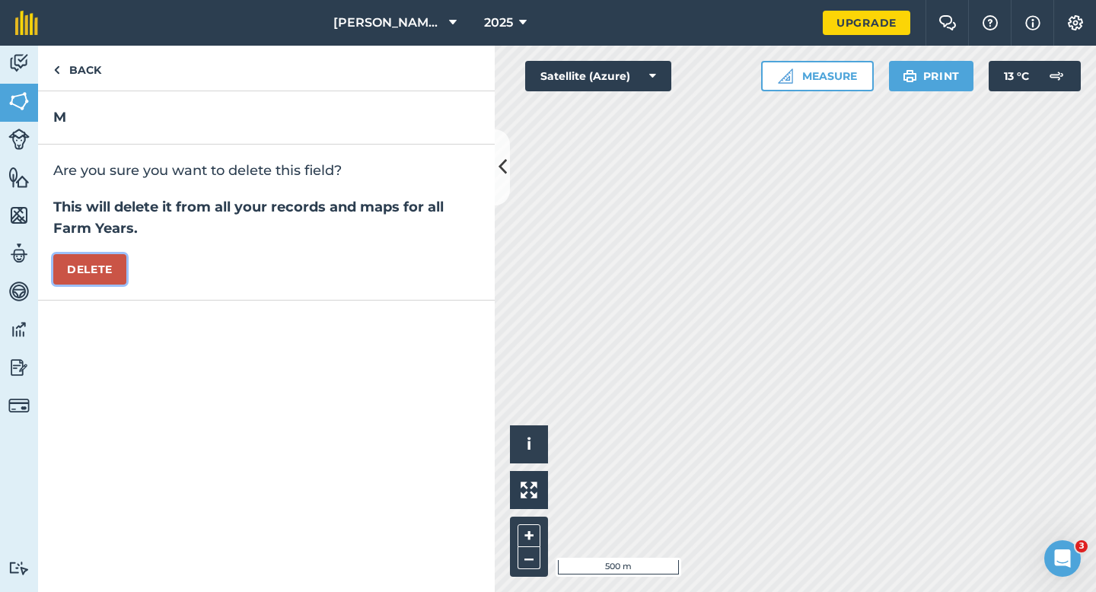
click at [107, 274] on button "Delete" at bounding box center [89, 269] width 73 height 30
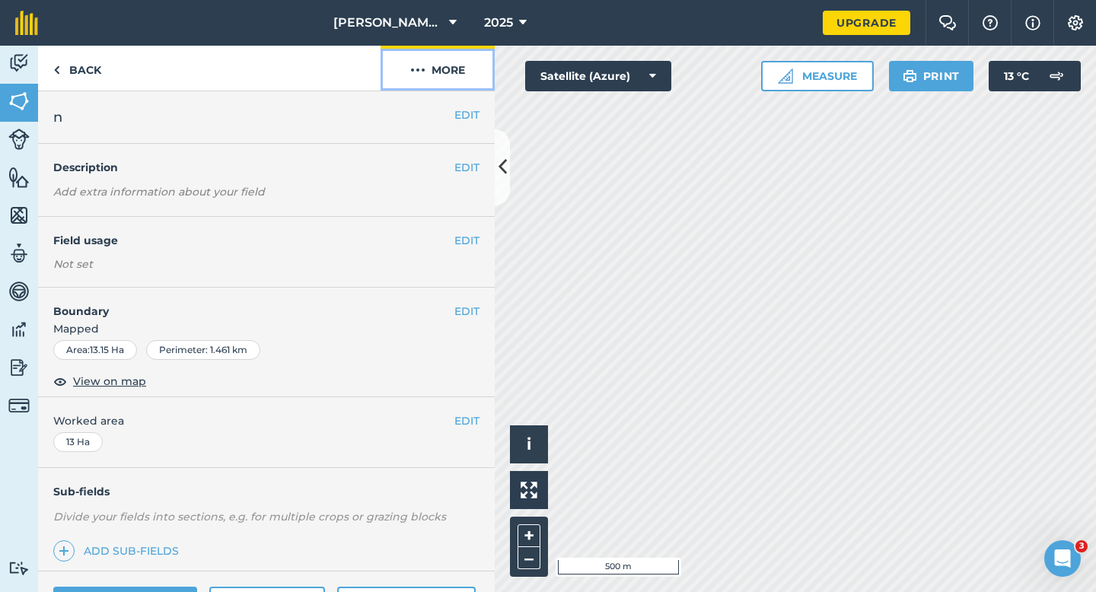
click at [446, 72] on button "More" at bounding box center [437, 68] width 114 height 45
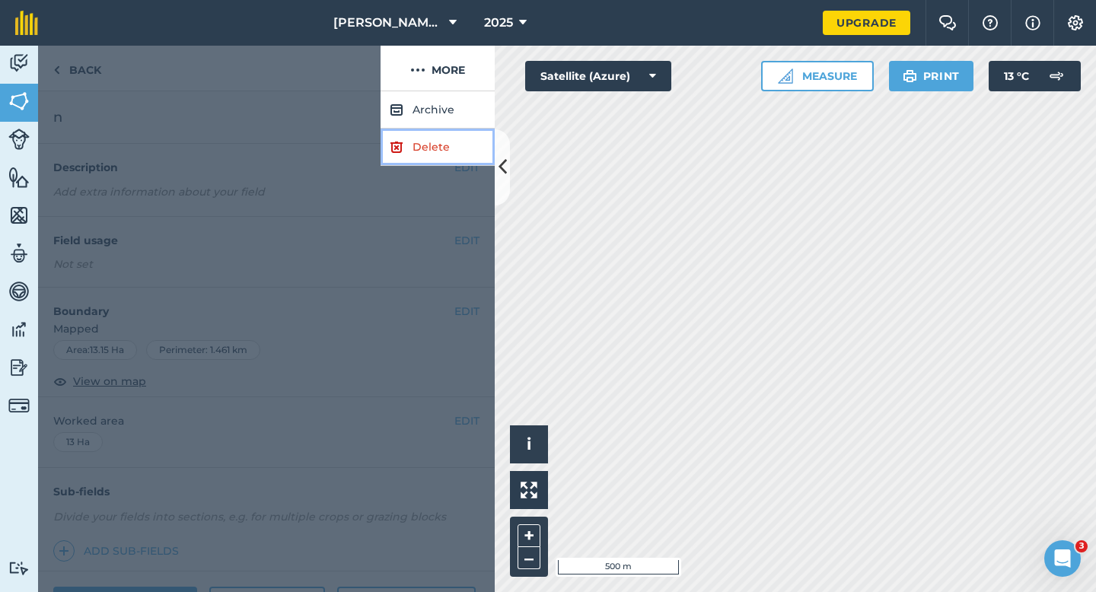
click at [446, 139] on link "Delete" at bounding box center [437, 147] width 114 height 37
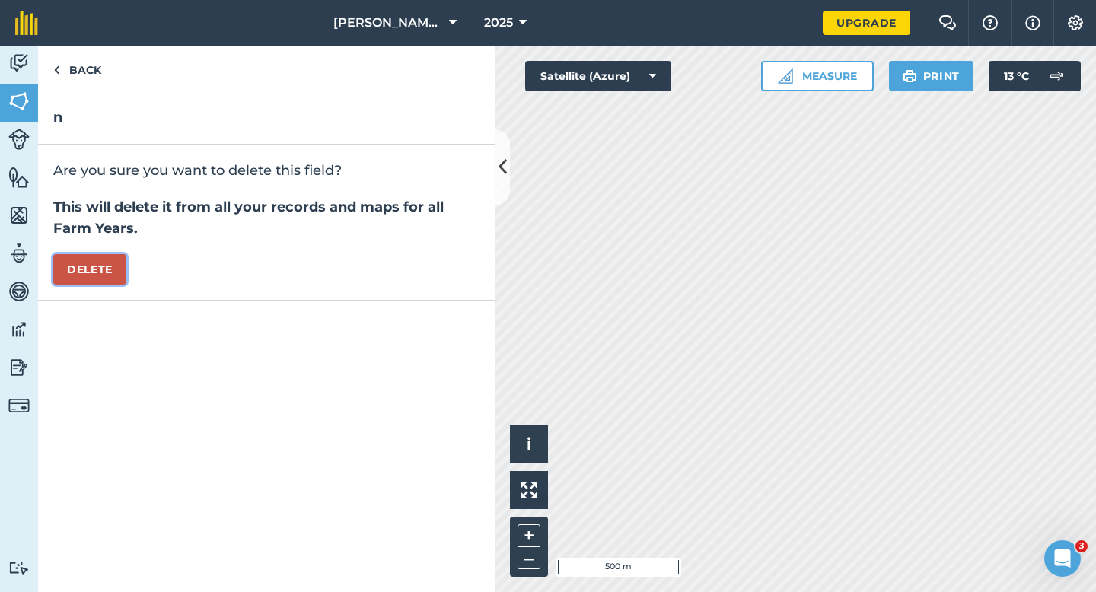
click at [115, 278] on button "Delete" at bounding box center [89, 269] width 73 height 30
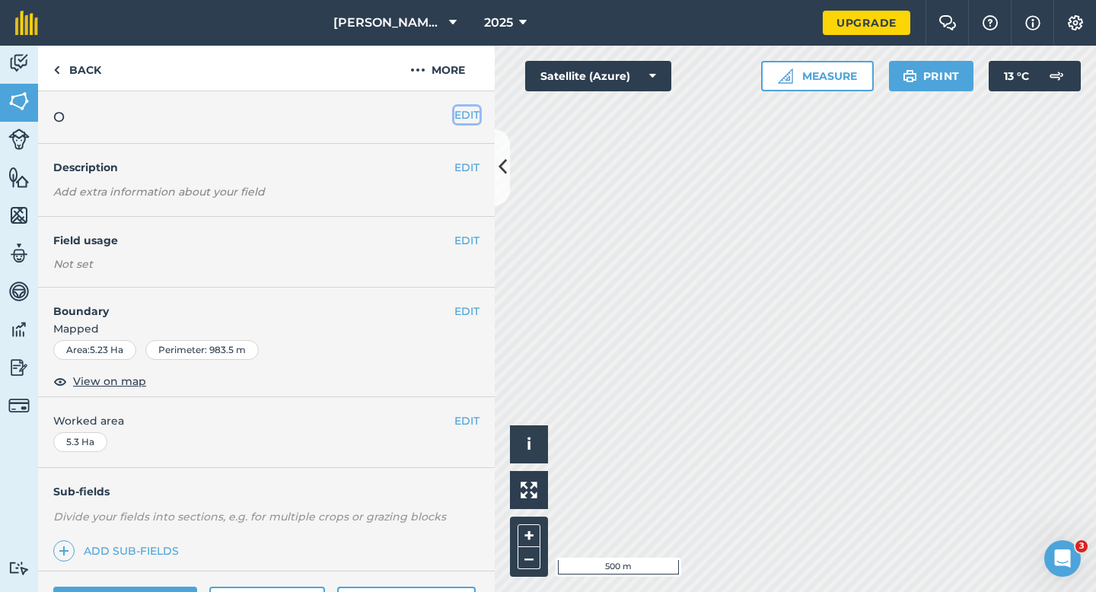
click at [466, 116] on button "EDIT" at bounding box center [466, 115] width 25 height 17
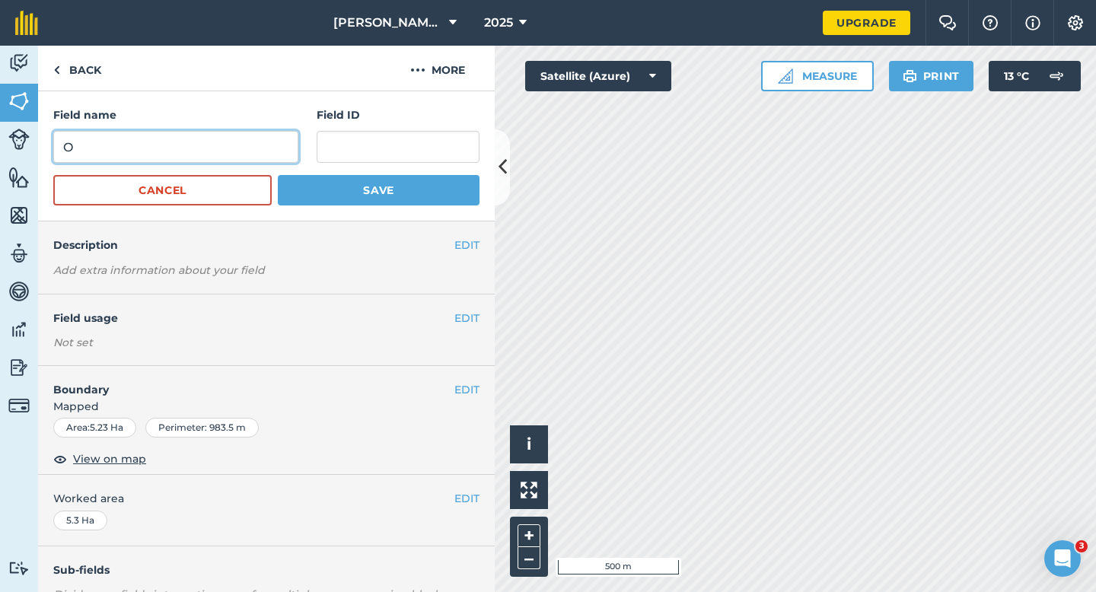
click at [253, 151] on input "O" at bounding box center [175, 147] width 245 height 32
type input "I"
click at [278, 175] on button "Save" at bounding box center [379, 190] width 202 height 30
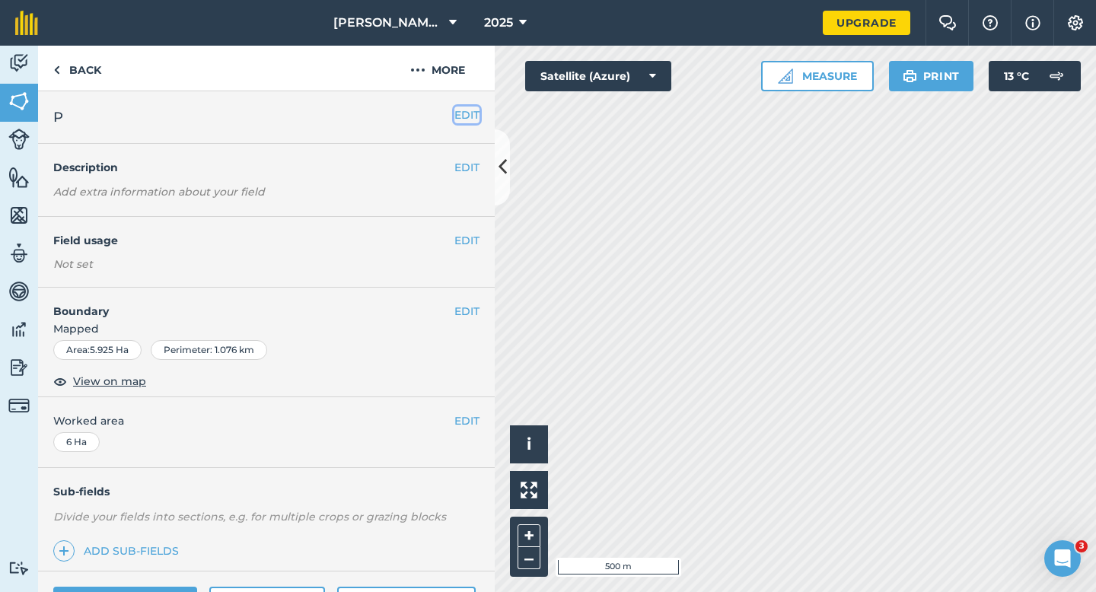
click at [473, 110] on button "EDIT" at bounding box center [466, 115] width 25 height 17
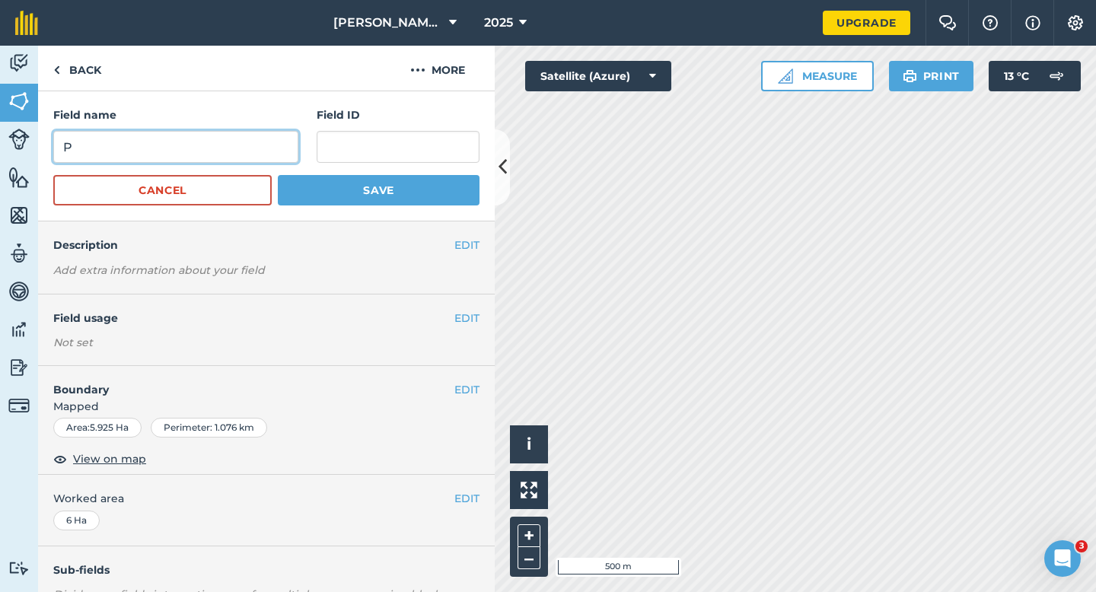
click at [243, 145] on input "P" at bounding box center [175, 147] width 245 height 32
click at [243, 145] on input "J" at bounding box center [175, 147] width 245 height 32
type input "J"
click at [278, 175] on button "Save" at bounding box center [379, 190] width 202 height 30
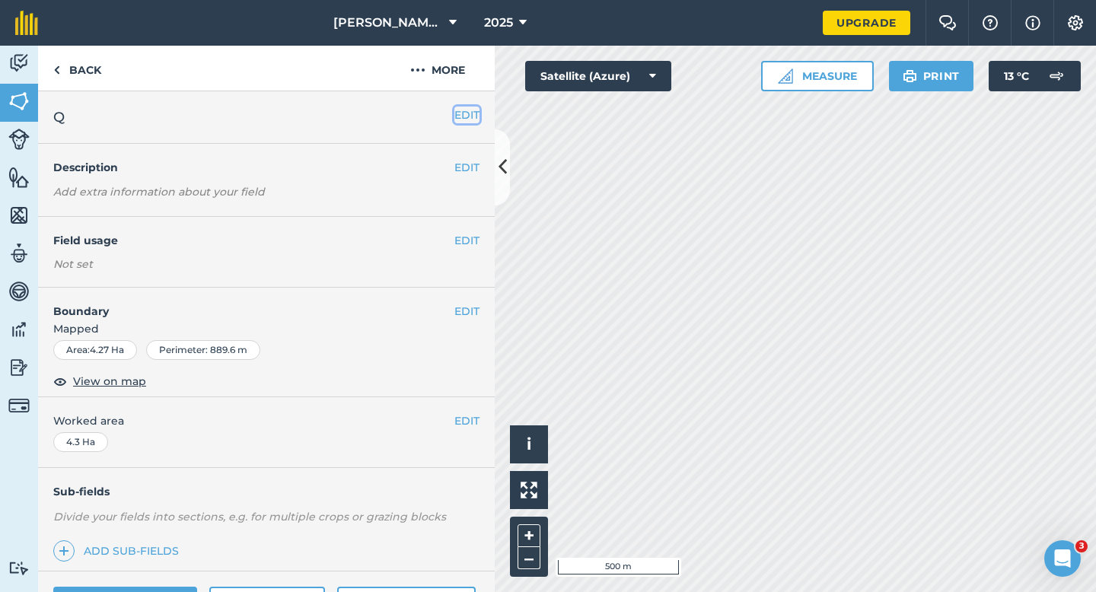
click at [456, 113] on button "EDIT" at bounding box center [466, 115] width 25 height 17
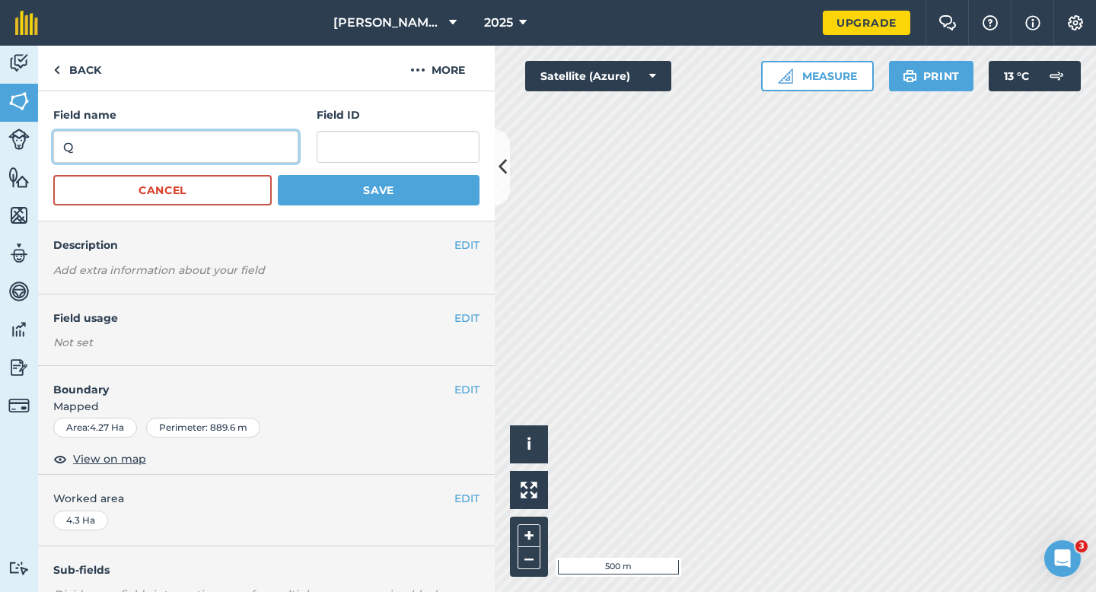
click at [272, 143] on input "Q" at bounding box center [175, 147] width 245 height 32
type input "K"
click at [278, 175] on button "Save" at bounding box center [379, 190] width 202 height 30
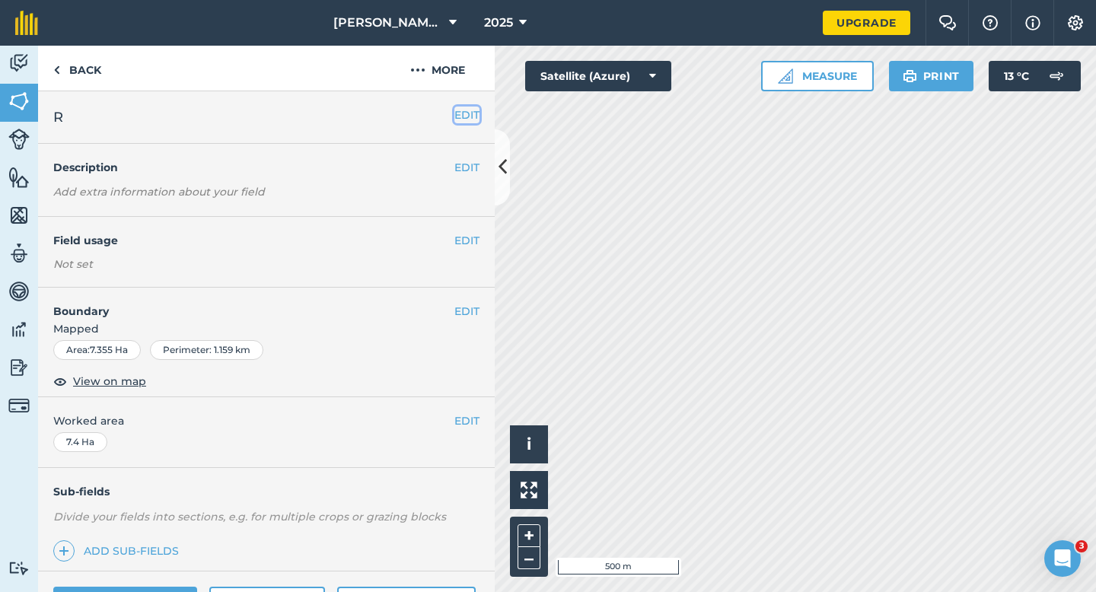
click at [470, 118] on button "EDIT" at bounding box center [466, 115] width 25 height 17
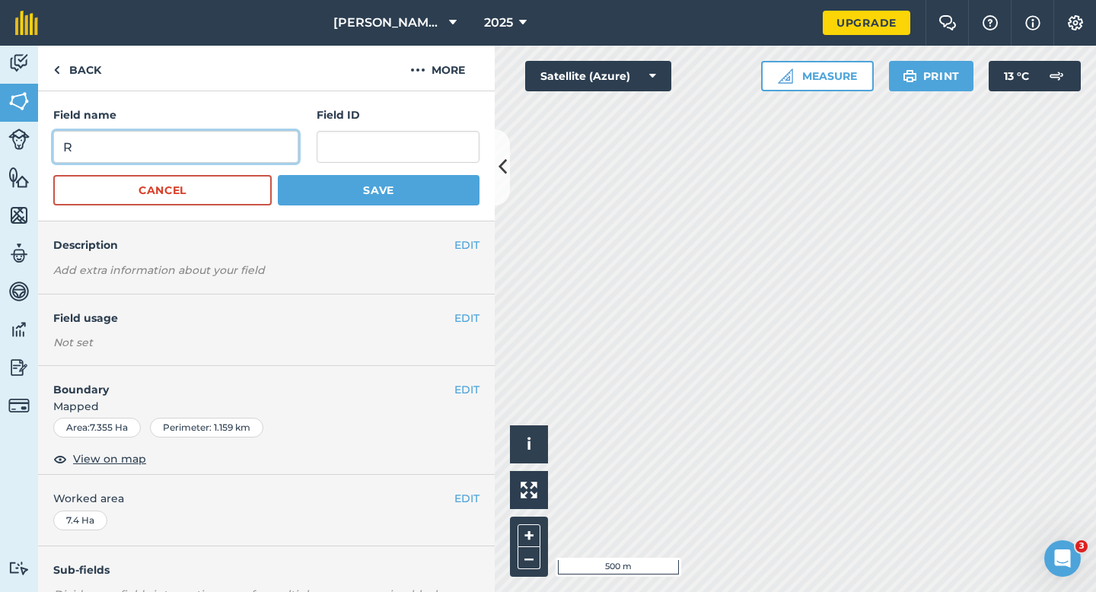
click at [272, 156] on input "R" at bounding box center [175, 147] width 245 height 32
type input "L"
click at [278, 175] on button "Save" at bounding box center [379, 190] width 202 height 30
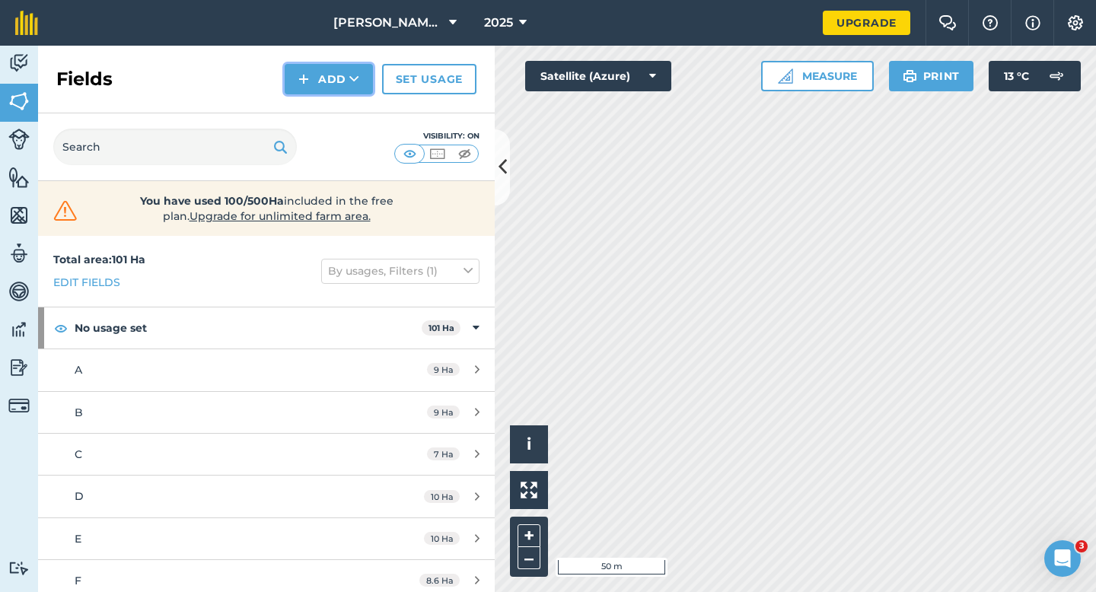
click at [325, 77] on button "Add" at bounding box center [329, 79] width 88 height 30
click at [329, 118] on link "Draw" at bounding box center [329, 113] width 84 height 33
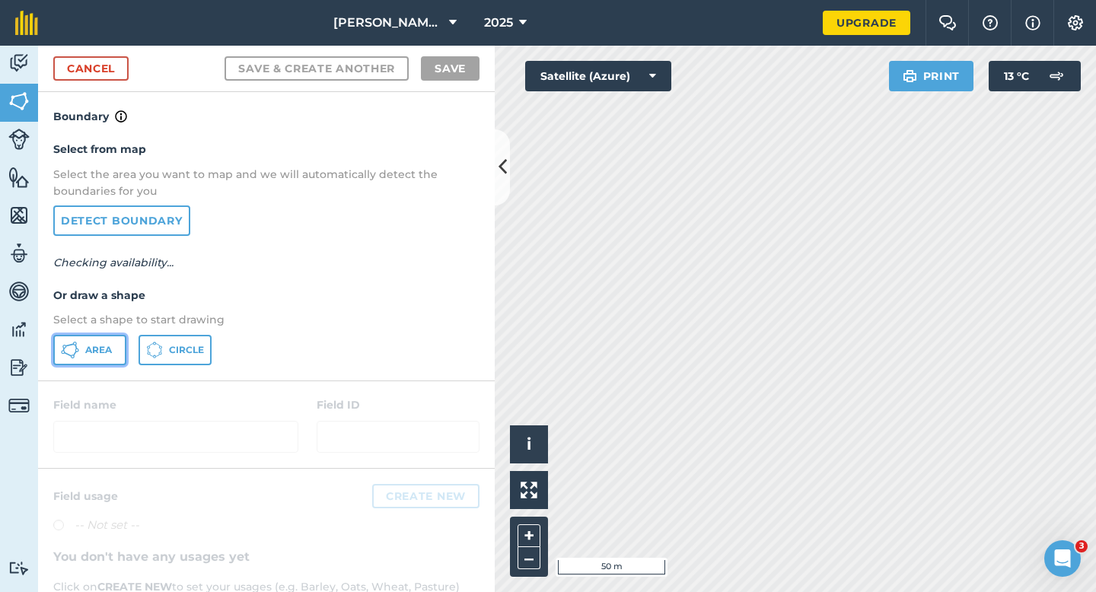
click at [77, 348] on icon at bounding box center [70, 350] width 18 height 18
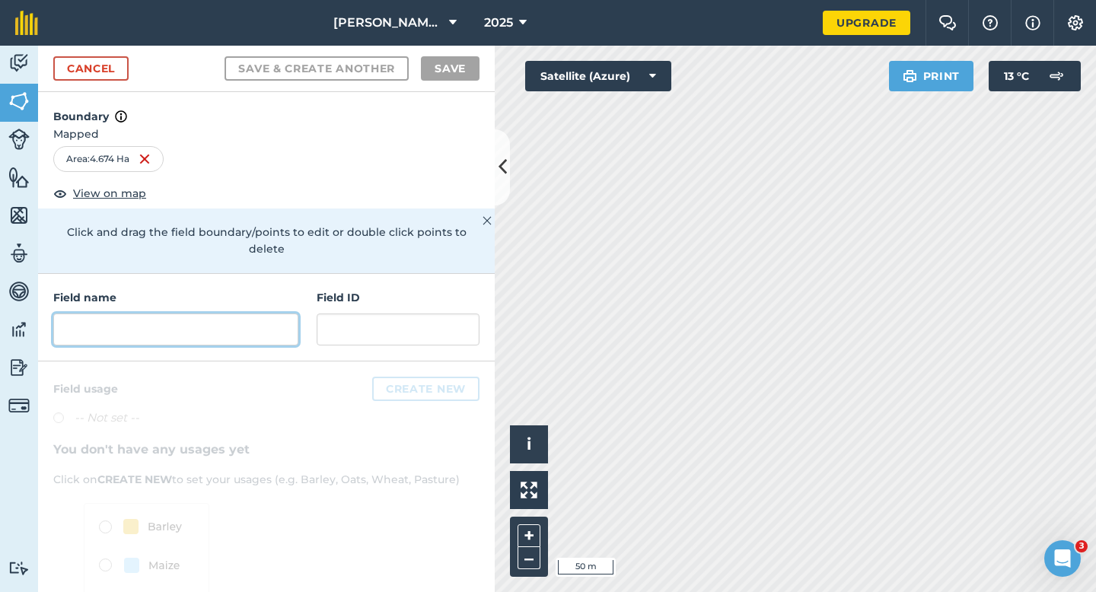
click at [285, 313] on input "text" at bounding box center [175, 329] width 245 height 32
type input "N"
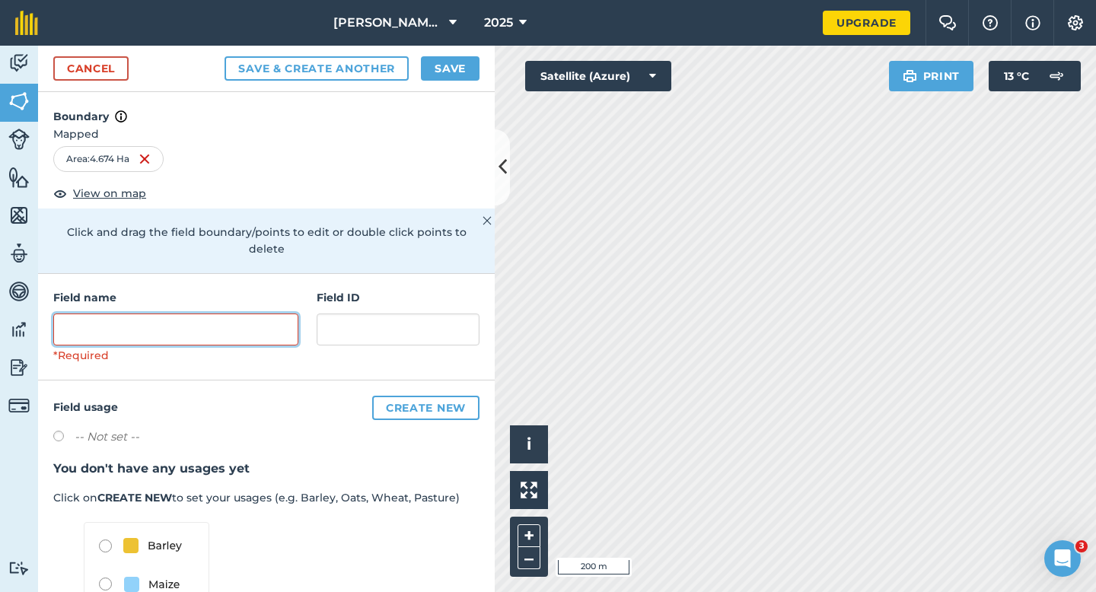
type input ";"
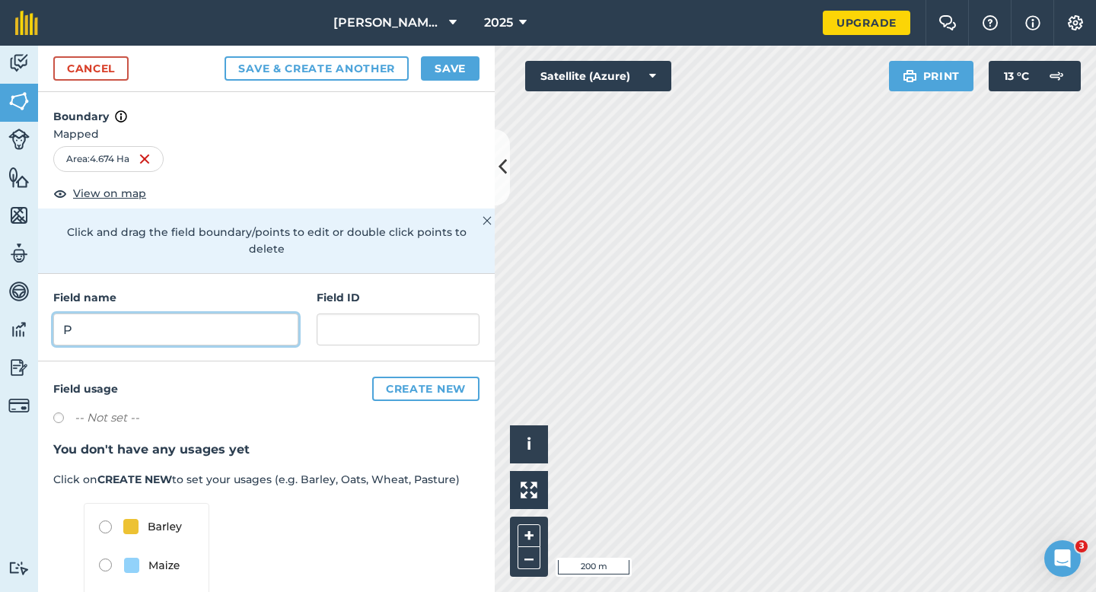
type input "P"
click at [456, 62] on button "Save" at bounding box center [450, 68] width 59 height 24
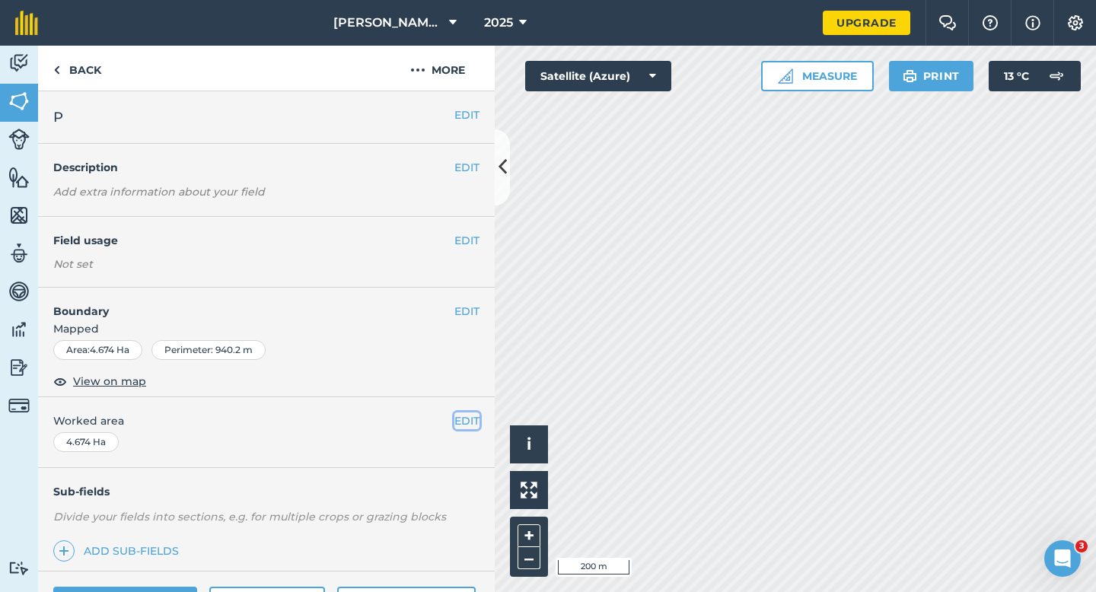
click at [467, 415] on button "EDIT" at bounding box center [466, 420] width 25 height 17
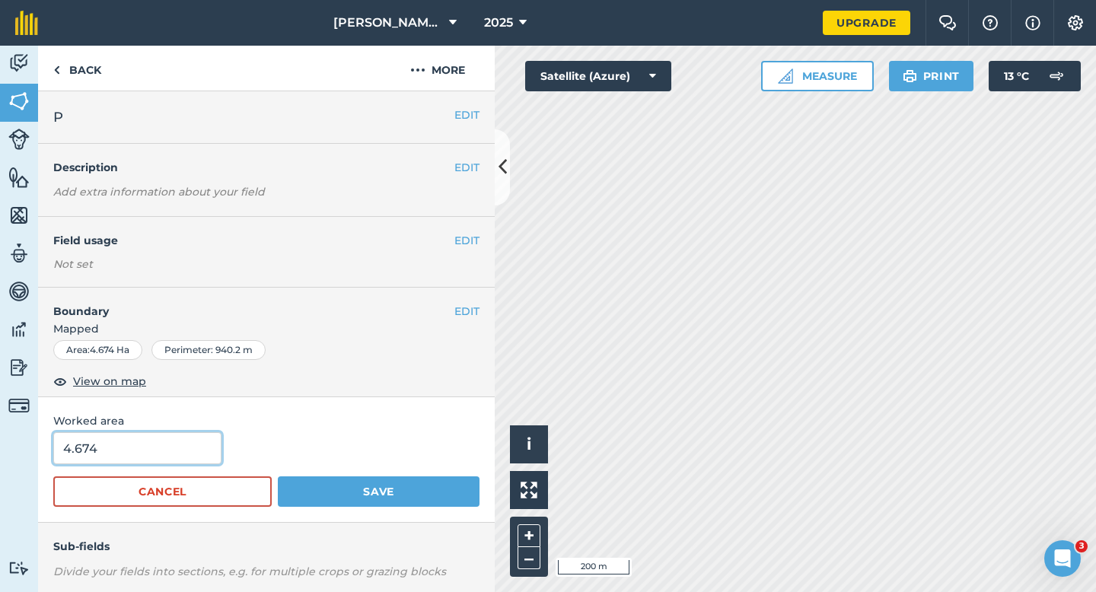
click at [196, 454] on input "4.674" at bounding box center [137, 448] width 168 height 32
type input "4.7"
click at [278, 476] on button "Save" at bounding box center [379, 491] width 202 height 30
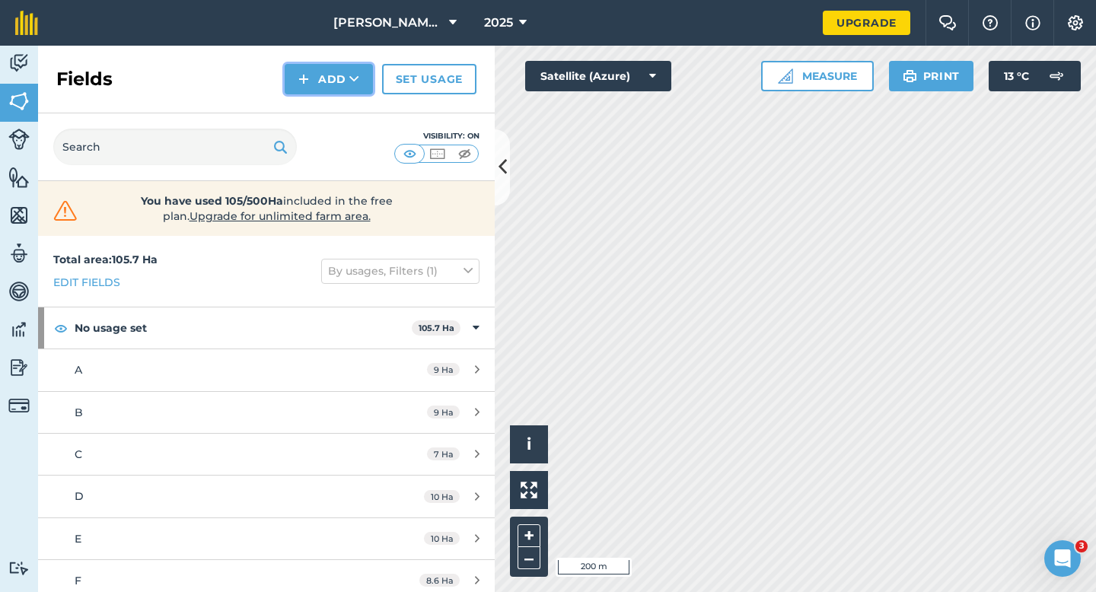
click at [326, 90] on button "Add" at bounding box center [329, 79] width 88 height 30
click at [326, 110] on link "Draw" at bounding box center [329, 113] width 84 height 33
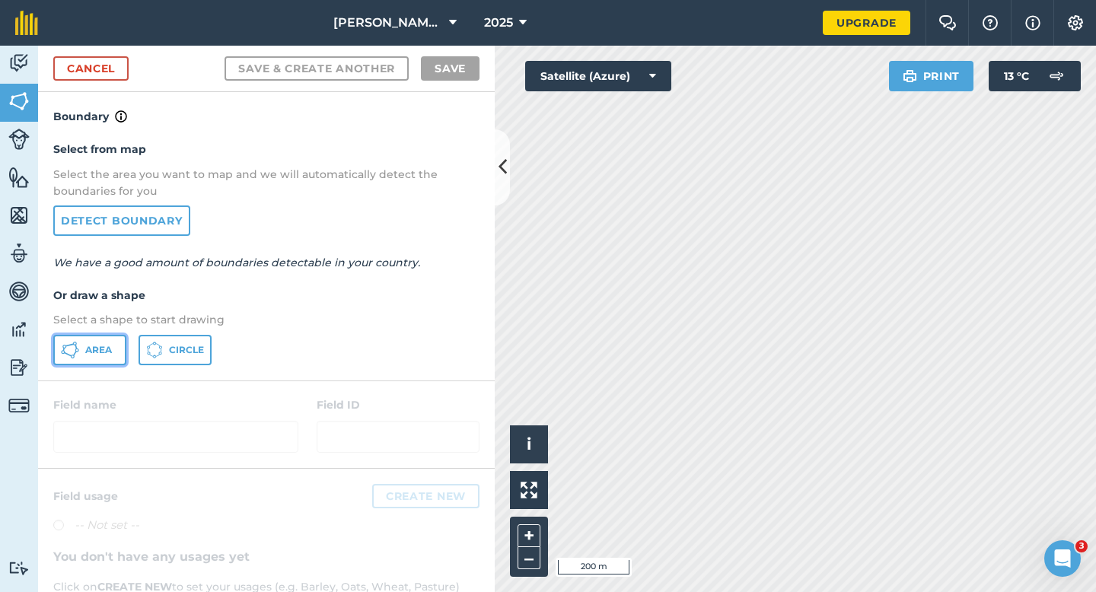
click at [97, 348] on span "Area" at bounding box center [98, 350] width 27 height 12
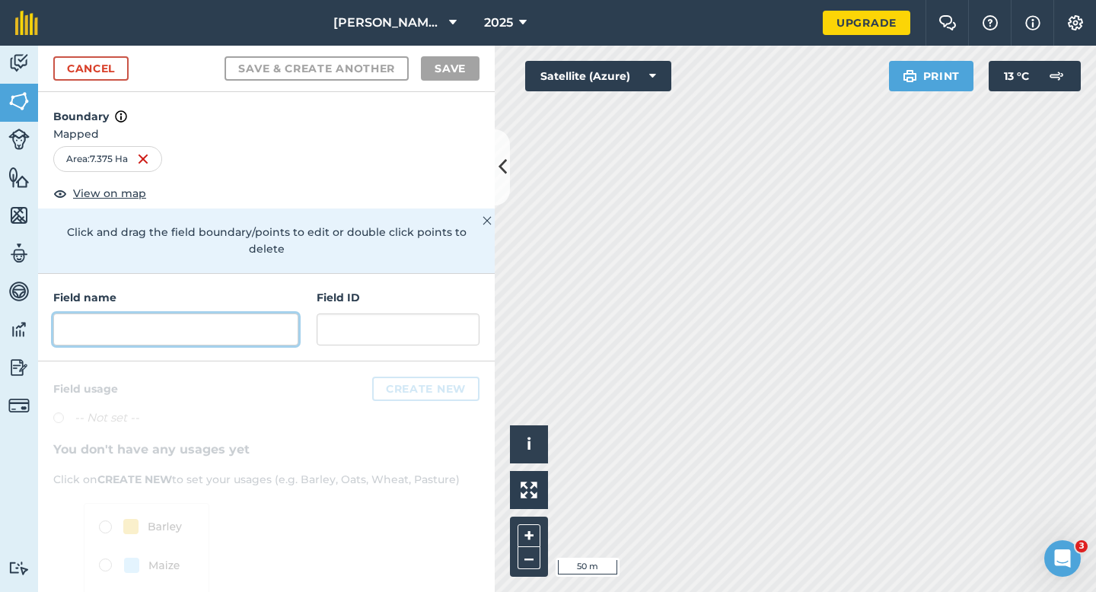
click at [251, 313] on input "text" at bounding box center [175, 329] width 245 height 32
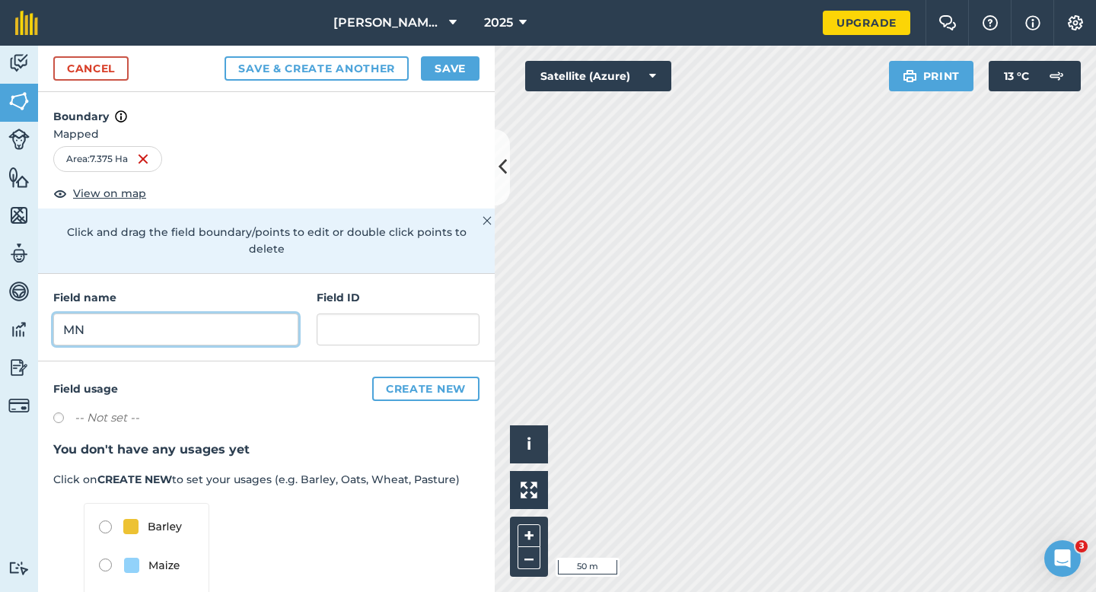
type input "M"
type input "N"
click at [464, 71] on button "Save" at bounding box center [450, 68] width 59 height 24
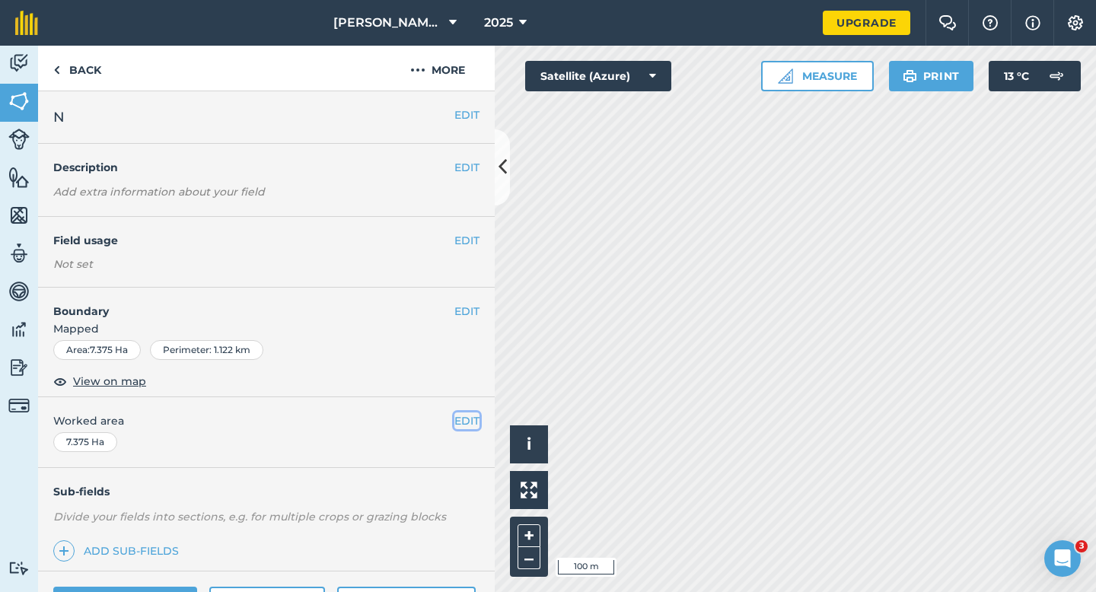
click at [469, 419] on button "EDIT" at bounding box center [466, 420] width 25 height 17
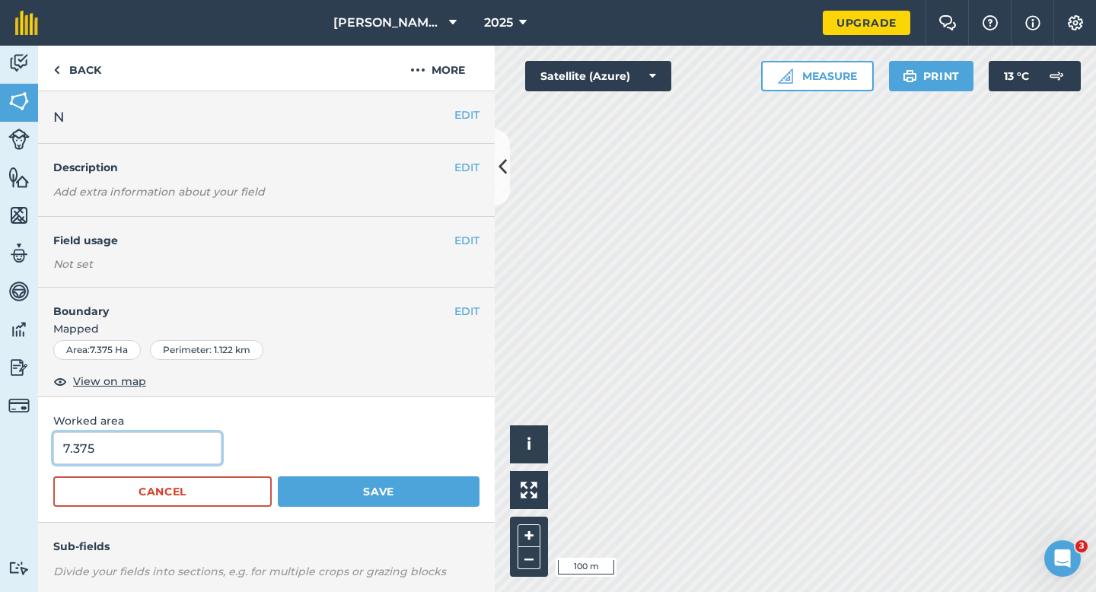
click at [151, 441] on input "7.375" at bounding box center [137, 448] width 168 height 32
type input "7.4"
click at [278, 476] on button "Save" at bounding box center [379, 491] width 202 height 30
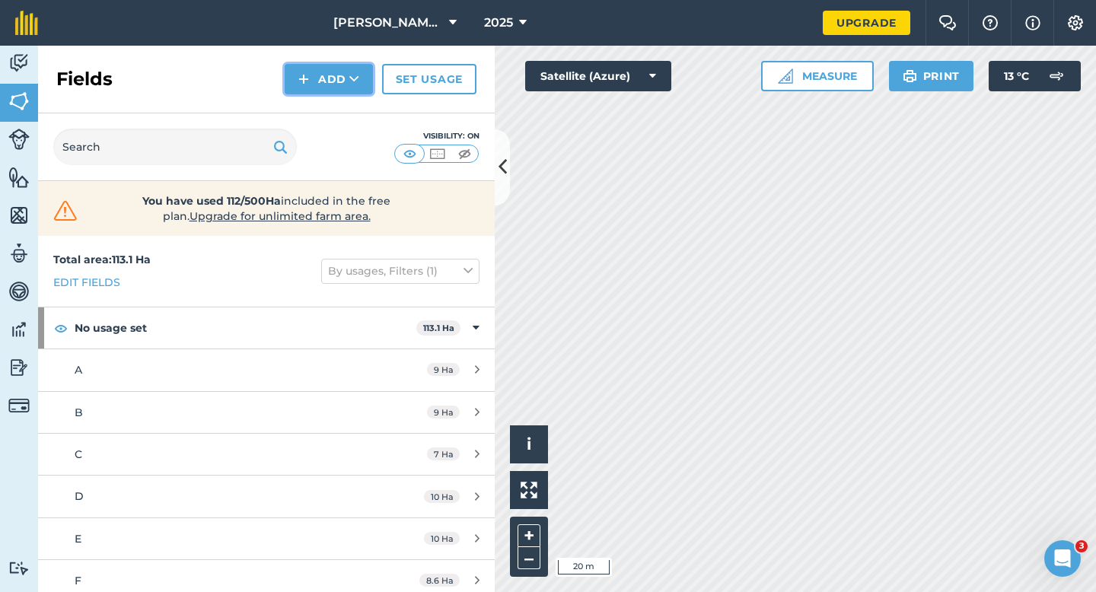
click at [318, 91] on button "Add" at bounding box center [329, 79] width 88 height 30
click at [318, 106] on link "Draw" at bounding box center [329, 113] width 84 height 33
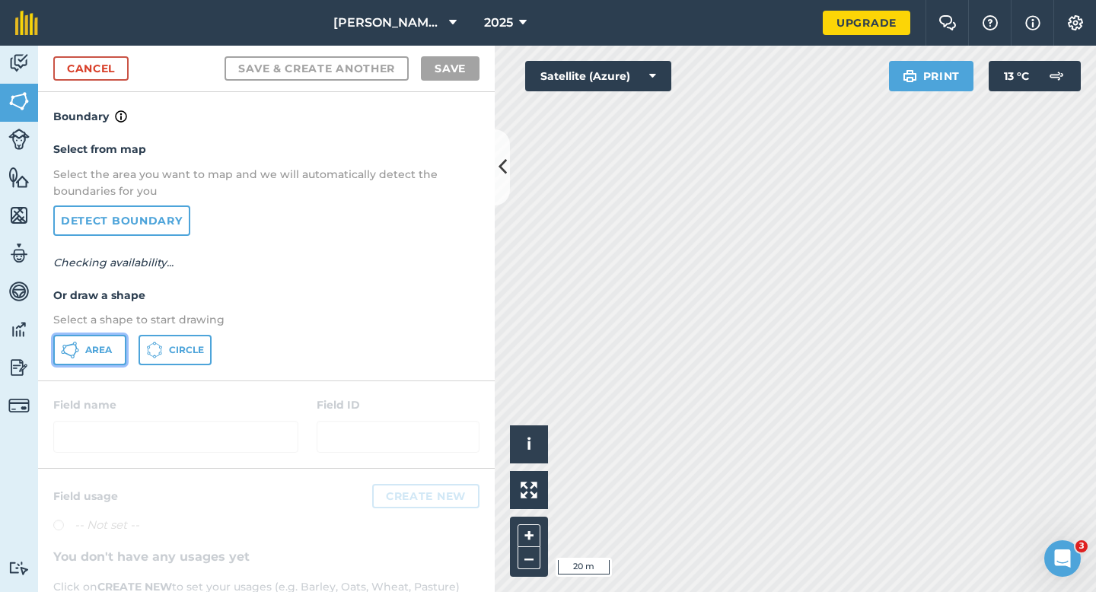
click at [97, 346] on span "Area" at bounding box center [98, 350] width 27 height 12
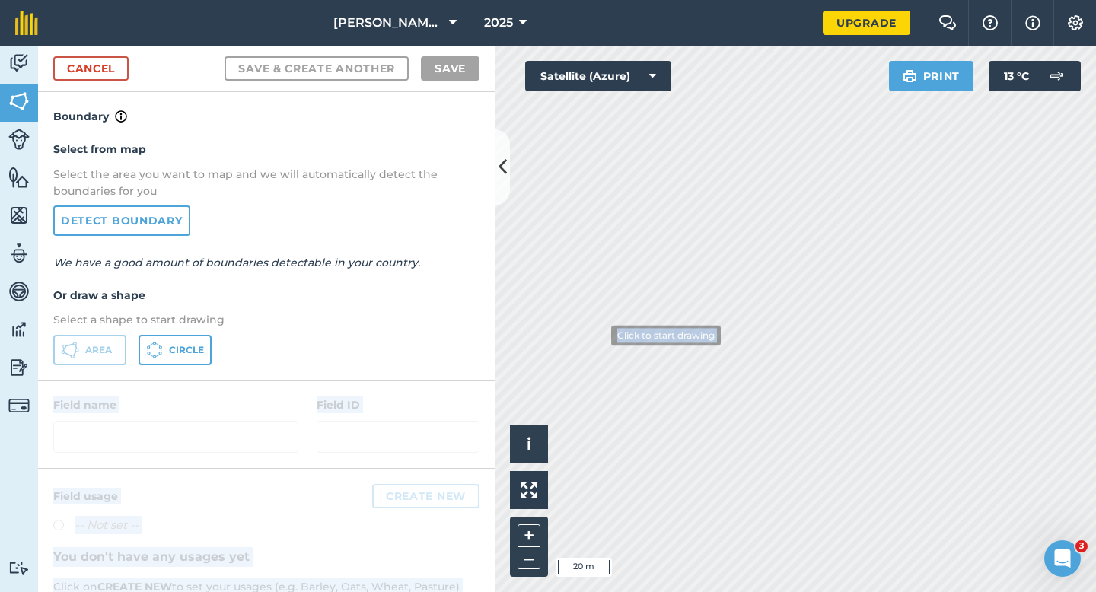
click at [600, 336] on div "Activity Fields Livestock Features Maps Team Vehicles Data Reporting Billing Tu…" at bounding box center [548, 319] width 1096 height 546
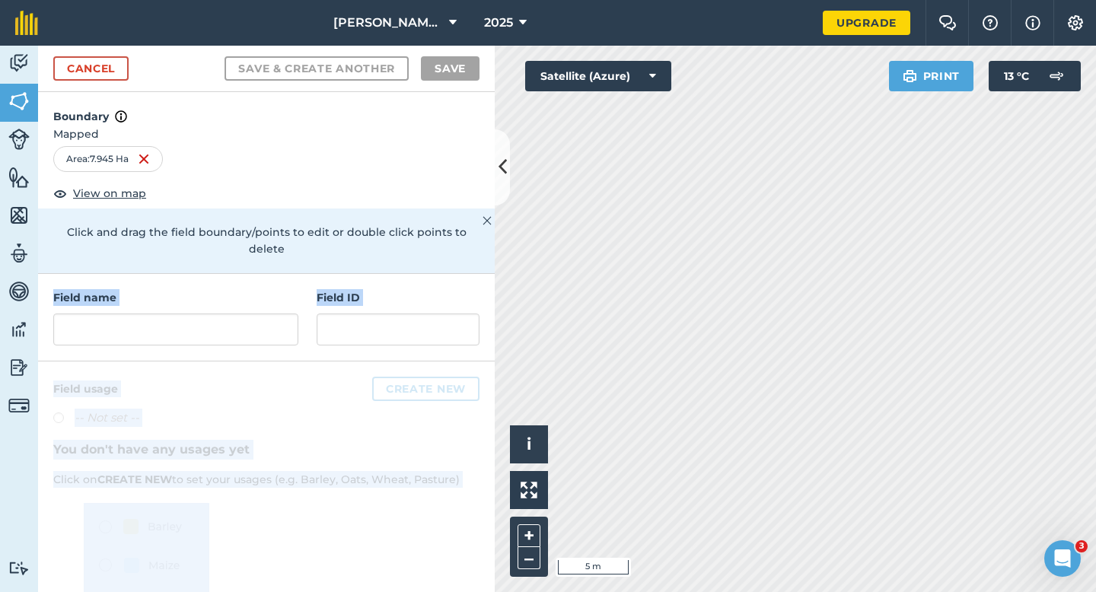
click at [376, 274] on div "Field name Field ID" at bounding box center [266, 317] width 456 height 87
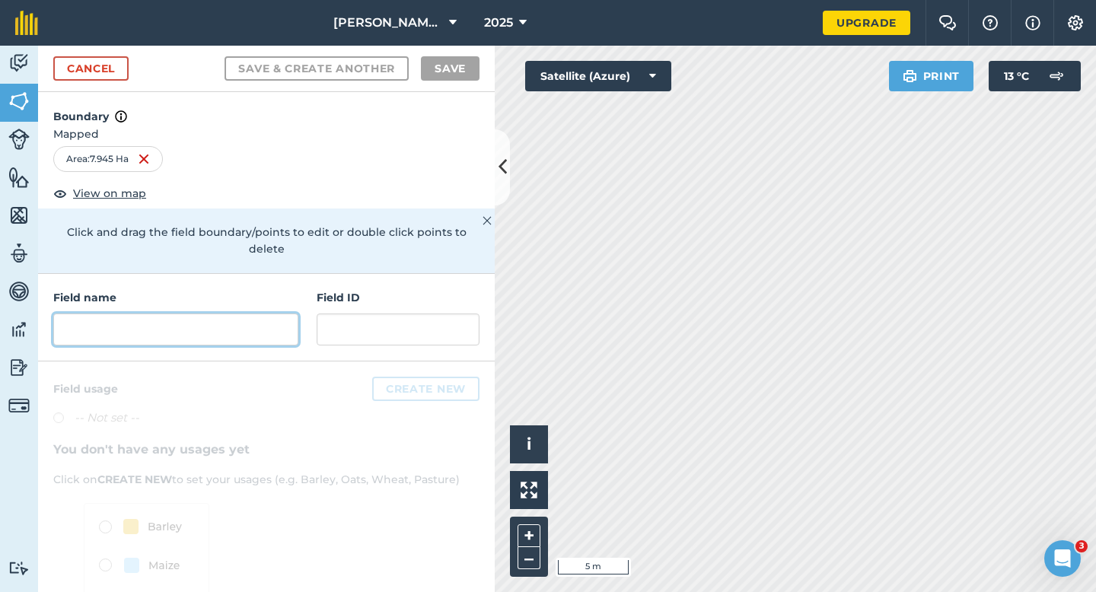
click at [250, 313] on input "text" at bounding box center [175, 329] width 245 height 32
click at [266, 315] on input "text" at bounding box center [175, 329] width 245 height 32
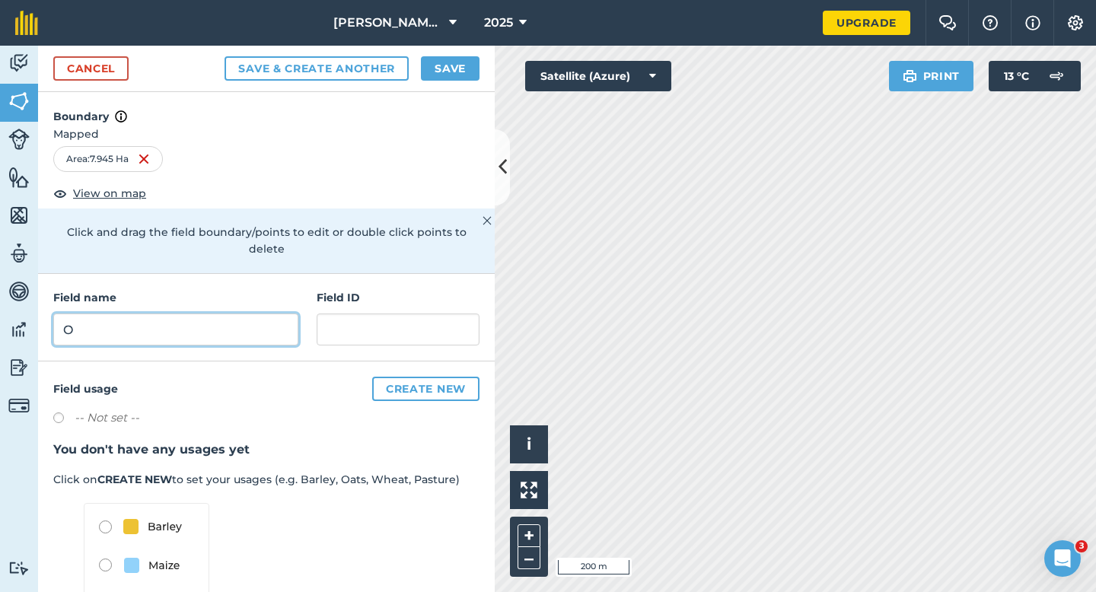
type input "O"
click at [447, 70] on button "Save" at bounding box center [450, 68] width 59 height 24
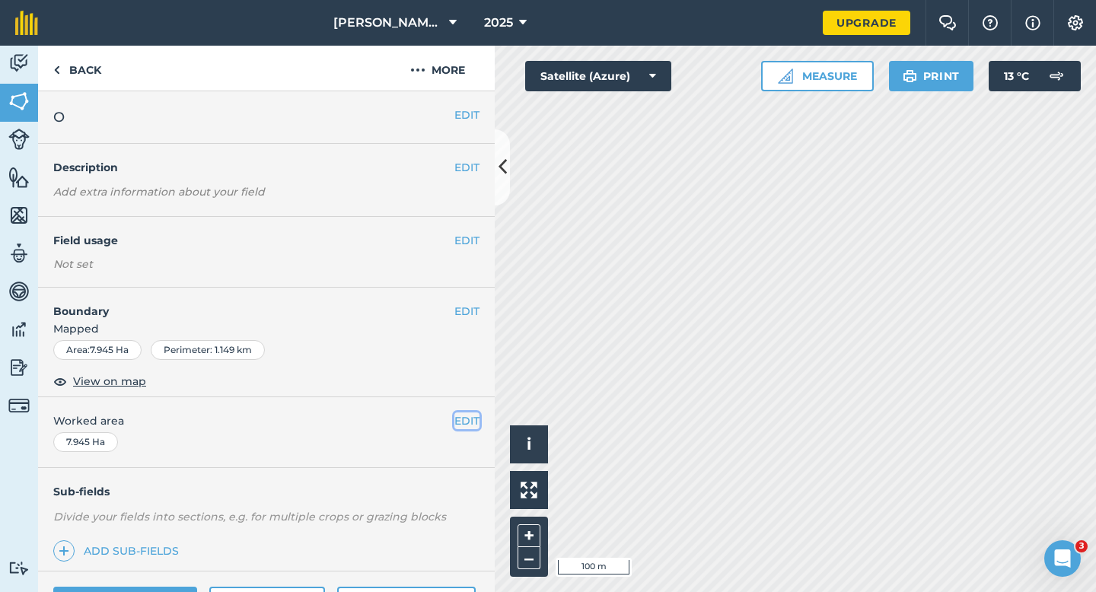
click at [462, 418] on button "EDIT" at bounding box center [466, 420] width 25 height 17
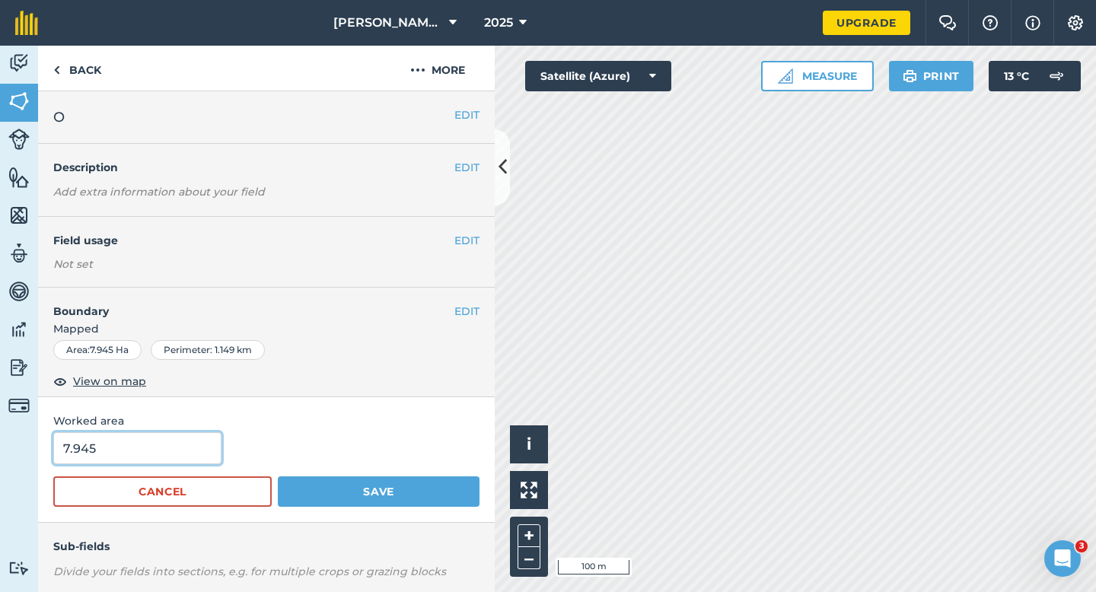
click at [168, 434] on input "7.945" at bounding box center [137, 448] width 168 height 32
type input "8"
click at [278, 476] on button "Save" at bounding box center [379, 491] width 202 height 30
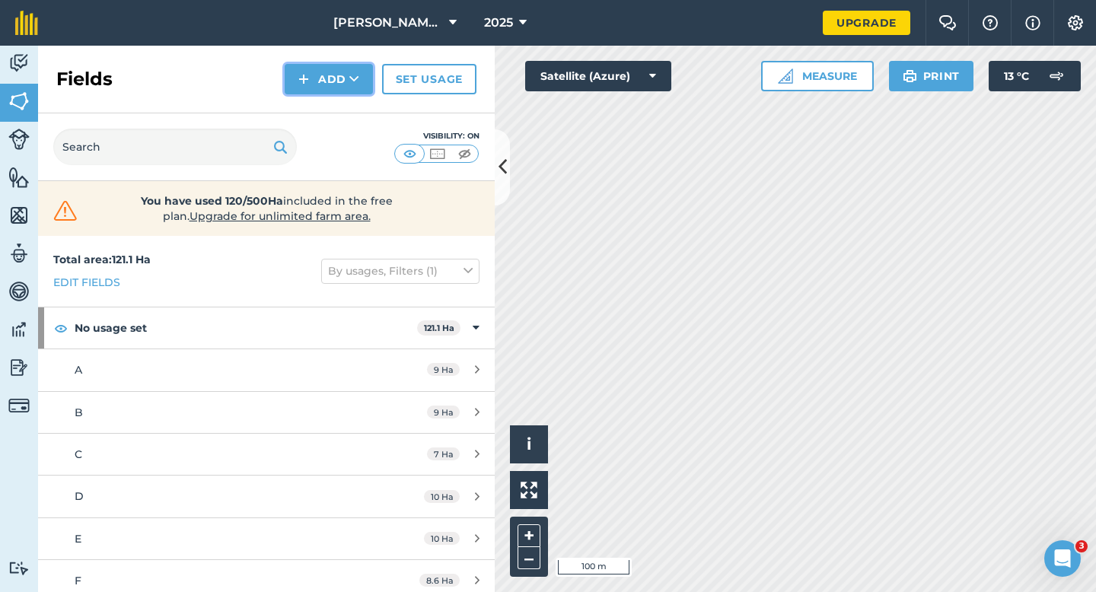
click at [301, 83] on img at bounding box center [303, 79] width 11 height 18
click at [306, 104] on link "Draw" at bounding box center [329, 113] width 84 height 33
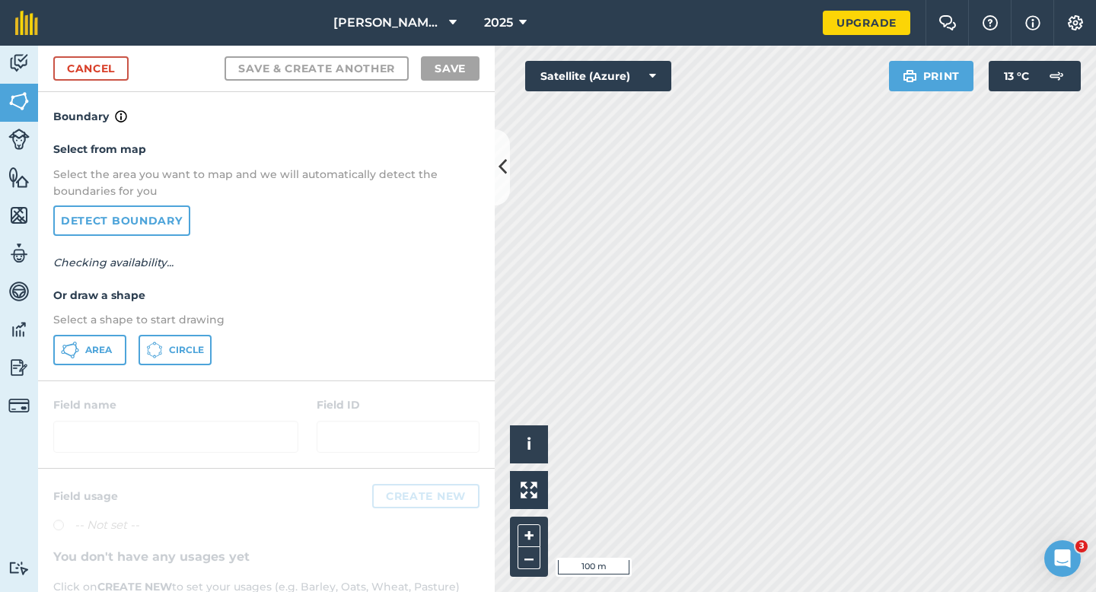
click at [115, 328] on p "Select a shape to start drawing" at bounding box center [266, 319] width 426 height 17
click at [113, 336] on button "Area" at bounding box center [89, 350] width 73 height 30
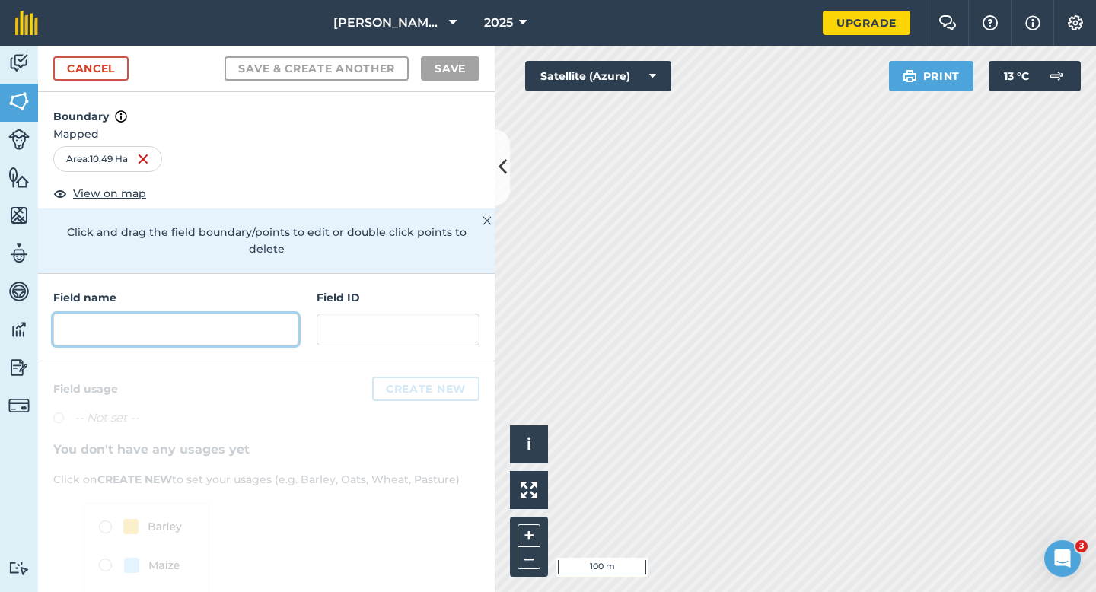
click at [285, 313] on input "text" at bounding box center [175, 329] width 245 height 32
type input "W"
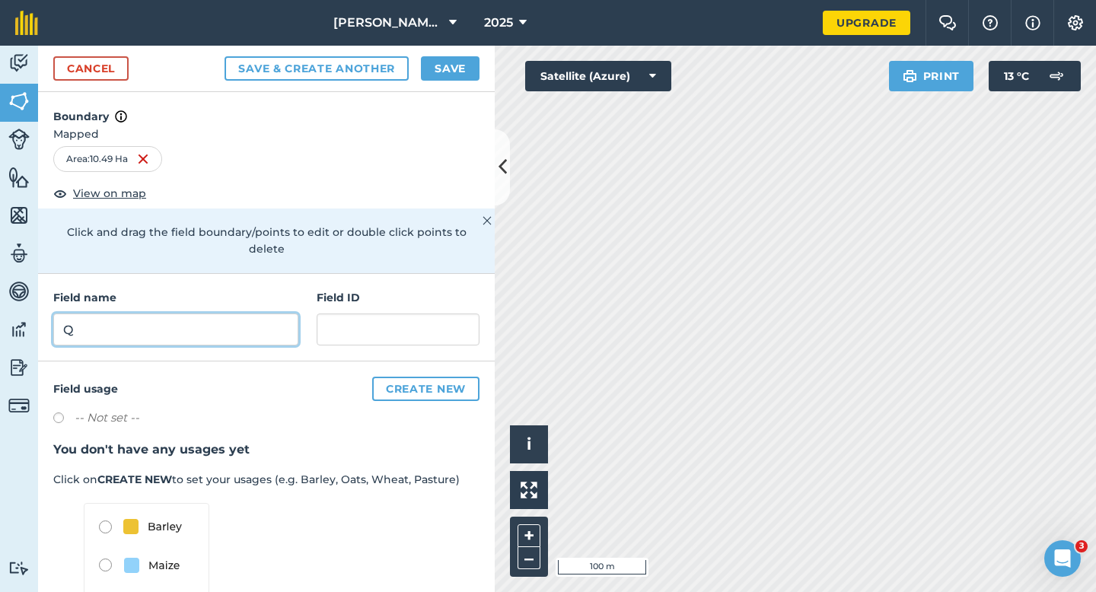
type input "Q"
click at [450, 54] on div "Cancel Save & Create Another Save" at bounding box center [266, 69] width 456 height 46
click at [450, 75] on button "Save" at bounding box center [450, 68] width 59 height 24
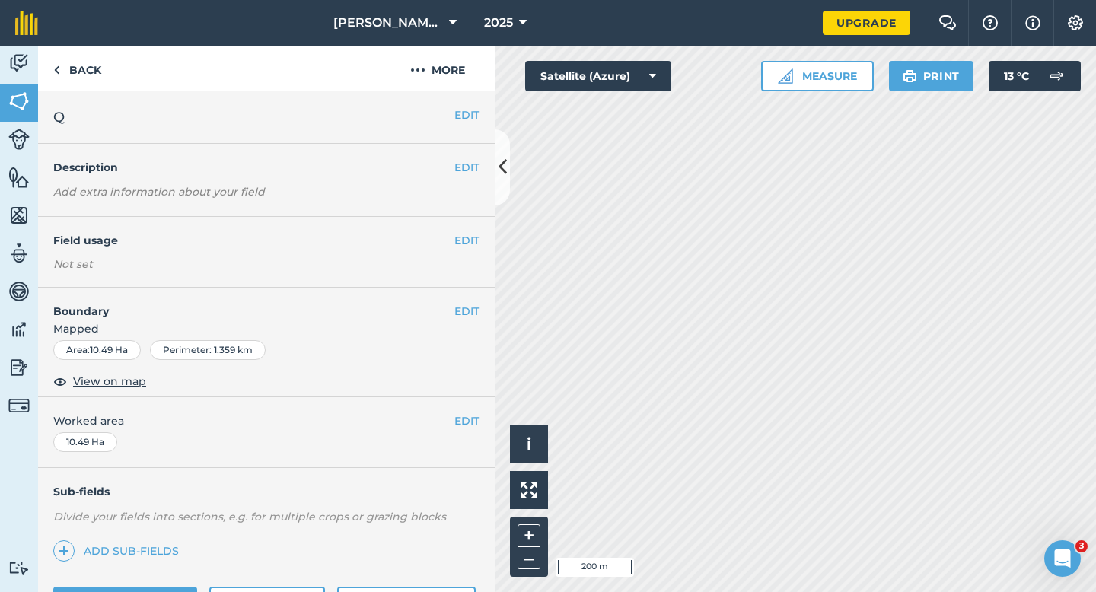
click at [464, 430] on div "EDIT Worked area 10.49 Ha" at bounding box center [266, 432] width 456 height 71
click at [464, 423] on button "EDIT" at bounding box center [466, 420] width 25 height 17
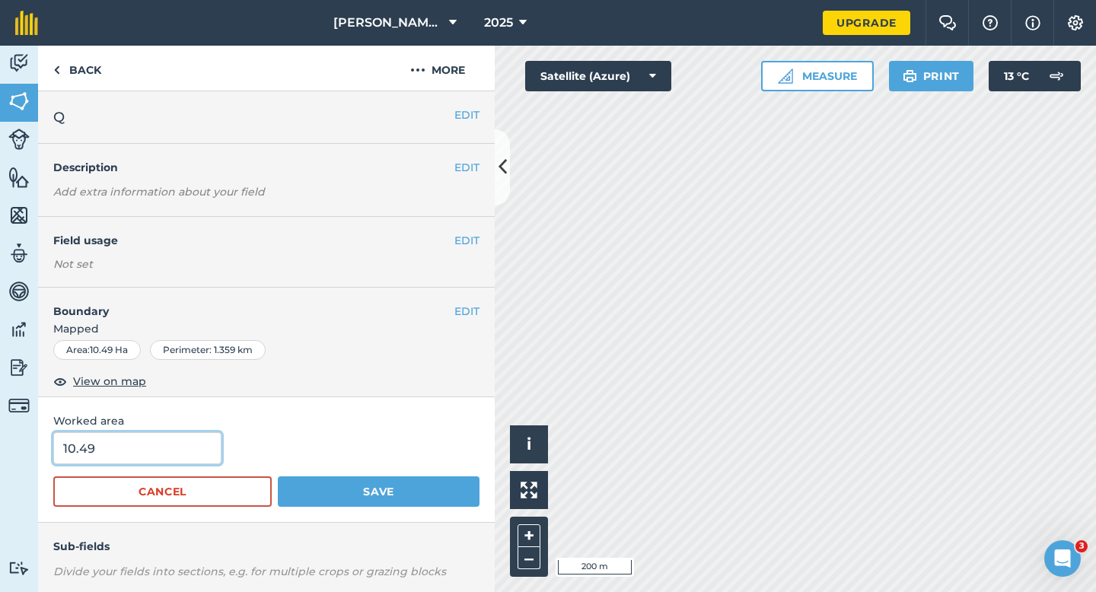
click at [124, 453] on input "10.49" at bounding box center [137, 448] width 168 height 32
type input "10"
click at [278, 476] on button "Save" at bounding box center [379, 491] width 202 height 30
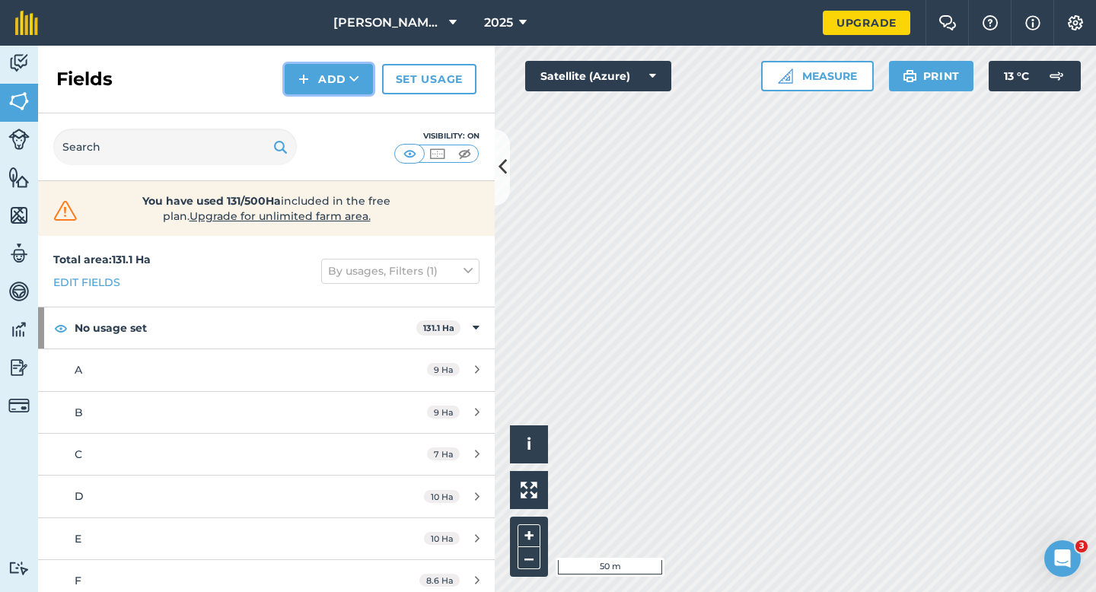
click at [328, 92] on button "Add" at bounding box center [329, 79] width 88 height 30
click at [328, 112] on link "Draw" at bounding box center [329, 113] width 84 height 33
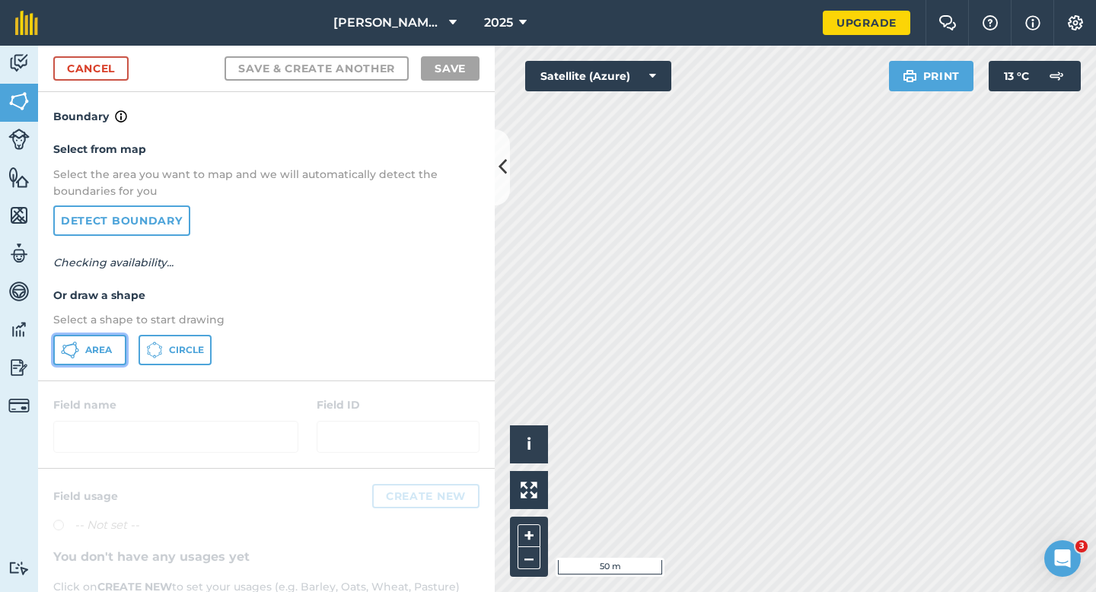
click at [105, 351] on span "Area" at bounding box center [98, 350] width 27 height 12
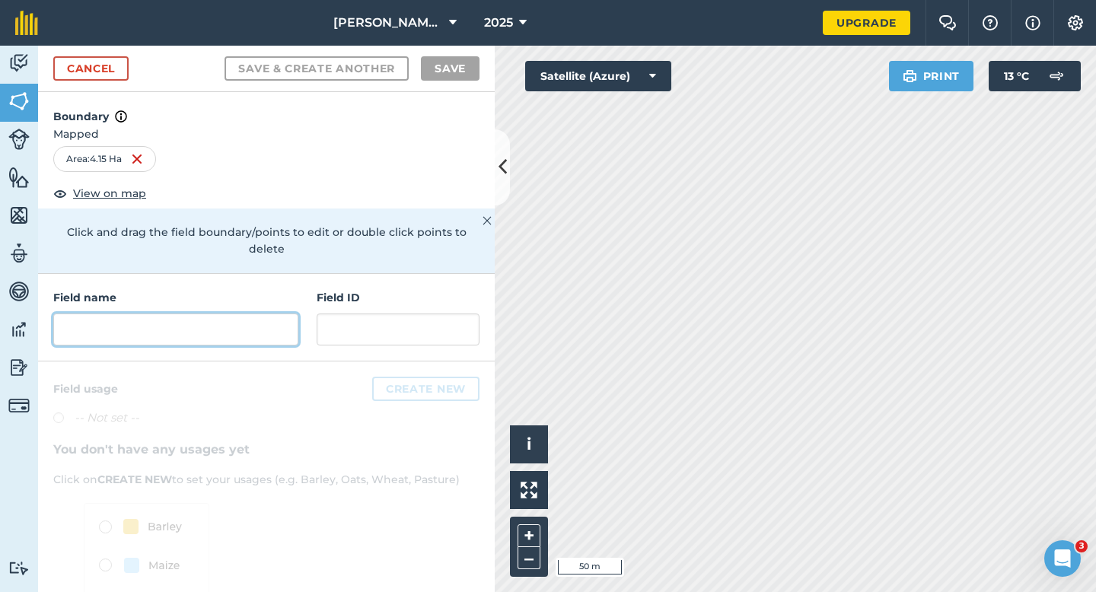
click at [272, 315] on input "text" at bounding box center [175, 329] width 245 height 32
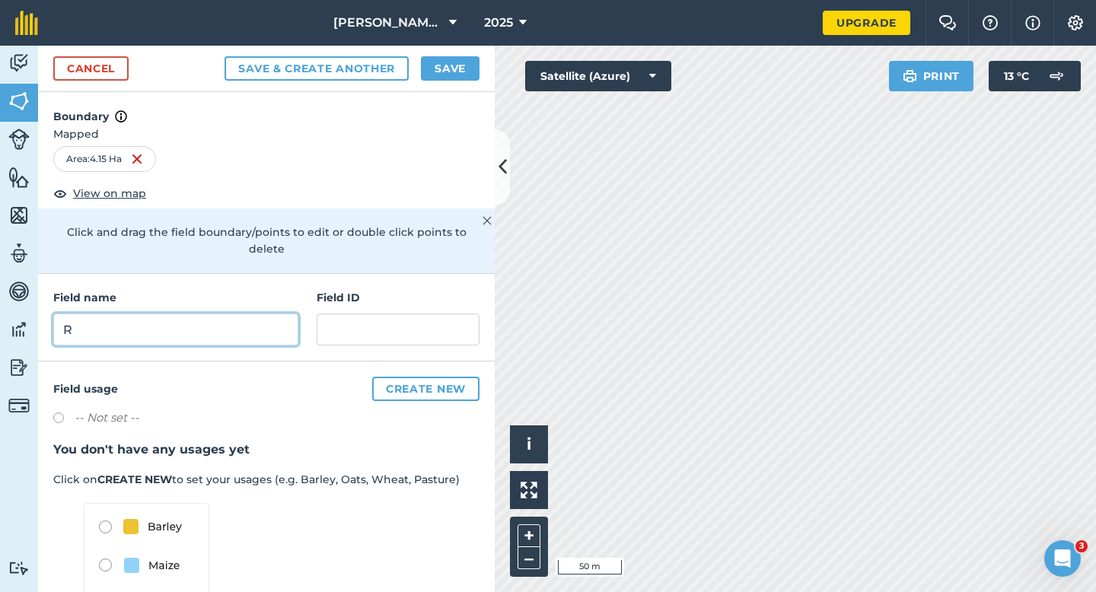
type input "R"
click at [457, 72] on button "Save" at bounding box center [450, 68] width 59 height 24
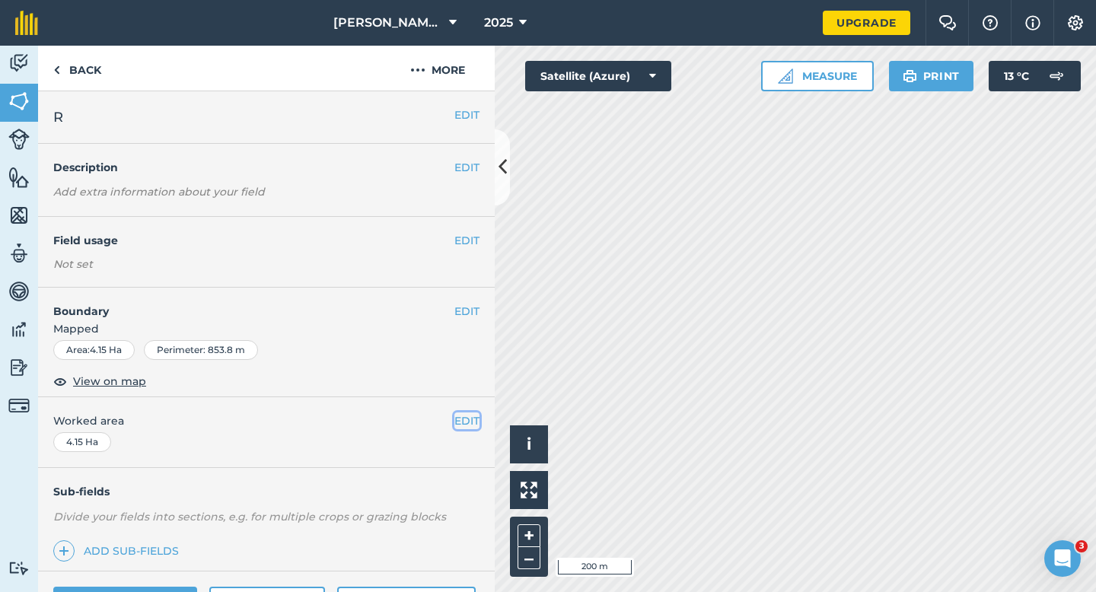
click at [458, 413] on button "EDIT" at bounding box center [466, 420] width 25 height 17
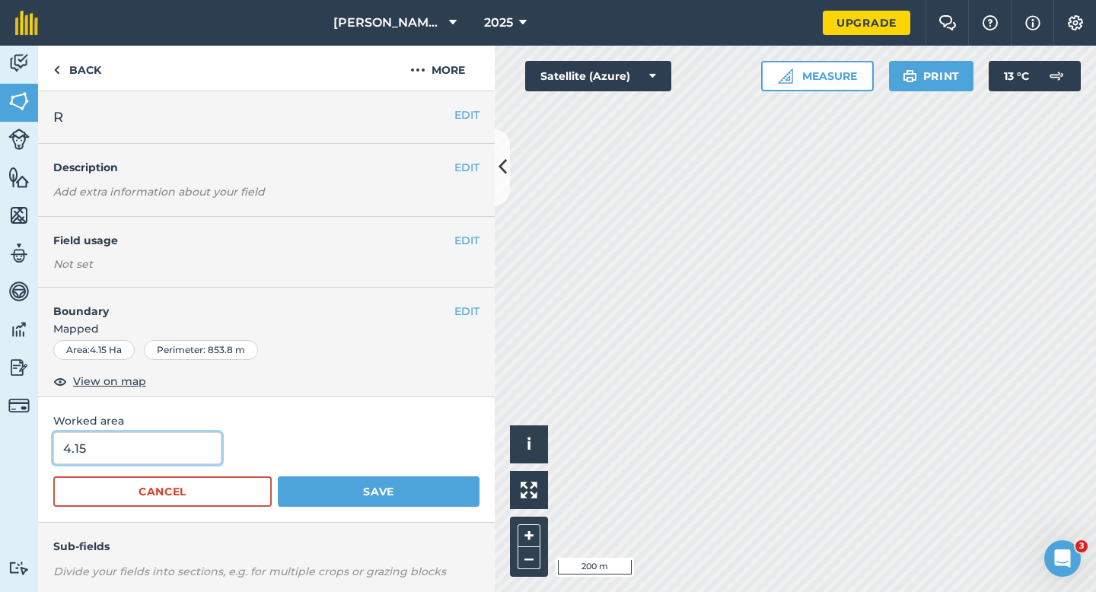
click at [210, 437] on input "4.15" at bounding box center [137, 448] width 168 height 32
click at [189, 454] on input "4.15" at bounding box center [137, 448] width 168 height 32
type input "4.2"
click at [278, 476] on button "Save" at bounding box center [379, 491] width 202 height 30
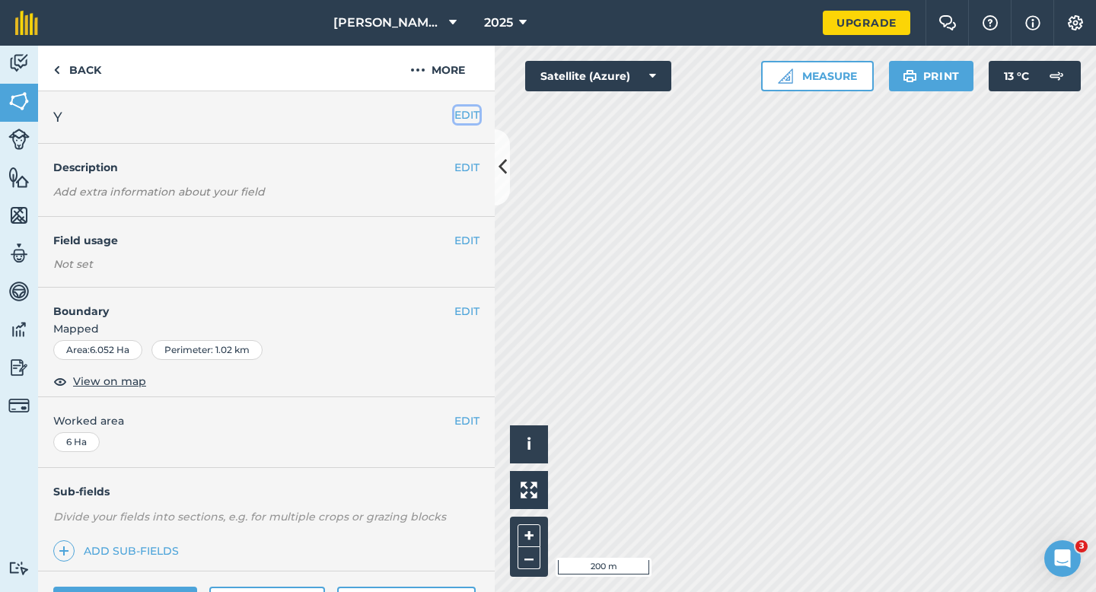
click at [460, 111] on button "EDIT" at bounding box center [466, 115] width 25 height 17
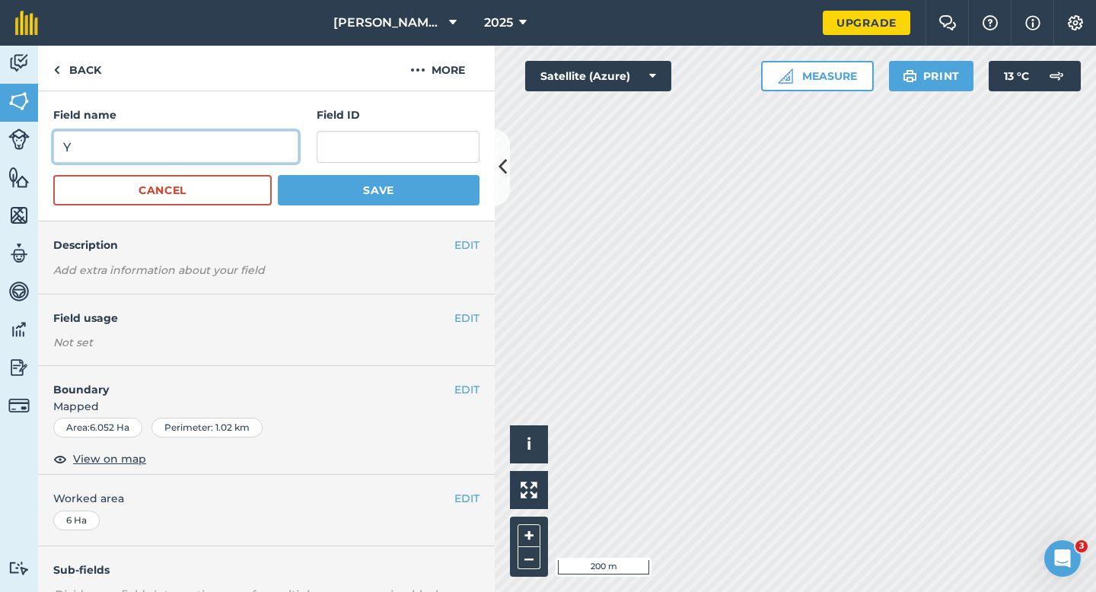
click at [252, 143] on input "Y" at bounding box center [175, 147] width 245 height 32
type input "S"
click at [278, 175] on button "Save" at bounding box center [379, 190] width 202 height 30
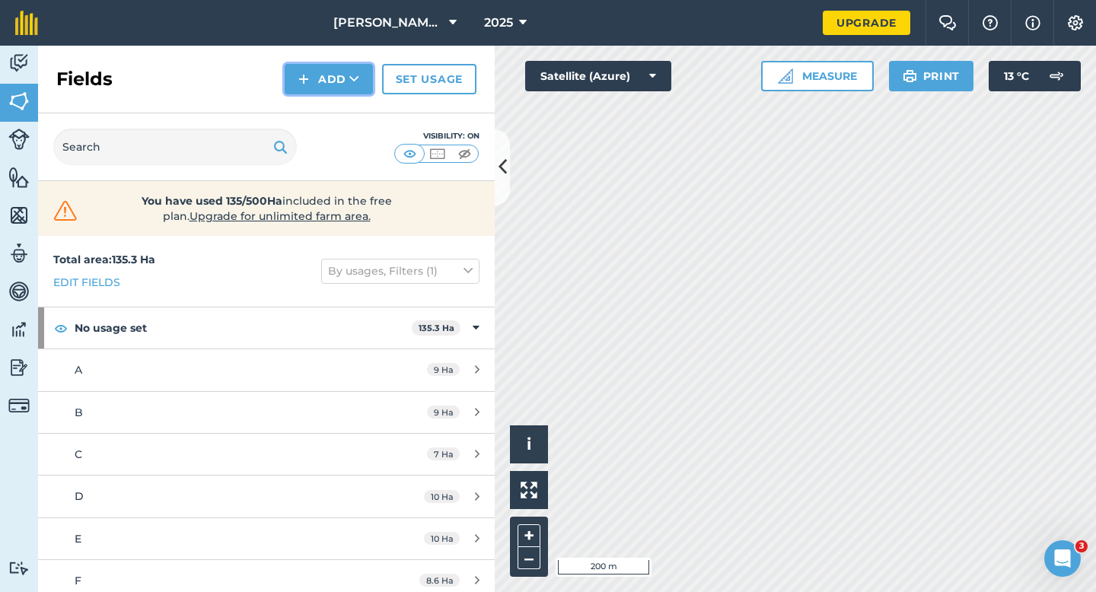
click at [319, 70] on button "Add" at bounding box center [329, 79] width 88 height 30
click at [319, 110] on link "Draw" at bounding box center [329, 113] width 84 height 33
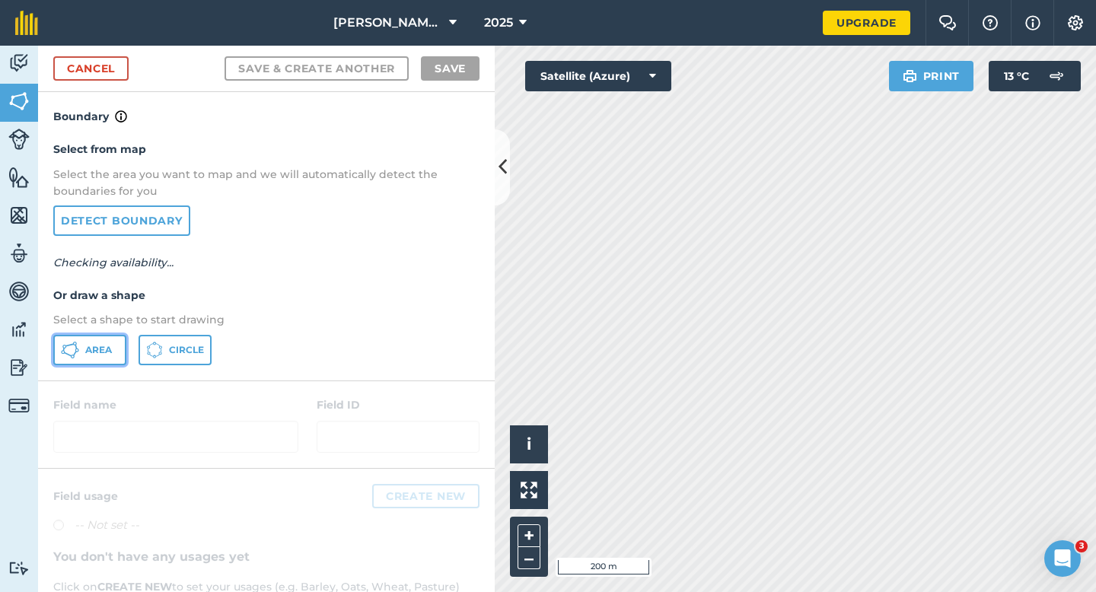
click at [82, 346] on button "Area" at bounding box center [89, 350] width 73 height 30
